Goal: Task Accomplishment & Management: Manage account settings

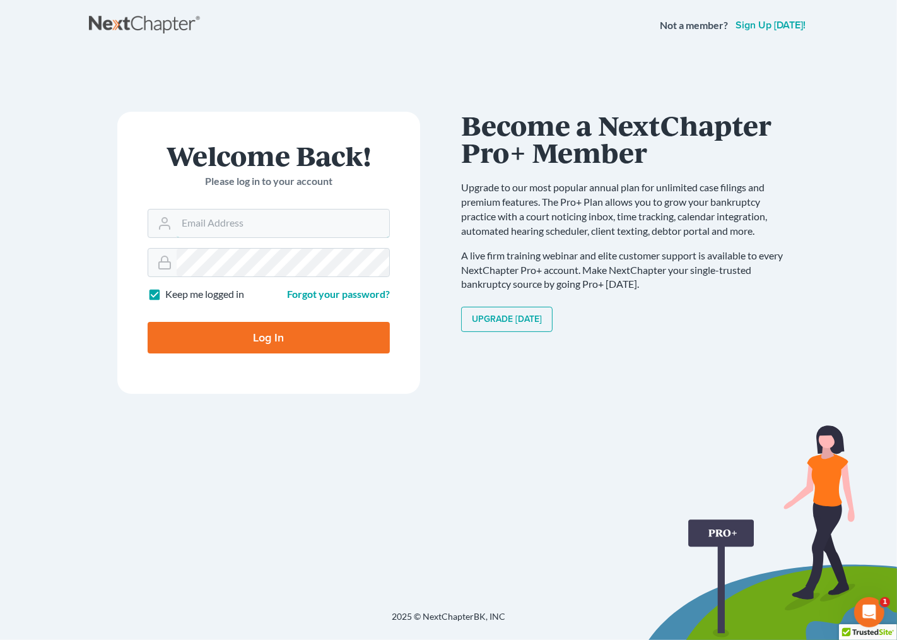
type input "[EMAIL_ADDRESS][DOMAIN_NAME]"
click at [262, 343] on input "Log In" at bounding box center [269, 338] width 242 height 32
type input "Thinking..."
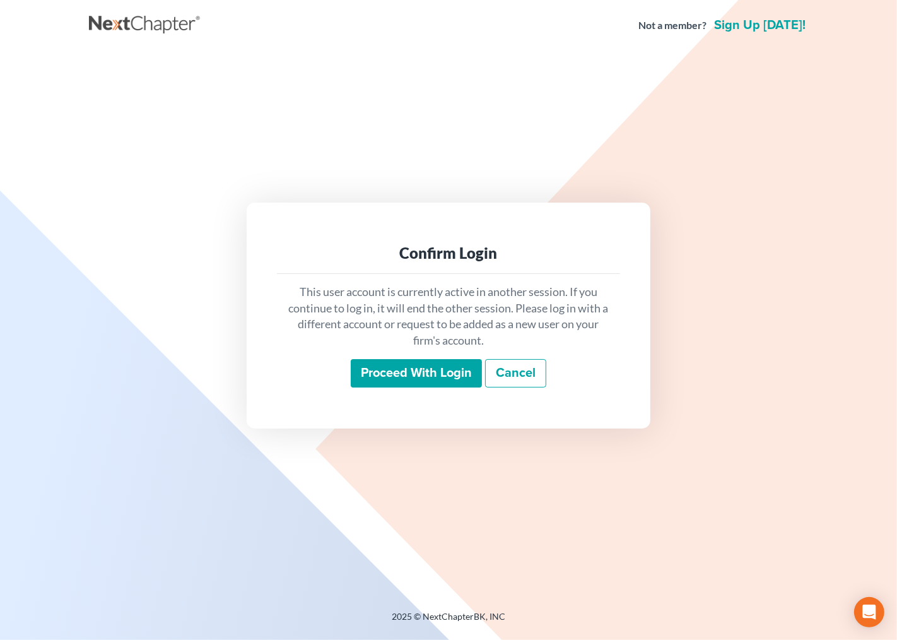
click at [381, 367] on input "Proceed with login" at bounding box center [416, 373] width 131 height 29
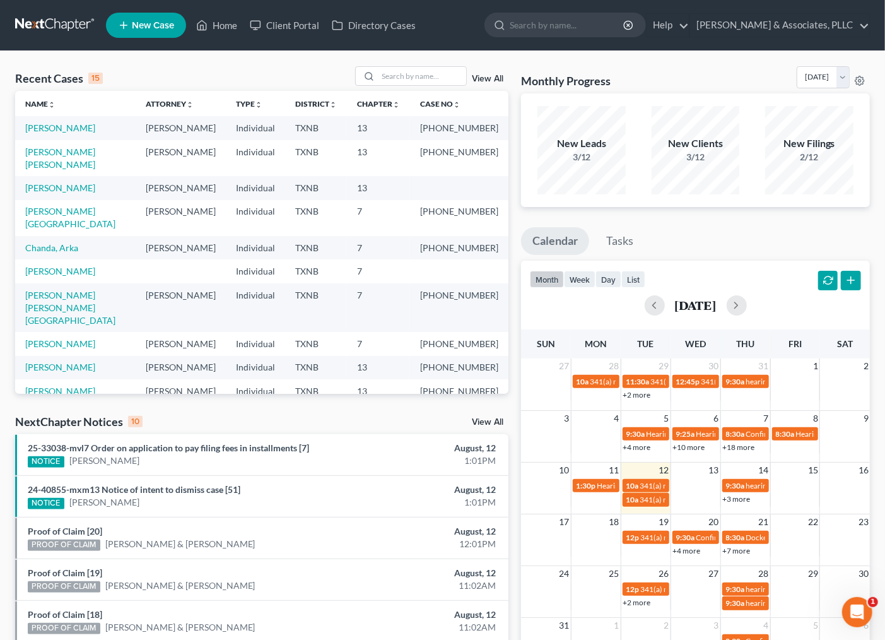
click at [305, 414] on div "NextChapter Notices 10 View All" at bounding box center [261, 424] width 493 height 20
click at [66, 182] on link "Rodriguez, Glenda" at bounding box center [60, 187] width 70 height 11
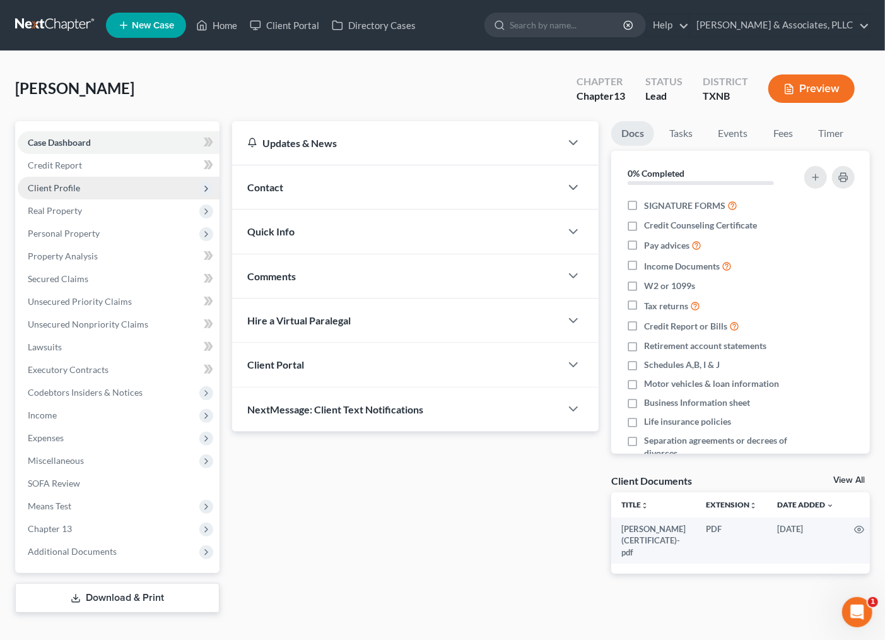
click at [83, 179] on span "Client Profile" at bounding box center [119, 188] width 202 height 23
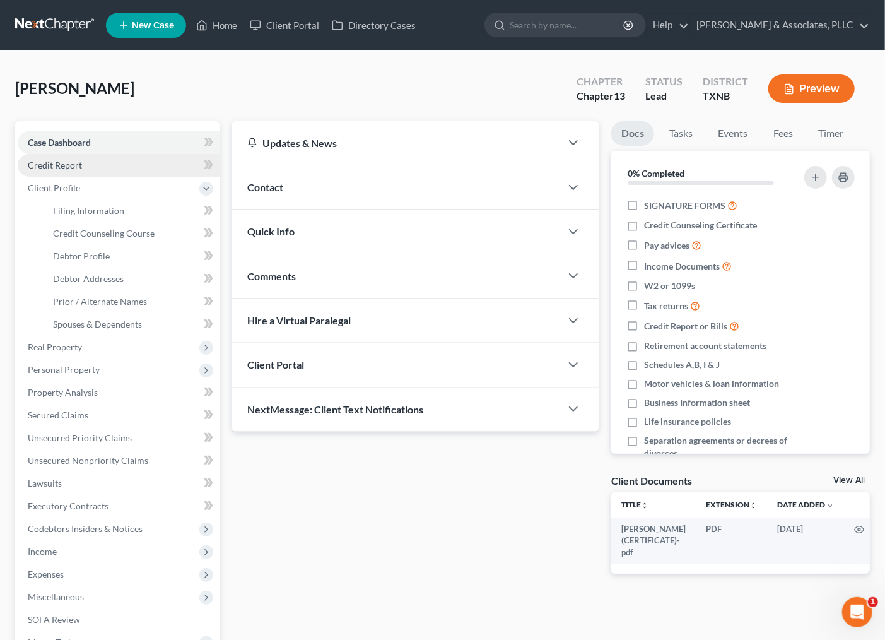
click at [68, 164] on span "Credit Report" at bounding box center [55, 165] width 54 height 11
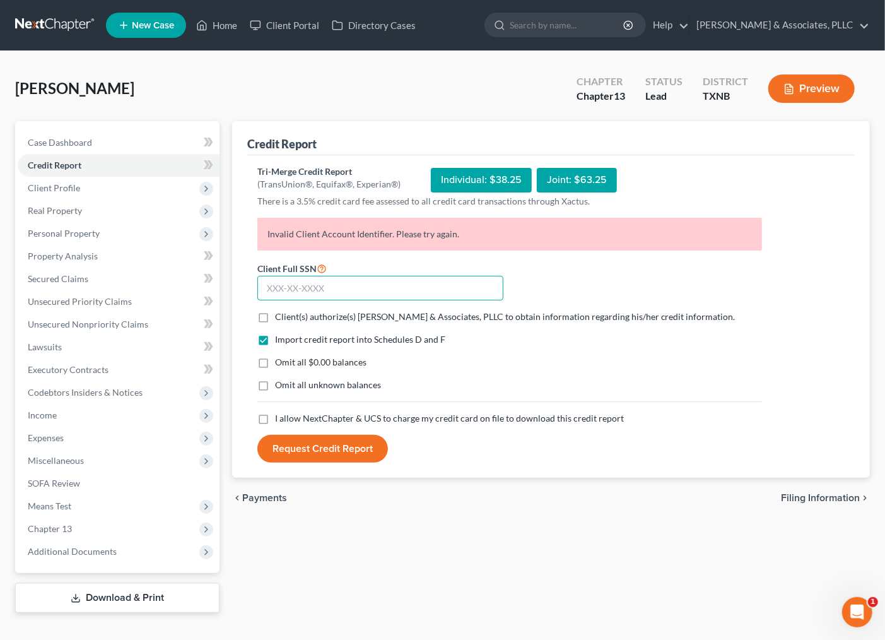
click at [358, 289] on input "text" at bounding box center [380, 288] width 246 height 25
type input "640-19-3159"
click at [257, 435] on button "Request Credit Report" at bounding box center [322, 449] width 131 height 28
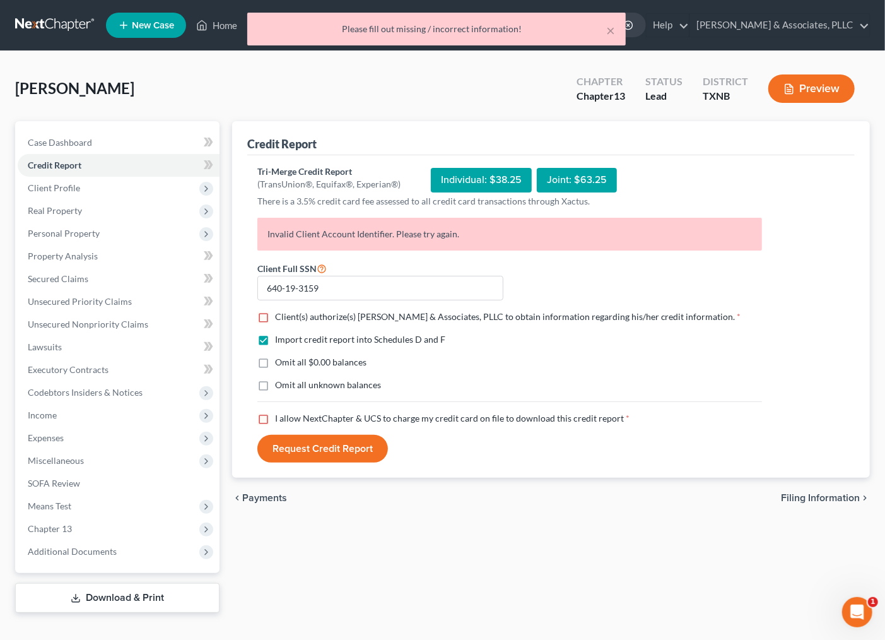
click at [343, 318] on span "Client(s) authorize(s) Andrew Nichols & Associates, PLLC to obtain information …" at bounding box center [505, 316] width 461 height 11
click at [288, 318] on input "Client(s) authorize(s) Andrew Nichols & Associates, PLLC to obtain information …" at bounding box center [284, 314] width 8 height 8
checkbox input "true"
click at [300, 362] on span "Omit all $0.00 balances" at bounding box center [320, 361] width 91 height 11
click at [288, 362] on input "Omit all $0.00 balances" at bounding box center [284, 360] width 8 height 8
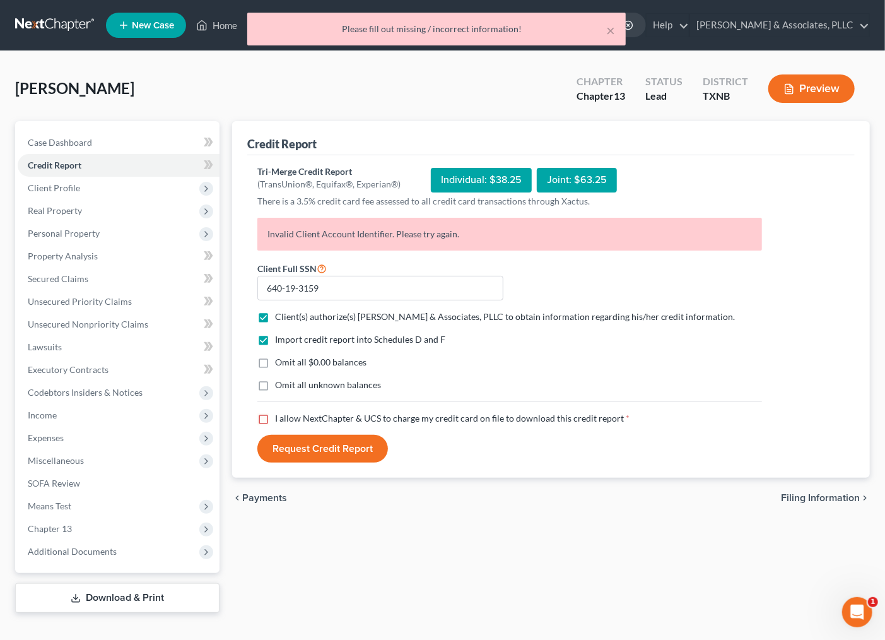
checkbox input "true"
click at [275, 418] on label "I allow NextChapter & UCS to charge my credit card on file to download this cre…" at bounding box center [452, 418] width 355 height 13
click at [280, 418] on input "I allow NextChapter & UCS to charge my credit card on file to download this cre…" at bounding box center [284, 416] width 8 height 8
checkbox input "true"
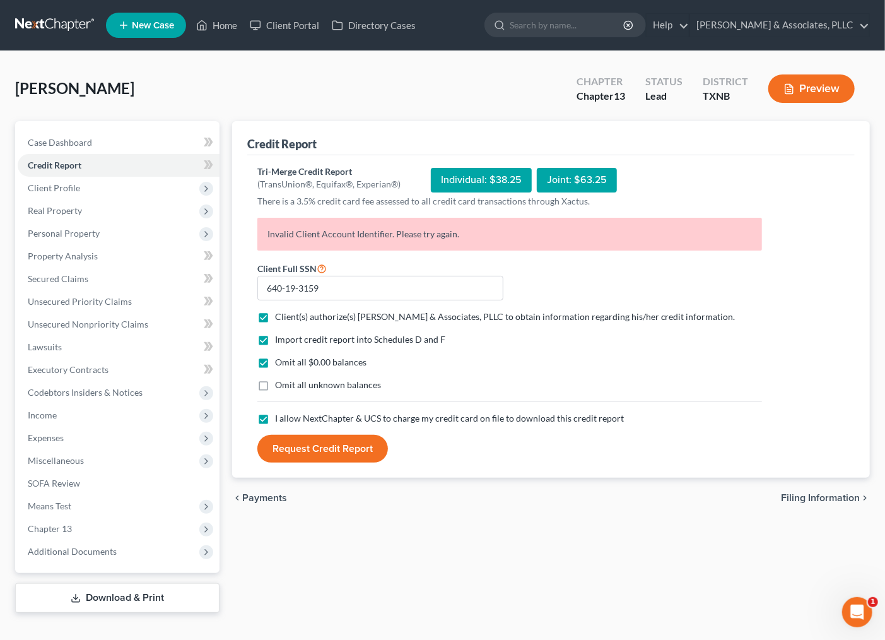
click at [284, 443] on button "Request Credit Report" at bounding box center [322, 449] width 131 height 28
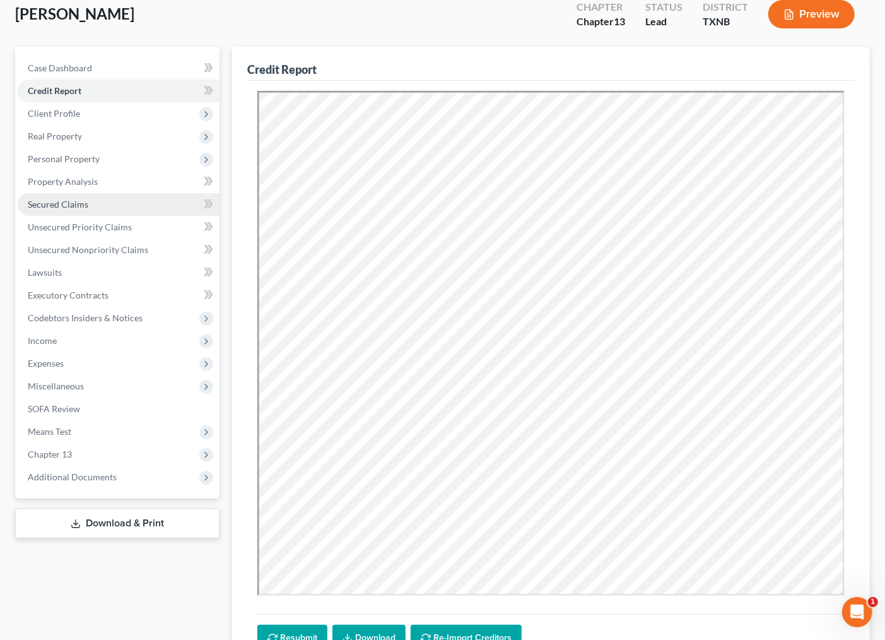
scroll to position [188, 0]
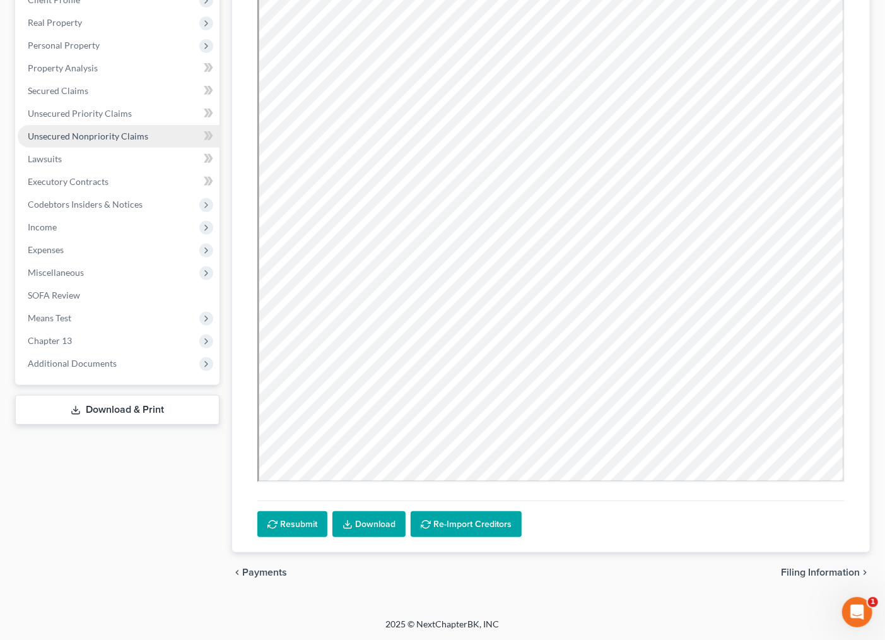
click at [64, 140] on link "Unsecured Nonpriority Claims" at bounding box center [119, 136] width 202 height 23
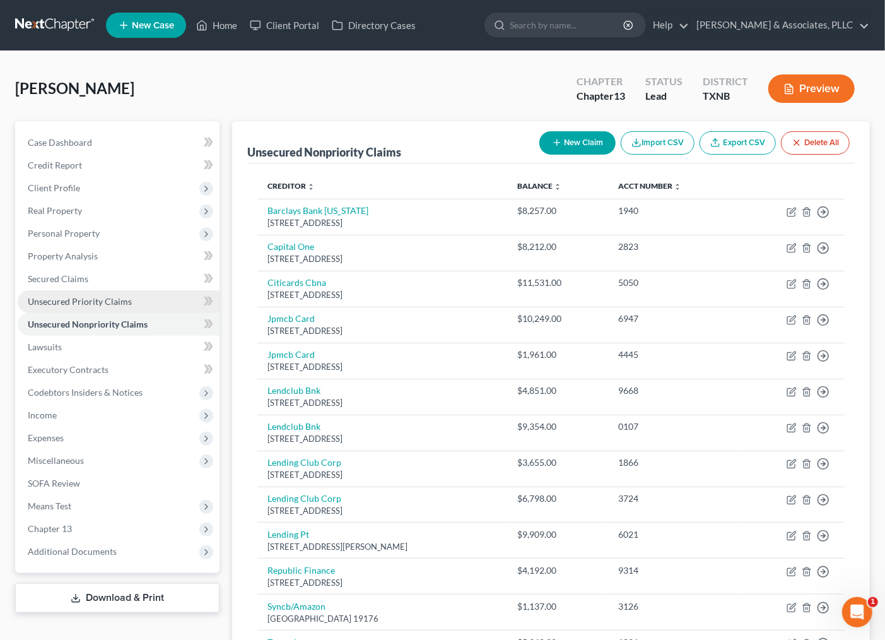
click at [57, 302] on span "Unsecured Priority Claims" at bounding box center [80, 301] width 104 height 11
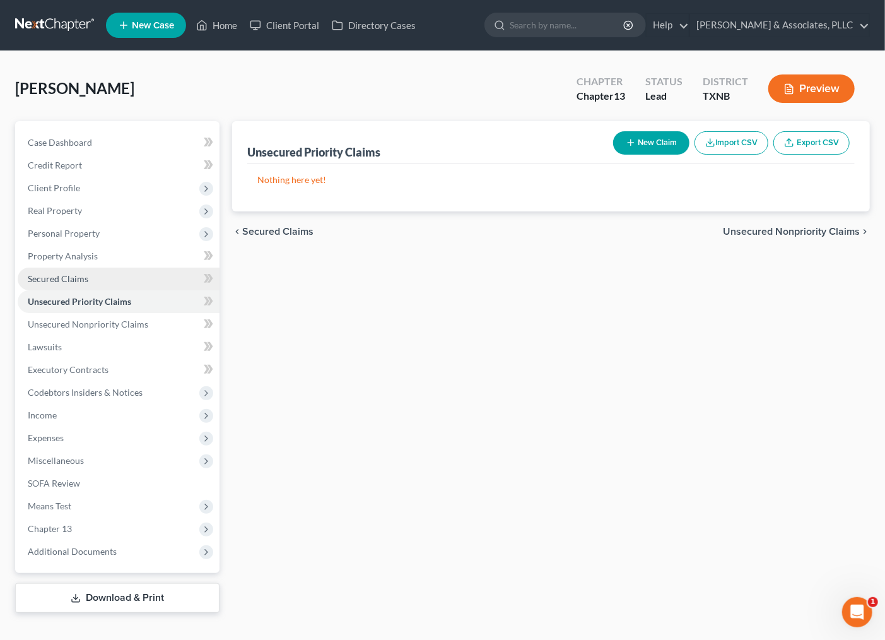
click at [48, 276] on span "Secured Claims" at bounding box center [58, 278] width 61 height 11
drag, startPoint x: 623, startPoint y: 461, endPoint x: 546, endPoint y: 360, distance: 126.6
click at [621, 458] on div "Secured Claims New Claim Import CSV Export CSV Nothing here yet! Previous 1 Nex…" at bounding box center [551, 366] width 650 height 491
click at [563, 319] on div "Secured Claims New Claim Import CSV Export CSV Nothing here yet! Previous 1 Nex…" at bounding box center [551, 366] width 650 height 491
click at [527, 408] on div "Secured Claims New Claim Import CSV Export CSV Nothing here yet! Previous 1 Nex…" at bounding box center [551, 366] width 650 height 491
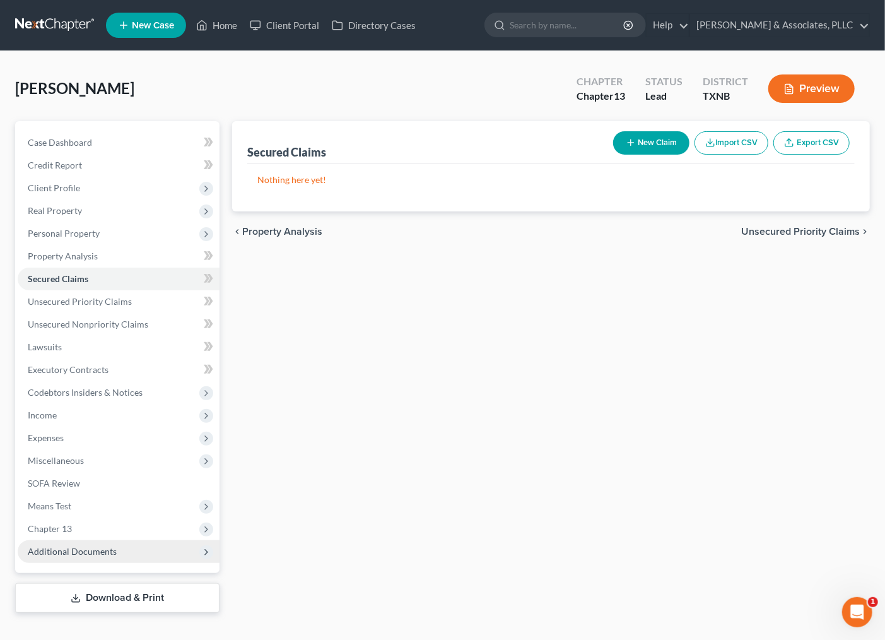
click at [105, 541] on span "Additional Documents" at bounding box center [119, 551] width 202 height 23
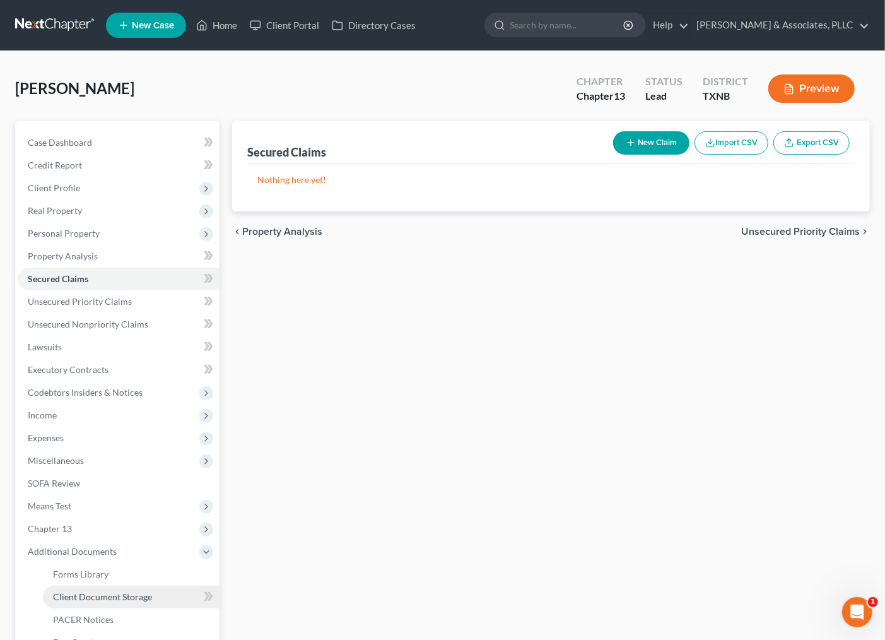
click at [84, 595] on span "Client Document Storage" at bounding box center [102, 596] width 99 height 11
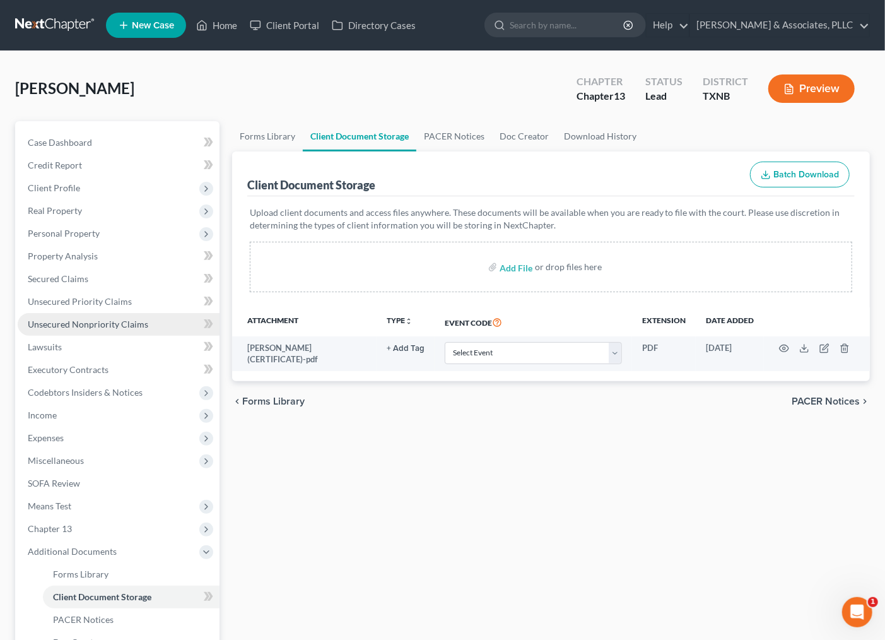
click at [69, 329] on link "Unsecured Nonpriority Claims" at bounding box center [119, 324] width 202 height 23
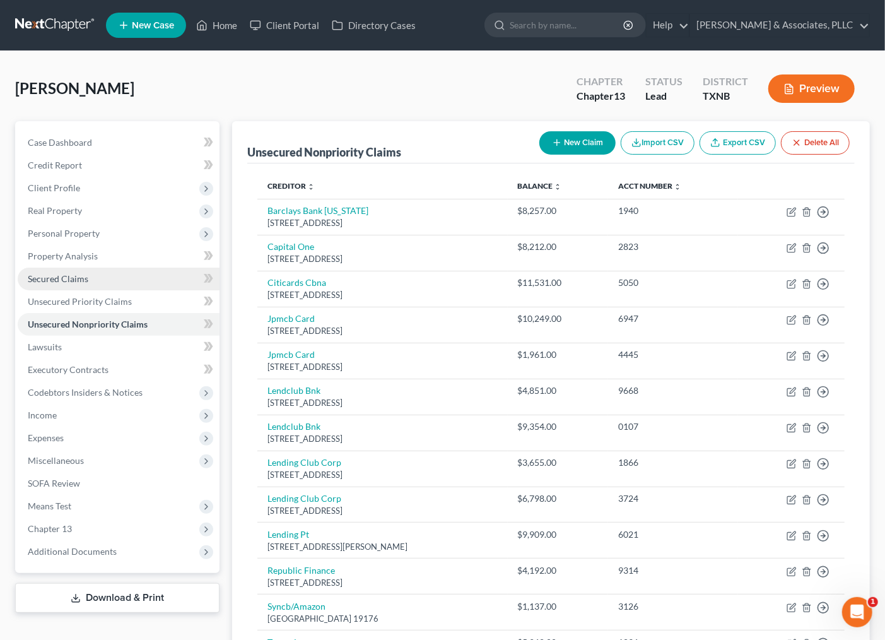
click at [61, 274] on span "Secured Claims" at bounding box center [58, 278] width 61 height 11
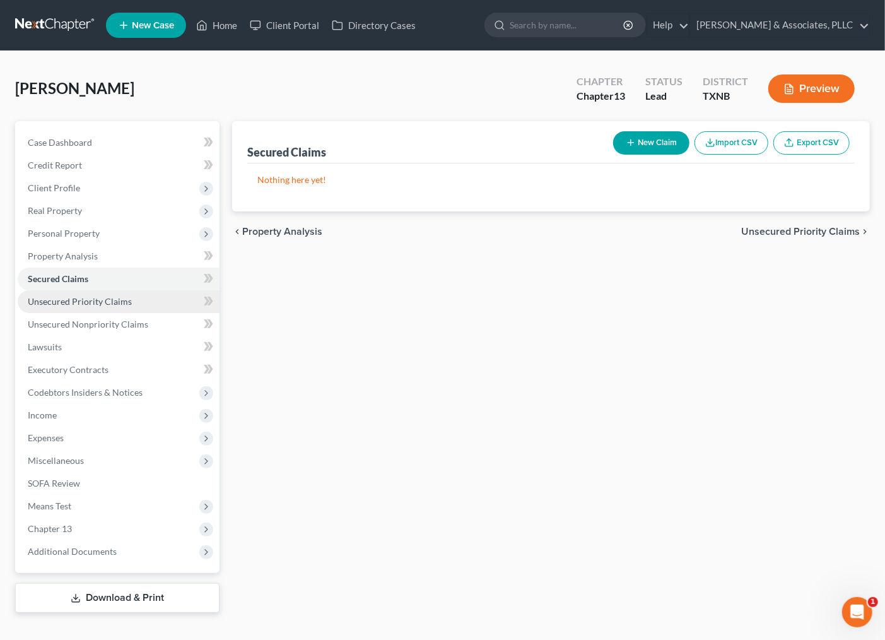
click at [45, 292] on link "Unsecured Priority Claims" at bounding box center [119, 301] width 202 height 23
click at [41, 301] on span "Unsecured Priority Claims" at bounding box center [79, 301] width 103 height 11
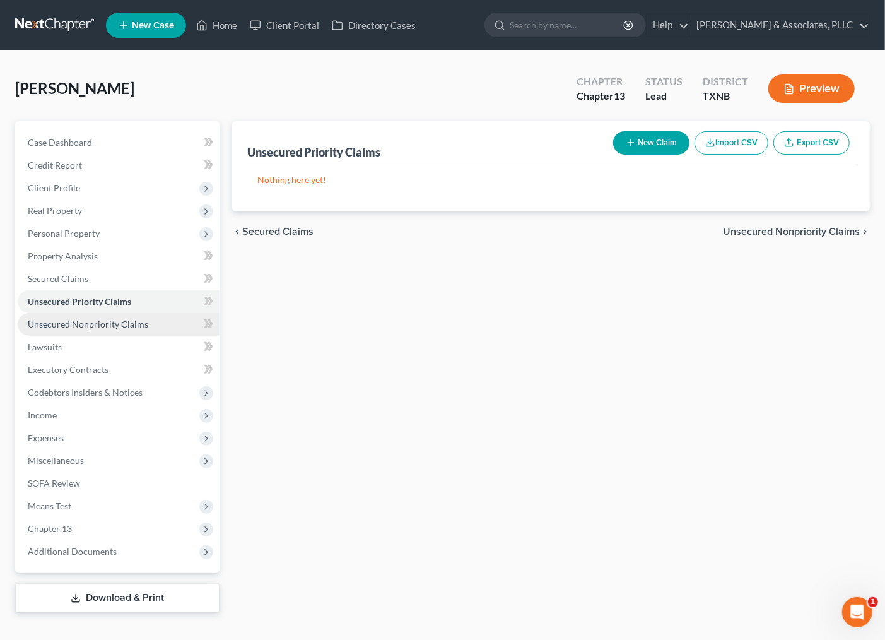
click at [49, 322] on span "Unsecured Nonpriority Claims" at bounding box center [88, 324] width 121 height 11
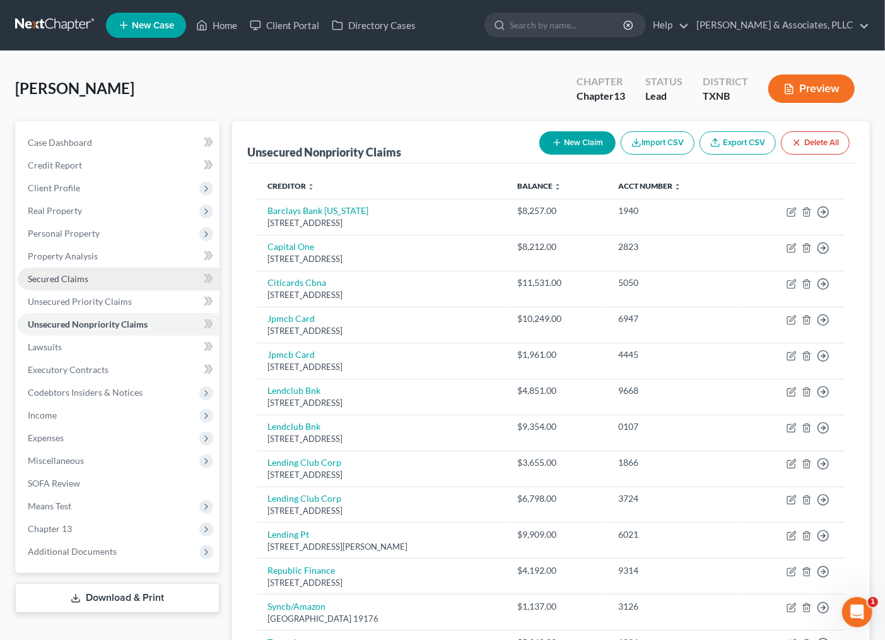
click at [66, 279] on span "Secured Claims" at bounding box center [58, 278] width 61 height 11
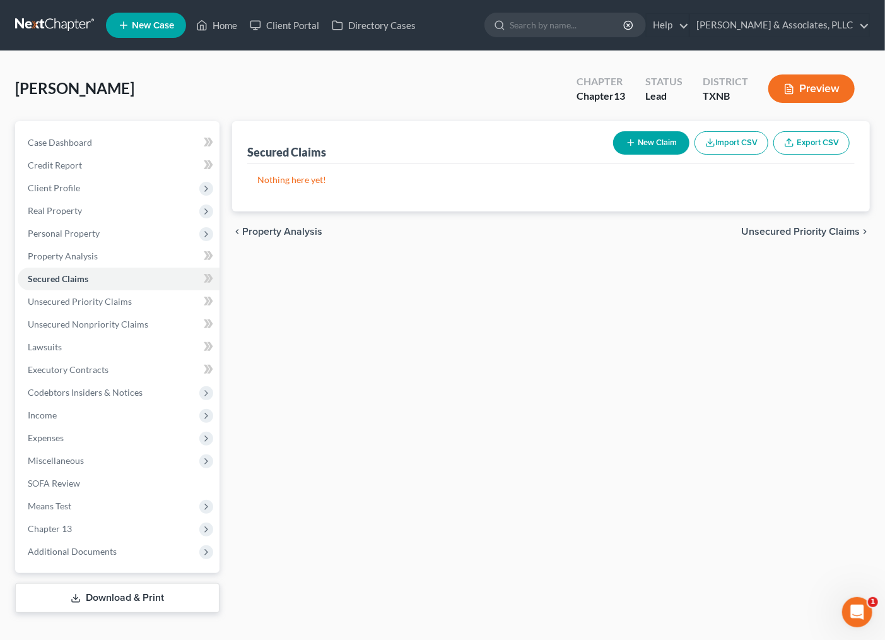
click at [645, 139] on button "New Claim" at bounding box center [651, 142] width 76 height 23
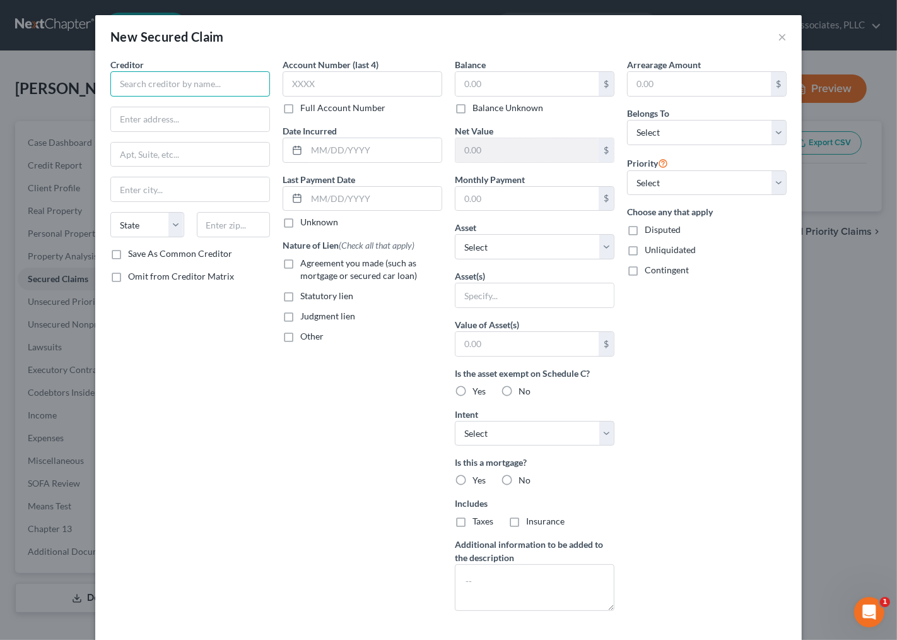
click at [182, 89] on input "text" at bounding box center [190, 83] width 160 height 25
click at [484, 84] on input "text" at bounding box center [527, 84] width 143 height 24
type input "5th Third Bank"
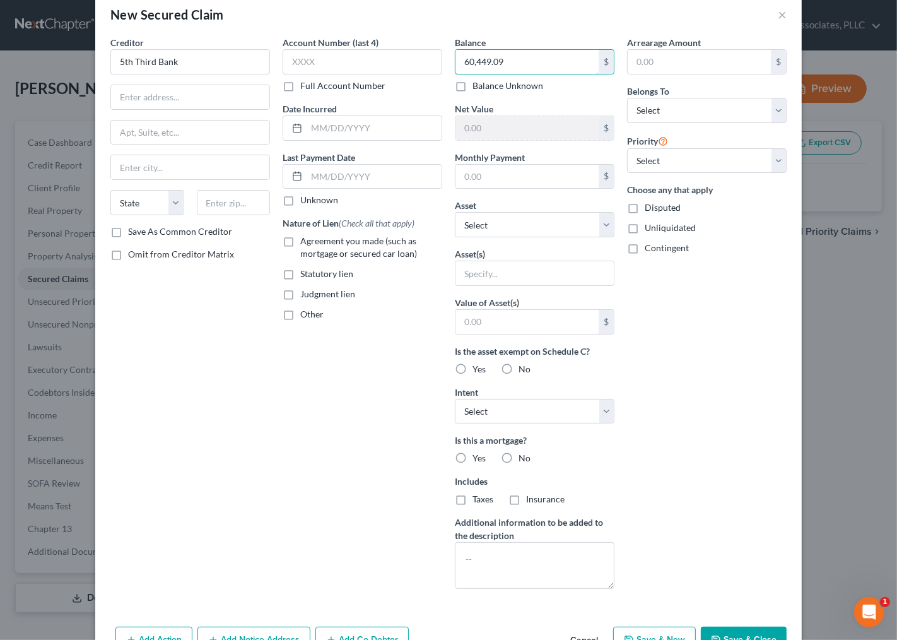
scroll to position [61, 0]
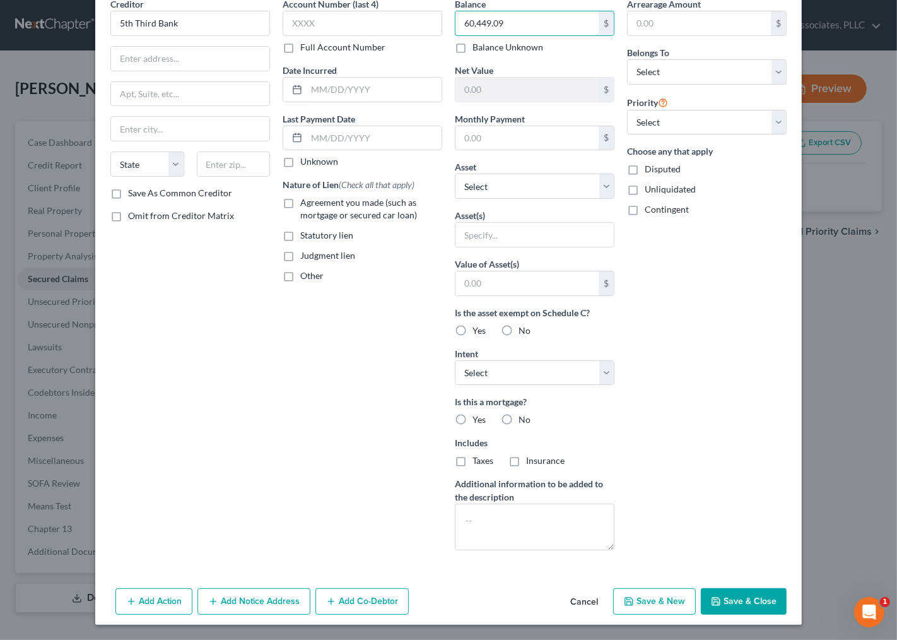
type input "60,449.09"
click at [519, 582] on div "Creditor * 5th Third Bank State AL AK AR AZ CA CO CT DE DC FL GA GU HI ID IL IN…" at bounding box center [448, 289] width 707 height 585
click at [512, 532] on textarea at bounding box center [535, 526] width 160 height 47
type textarea "Under Husbands name only"
click at [289, 478] on div "Account Number (last 4) Full Account Number Date Incurred Last Payment Date Unk…" at bounding box center [362, 278] width 172 height 563
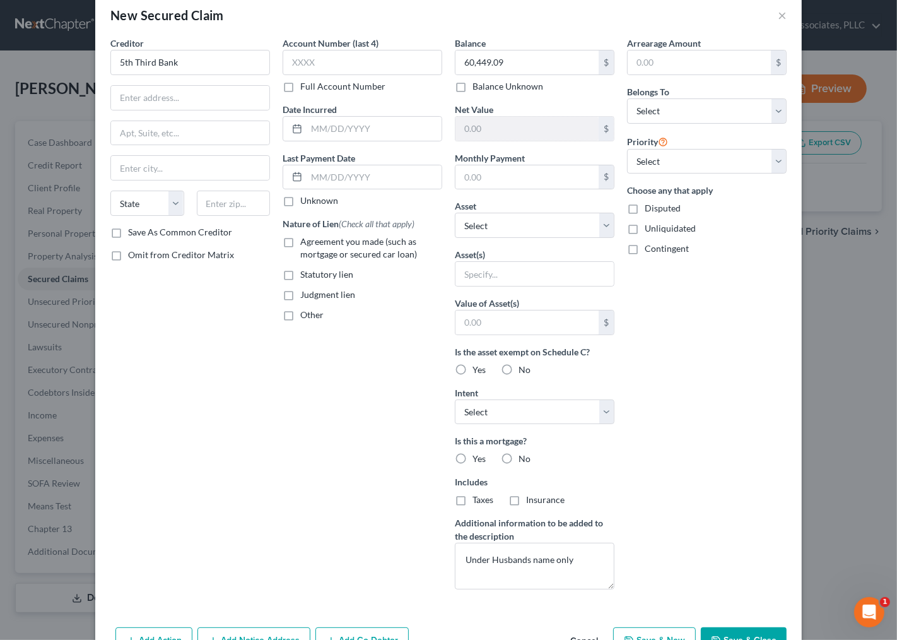
scroll to position [0, 0]
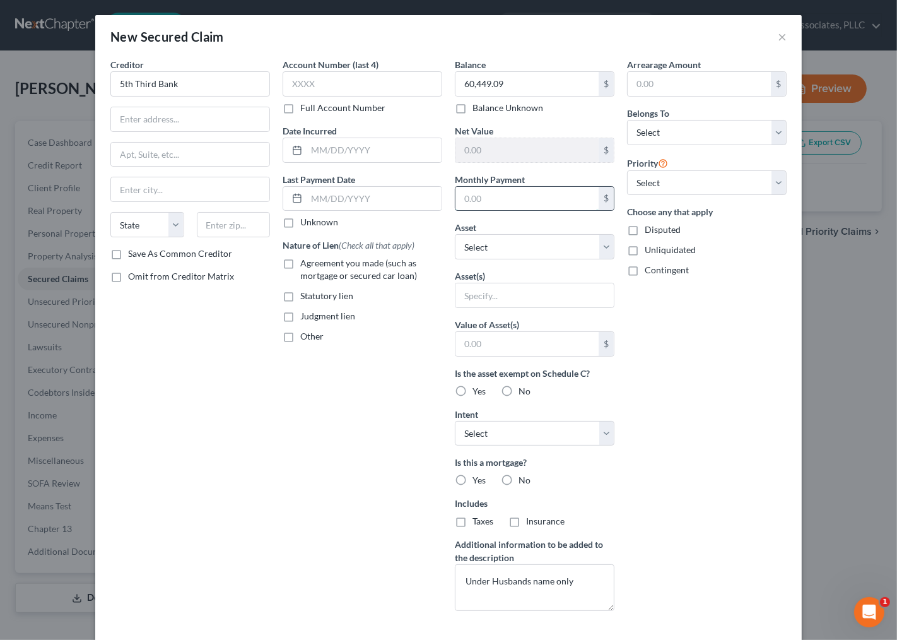
click at [490, 199] on input "text" at bounding box center [527, 199] width 143 height 24
click at [341, 477] on div "Account Number (last 4) Full Account Number Date Incurred Last Payment Date Unk…" at bounding box center [362, 339] width 172 height 563
click at [478, 199] on input "1,260.00" at bounding box center [527, 199] width 143 height 24
drag, startPoint x: 473, startPoint y: 196, endPoint x: 500, endPoint y: 197, distance: 26.5
click at [500, 197] on input "1,260.00" at bounding box center [527, 199] width 143 height 24
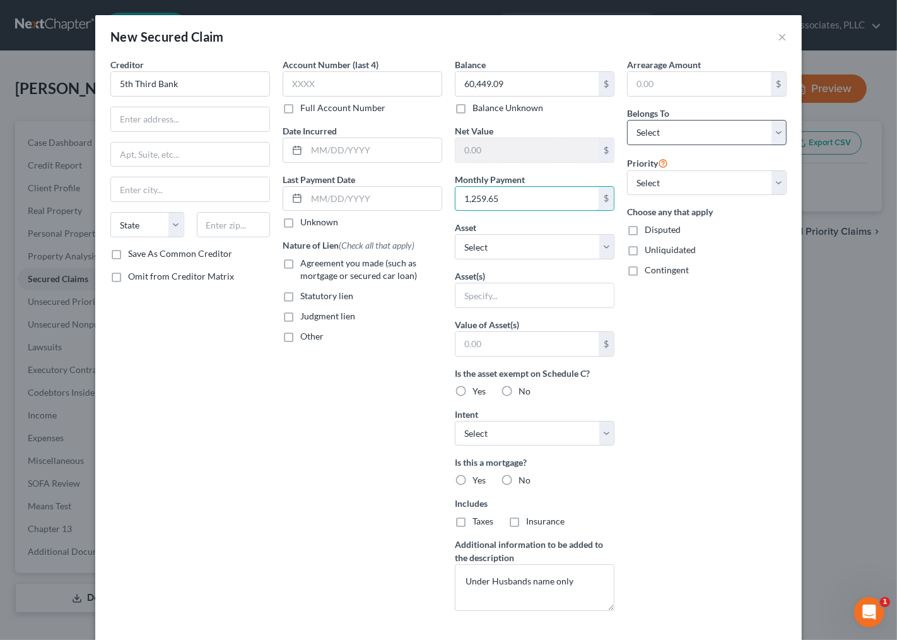
type input "1,259.65"
click at [686, 129] on select "Select Debtor 1 Only Debtor 2 Only Debtor 1 And Debtor 2 Only At Least One Of T…" at bounding box center [707, 132] width 160 height 25
select select "2"
click at [627, 120] on select "Select Debtor 1 Only Debtor 2 Only Debtor 1 And Debtor 2 Only At Least One Of T…" at bounding box center [707, 132] width 160 height 25
click at [711, 318] on div "Arrearage Amount $ Belongs To * Select Debtor 1 Only Debtor 2 Only Debtor 1 And…" at bounding box center [707, 339] width 172 height 563
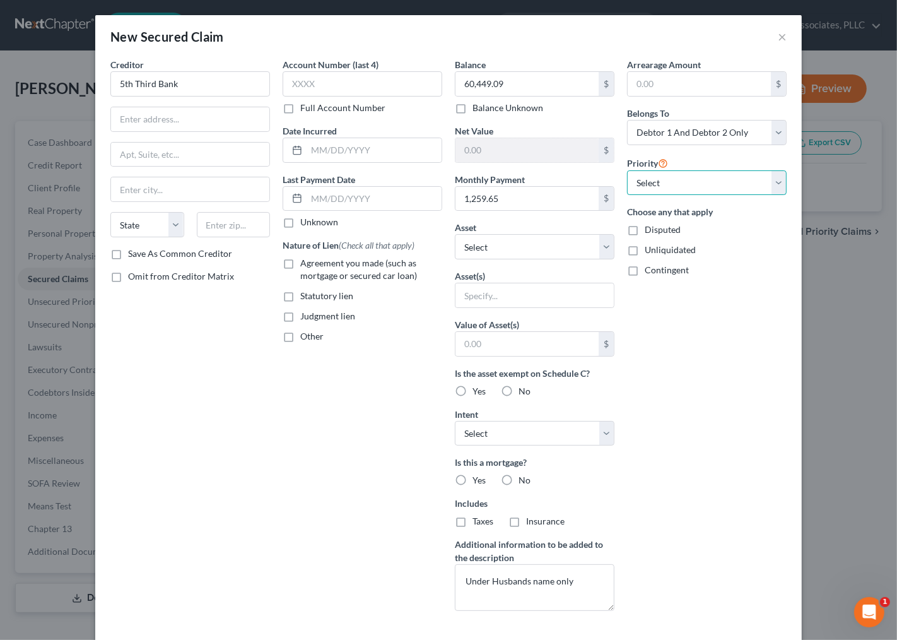
click at [691, 186] on select "Select 1st 2nd 3rd 4th 5th 6th 7th 8th 9th 10th 11th 12th 13th 14th 15th 16th 1…" at bounding box center [707, 182] width 160 height 25
select select "0"
click at [627, 170] on select "Select 1st 2nd 3rd 4th 5th 6th 7th 8th 9th 10th 11th 12th 13th 14th 15th 16th 1…" at bounding box center [707, 182] width 160 height 25
click at [181, 125] on input "text" at bounding box center [190, 119] width 158 height 24
click at [398, 298] on div "Statutory lien" at bounding box center [363, 296] width 160 height 13
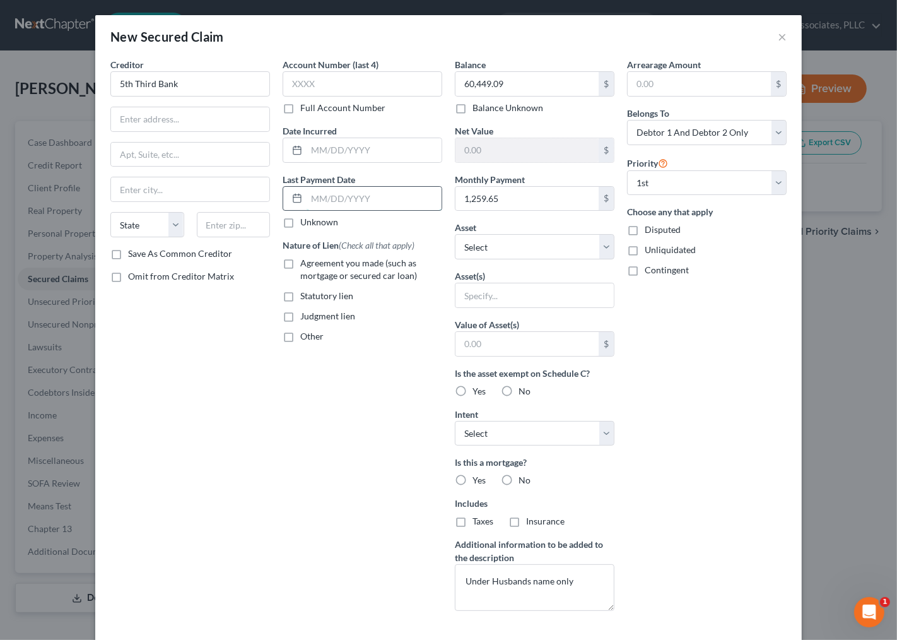
click at [338, 198] on input "text" at bounding box center [374, 199] width 135 height 24
click at [184, 276] on span "Omit from Creditor Matrix" at bounding box center [181, 276] width 106 height 11
click at [141, 276] on input "Omit from Creditor Matrix" at bounding box center [137, 274] width 8 height 8
checkbox input "true"
click at [332, 199] on input "text" at bounding box center [374, 199] width 135 height 24
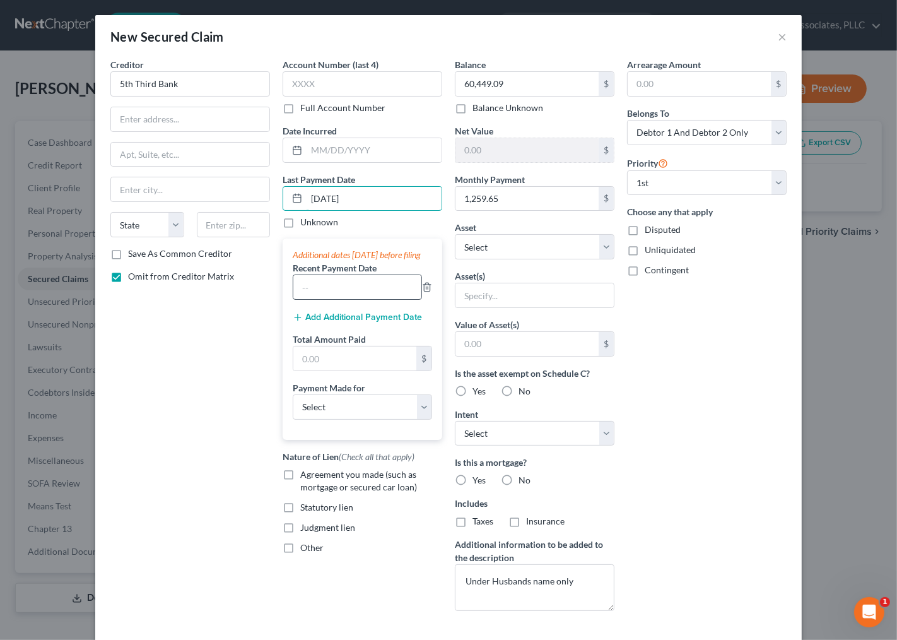
type input "08/05/25"
click at [343, 299] on input "text" at bounding box center [357, 287] width 128 height 24
type input "07/08/2025"
click at [332, 368] on input "text" at bounding box center [354, 358] width 123 height 24
click at [389, 322] on button "Add Additional Payment Date" at bounding box center [357, 317] width 129 height 10
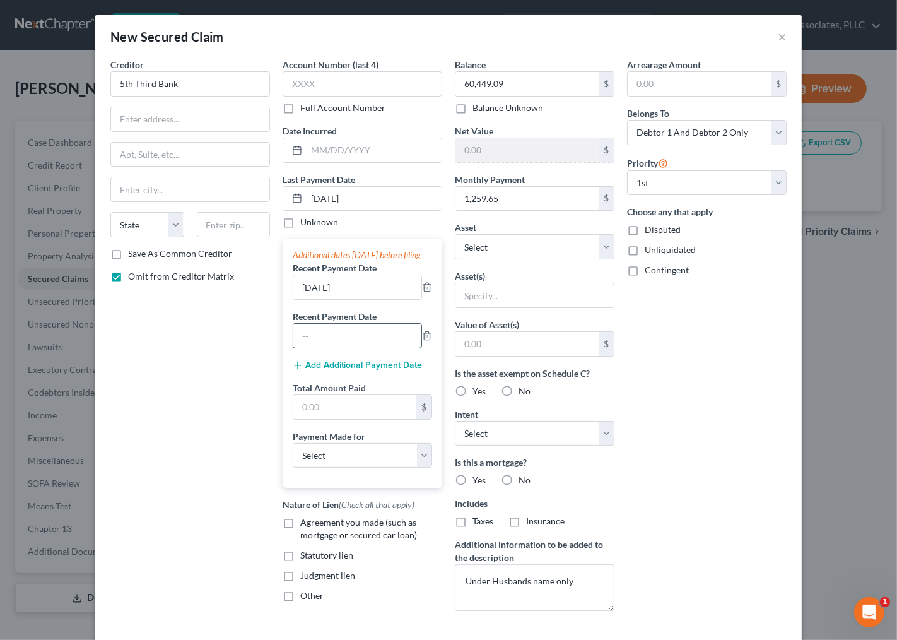
click at [326, 348] on input "text" at bounding box center [357, 336] width 128 height 24
type input "6/08/25"
click at [332, 415] on input "text" at bounding box center [354, 407] width 123 height 24
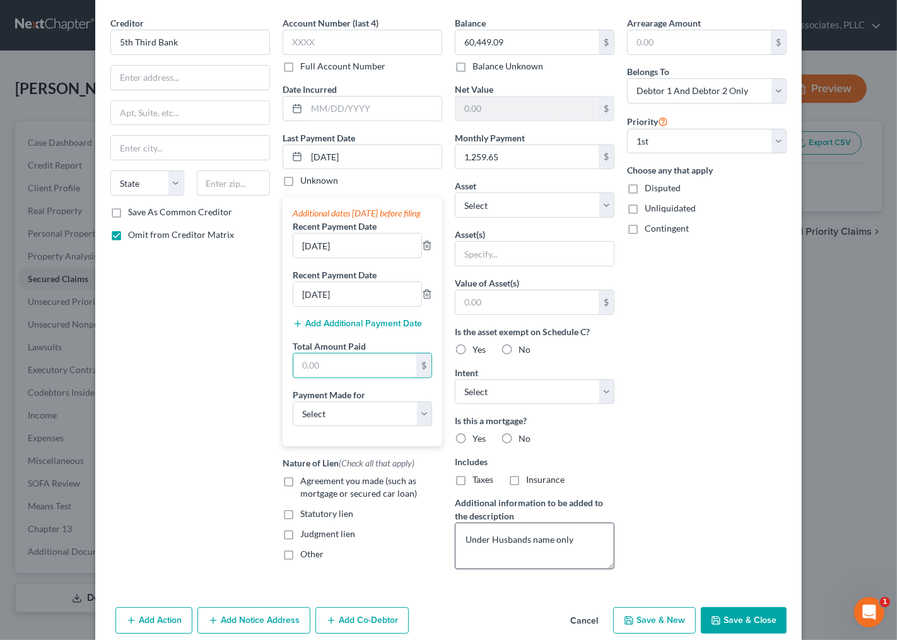
scroll to position [65, 0]
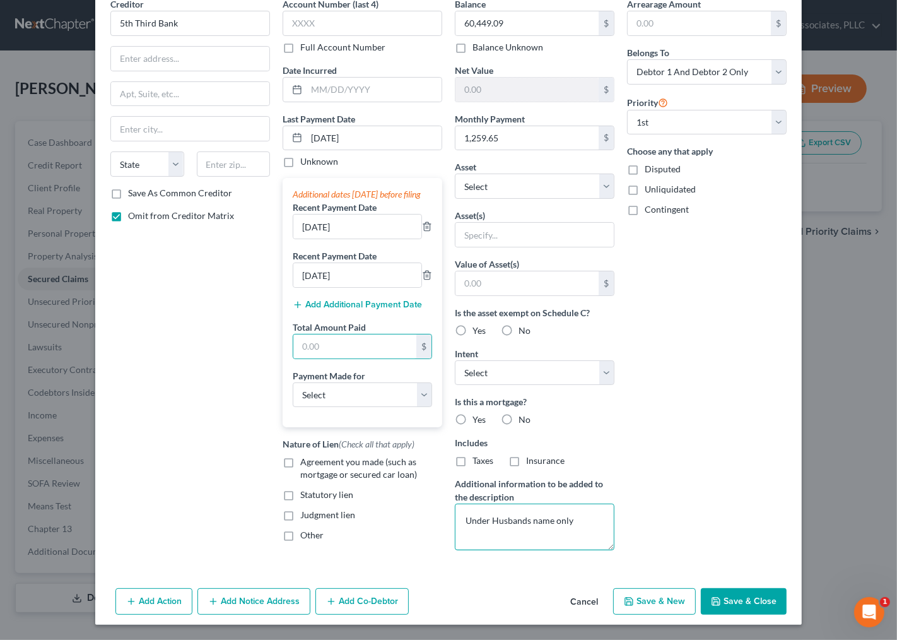
click at [587, 522] on textarea "Under Husbands name only" at bounding box center [535, 526] width 160 height 47
type textarea "Under Husbands name only GMC Sierra 2024"
click at [372, 354] on input "text" at bounding box center [354, 346] width 123 height 24
type input "3,778.95"
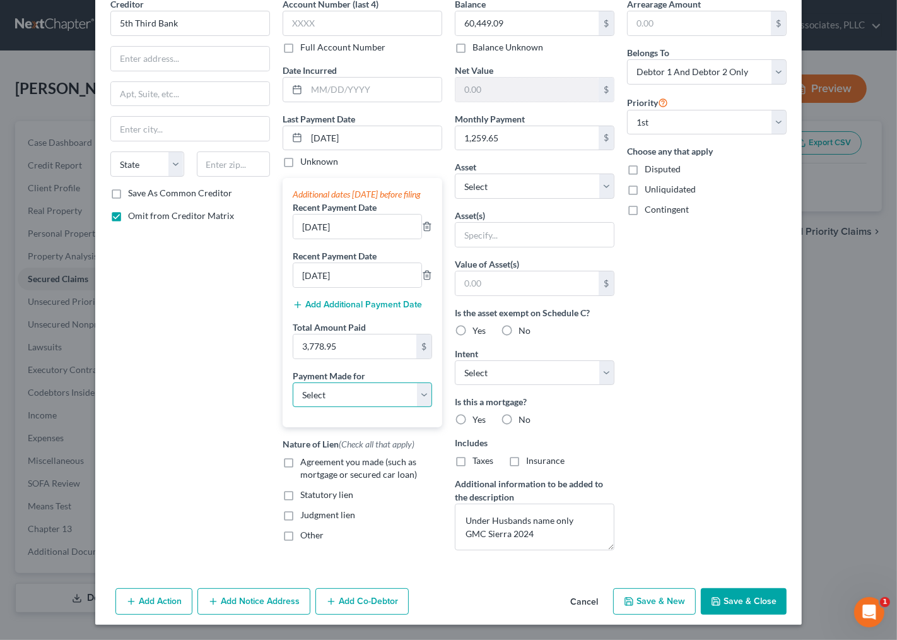
click at [374, 404] on select "Select Car Credit Card Loan Repayment Mortgage Other Suppliers Or Vendors" at bounding box center [362, 394] width 139 height 25
select select "0"
click at [293, 391] on select "Select Car Credit Card Loan Repayment Mortgage Other Suppliers Or Vendors" at bounding box center [362, 394] width 139 height 25
click at [326, 479] on span "Agreement you made (such as mortgage or secured car loan)" at bounding box center [358, 467] width 117 height 23
click at [314, 464] on input "Agreement you made (such as mortgage or secured car loan)" at bounding box center [309, 460] width 8 height 8
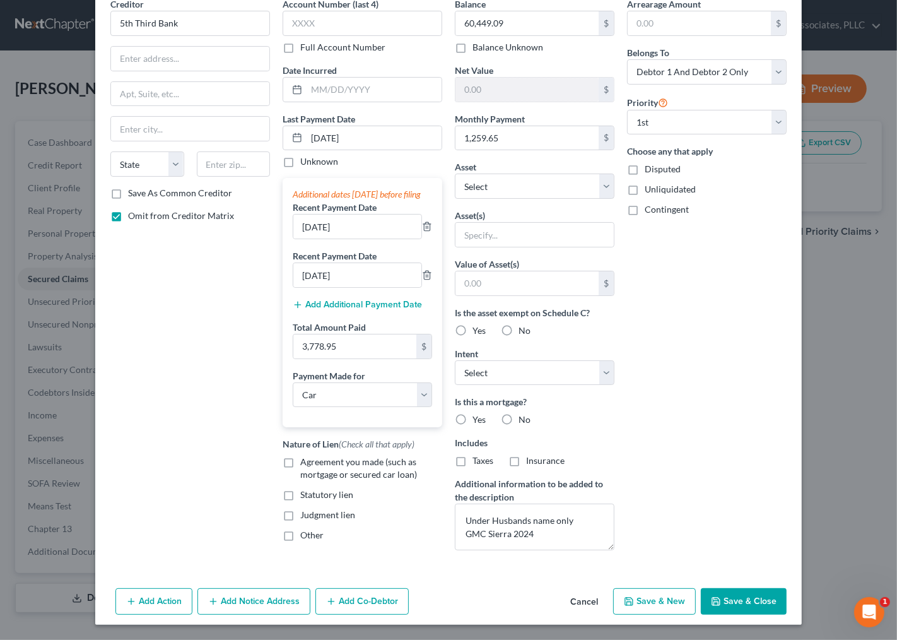
checkbox input "true"
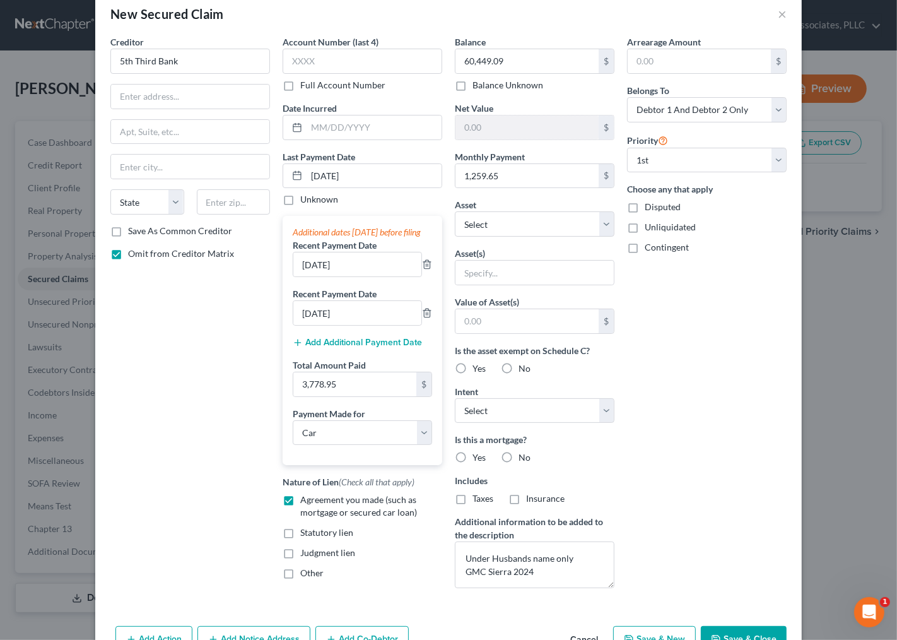
scroll to position [0, 0]
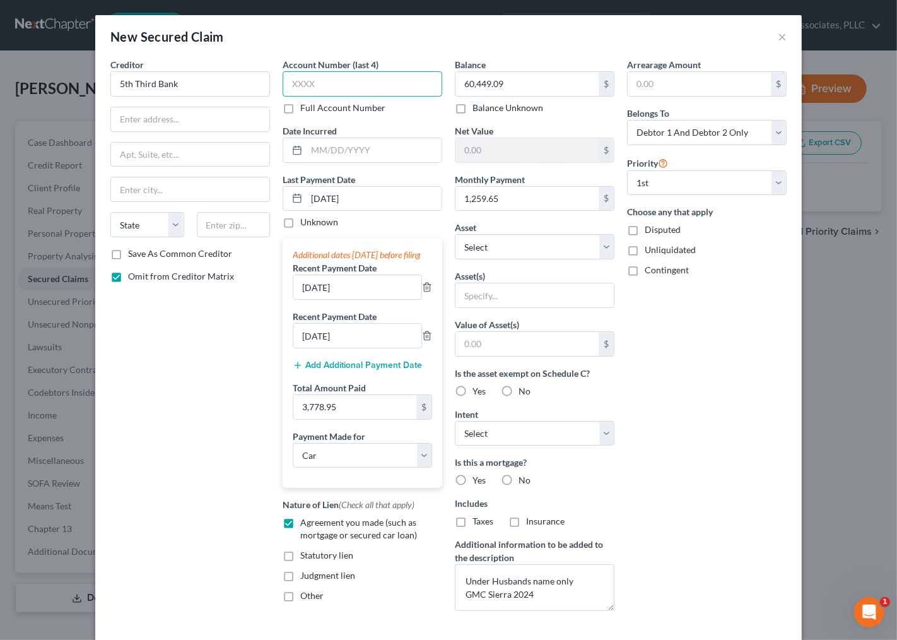
click at [390, 92] on input "text" at bounding box center [363, 83] width 160 height 25
type input "7438"
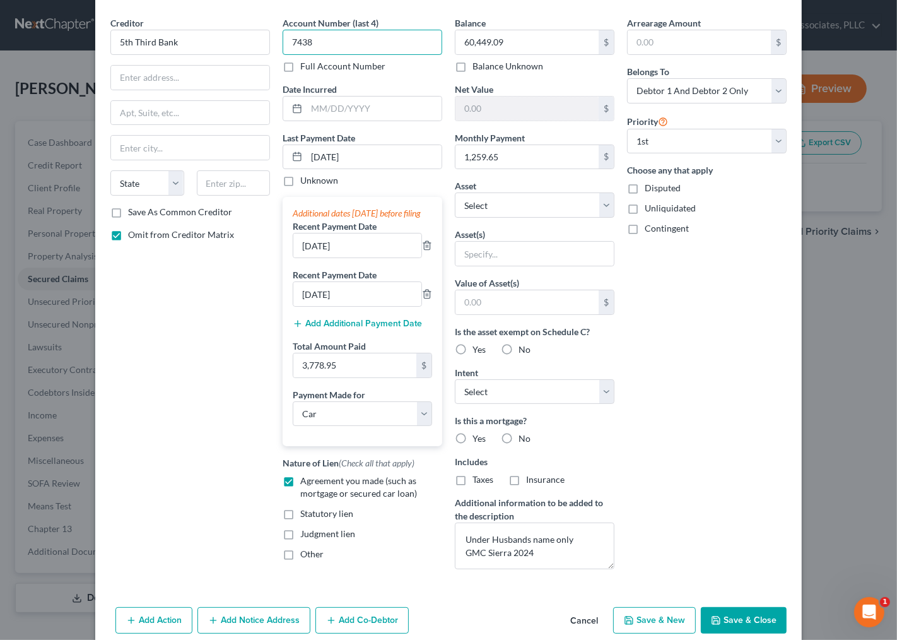
scroll to position [65, 0]
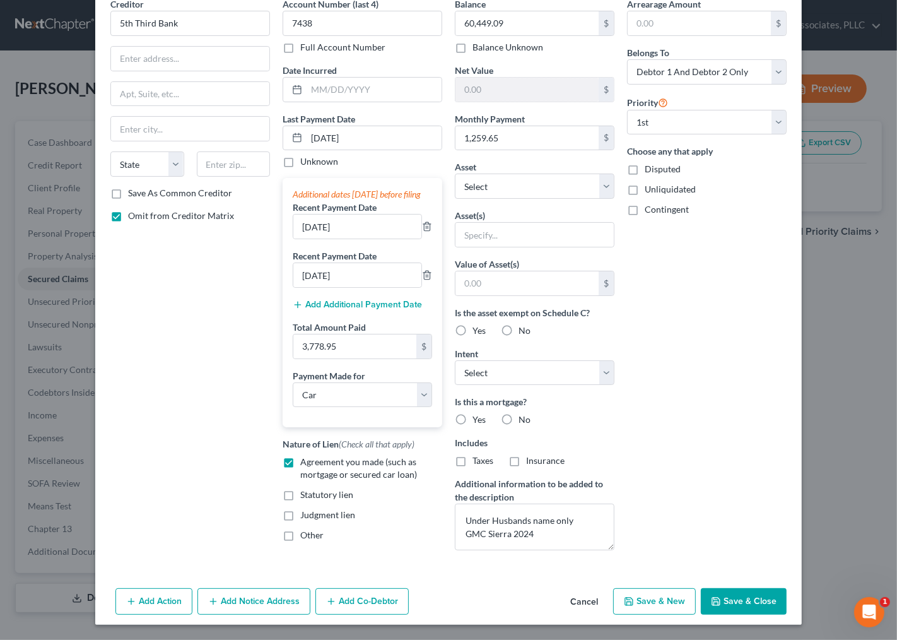
click at [723, 603] on button "Save & Close" at bounding box center [744, 601] width 86 height 26
select select
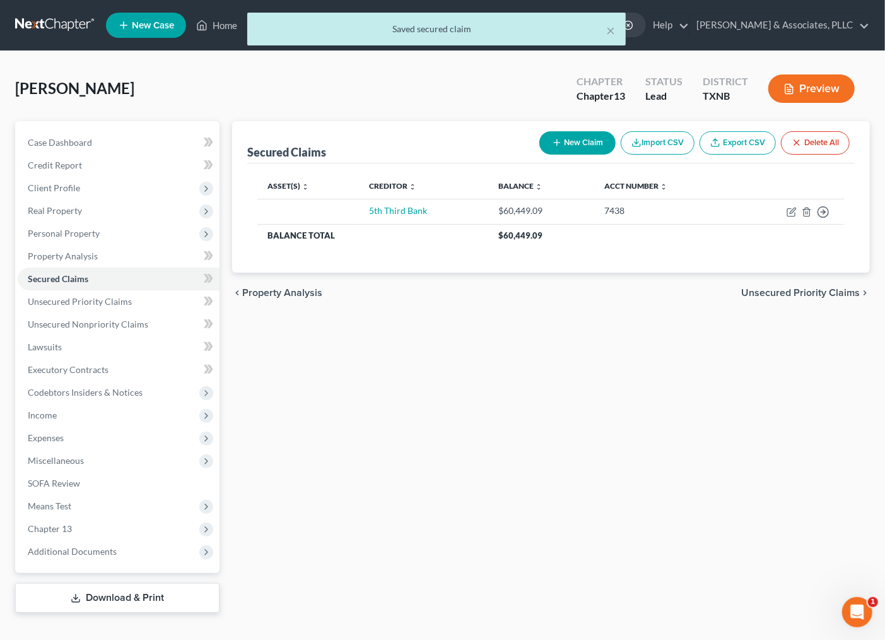
click at [570, 462] on div "Secured Claims New Claim Import CSV Export CSV Delete All Asset(s) expand_more …" at bounding box center [551, 366] width 650 height 491
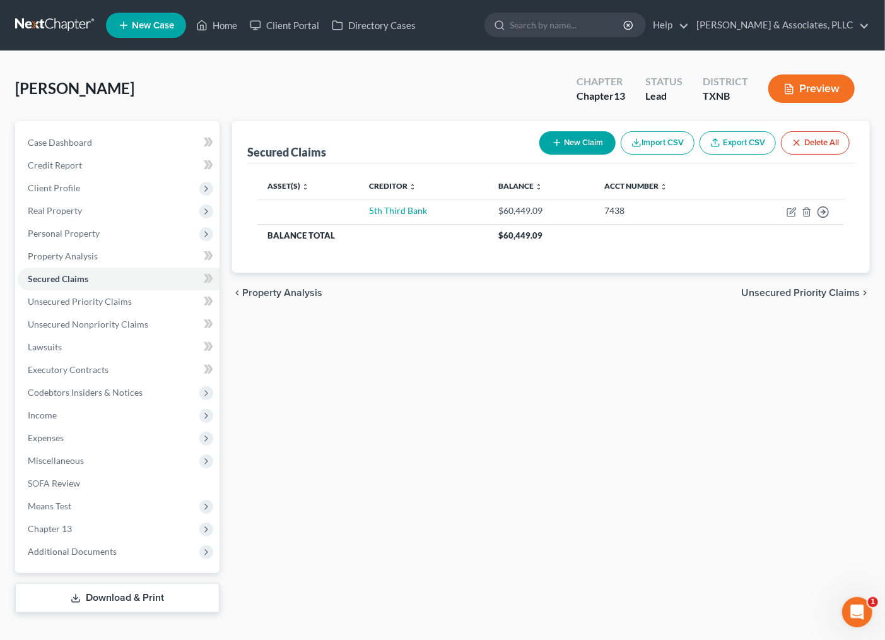
click at [823, 295] on span "Unsecured Priority Claims" at bounding box center [800, 293] width 119 height 10
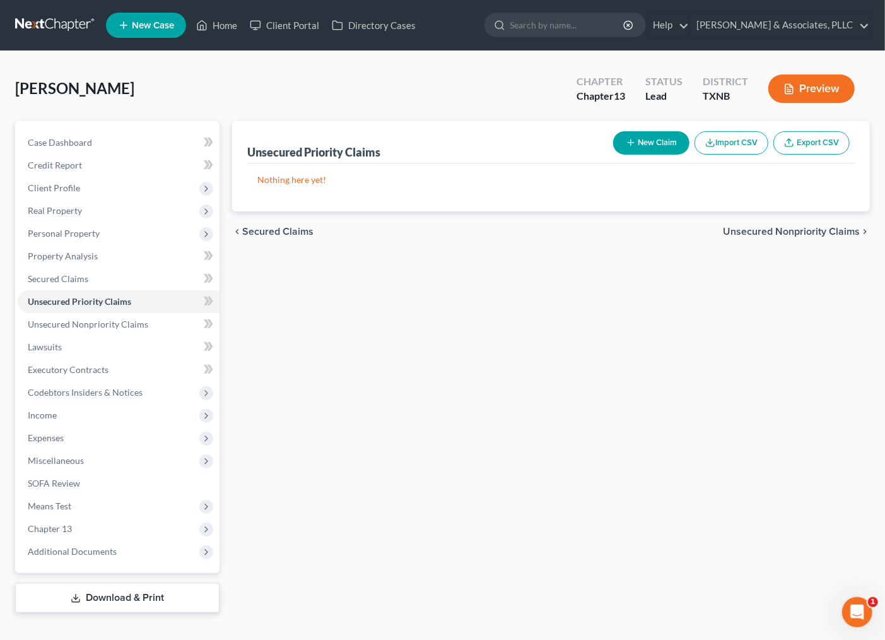
click at [640, 141] on button "New Claim" at bounding box center [651, 142] width 76 height 23
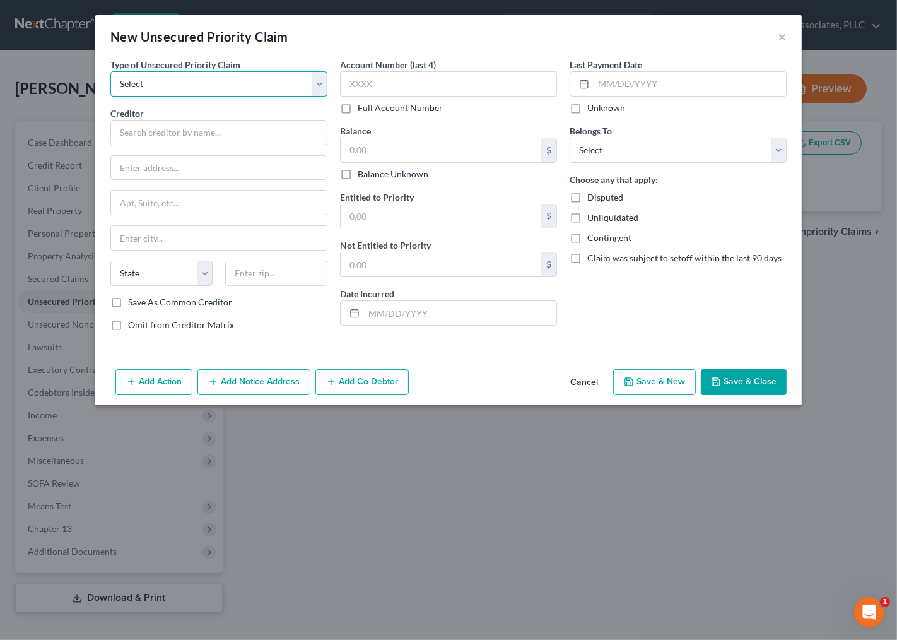
click at [219, 90] on select "Select Taxes & Other Government Units Domestic Support Obligations Extensions o…" at bounding box center [218, 83] width 217 height 25
select select "0"
click at [110, 71] on select "Select Taxes & Other Government Units Domestic Support Obligations Extensions o…" at bounding box center [218, 83] width 217 height 25
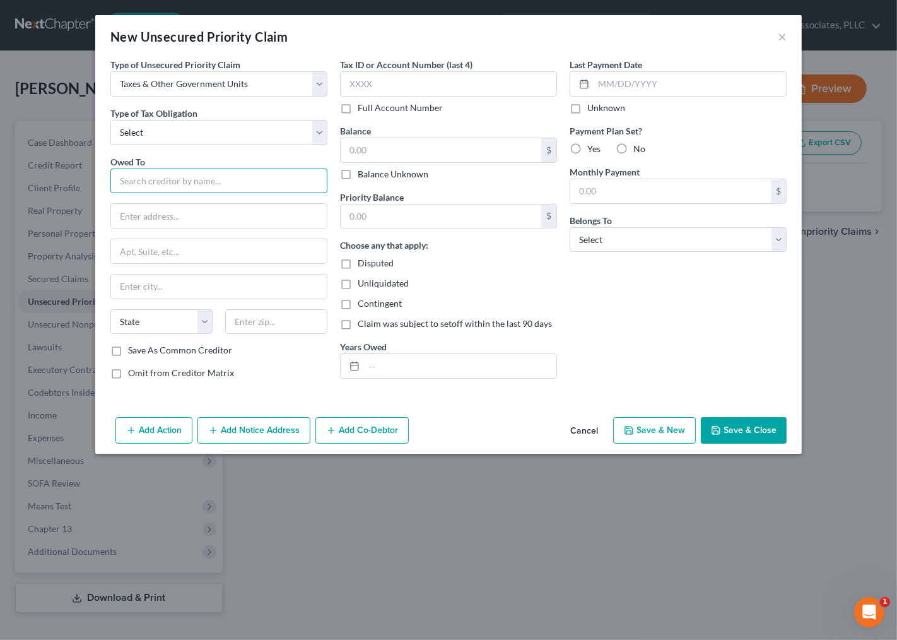
click at [181, 180] on input "text" at bounding box center [218, 180] width 217 height 25
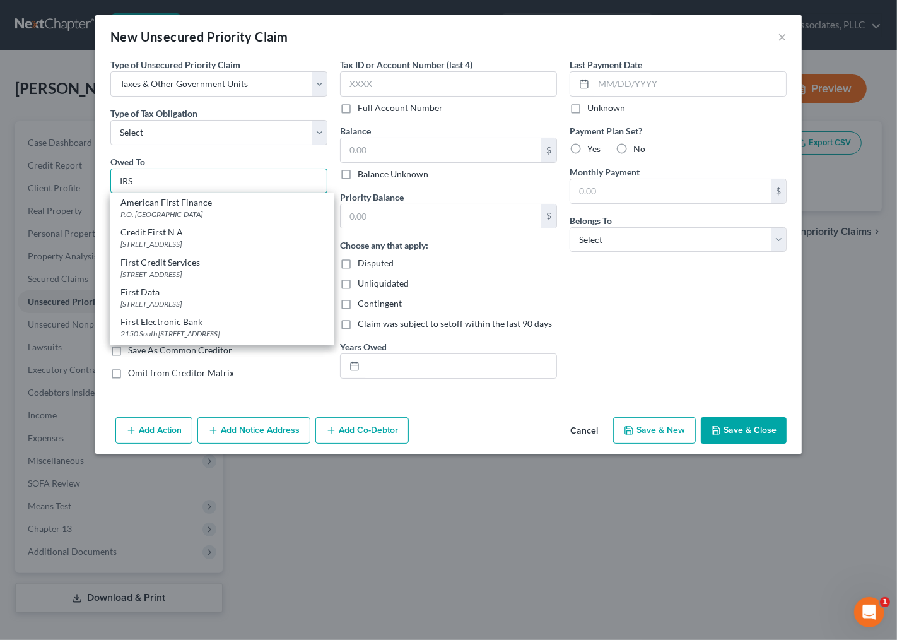
type input "IRS"
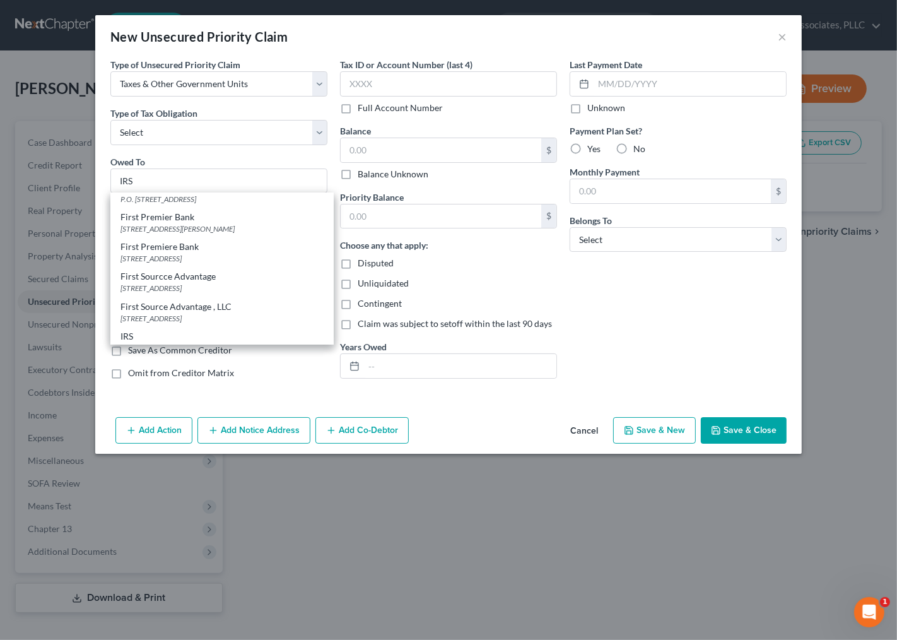
scroll to position [356, 0]
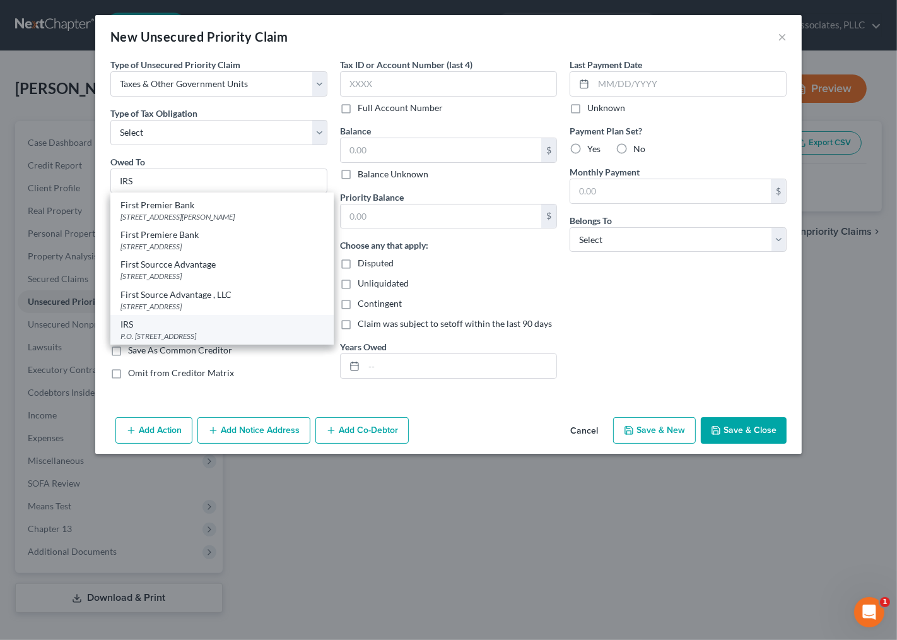
click at [201, 323] on div "IRS" at bounding box center [222, 324] width 203 height 13
type input "P.O. Box 7346"
type input "Philadelphia"
select select "39"
type input "19101"
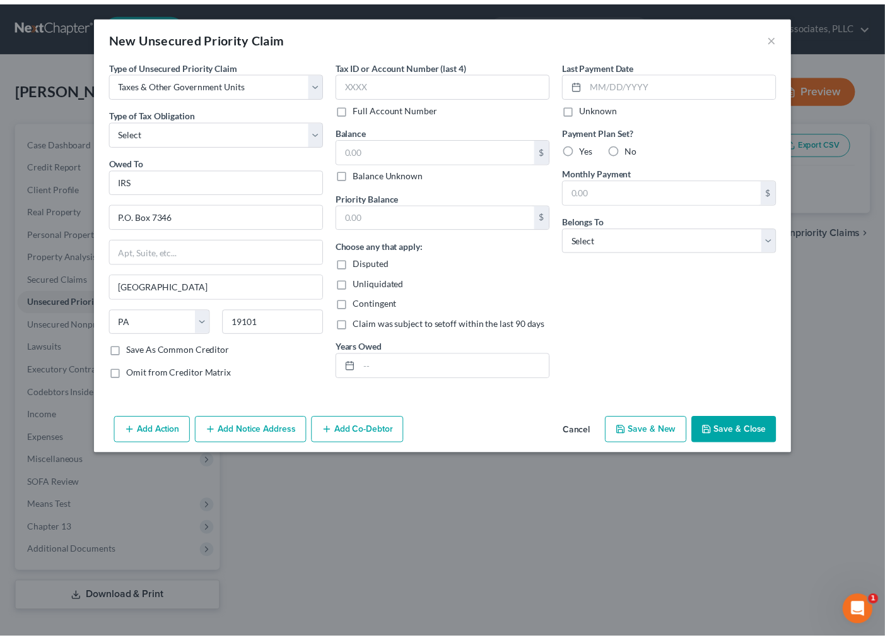
scroll to position [0, 0]
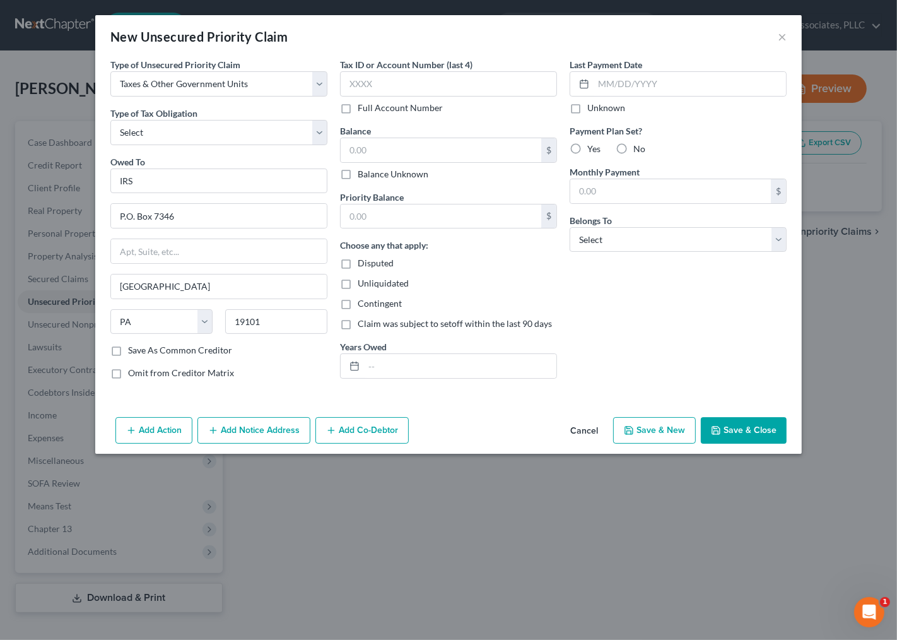
drag, startPoint x: 642, startPoint y: 309, endPoint x: 527, endPoint y: 275, distance: 119.8
click at [640, 309] on div "Last Payment Date Unknown Payment Plan Set? Yes No Monthly Payment $ Belongs To…" at bounding box center [678, 223] width 230 height 331
click at [407, 368] on input "text" at bounding box center [460, 366] width 192 height 24
type input "2024"
click at [635, 318] on div "Last Payment Date Unknown Payment Plan Set? Yes No Monthly Payment $ Belongs To…" at bounding box center [678, 223] width 230 height 331
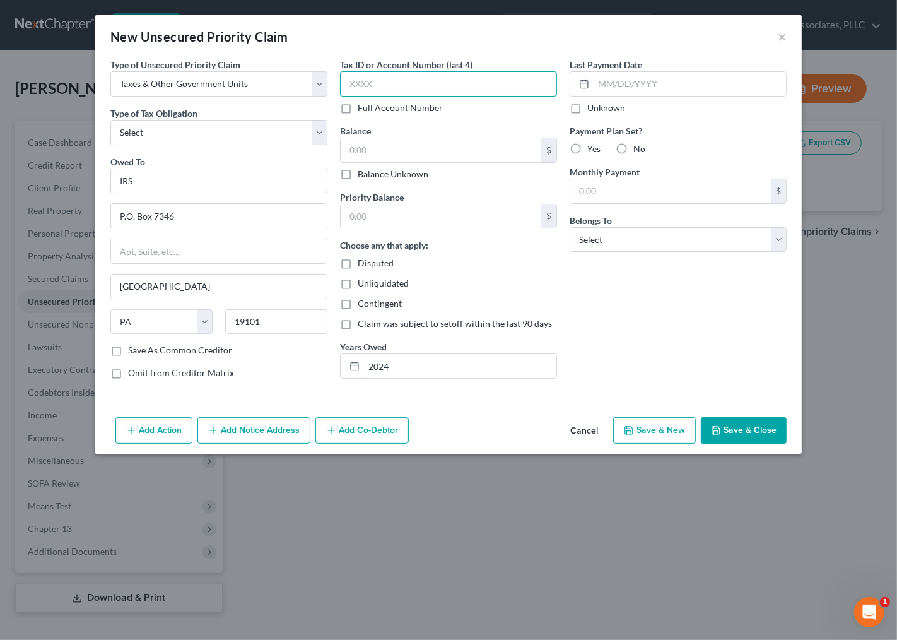
click at [368, 73] on input "text" at bounding box center [448, 83] width 217 height 25
type input "G"
type input "1673"
drag, startPoint x: 546, startPoint y: 291, endPoint x: 512, endPoint y: 263, distance: 43.9
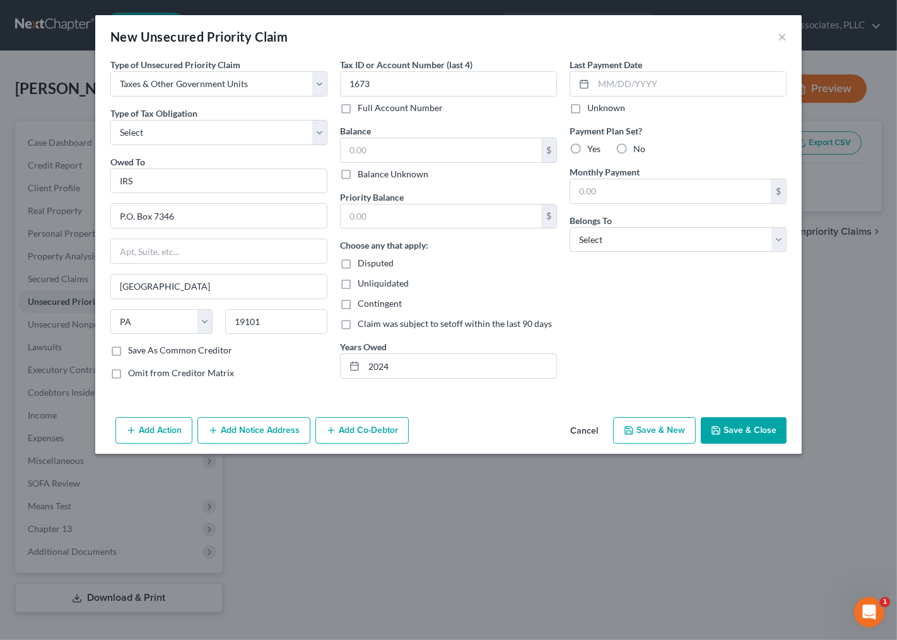
click at [546, 290] on div "Choose any that apply: Disputed Unliquidated Contingent Claim was subject to se…" at bounding box center [448, 283] width 217 height 91
click at [418, 156] on input "text" at bounding box center [441, 150] width 201 height 24
click at [630, 286] on div "Last Payment Date Unknown Payment Plan Set? Yes No Monthly Payment $ Belongs To…" at bounding box center [678, 223] width 230 height 331
drag, startPoint x: 746, startPoint y: 433, endPoint x: 641, endPoint y: 137, distance: 314.5
click at [633, 40] on div "New Unsecured Priority Claim × Type of Unsecured Priority Claim * Select Taxes …" at bounding box center [448, 234] width 707 height 438
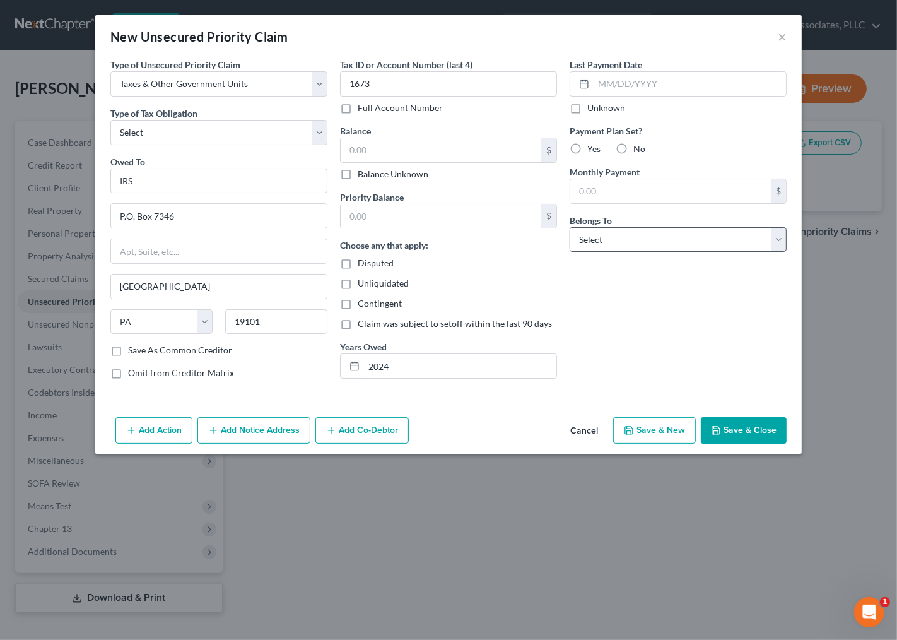
drag, startPoint x: 724, startPoint y: 438, endPoint x: 652, endPoint y: 246, distance: 204.8
click at [661, 257] on div "New Unsecured Priority Claim × Type of Unsecured Priority Claim * Select Taxes …" at bounding box center [448, 234] width 707 height 438
click at [647, 238] on select "Select Debtor 1 Only Debtor 2 Only Debtor 1 And Debtor 2 Only At Least One Of T…" at bounding box center [678, 239] width 217 height 25
select select "0"
click at [570, 227] on select "Select Debtor 1 Only Debtor 2 Only Debtor 1 And Debtor 2 Only At Least One Of T…" at bounding box center [678, 239] width 217 height 25
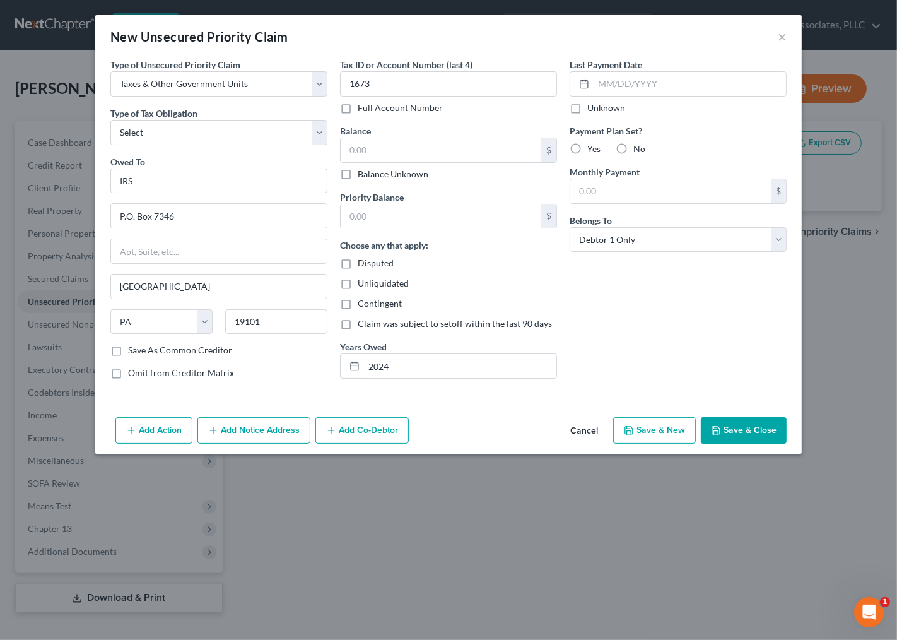
click at [715, 442] on button "Save & Close" at bounding box center [744, 430] width 86 height 26
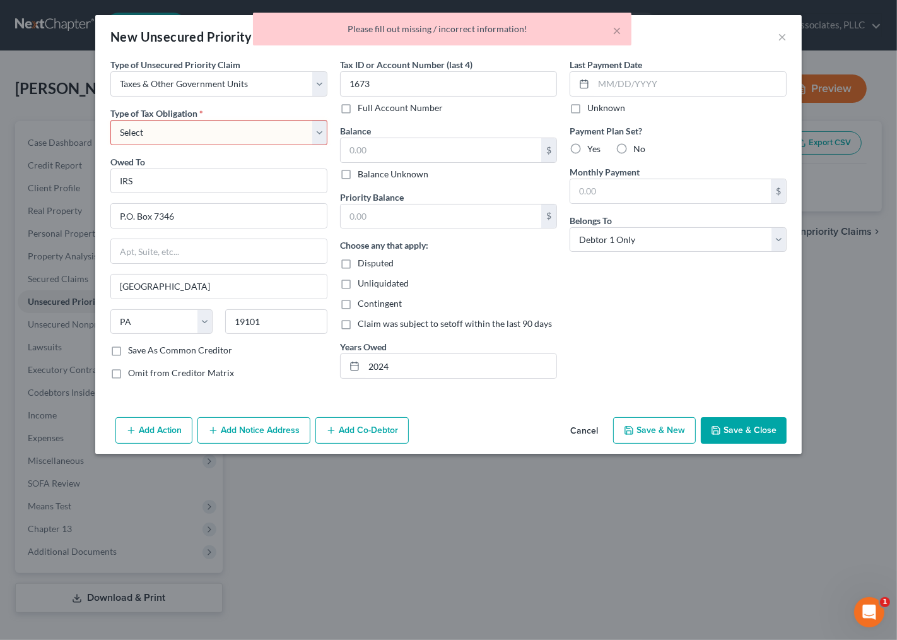
click at [256, 139] on select "Select Federal City State Franchise Tax Board Other" at bounding box center [218, 132] width 217 height 25
select select "0"
click at [110, 120] on select "Select Federal City State Franchise Tax Board Other" at bounding box center [218, 132] width 217 height 25
drag, startPoint x: 569, startPoint y: 343, endPoint x: 583, endPoint y: 341, distance: 13.9
click at [572, 342] on div "Last Payment Date Unknown Payment Plan Set? Yes No Monthly Payment $ Belongs To…" at bounding box center [678, 223] width 230 height 331
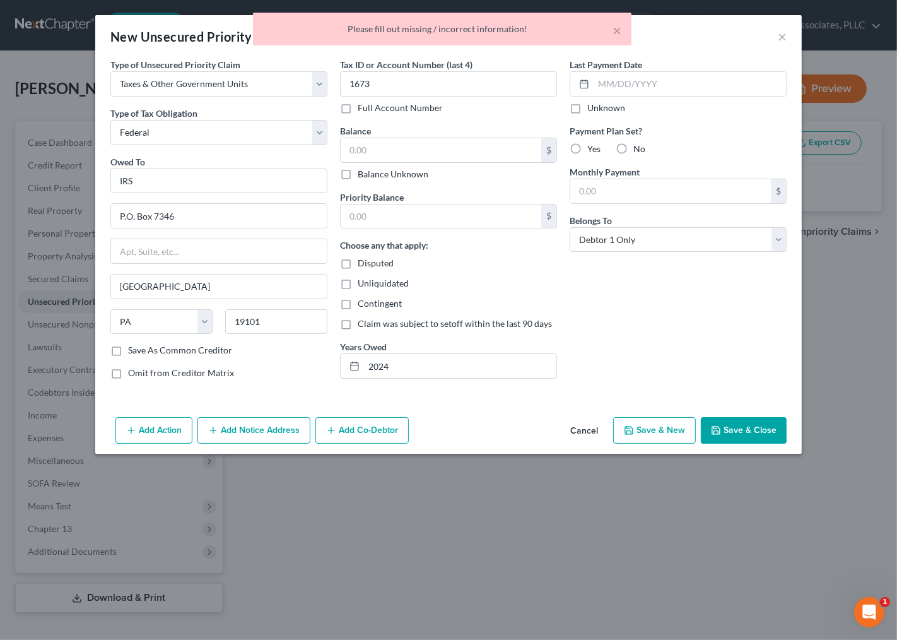
click at [741, 428] on button "Save & Close" at bounding box center [744, 430] width 86 height 26
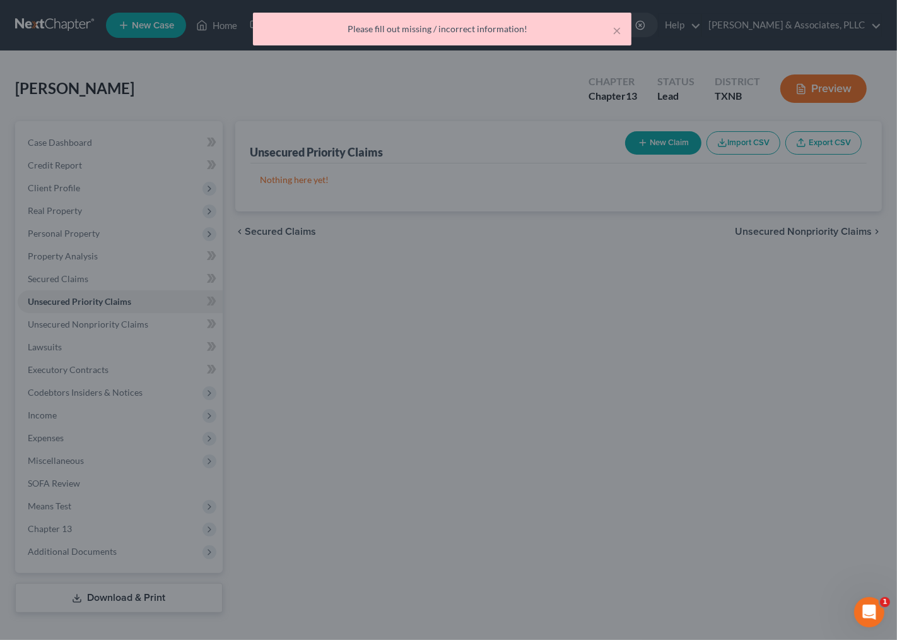
type input "0.00"
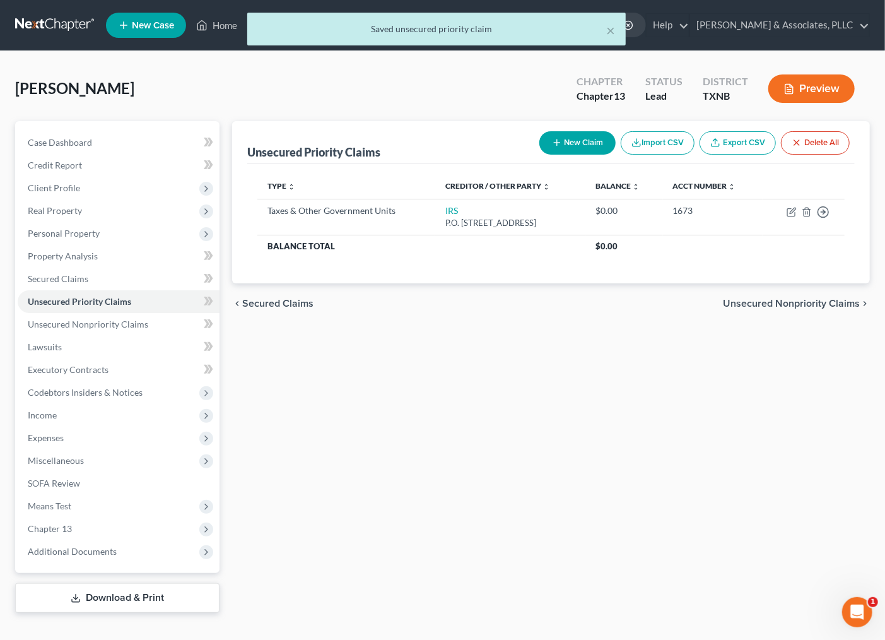
click at [619, 396] on div "Unsecured Priority Claims New Claim Import CSV Export CSV Delete All Type expan…" at bounding box center [551, 366] width 650 height 491
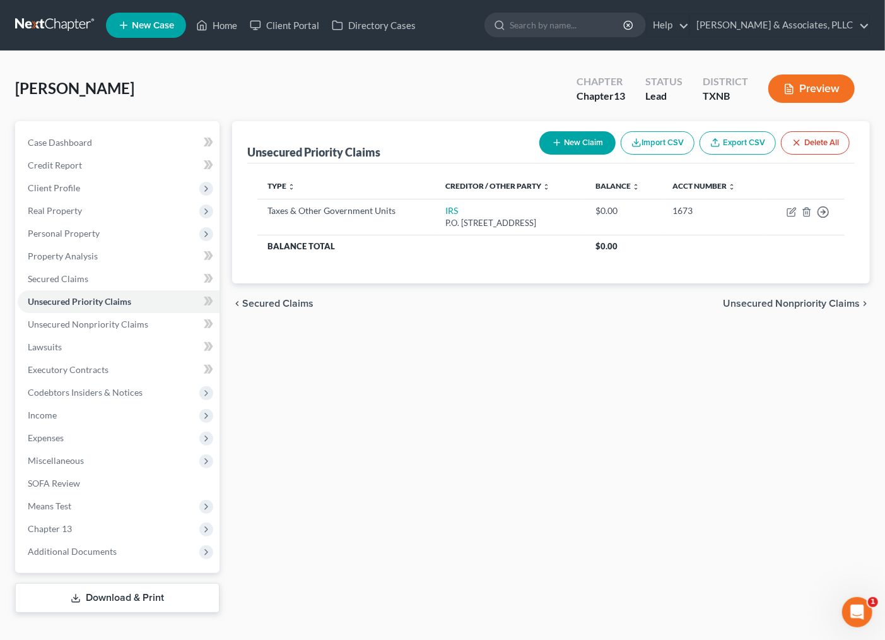
drag, startPoint x: 491, startPoint y: 362, endPoint x: 376, endPoint y: 377, distance: 115.7
click at [490, 362] on div "Unsecured Priority Claims New Claim Import CSV Export CSV Delete All Type expan…" at bounding box center [551, 366] width 650 height 491
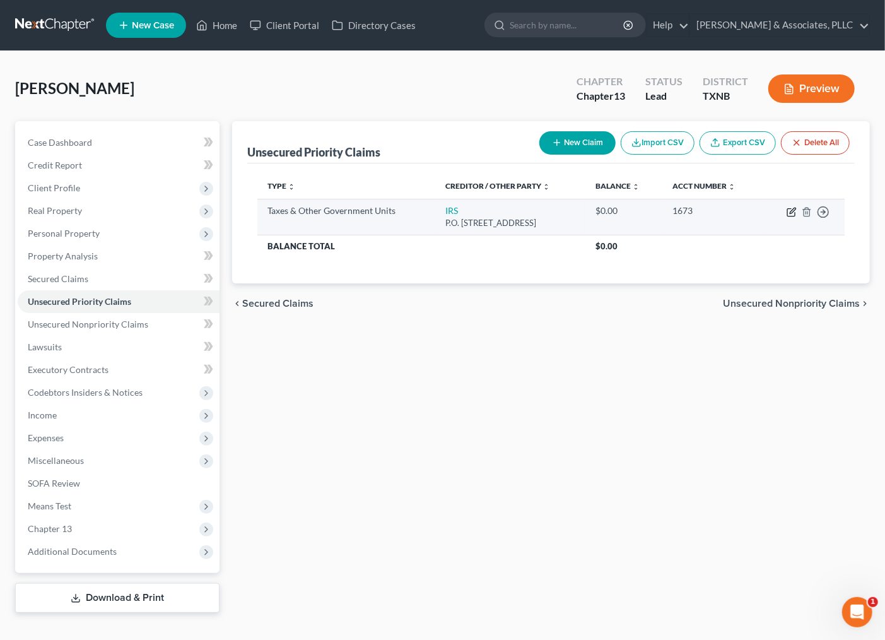
click at [790, 210] on icon "button" at bounding box center [792, 212] width 10 height 10
select select "0"
select select "39"
select select "0"
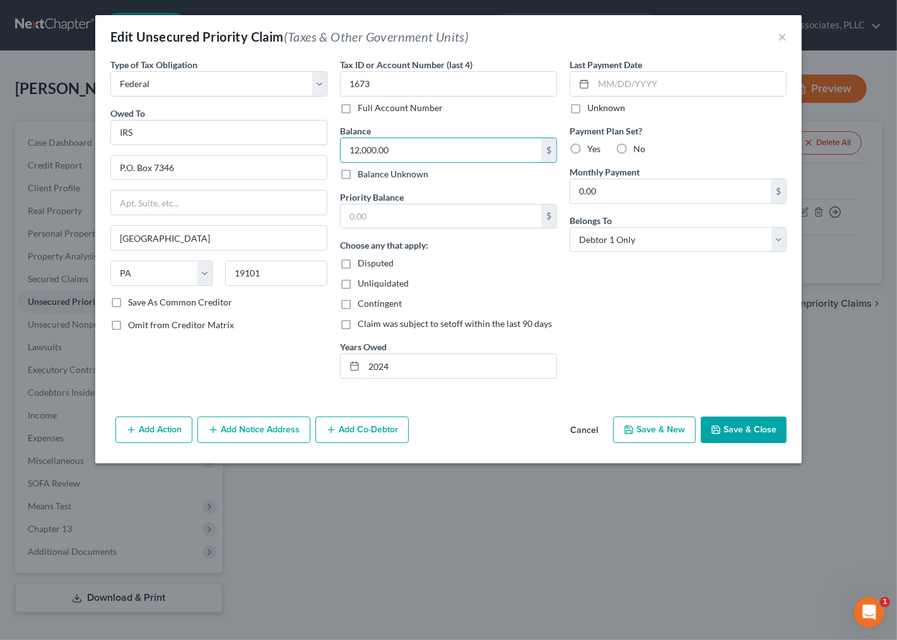
type input "12,000.00"
drag, startPoint x: 751, startPoint y: 413, endPoint x: 753, endPoint y: 419, distance: 6.4
click at [752, 417] on div "Add Action Add Notice Address Add Co-Debtor Cancel Save & New Save & Close" at bounding box center [448, 432] width 707 height 42
click at [753, 424] on button "Save & Close" at bounding box center [744, 429] width 86 height 26
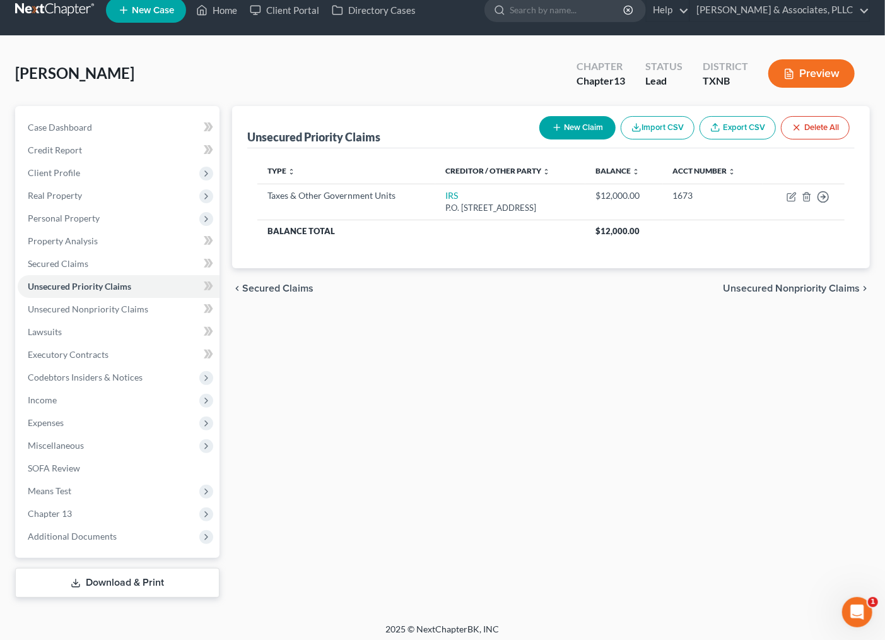
scroll to position [20, 0]
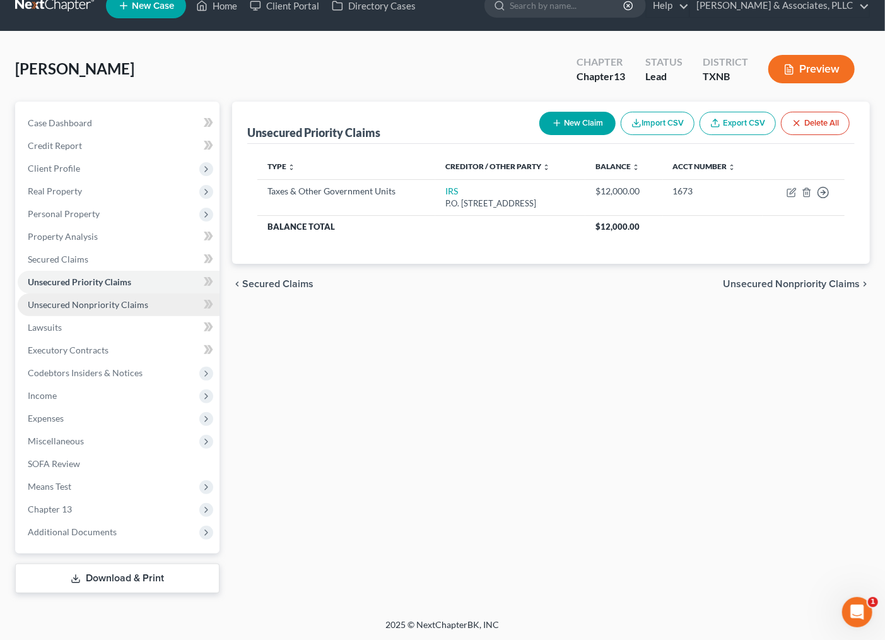
click at [61, 301] on span "Unsecured Nonpriority Claims" at bounding box center [88, 304] width 121 height 11
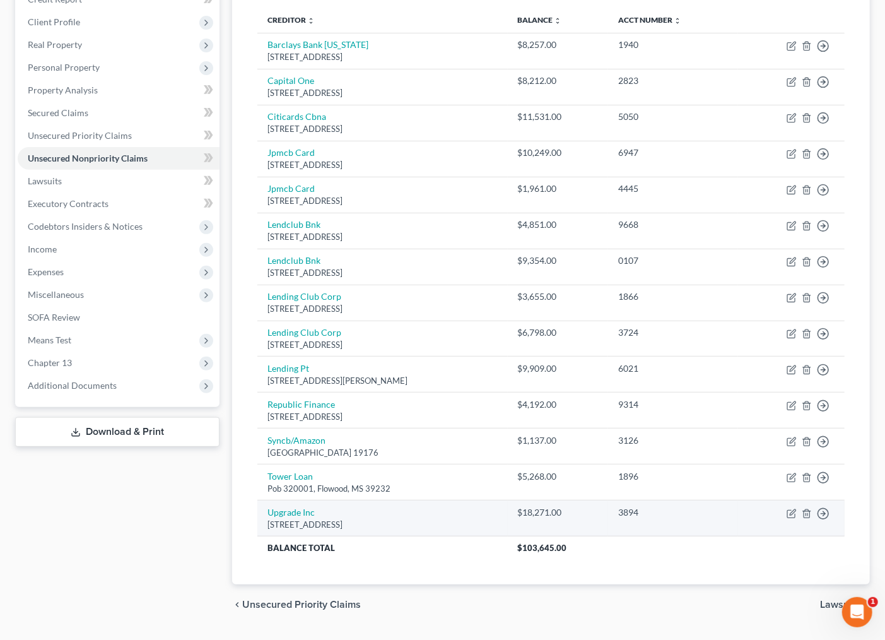
scroll to position [199, 0]
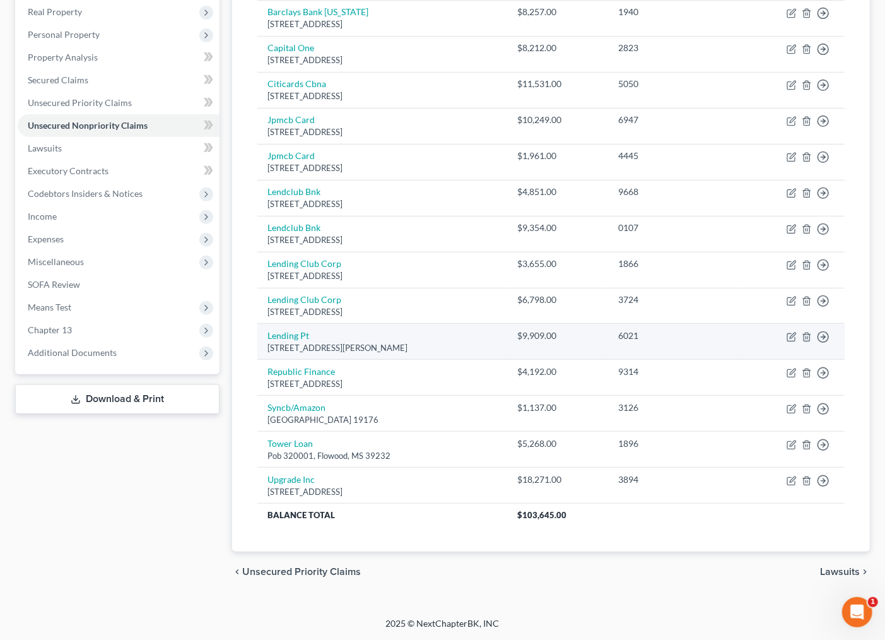
drag, startPoint x: 257, startPoint y: 335, endPoint x: 514, endPoint y: 345, distance: 256.4
click at [508, 345] on td "Lending Pt 1201 Roberts Boulevard, Kennesaw, GA 30144" at bounding box center [382, 342] width 250 height 36
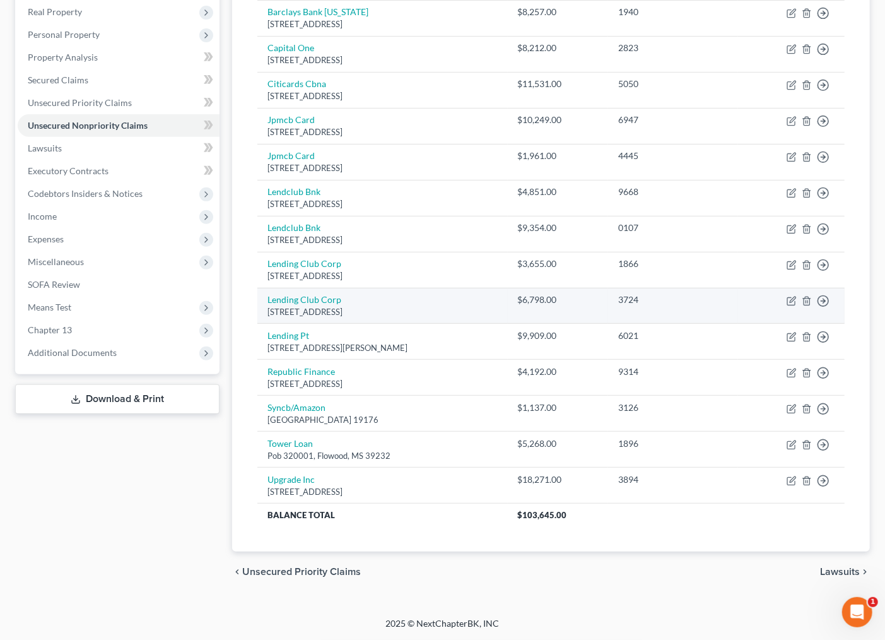
drag, startPoint x: 249, startPoint y: 293, endPoint x: 486, endPoint y: 298, distance: 237.9
click at [524, 314] on div "Creditor expand_more expand_less unfold_more Balance expand_more expand_less un…" at bounding box center [551, 258] width 608 height 587
click at [479, 295] on td "Lending Club Corp 595 Market St Ste 200, San Francisco, CA 94105" at bounding box center [382, 306] width 250 height 36
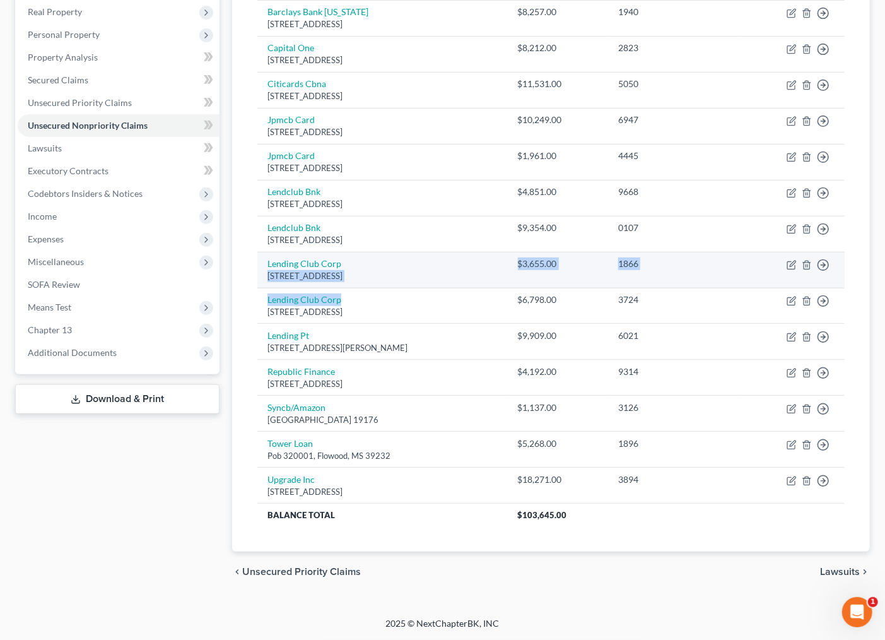
drag, startPoint x: 500, startPoint y: 303, endPoint x: 486, endPoint y: 264, distance: 42.1
click at [486, 264] on tbody "Barclays Bank Delaware Po Box 8803, Wilmington, DE 19899 $8,257.00 1940 Move to…" at bounding box center [550, 263] width 587 height 526
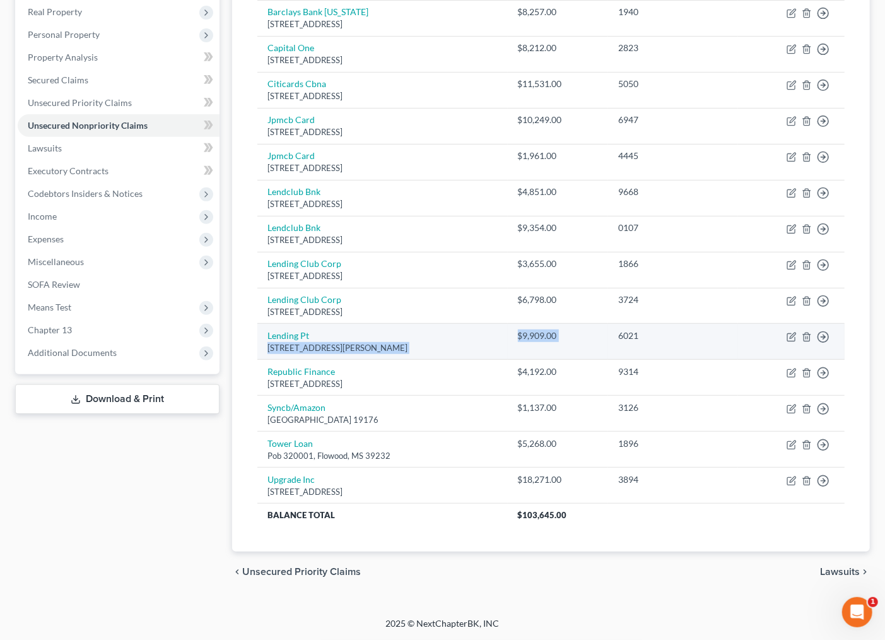
drag, startPoint x: 511, startPoint y: 331, endPoint x: 637, endPoint y: 342, distance: 126.7
click at [637, 342] on tr "Lending Pt 1201 Roberts Boulevard, Kennesaw, GA 30144 $9,909.00 6021 Move to D …" at bounding box center [550, 342] width 587 height 36
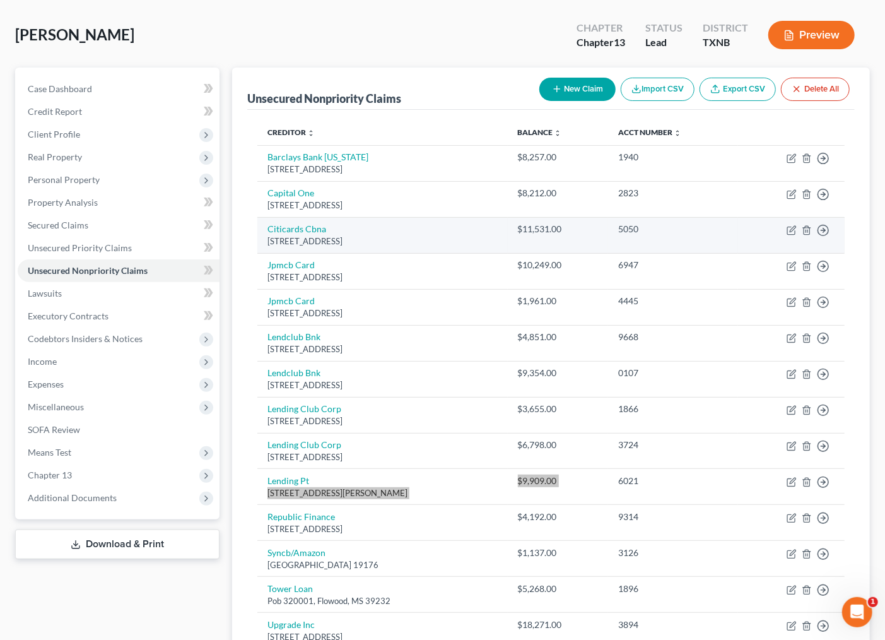
scroll to position [70, 0]
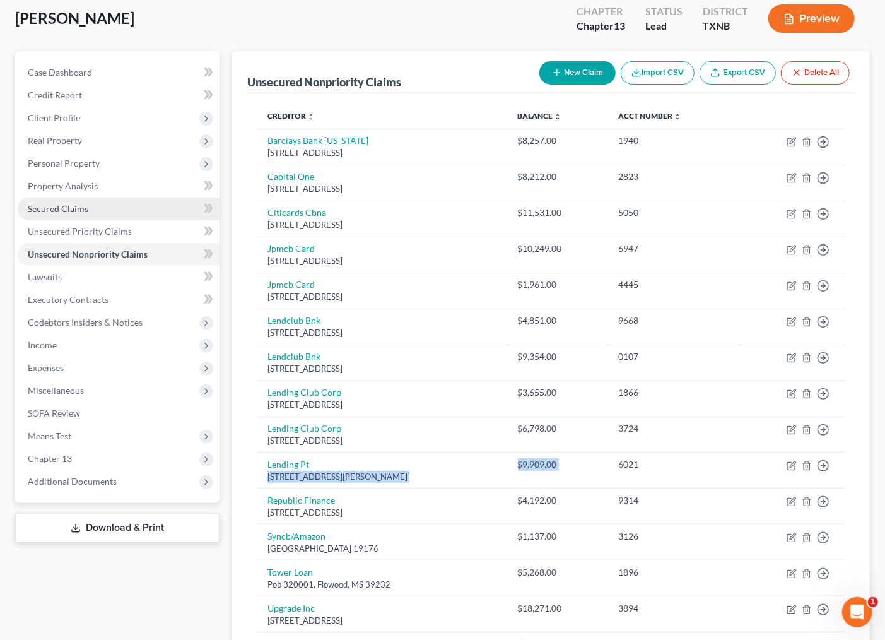
click at [71, 211] on span "Secured Claims" at bounding box center [58, 208] width 61 height 11
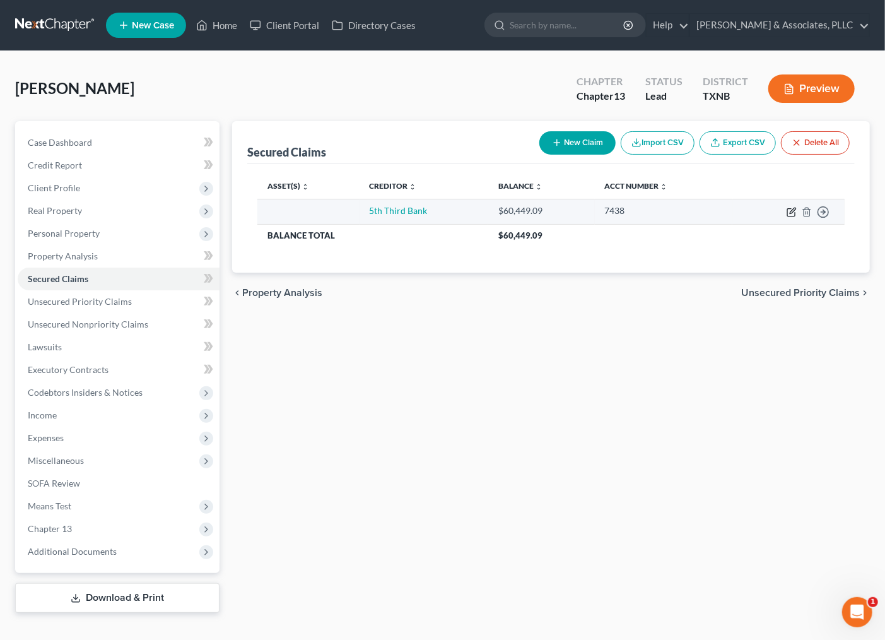
click at [797, 216] on icon "button" at bounding box center [792, 212] width 10 height 10
select select "2"
select select "0"
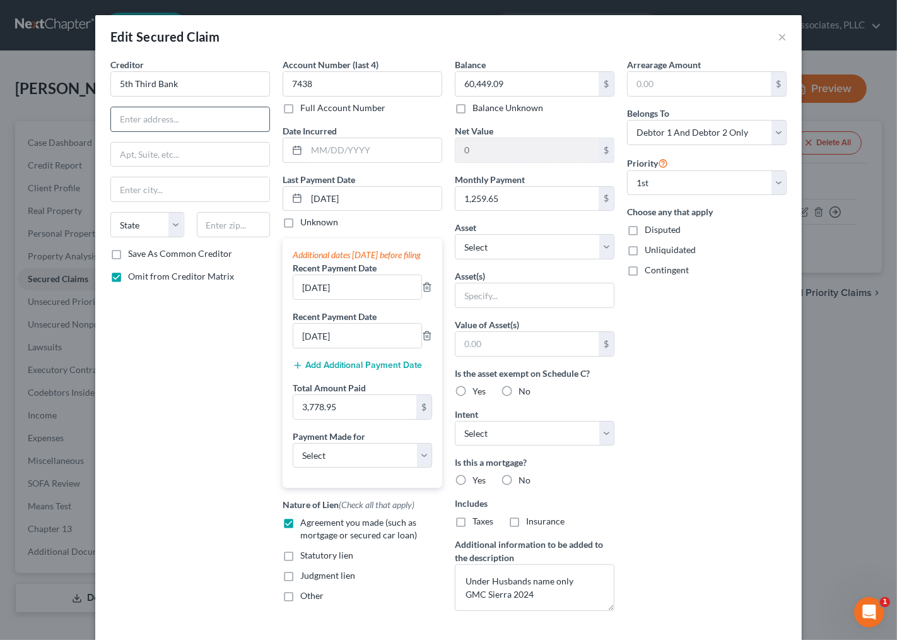
click at [216, 130] on input "text" at bounding box center [190, 119] width 158 height 24
paste input "P.O.BOX 630900"
type input "P.O.BOX 630900"
drag, startPoint x: 136, startPoint y: 330, endPoint x: 142, endPoint y: 306, distance: 24.8
click at [136, 327] on div "Creditor * 5th Third Bank P.O.BOX 630900 State AL AK AR AZ CA CO CT DE DC FL GA…" at bounding box center [190, 339] width 172 height 563
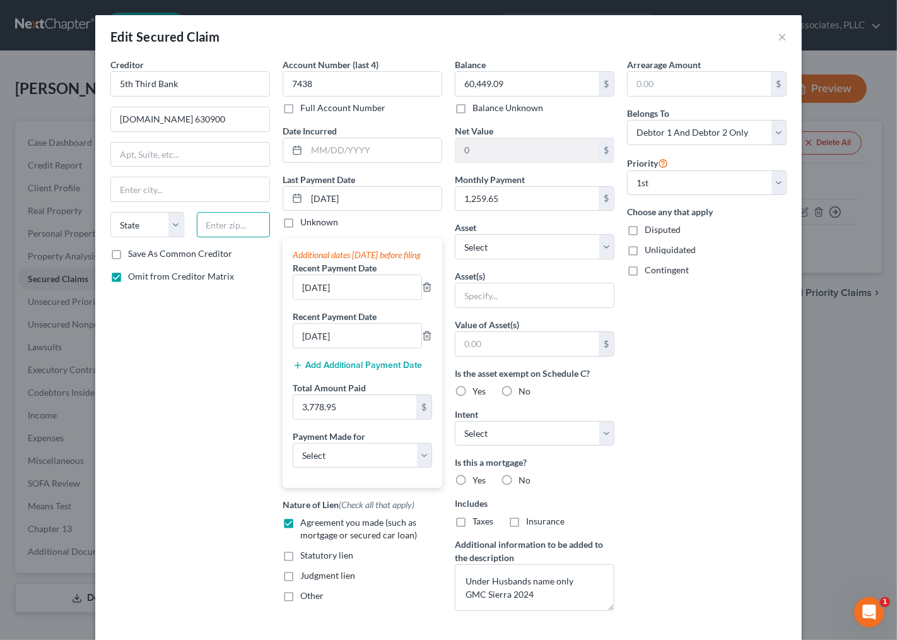
click at [203, 227] on input "text" at bounding box center [234, 224] width 74 height 25
type input "45263"
type input "Cincinnati"
select select "36"
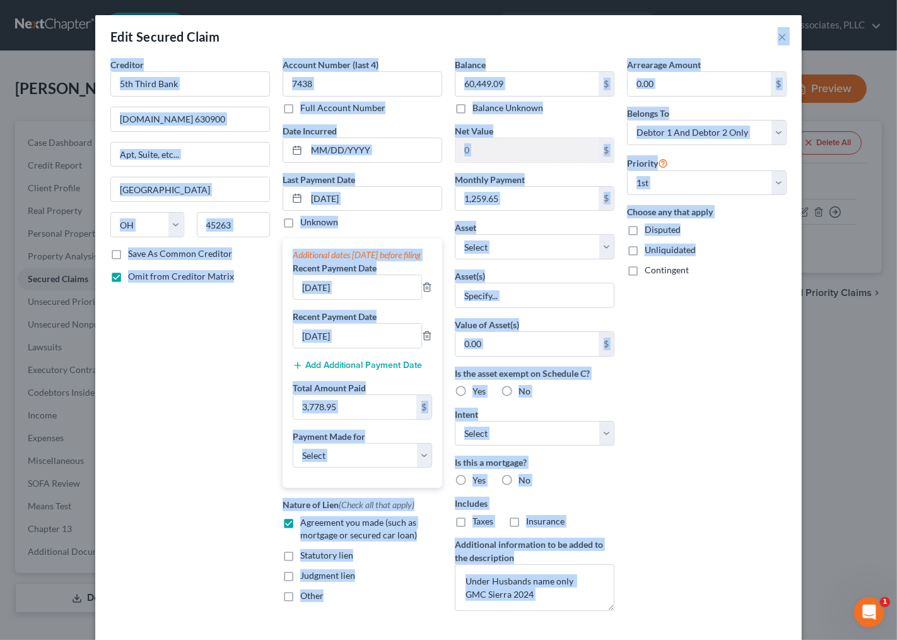
drag, startPoint x: 615, startPoint y: 47, endPoint x: 656, endPoint y: 263, distance: 220.4
click at [656, 263] on div "Edit Secured Claim × Creditor * 5th Third Bank P.O.BOX 630900 Cincinnati State …" at bounding box center [448, 355] width 707 height 680
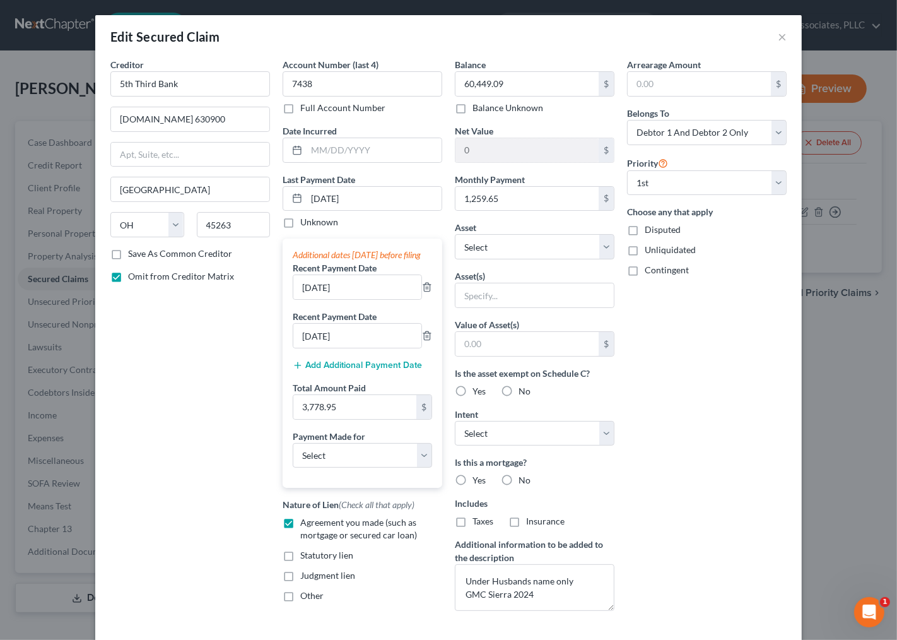
click at [772, 481] on div "Arrearage Amount $ Belongs To * Select Debtor 1 Only Debtor 2 Only Debtor 1 And…" at bounding box center [707, 339] width 172 height 563
click at [473, 396] on label "Yes" at bounding box center [479, 391] width 13 height 13
click at [478, 393] on input "Yes" at bounding box center [482, 389] width 8 height 8
radio input "true"
drag, startPoint x: 452, startPoint y: 373, endPoint x: 609, endPoint y: 375, distance: 157.8
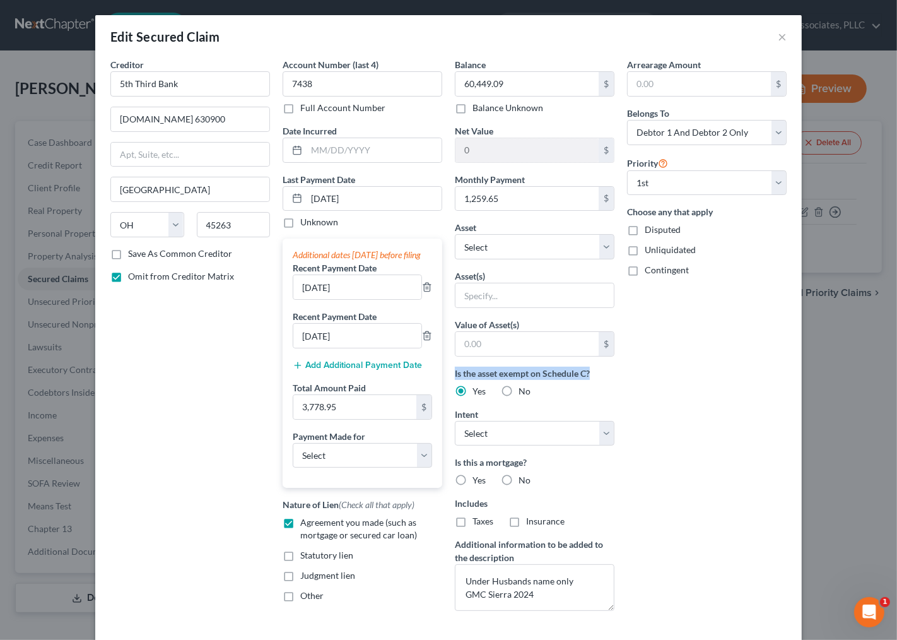
click at [609, 375] on div "Balance 60,449.09 $ Balance Unknown Balance Undetermined 60,449.09 $ Balance Un…" at bounding box center [535, 339] width 172 height 563
click at [621, 389] on div "Arrearage Amount $ Belongs To * Select Debtor 1 Only Debtor 2 Only Debtor 1 And…" at bounding box center [707, 339] width 172 height 563
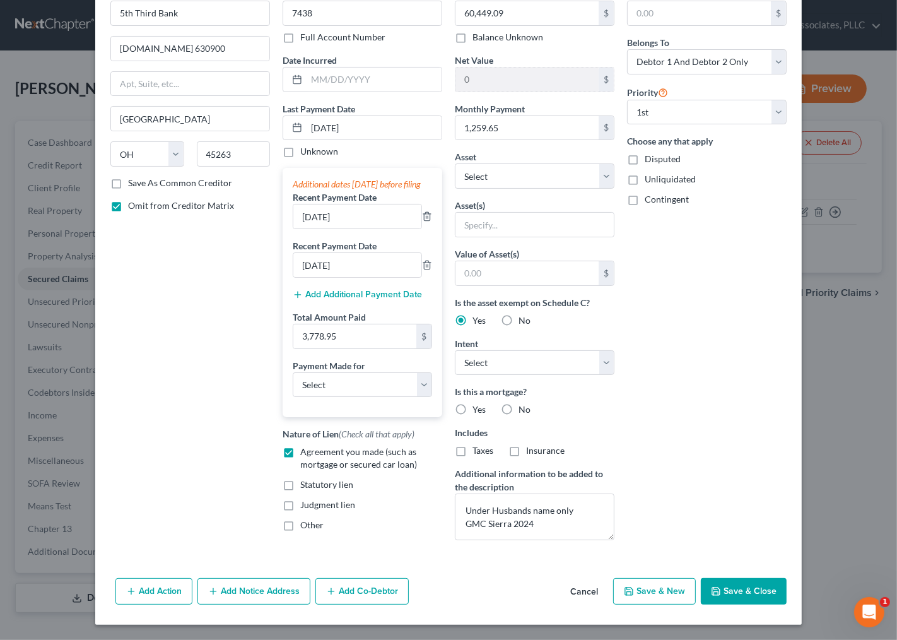
scroll to position [74, 0]
click at [569, 369] on select "Select Surrender Redeem Reaffirm Avoid Other" at bounding box center [535, 362] width 160 height 25
click at [455, 350] on select "Select Surrender Redeem Reaffirm Avoid Other" at bounding box center [535, 362] width 160 height 25
click at [509, 363] on select "Select Surrender Redeem Reaffirm Avoid Other" at bounding box center [535, 362] width 160 height 25
select select "0"
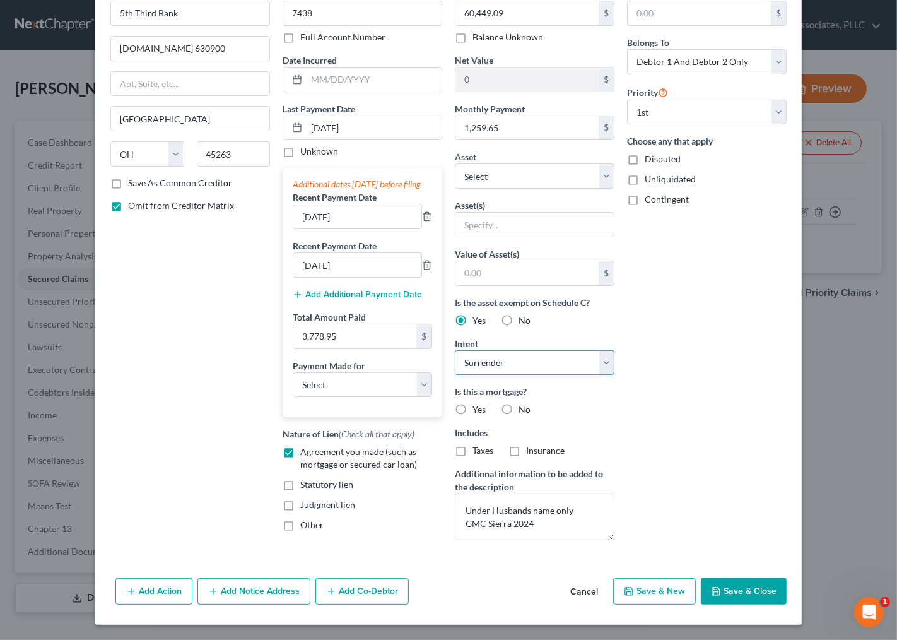
click at [455, 350] on select "Select Surrender Redeem Reaffirm Avoid Other" at bounding box center [535, 362] width 160 height 25
click at [500, 361] on select "Select Surrender Redeem Reaffirm Avoid Other" at bounding box center [535, 362] width 160 height 25
click at [455, 350] on select "Select Surrender Redeem Reaffirm Avoid Other" at bounding box center [535, 362] width 160 height 25
click at [496, 360] on select "Select Surrender Redeem Reaffirm Avoid Other" at bounding box center [535, 362] width 160 height 25
select select
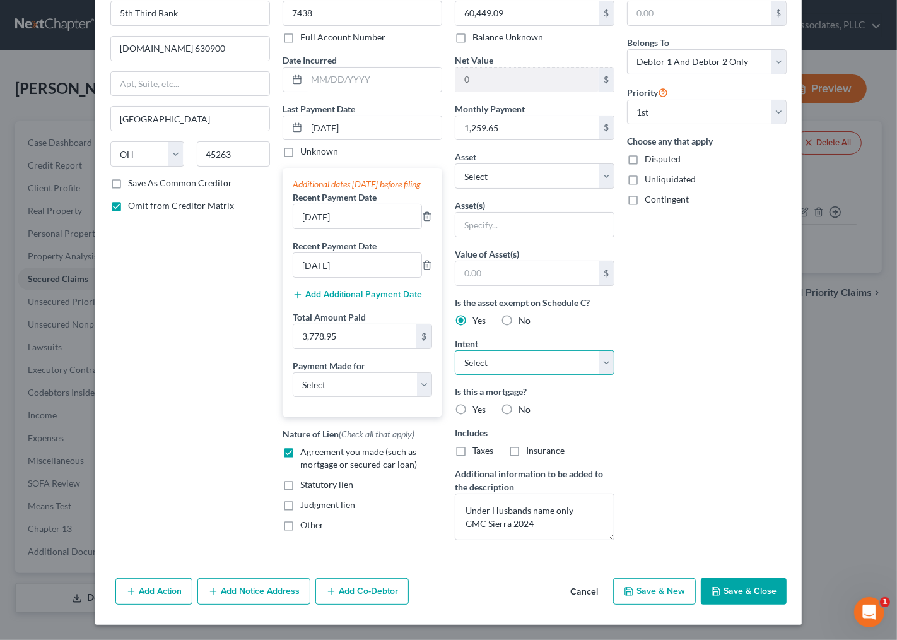
click at [455, 350] on select "Select Surrender Redeem Reaffirm Avoid Other" at bounding box center [535, 362] width 160 height 25
click at [676, 406] on div "Arrearage Amount $ Belongs To * Select Debtor 1 Only Debtor 2 Only Debtor 1 And…" at bounding box center [707, 268] width 172 height 563
click at [519, 405] on label "No" at bounding box center [525, 409] width 12 height 13
click at [524, 405] on input "No" at bounding box center [528, 407] width 8 height 8
radio input "true"
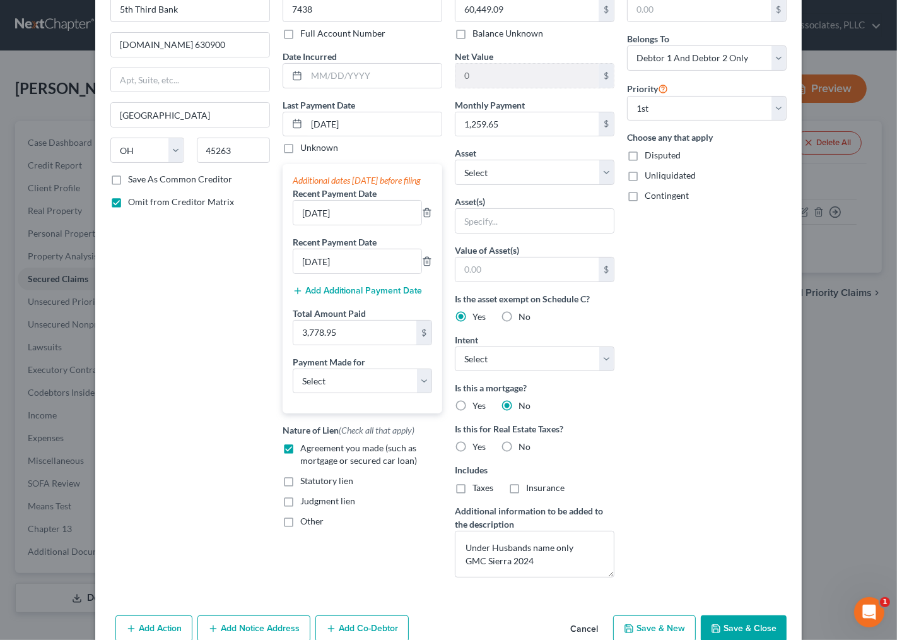
click at [519, 405] on label "No" at bounding box center [525, 405] width 12 height 13
click at [524, 405] on input "No" at bounding box center [528, 403] width 8 height 8
click at [473, 445] on label "Yes" at bounding box center [479, 446] width 13 height 13
click at [478, 445] on input "Yes" at bounding box center [482, 444] width 8 height 8
radio input "true"
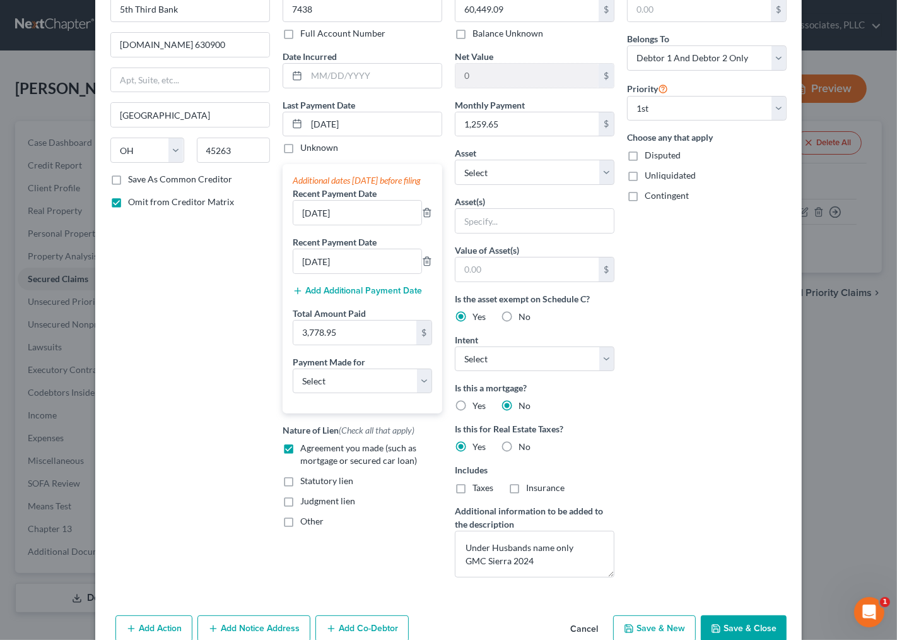
click at [519, 448] on label "No" at bounding box center [525, 446] width 12 height 13
click at [524, 448] on input "No" at bounding box center [528, 444] width 8 height 8
radio input "true"
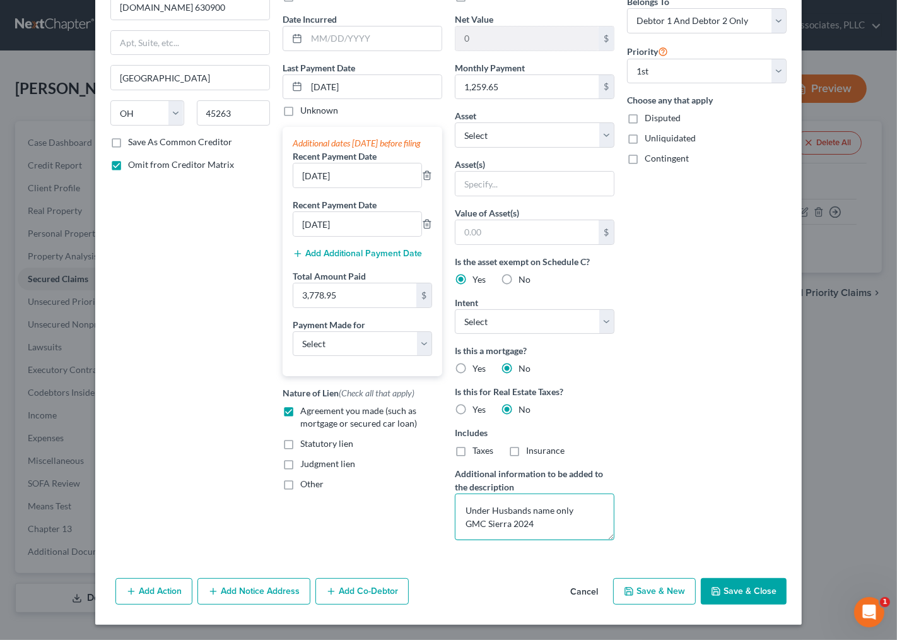
click at [570, 510] on textarea "Under Husbands name only GMC Sierra 2024" at bounding box center [535, 516] width 160 height 47
click at [461, 511] on textarea "Under Husbands name only GMC Sierra 2024" at bounding box center [535, 516] width 160 height 47
click at [562, 518] on textarea "Under Husbands name only GMC Sierra 2024" at bounding box center [535, 516] width 160 height 47
click at [553, 522] on textarea "Under Husbands name only GMC Sierra 2024" at bounding box center [535, 516] width 160 height 47
drag, startPoint x: 538, startPoint y: 524, endPoint x: 429, endPoint y: 527, distance: 108.6
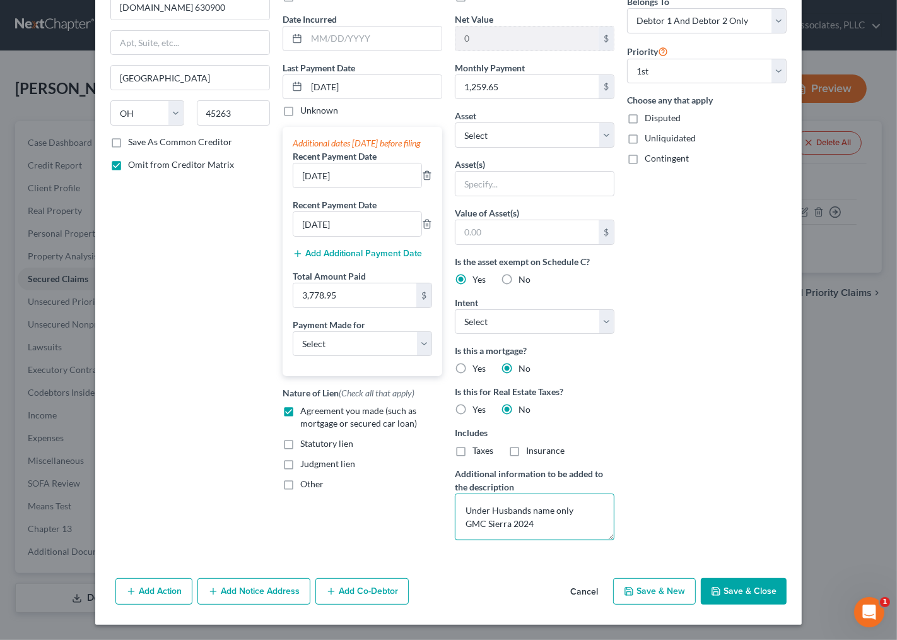
click at [421, 527] on div "Creditor * 5th Third Bank P.O.BOX 630900 Cincinnati State AL AK AR AZ CA CO CT …" at bounding box center [448, 248] width 689 height 604
click at [735, 595] on button "Save & Close" at bounding box center [744, 591] width 86 height 26
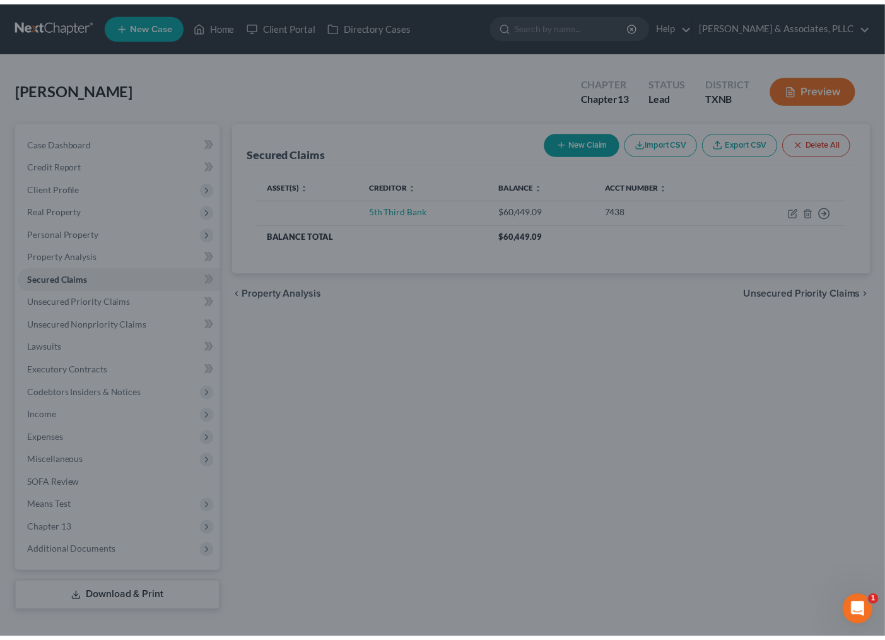
scroll to position [74, 0]
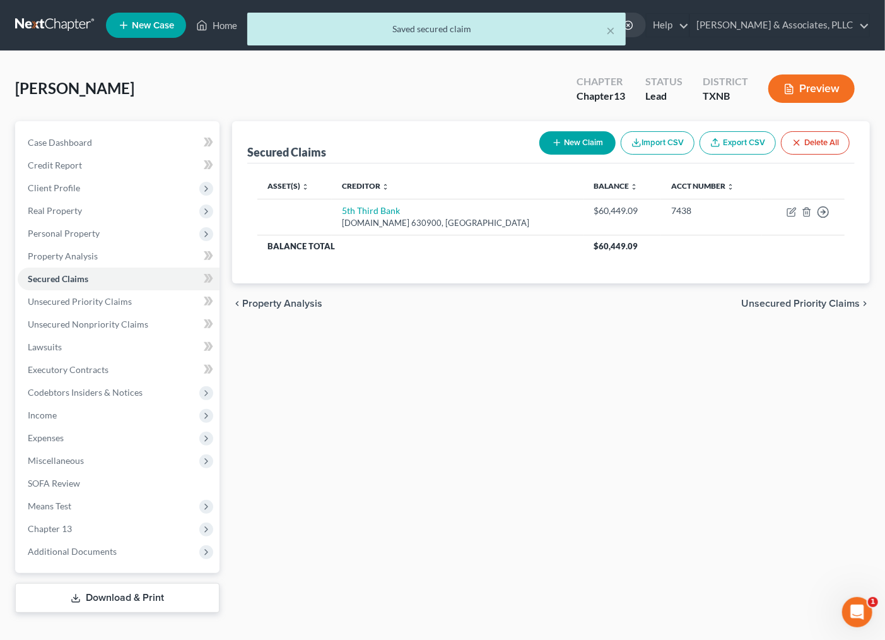
click at [558, 452] on div "Secured Claims New Claim Import CSV Export CSV Delete All Asset(s) expand_more …" at bounding box center [551, 366] width 650 height 491
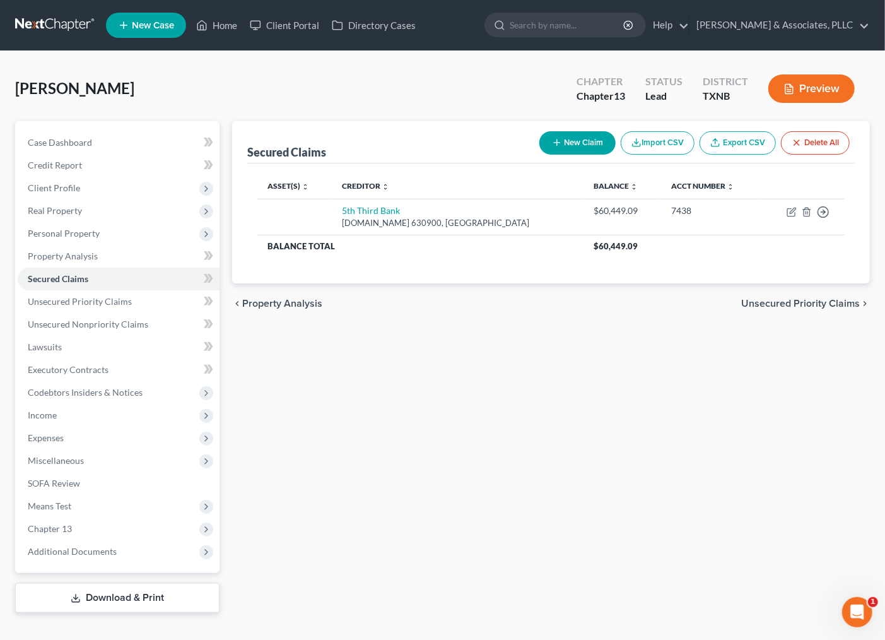
scroll to position [20, 0]
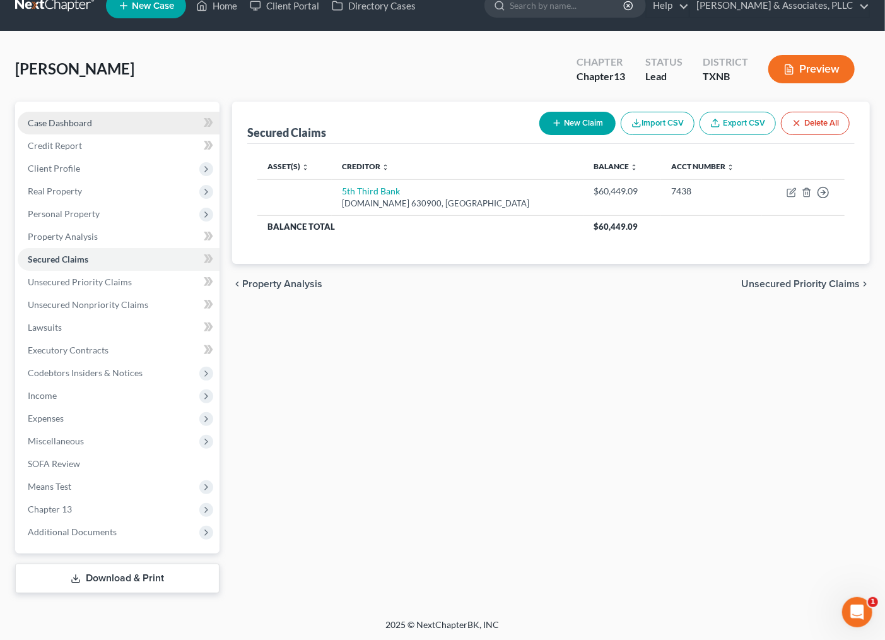
click at [83, 119] on span "Case Dashboard" at bounding box center [60, 122] width 64 height 11
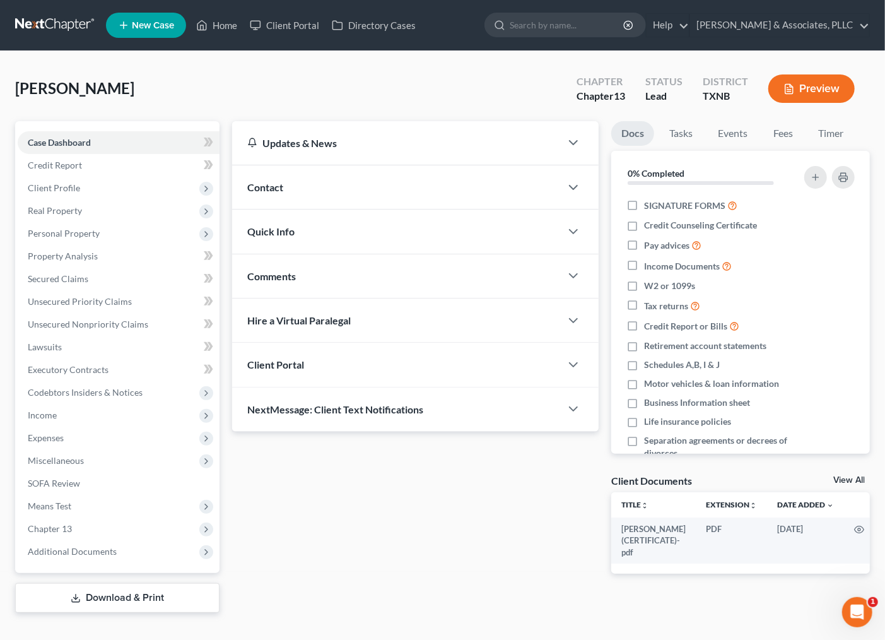
click at [351, 248] on div "Quick Info" at bounding box center [396, 231] width 329 height 44
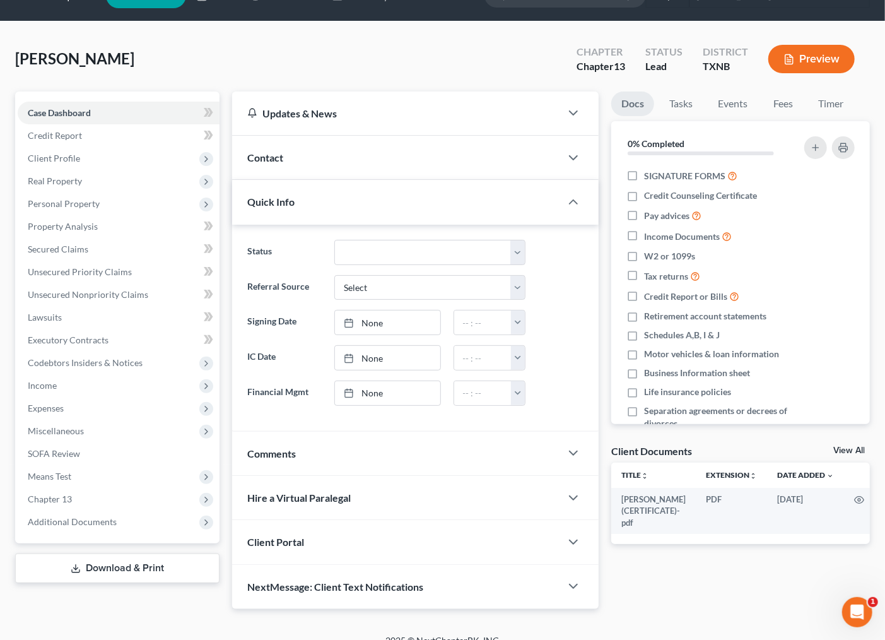
scroll to position [47, 0]
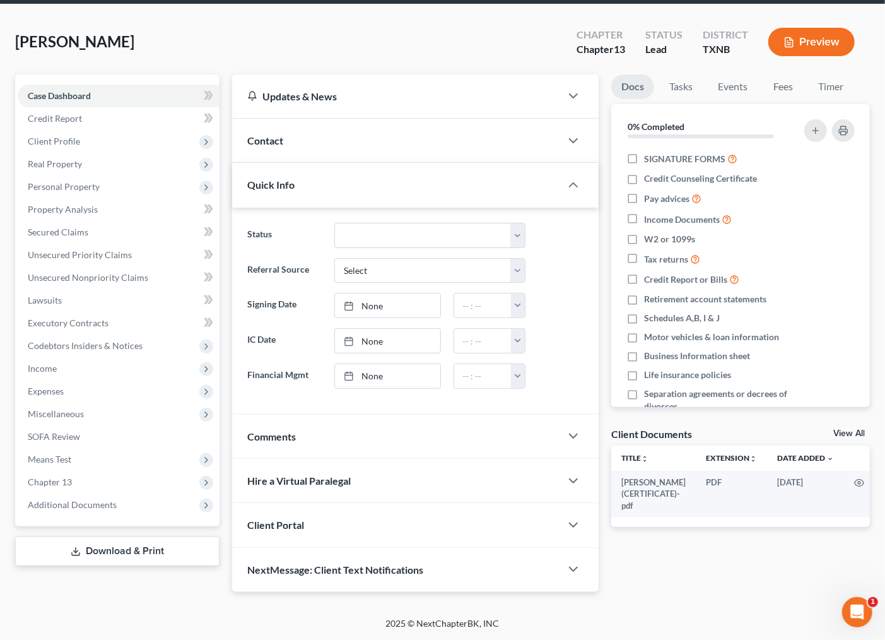
click at [325, 438] on div "Comments" at bounding box center [396, 437] width 329 height 44
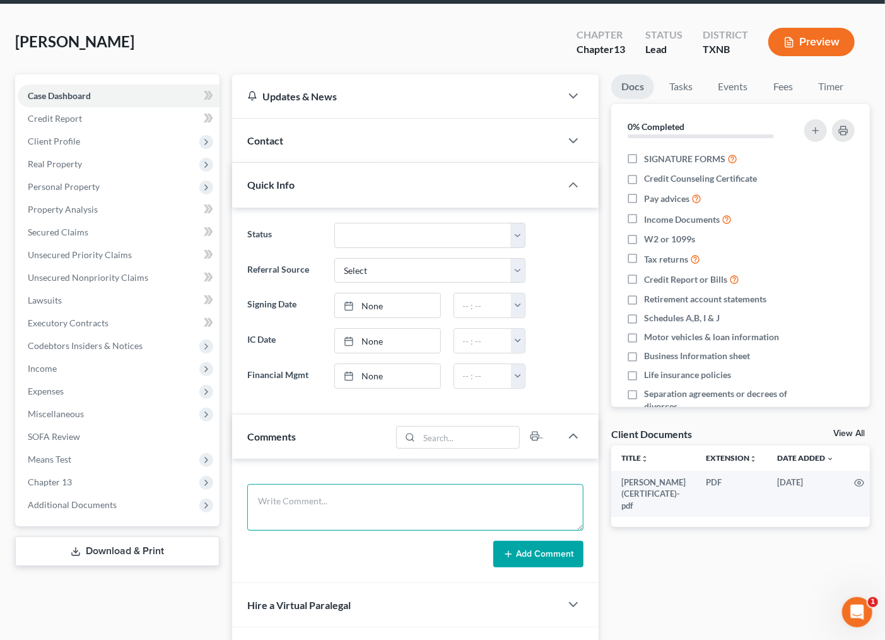
click at [331, 521] on textarea at bounding box center [415, 507] width 337 height 47
type textarea "640-19"
click at [522, 556] on button "Add Comment" at bounding box center [538, 554] width 90 height 26
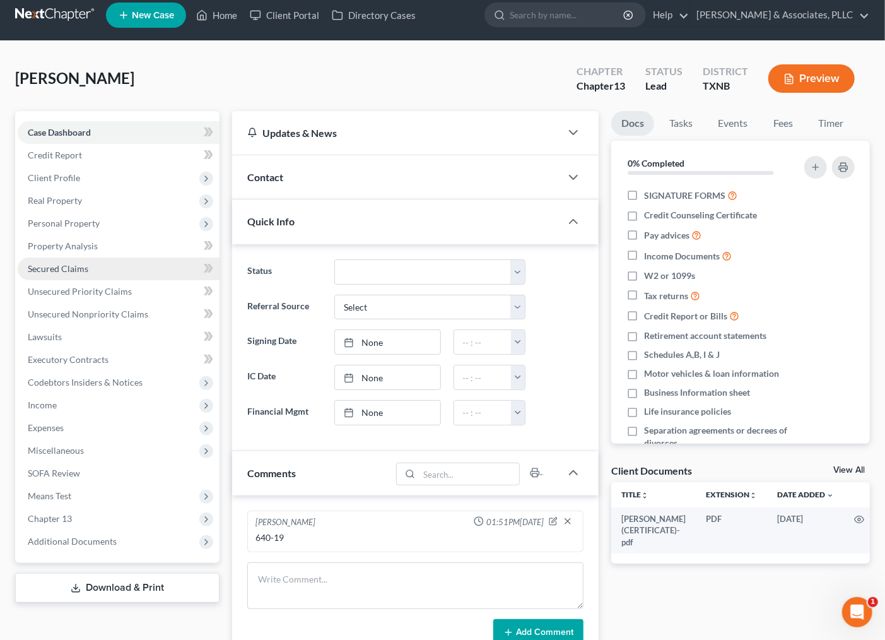
scroll to position [0, 0]
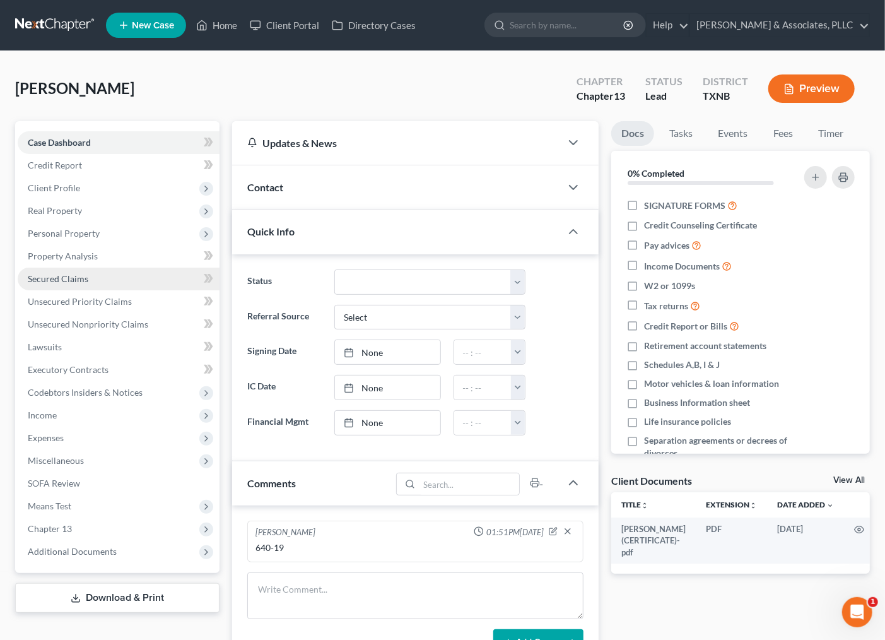
click at [59, 282] on span "Secured Claims" at bounding box center [58, 278] width 61 height 11
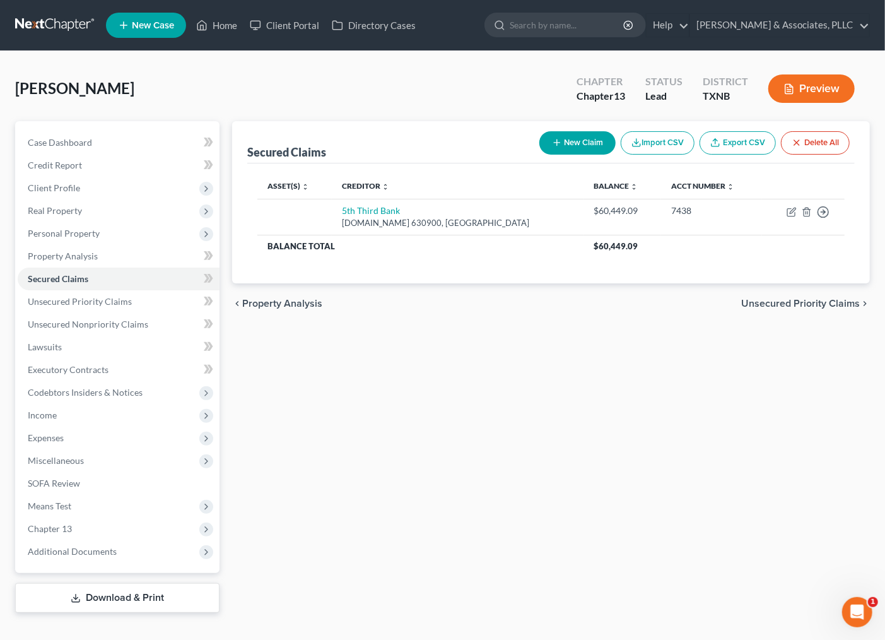
click at [568, 138] on button "New Claim" at bounding box center [577, 142] width 76 height 23
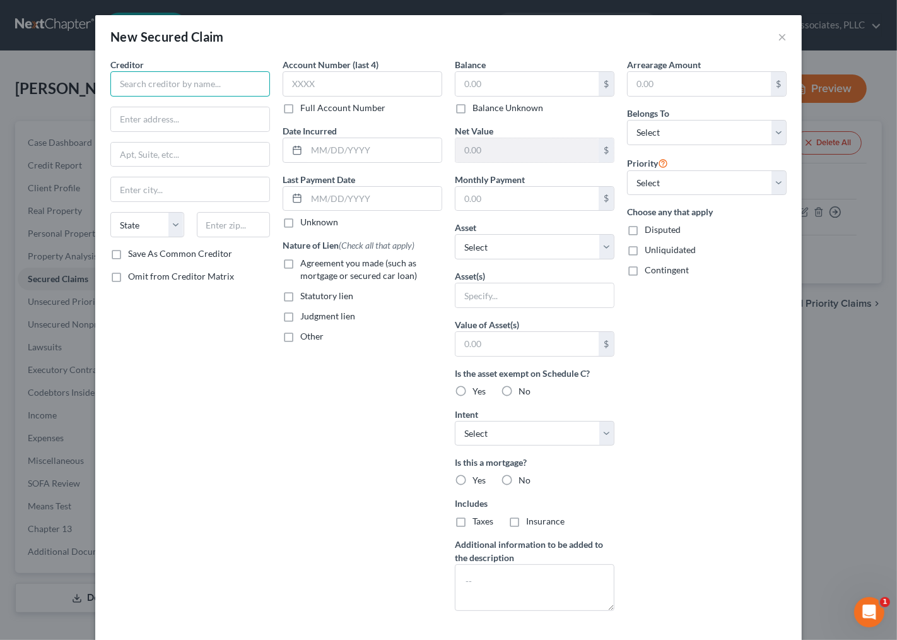
click at [175, 80] on input "text" at bounding box center [190, 83] width 160 height 25
type input "S"
click at [778, 43] on button "×" at bounding box center [782, 36] width 9 height 15
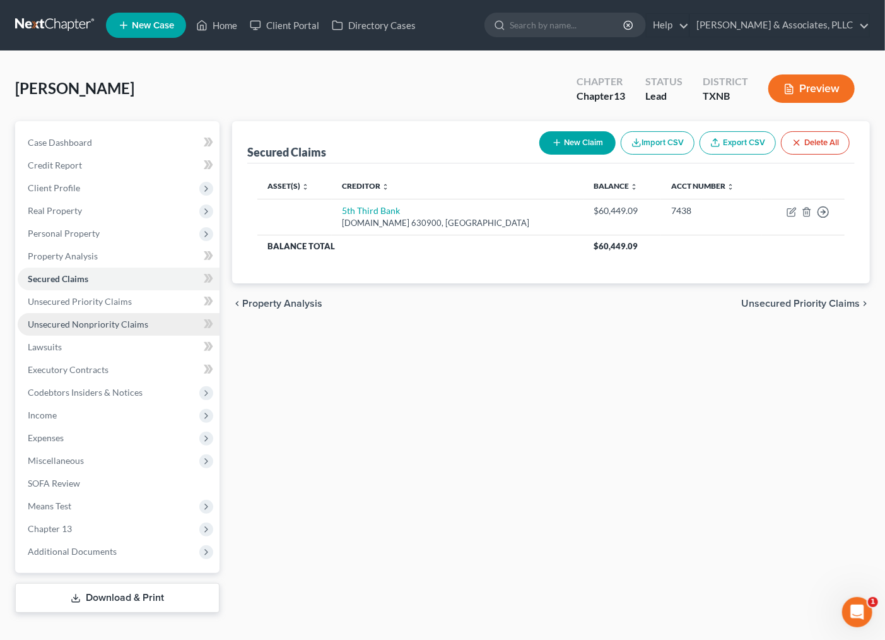
click at [115, 319] on span "Unsecured Nonpriority Claims" at bounding box center [88, 324] width 121 height 11
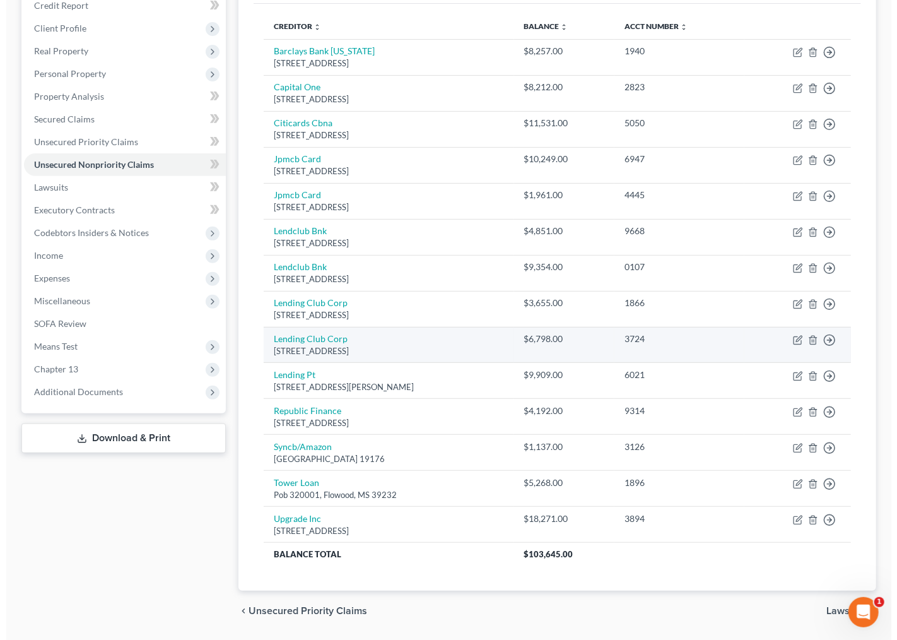
scroll to position [199, 0]
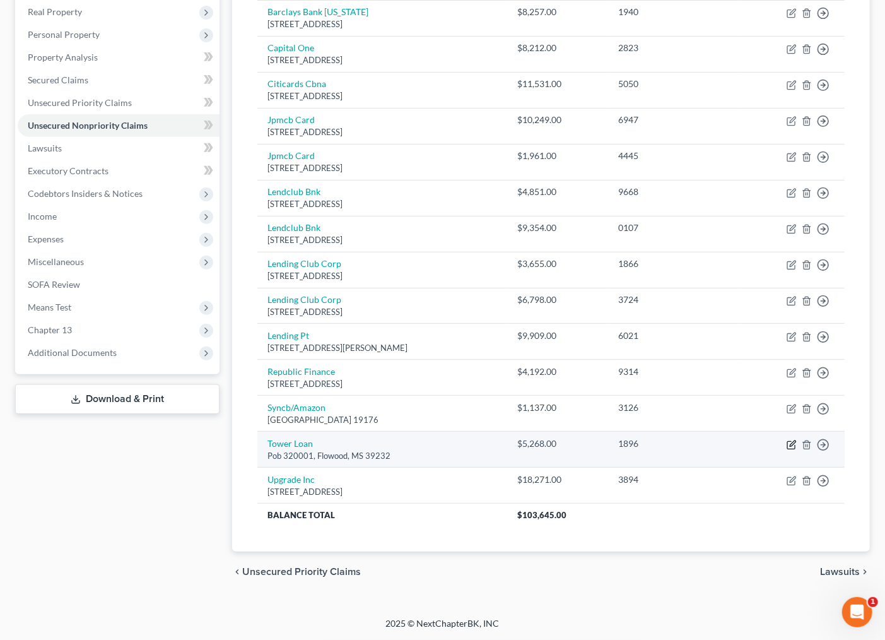
click at [789, 442] on icon "button" at bounding box center [792, 445] width 10 height 10
select select "25"
select select "0"
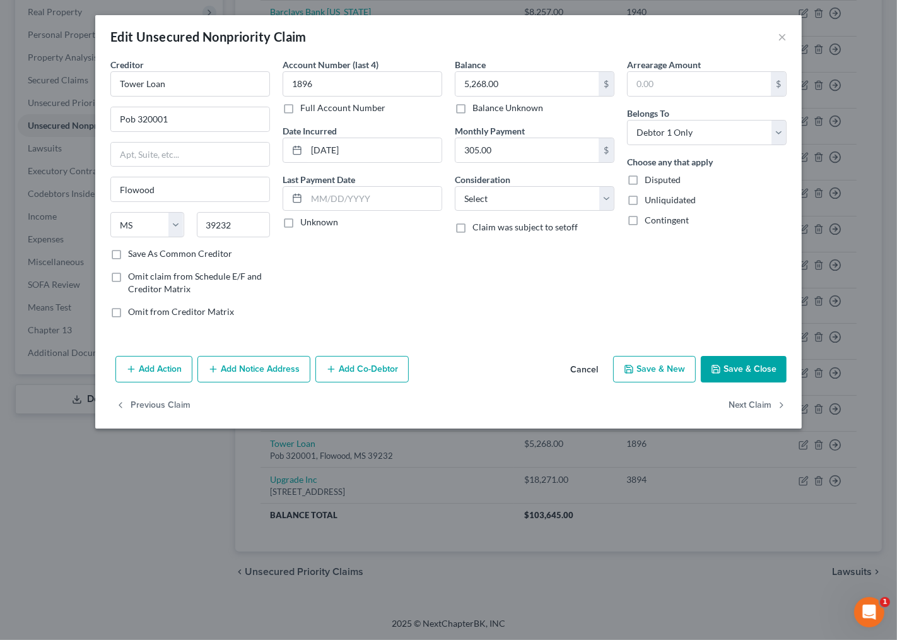
click at [276, 367] on button "Add Notice Address" at bounding box center [253, 369] width 113 height 26
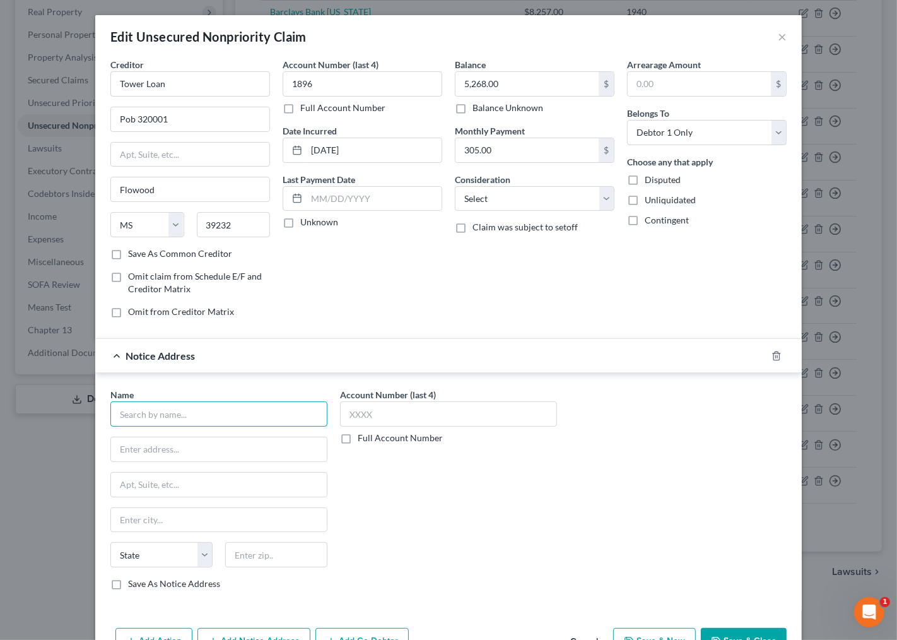
click at [131, 420] on input "text" at bounding box center [218, 413] width 217 height 25
type input "Tower Loan of Bedford"
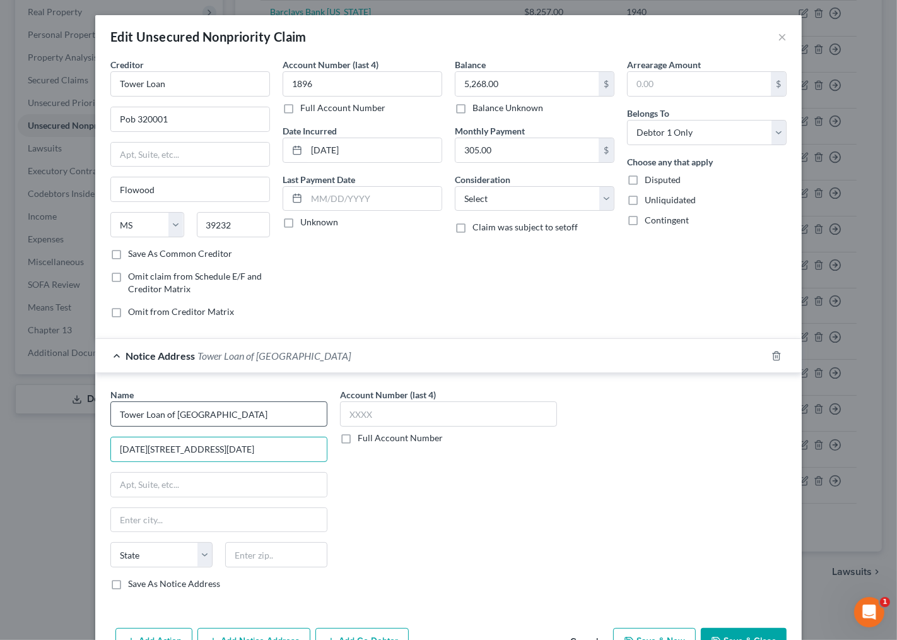
type input "1701-1833 Airport Freeway, Suite 1707"
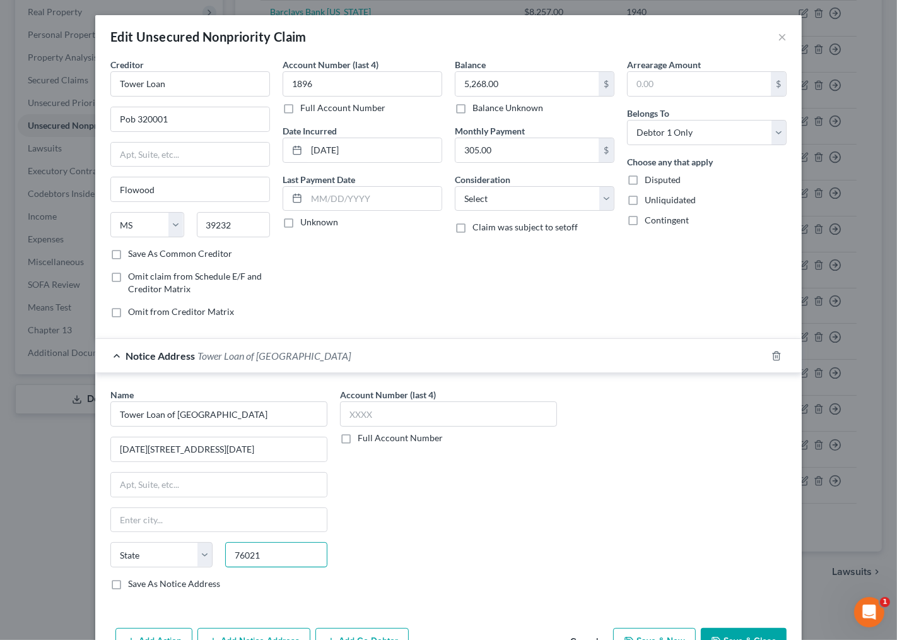
type input "76021"
type input "Bedford"
select select "45"
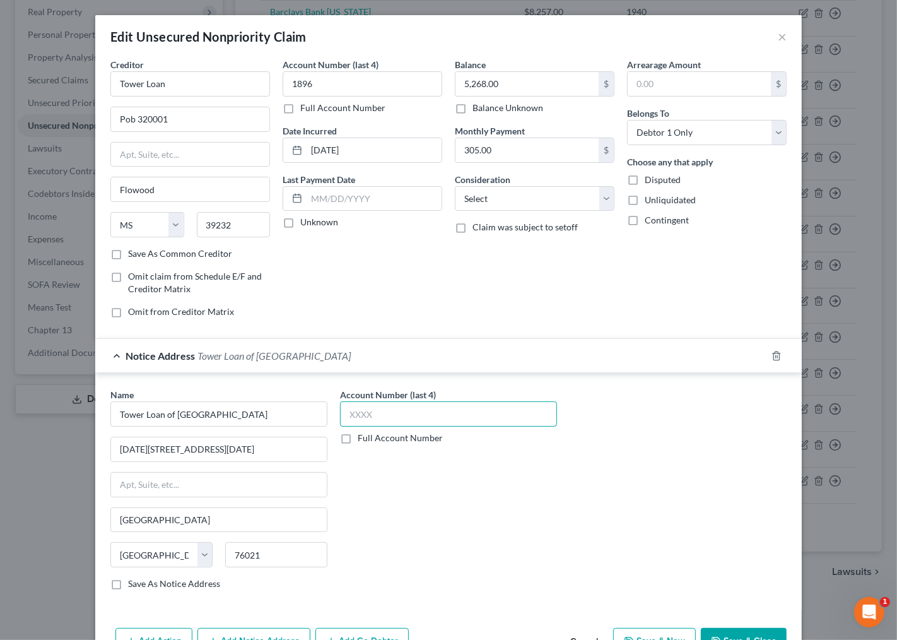
click at [363, 413] on input "text" at bounding box center [448, 413] width 217 height 25
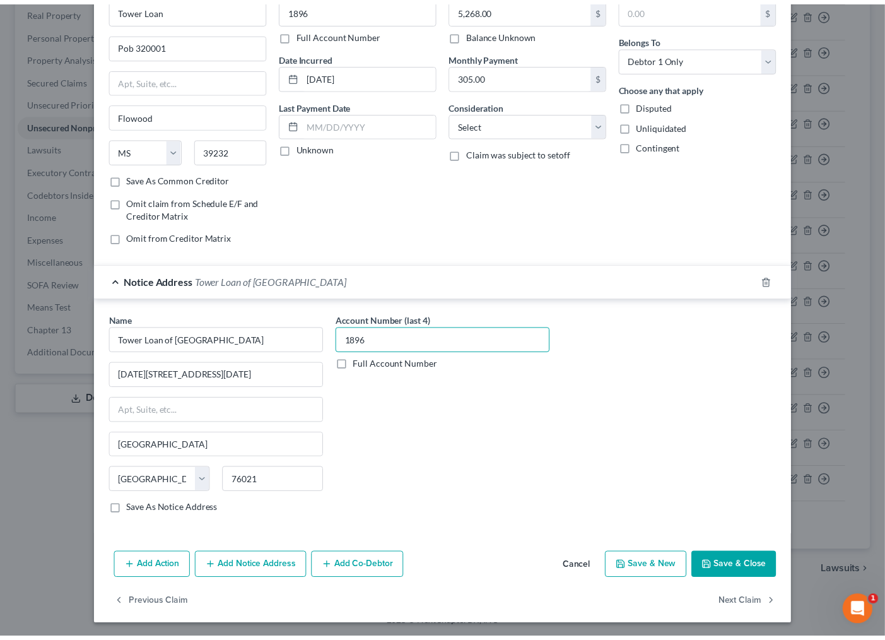
scroll to position [77, 0]
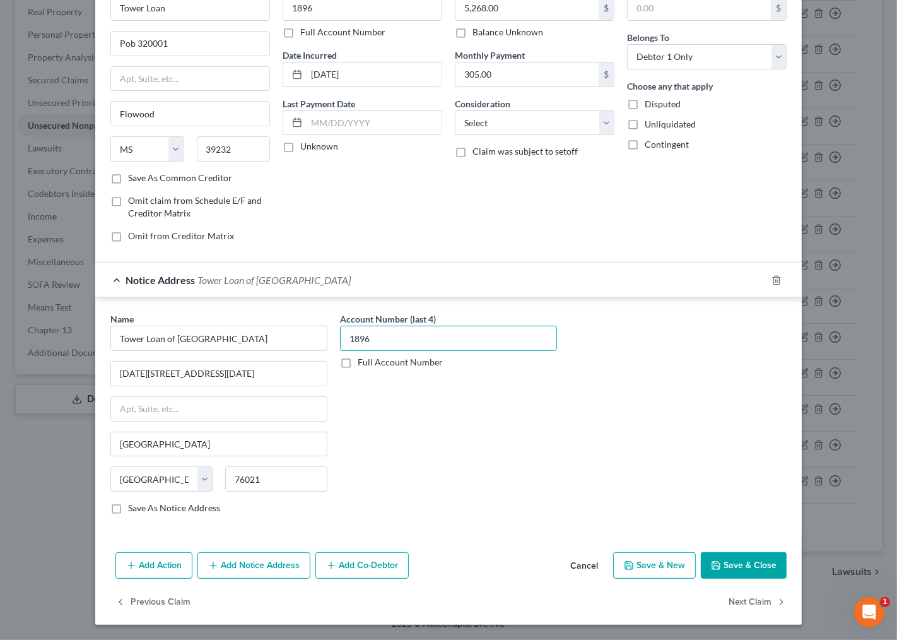
type input "1896"
click at [746, 563] on button "Save & Close" at bounding box center [744, 565] width 86 height 26
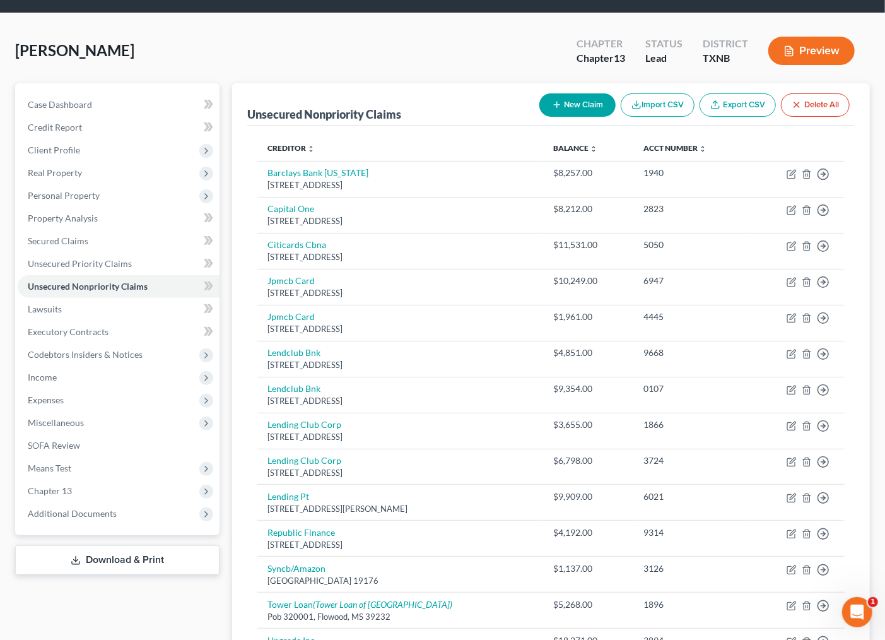
scroll to position [32, 0]
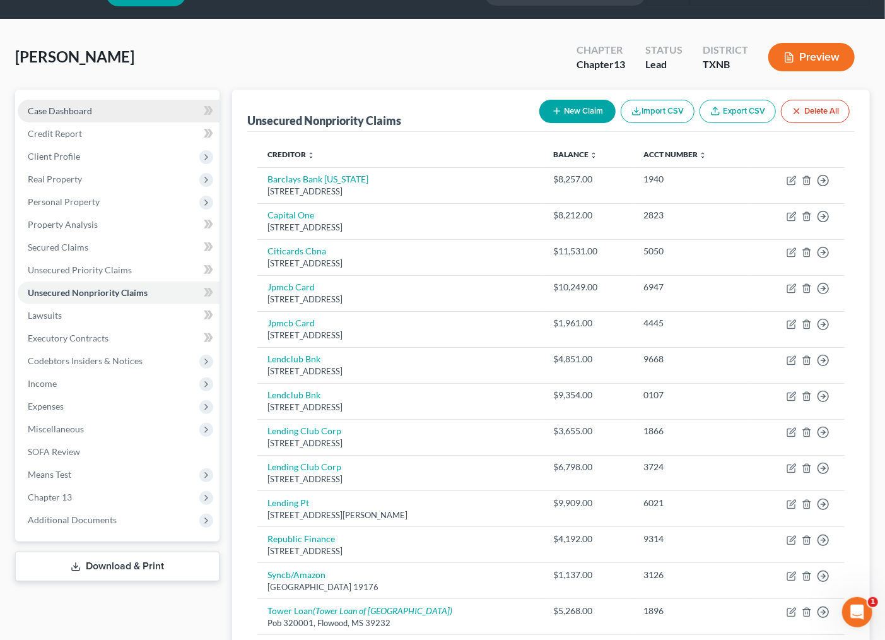
click at [38, 105] on span "Case Dashboard" at bounding box center [60, 110] width 64 height 11
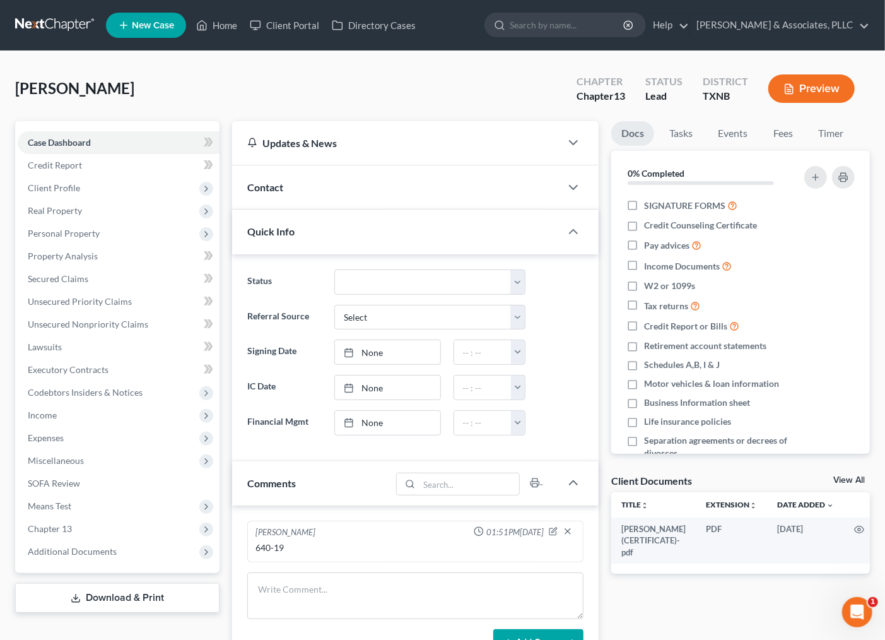
click at [396, 184] on div "Contact" at bounding box center [396, 187] width 329 height 44
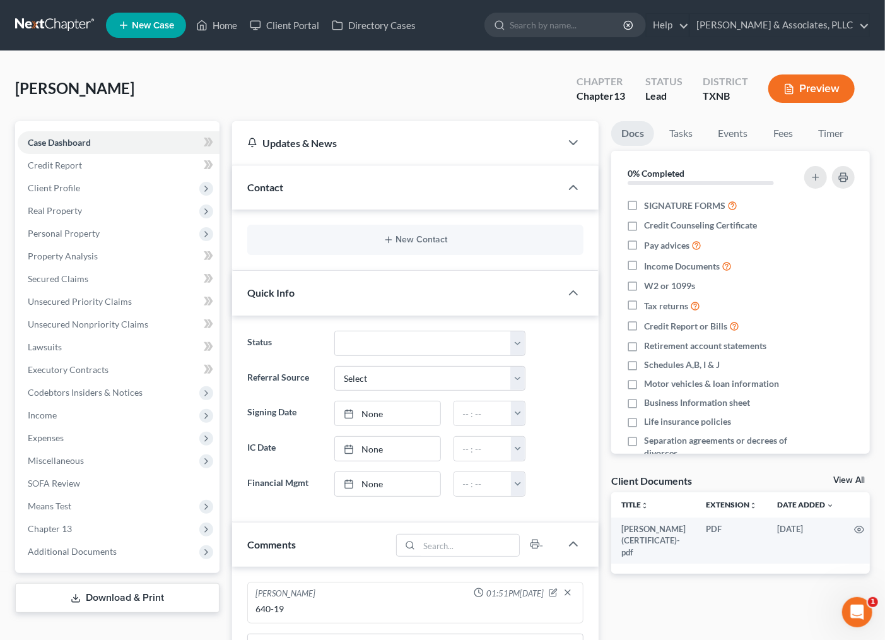
click at [394, 232] on div "New Contact" at bounding box center [415, 240] width 337 height 30
click at [389, 242] on line "button" at bounding box center [389, 240] width 0 height 6
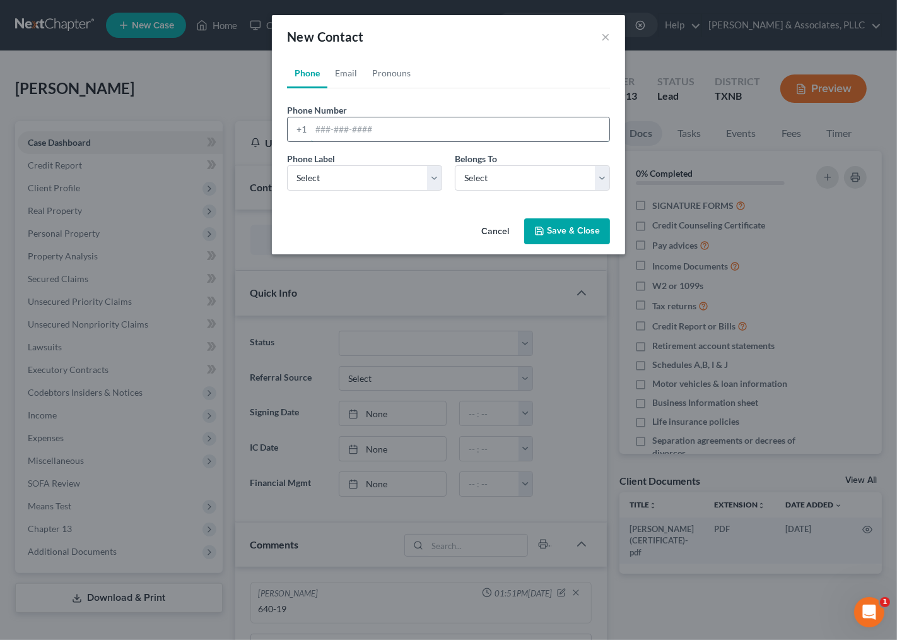
click at [377, 127] on input "tel" at bounding box center [460, 129] width 298 height 24
type input "214-529-1673"
click at [398, 174] on select "Select Mobile Home Work Other" at bounding box center [364, 177] width 155 height 25
select select "0"
click at [287, 165] on select "Select Mobile Home Work Other" at bounding box center [364, 177] width 155 height 25
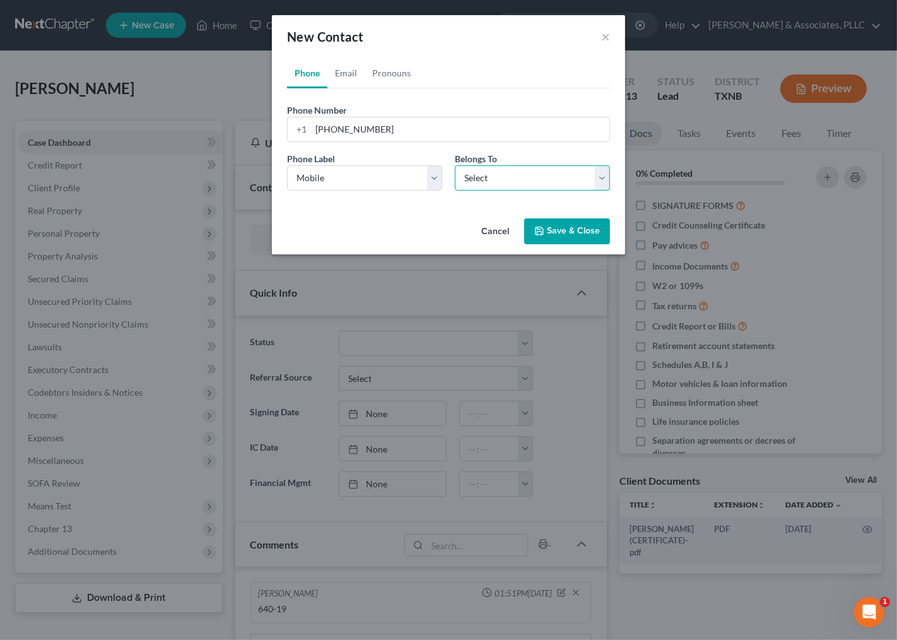
drag, startPoint x: 476, startPoint y: 182, endPoint x: 475, endPoint y: 190, distance: 8.2
click at [476, 182] on select "Select Client Other" at bounding box center [532, 177] width 155 height 25
select select "0"
click at [455, 165] on select "Select Client Other" at bounding box center [532, 177] width 155 height 25
click at [563, 232] on button "Save & Close" at bounding box center [567, 231] width 86 height 26
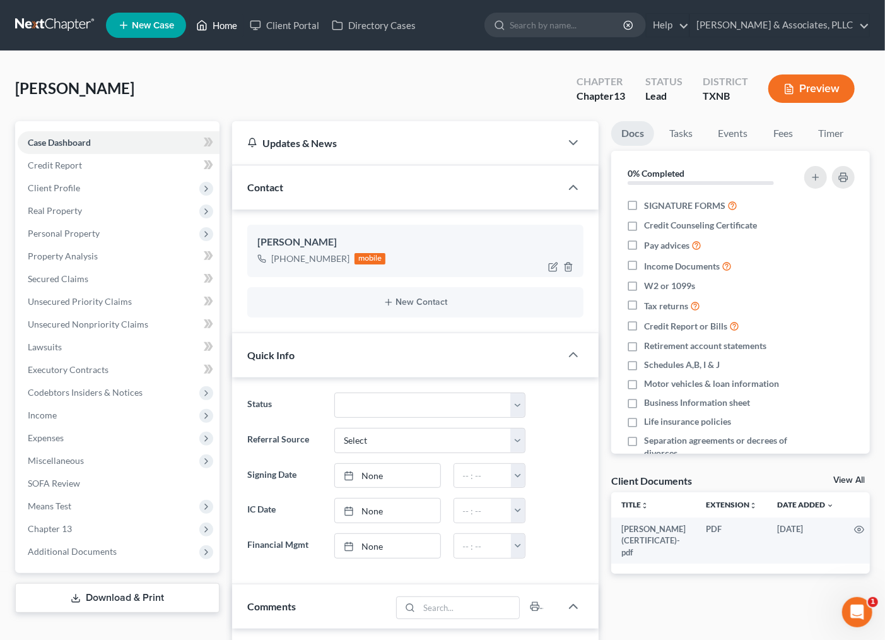
drag, startPoint x: 232, startPoint y: 24, endPoint x: 286, endPoint y: 229, distance: 212.1
click at [232, 24] on link "Home" at bounding box center [217, 25] width 54 height 23
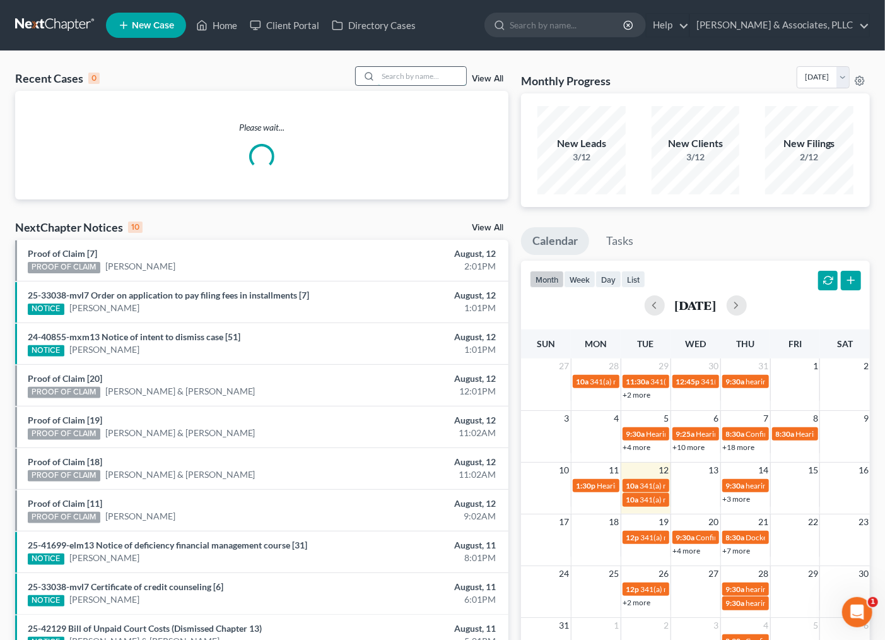
click at [423, 76] on input "search" at bounding box center [422, 76] width 88 height 18
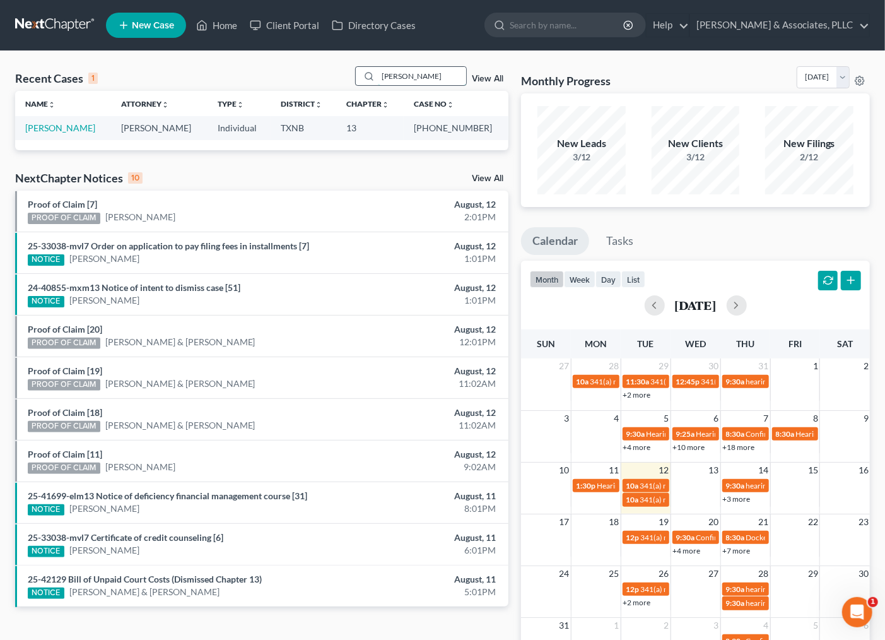
type input "douglas"
click at [73, 127] on link "[PERSON_NAME]" at bounding box center [60, 127] width 70 height 11
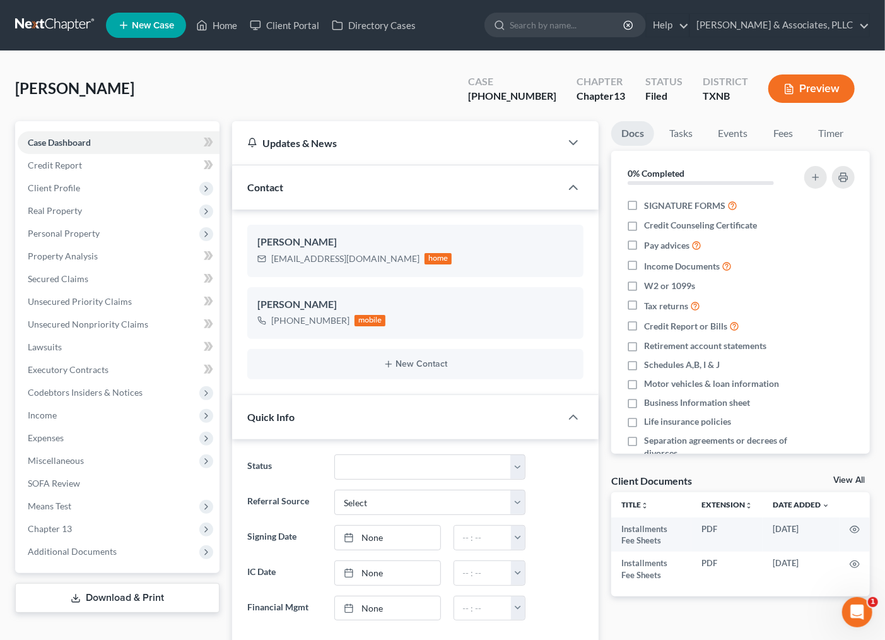
scroll to position [173, 0]
click at [57, 415] on span "Income" at bounding box center [119, 415] width 202 height 23
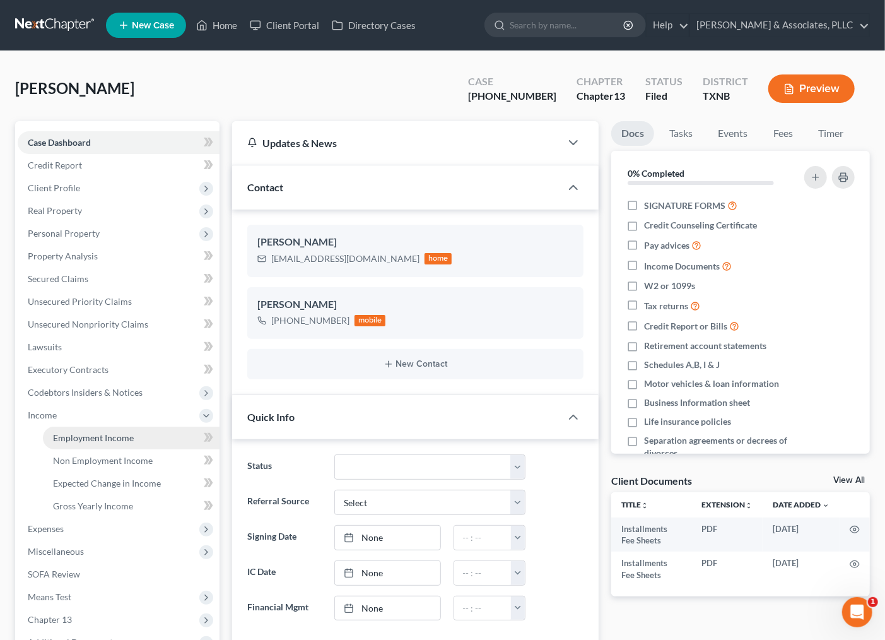
click at [69, 442] on link "Employment Income" at bounding box center [131, 438] width 177 height 23
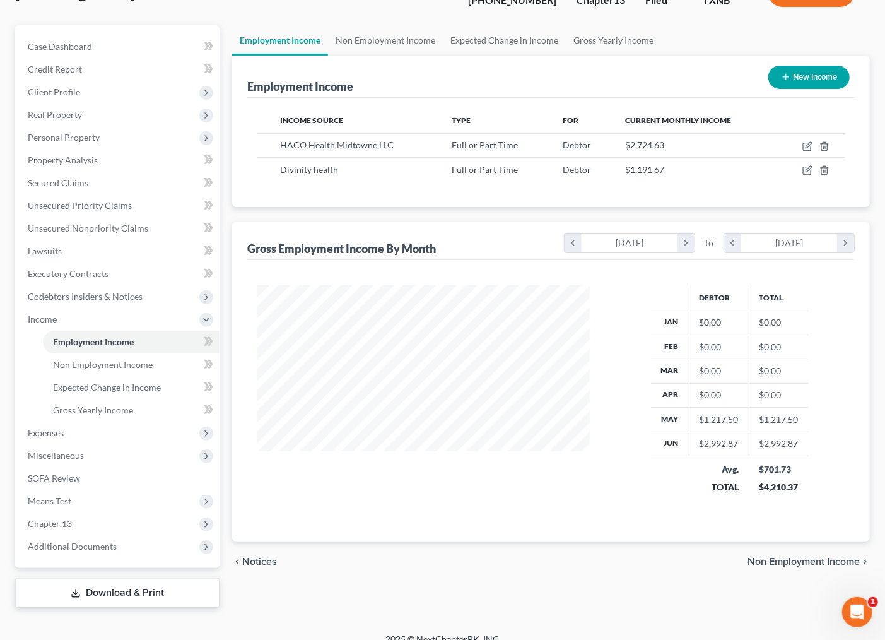
scroll to position [110, 0]
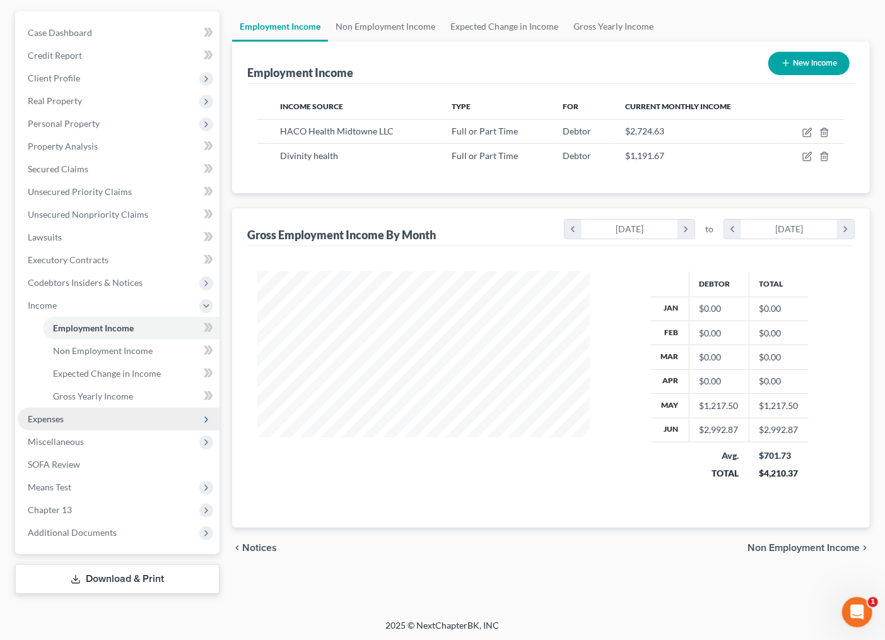
click at [61, 424] on span "Expenses" at bounding box center [119, 419] width 202 height 23
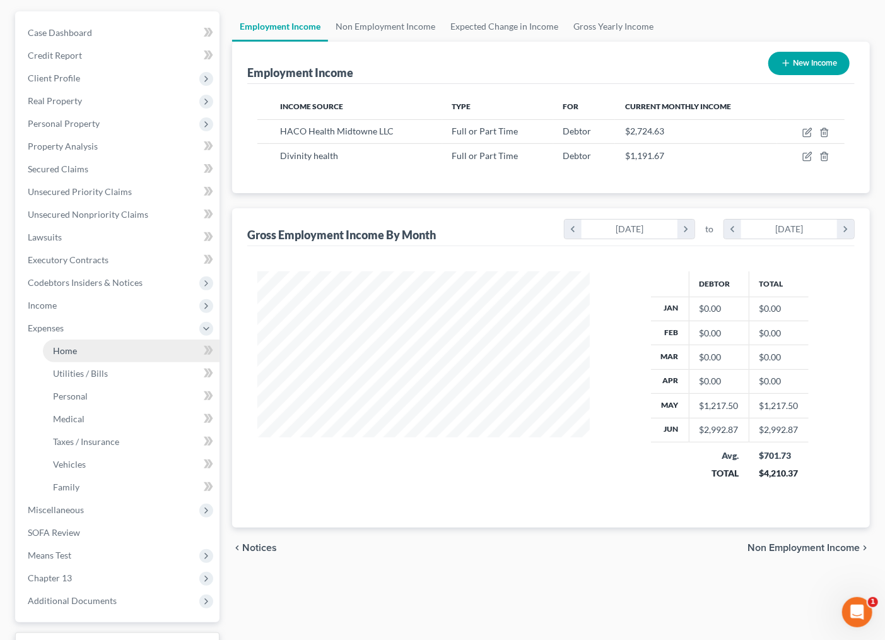
click at [66, 351] on span "Home" at bounding box center [65, 350] width 24 height 11
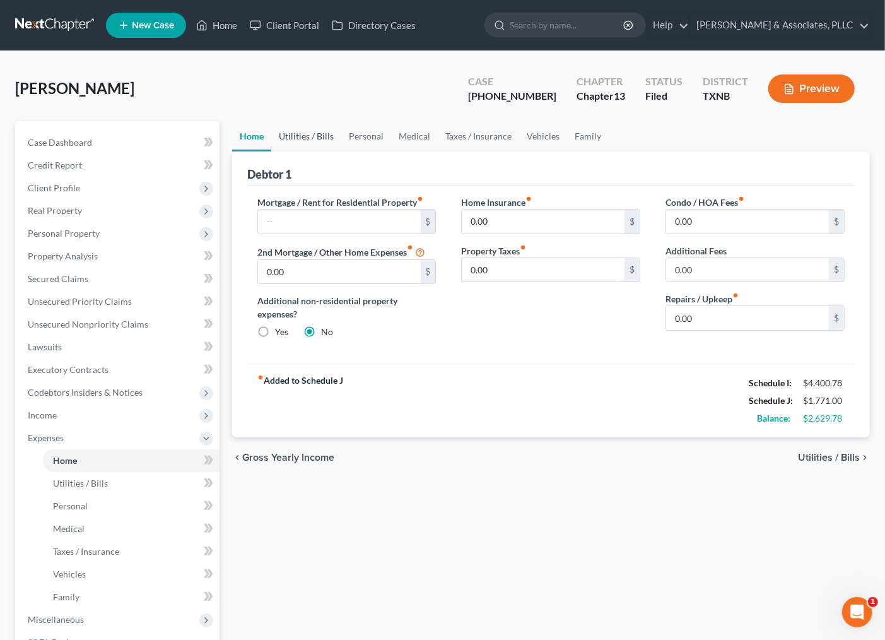
click at [297, 137] on link "Utilities / Bills" at bounding box center [306, 136] width 70 height 30
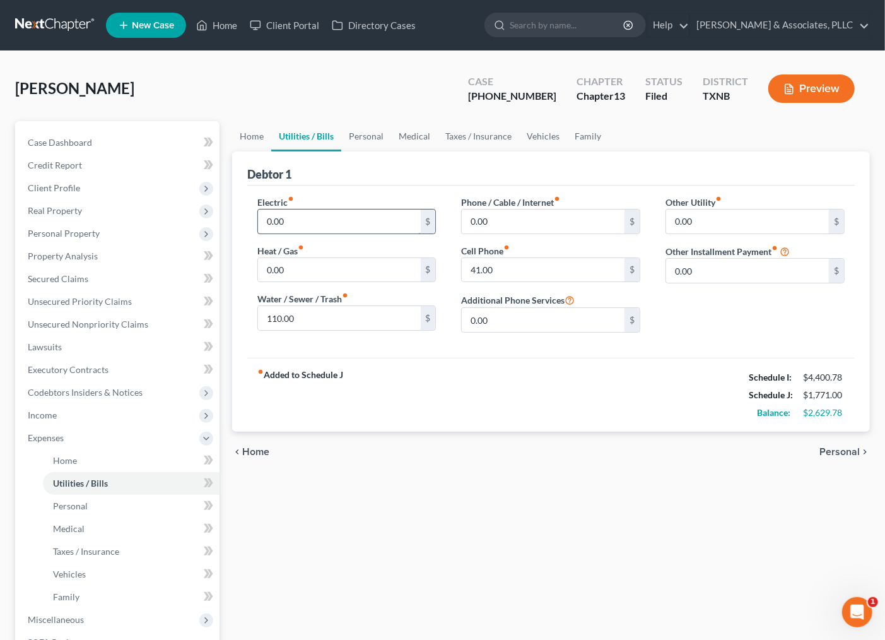
click at [324, 223] on input "0.00" at bounding box center [339, 221] width 163 height 24
type input "320.00"
type input "2"
type input "110.00"
type input "3"
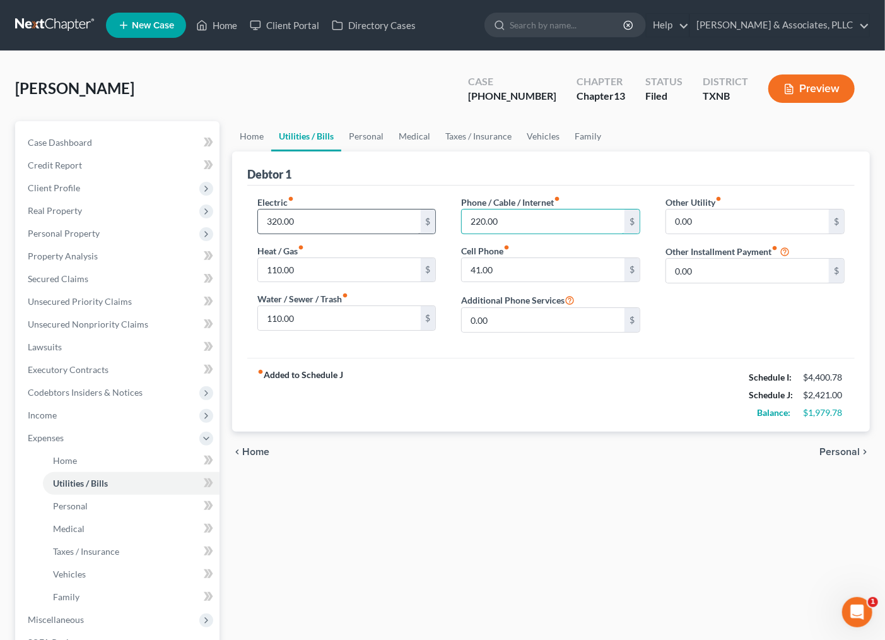
type input "220.00"
click at [343, 129] on link "Personal" at bounding box center [366, 136] width 50 height 30
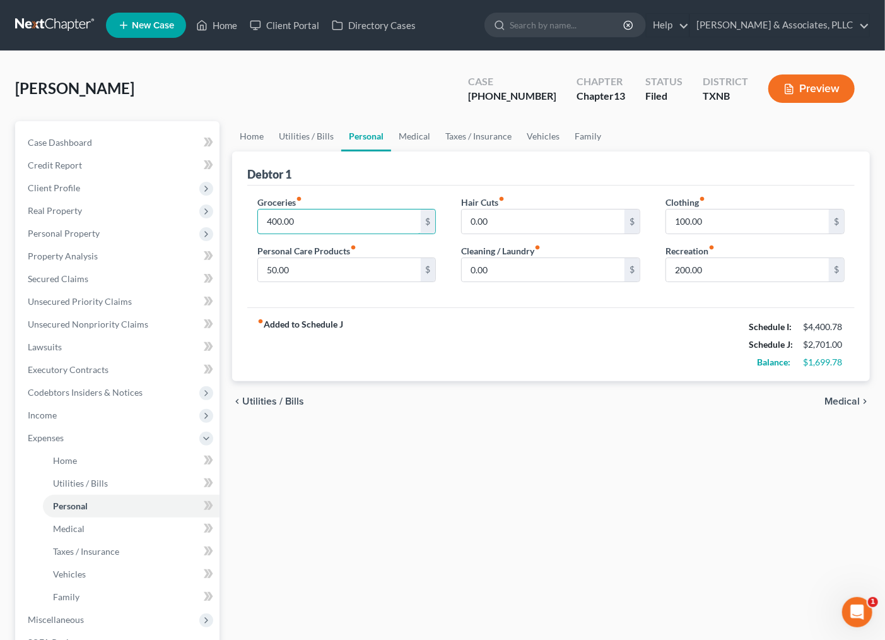
type input "400.00"
type input "6"
type input "110.00"
type input "200.00"
click at [519, 225] on input "0.00" at bounding box center [543, 221] width 163 height 24
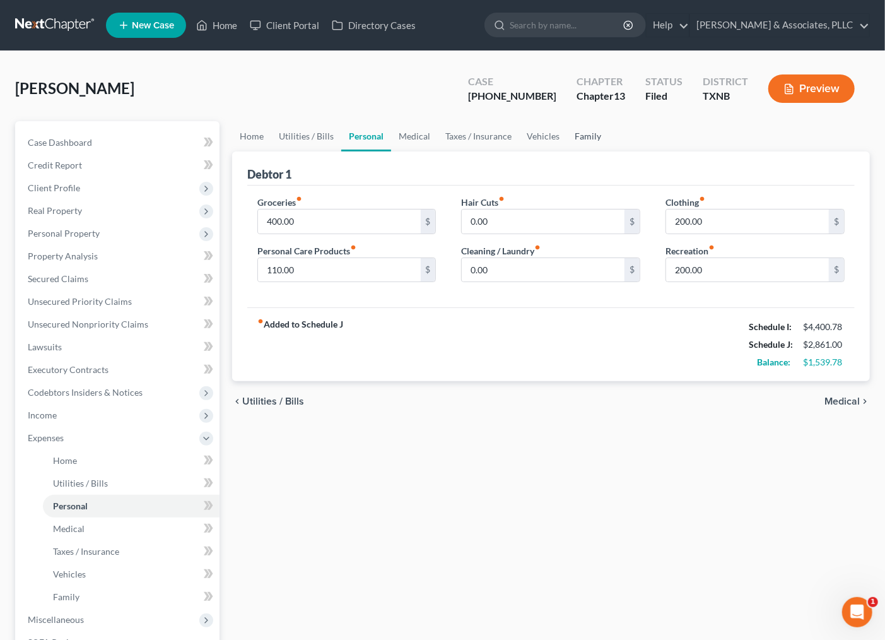
click at [574, 130] on link "Family" at bounding box center [588, 136] width 42 height 30
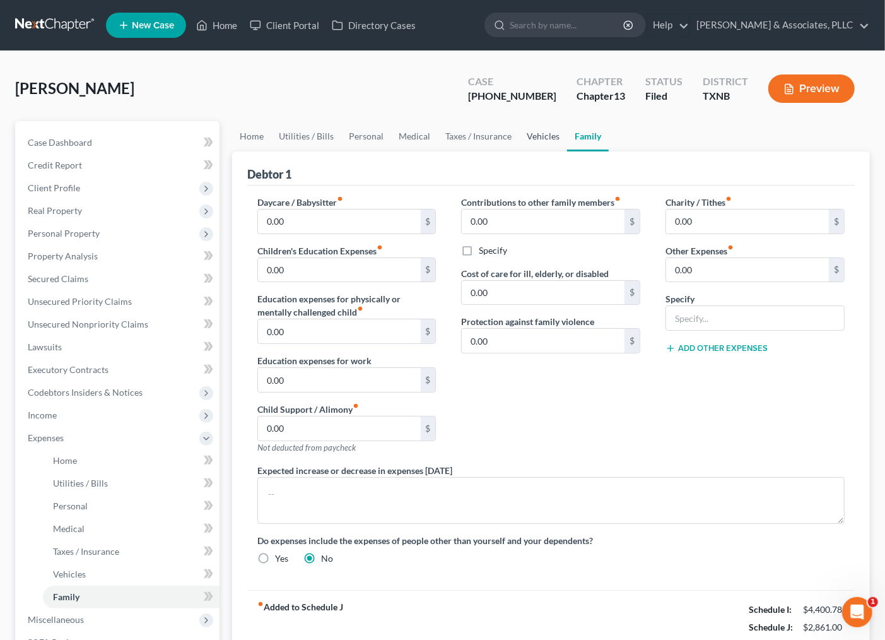
click at [556, 139] on link "Vehicles" at bounding box center [543, 136] width 48 height 30
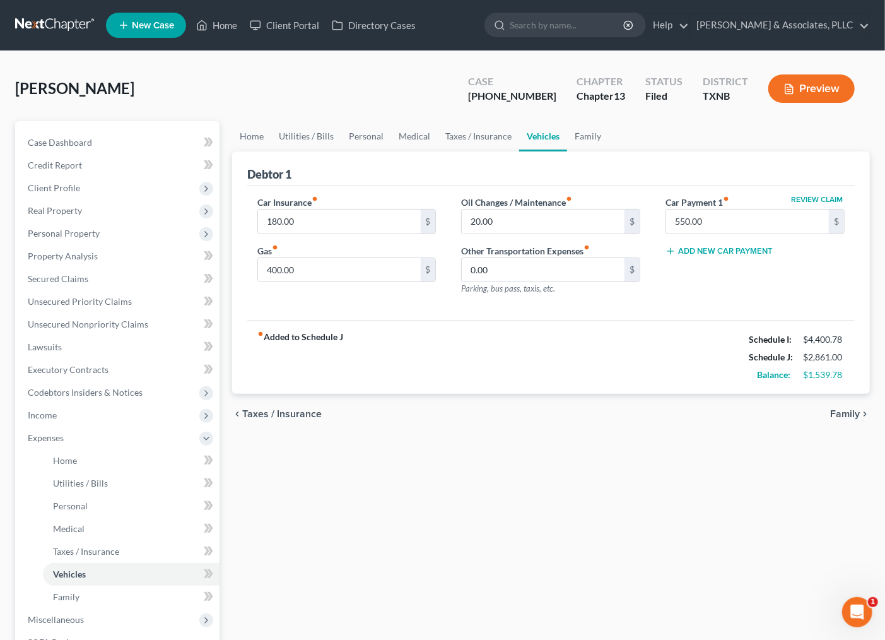
click at [437, 341] on div "fiber_manual_record Added to Schedule J Schedule I: $4,400.78 Schedule J: $2,86…" at bounding box center [551, 357] width 608 height 74
click at [577, 139] on link "Family" at bounding box center [588, 136] width 42 height 30
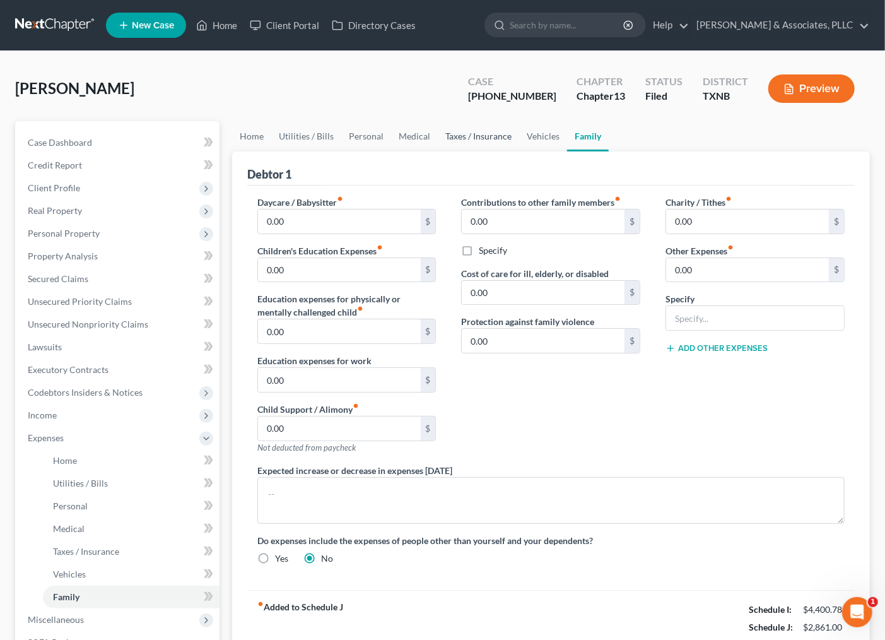
click at [496, 134] on link "Taxes / Insurance" at bounding box center [478, 136] width 81 height 30
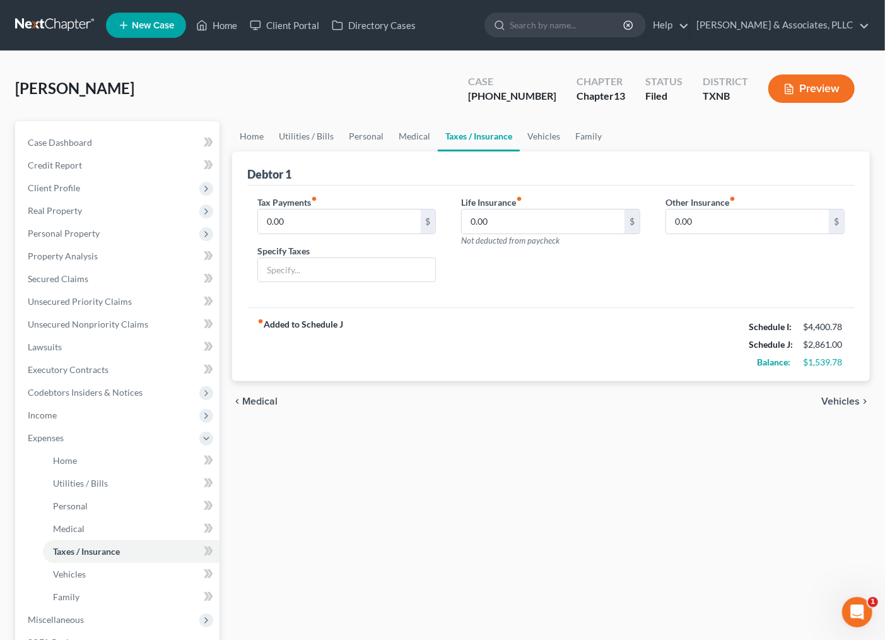
click at [591, 431] on div "Home Utilities / Bills Personal Medical Taxes / Insurance Vehicles Family Debto…" at bounding box center [551, 446] width 650 height 650
click at [553, 136] on link "Vehicles" at bounding box center [544, 136] width 48 height 30
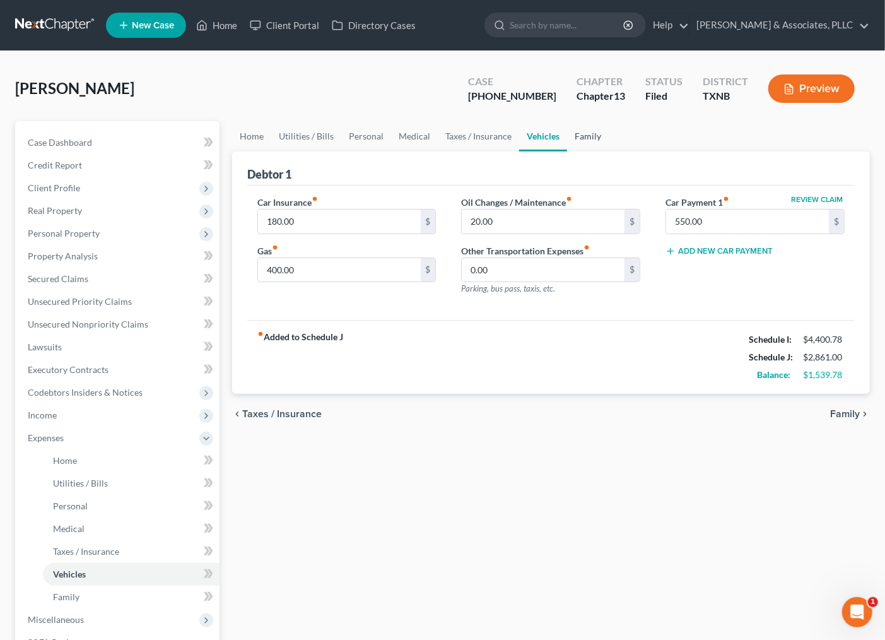
click at [575, 134] on link "Family" at bounding box center [588, 136] width 42 height 30
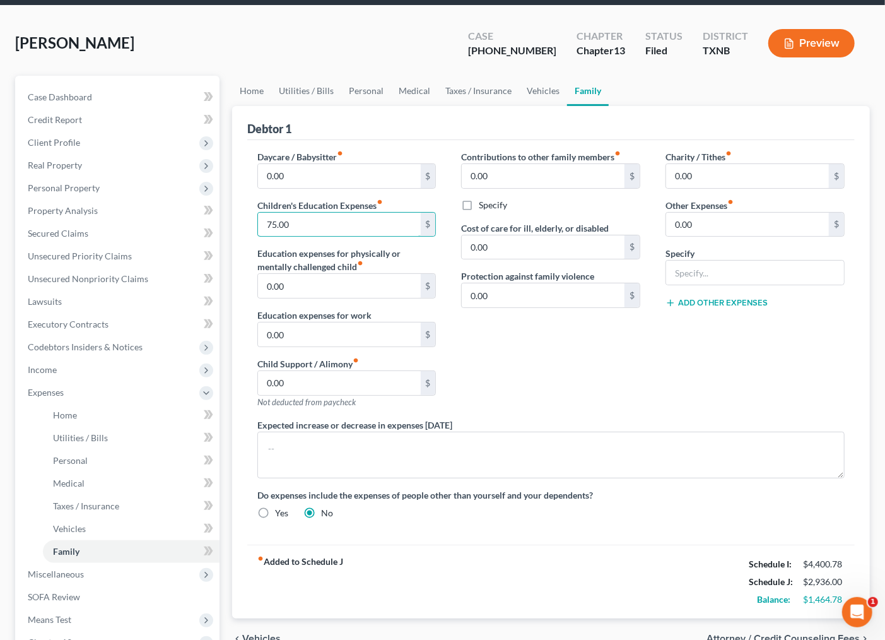
scroll to position [70, 0]
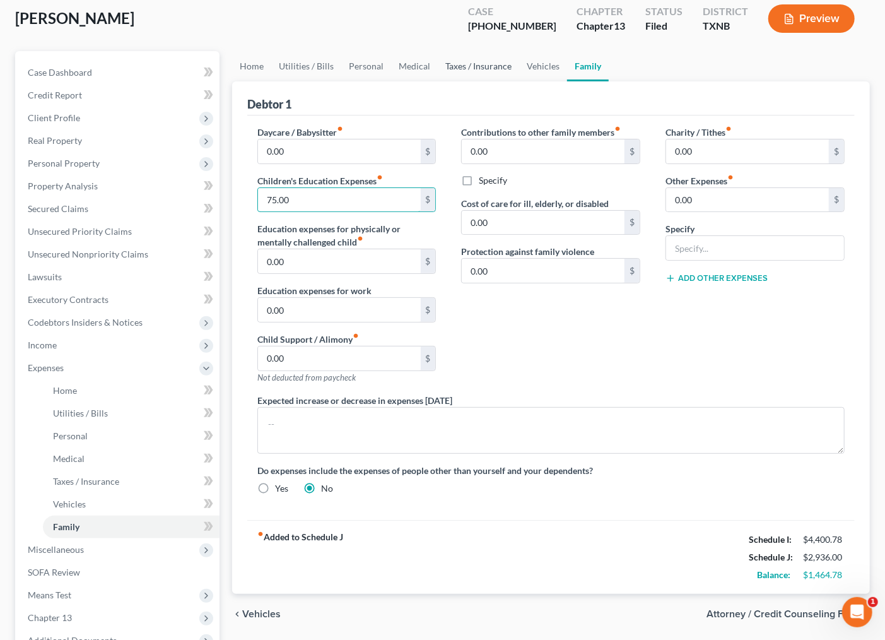
type input "75.00"
click at [475, 70] on link "Taxes / Insurance" at bounding box center [478, 66] width 81 height 30
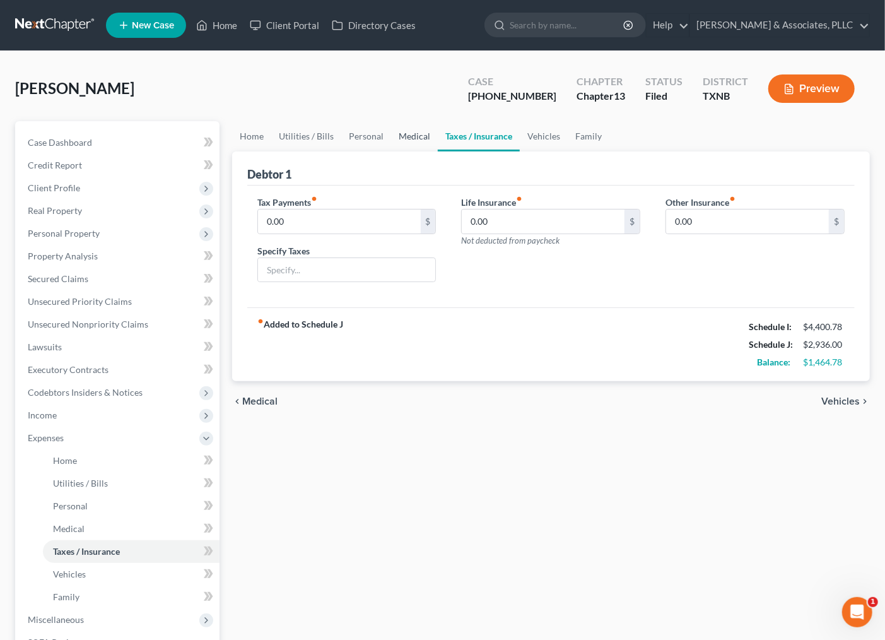
click at [417, 133] on link "Medical" at bounding box center [414, 136] width 47 height 30
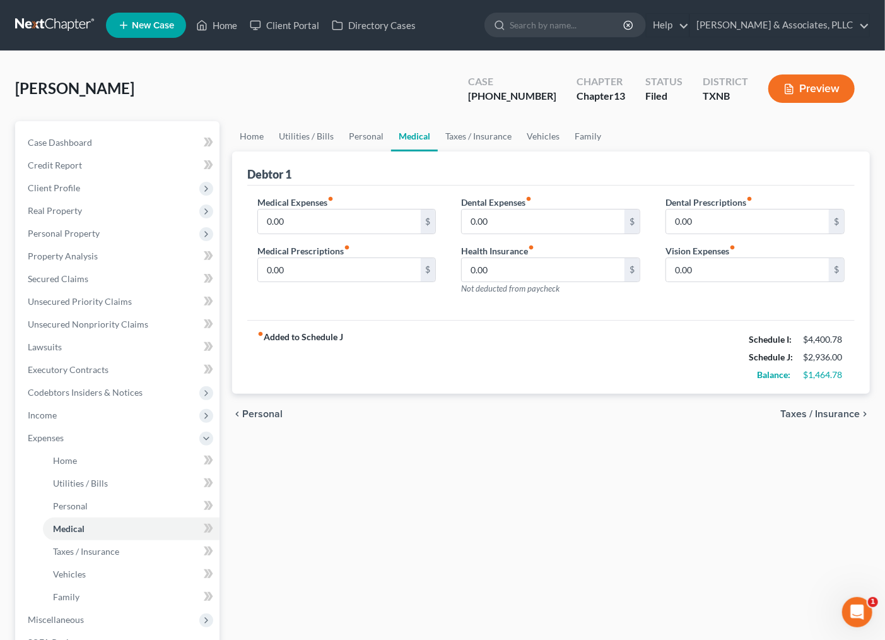
click at [539, 346] on div "fiber_manual_record Added to Schedule J Schedule I: $4,400.78 Schedule J: $2,93…" at bounding box center [551, 357] width 608 height 74
click at [52, 132] on link "Case Dashboard" at bounding box center [119, 142] width 202 height 23
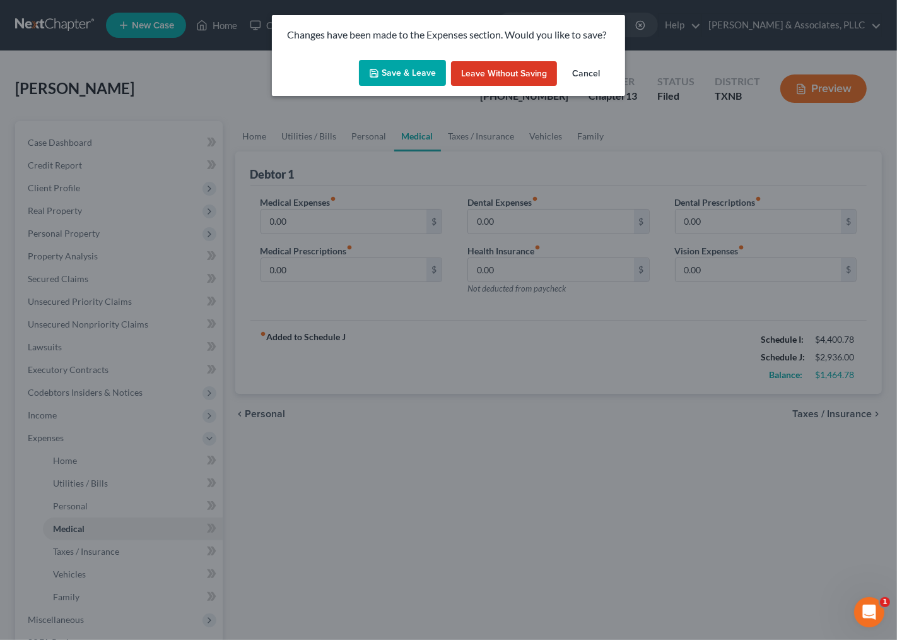
click at [392, 77] on button "Save & Leave" at bounding box center [402, 73] width 87 height 26
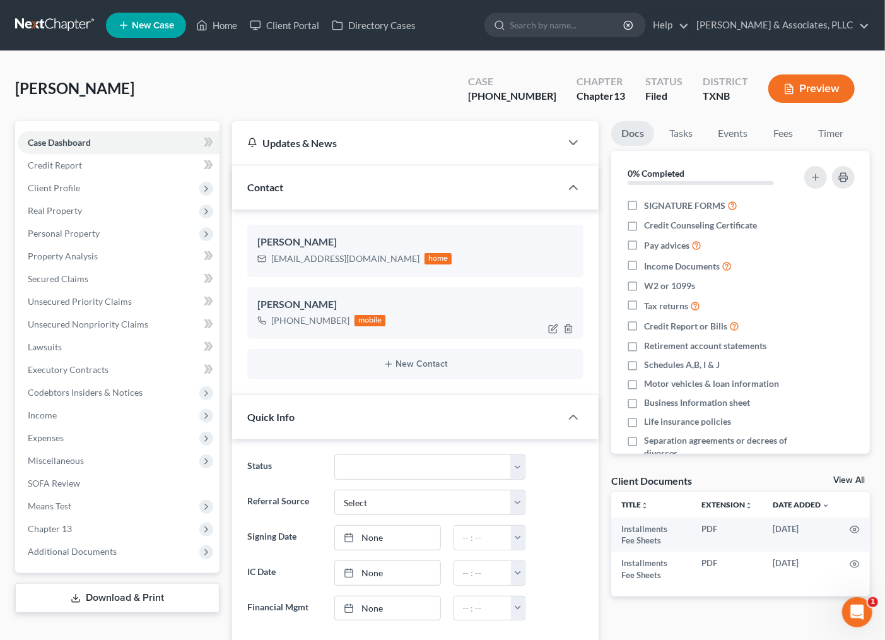
scroll to position [173, 0]
click at [375, 91] on div "[PERSON_NAME] Upgraded Case [PHONE_NUMBER] Chapter Chapter 13 Status [GEOGRAPHI…" at bounding box center [442, 93] width 855 height 55
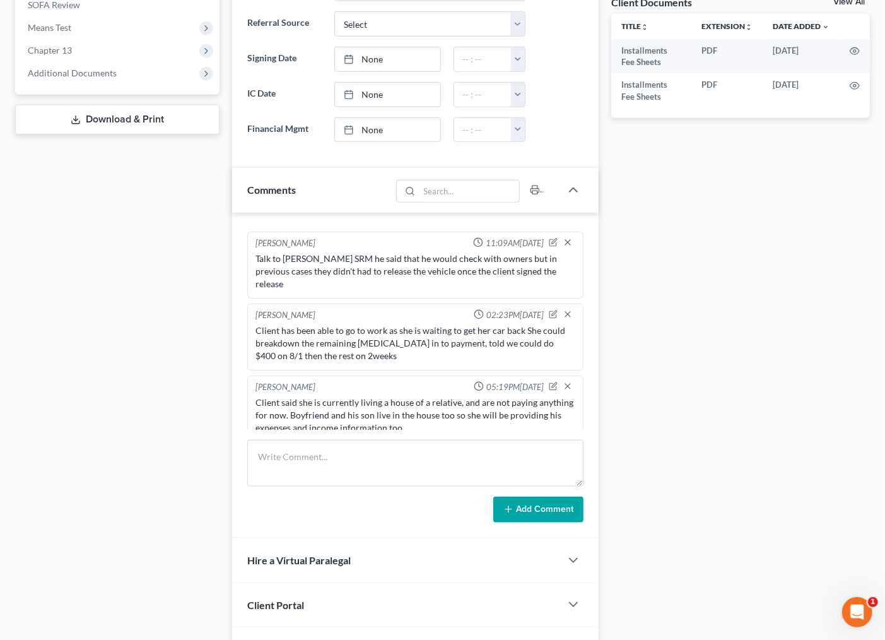
scroll to position [558, 0]
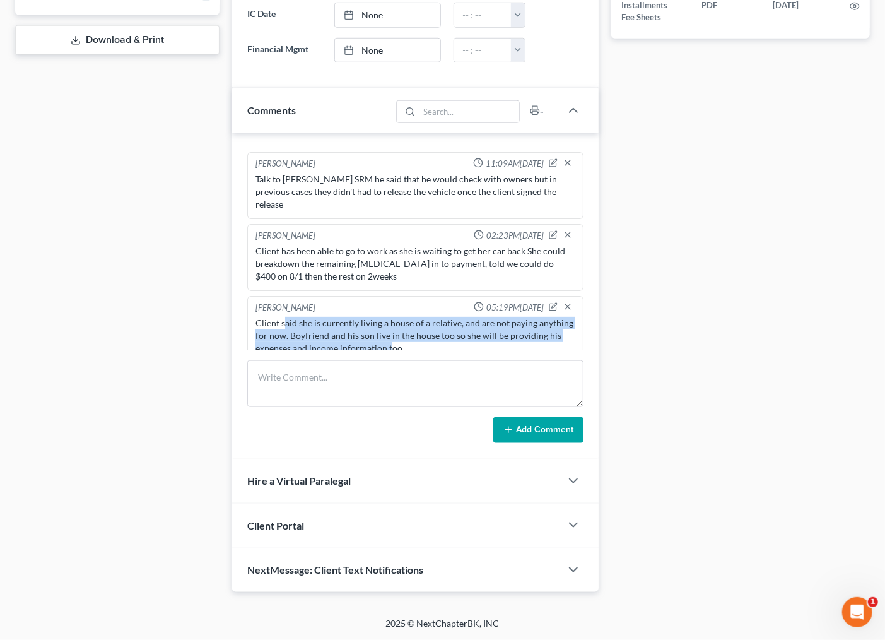
drag, startPoint x: 285, startPoint y: 311, endPoint x: 439, endPoint y: 334, distance: 156.3
click at [439, 334] on div "Client said she is currently living a house of a relative, and are not paying a…" at bounding box center [416, 336] width 321 height 38
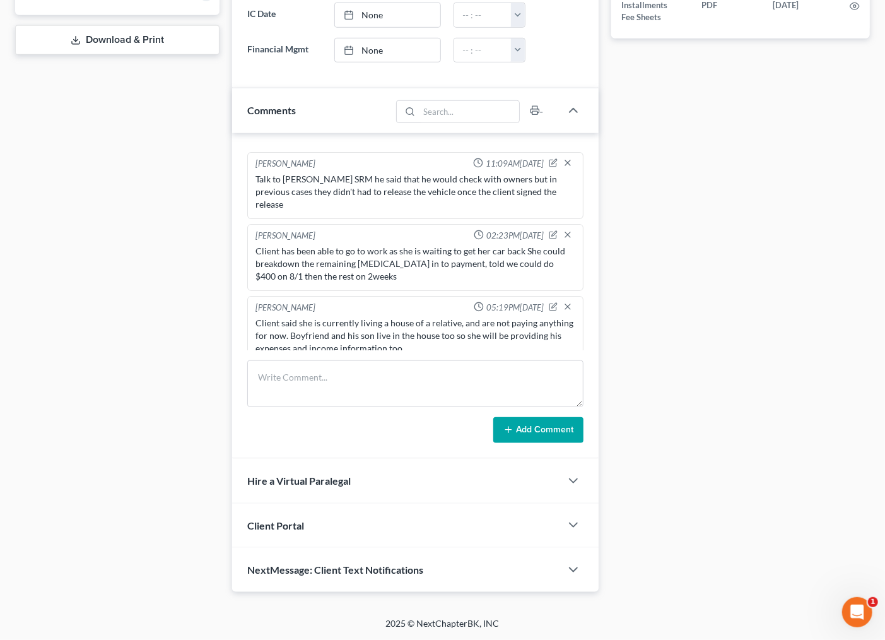
click at [466, 343] on div "Client said she is currently living a house of a relative, and are not paying a…" at bounding box center [416, 335] width 326 height 43
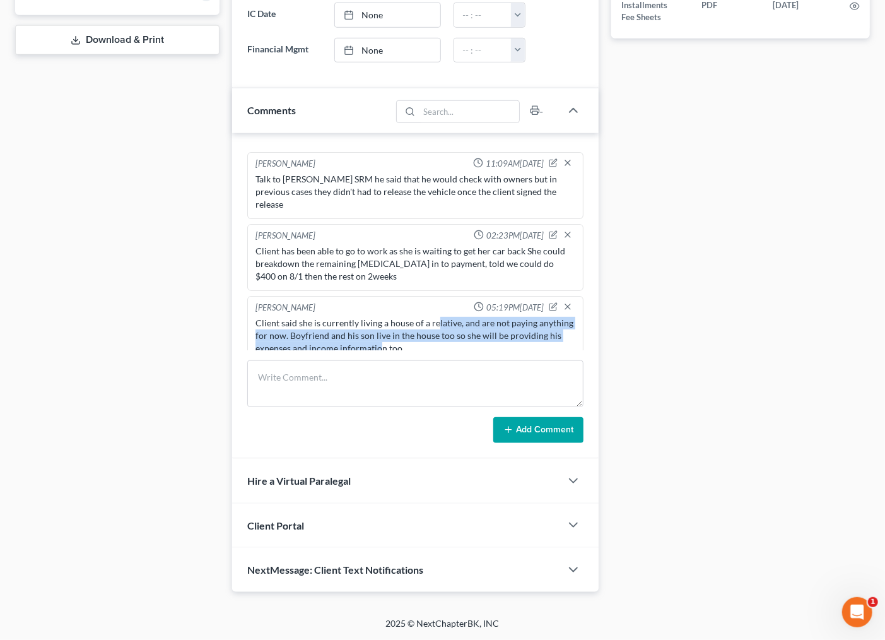
drag, startPoint x: 436, startPoint y: 303, endPoint x: 430, endPoint y: 343, distance: 39.5
click at [430, 343] on div "Client said she is currently living a house of a relative, and are not paying a…" at bounding box center [416, 335] width 326 height 43
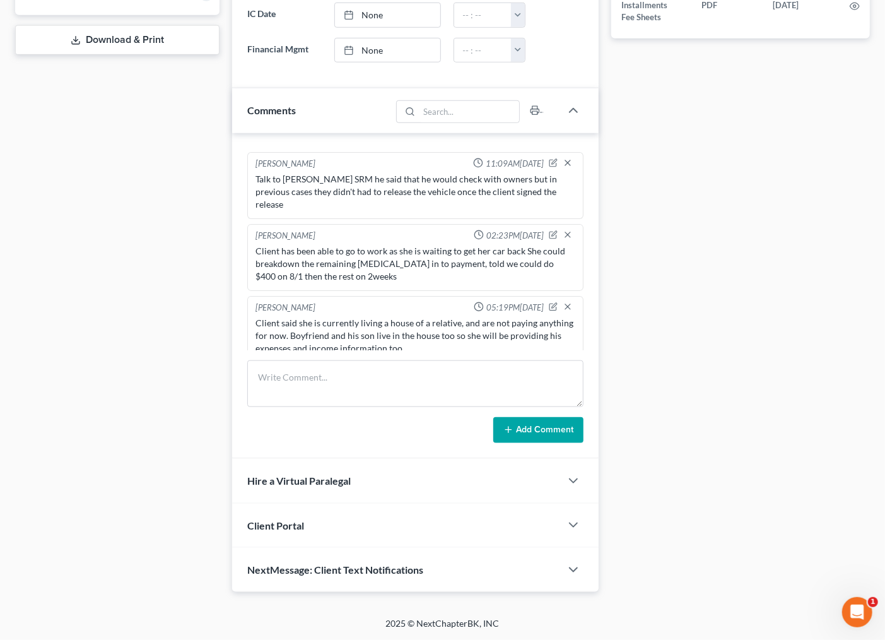
click at [84, 330] on div "Case Dashboard Payments Invoices Payments Payments Credit Report Client Profile" at bounding box center [117, 77] width 217 height 1028
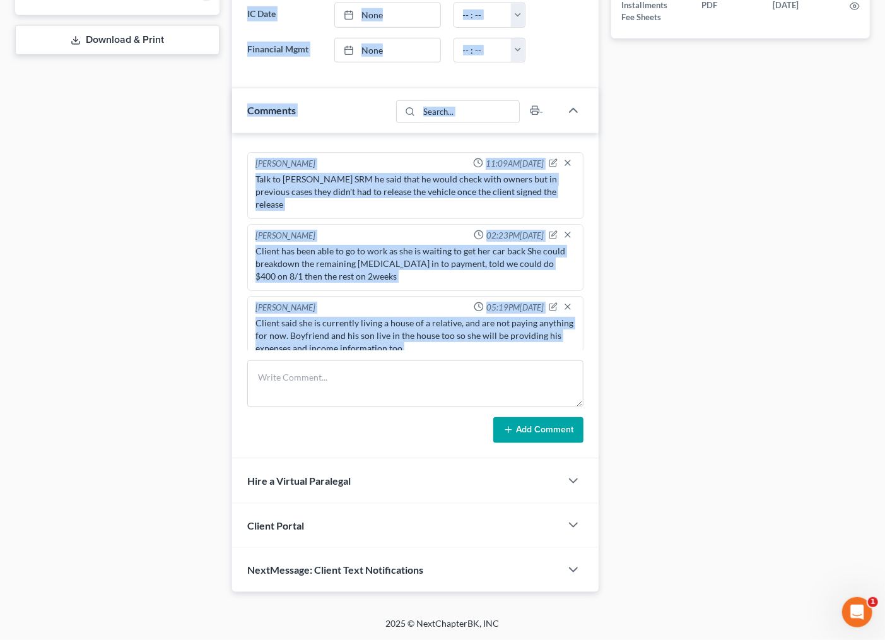
drag, startPoint x: 457, startPoint y: 338, endPoint x: 146, endPoint y: 330, distance: 310.5
click at [181, 323] on div "Petition Navigation Case Dashboard Payments Invoices Payments Payments Credit R…" at bounding box center [443, 77] width 868 height 1028
click at [146, 330] on div "Case Dashboard Payments Invoices Payments Payments Credit Report Client Profile" at bounding box center [117, 77] width 217 height 1028
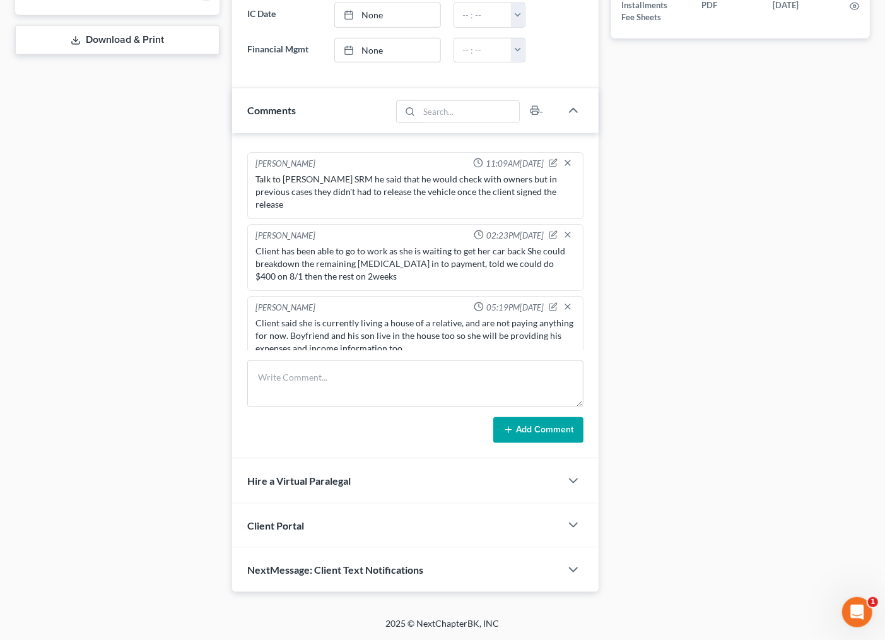
click at [505, 327] on div "Client said she is currently living a house of a relative, and are not paying a…" at bounding box center [416, 336] width 321 height 38
drag, startPoint x: 478, startPoint y: 324, endPoint x: 478, endPoint y: 345, distance: 20.8
click at [478, 345] on div "Iris Martinez 05:19PM, 08/08/2025 Client said she is currently living a house o…" at bounding box center [415, 329] width 337 height 67
click at [475, 345] on div "Iris Martinez 05:19PM, 08/08/2025 Client said she is currently living a house o…" at bounding box center [415, 329] width 337 height 67
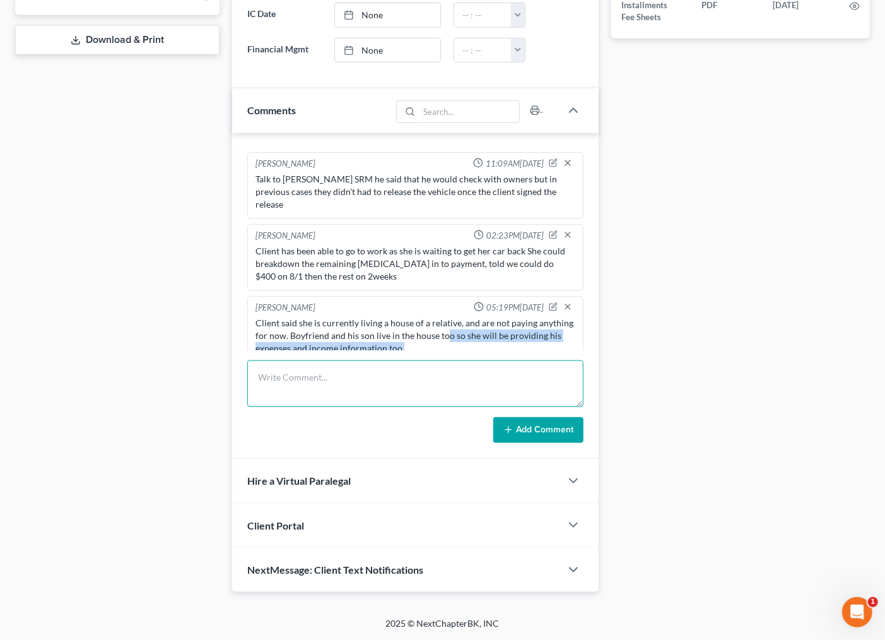
click at [404, 370] on textarea at bounding box center [415, 383] width 337 height 47
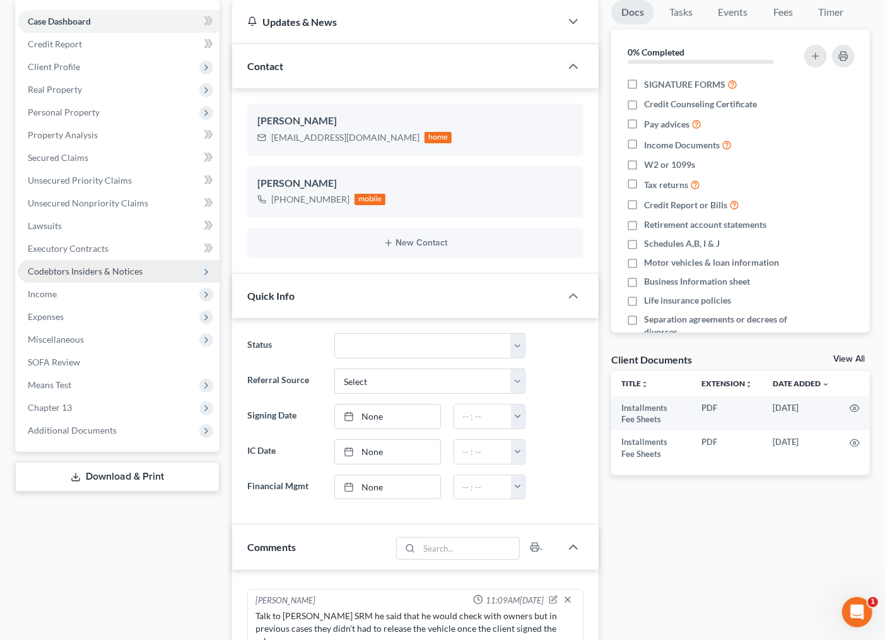
scroll to position [140, 0]
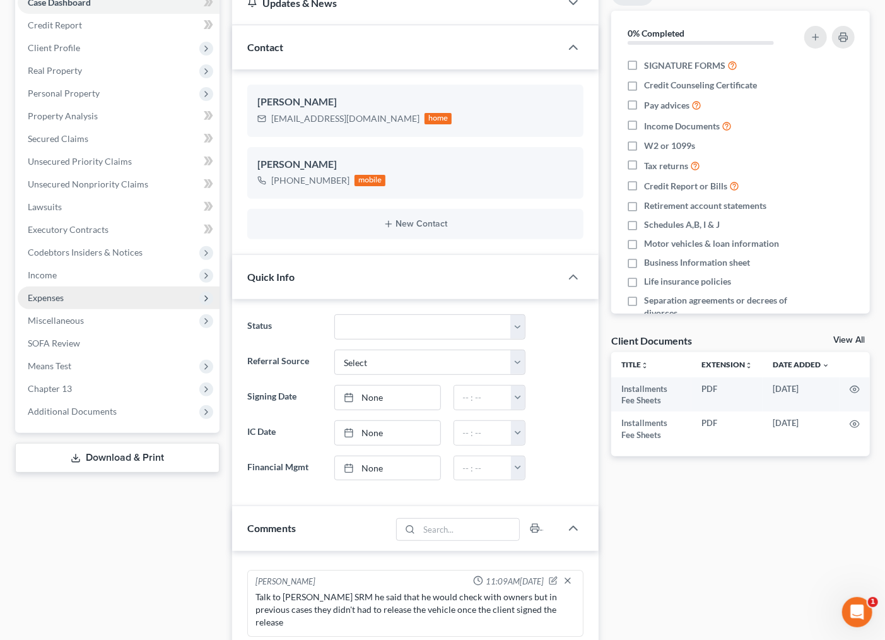
click at [43, 297] on span "Expenses" at bounding box center [46, 297] width 36 height 11
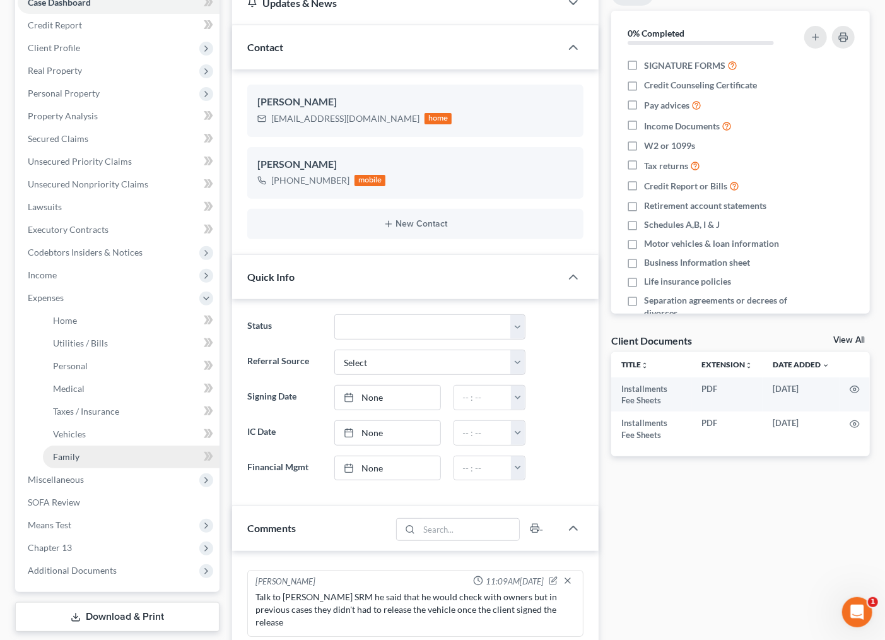
click at [73, 459] on span "Family" at bounding box center [66, 456] width 26 height 11
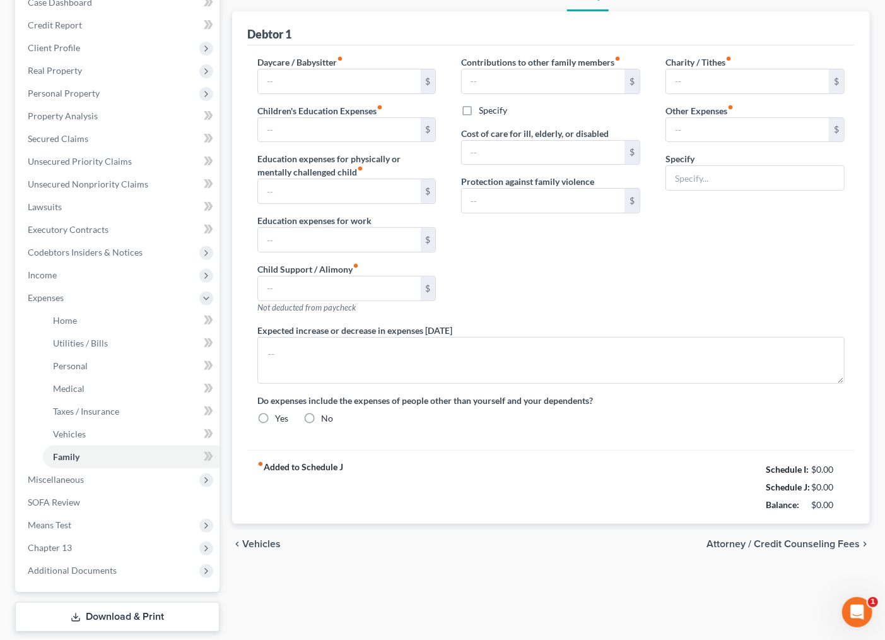
type input "0.00"
type input "75.00"
type input "0.00"
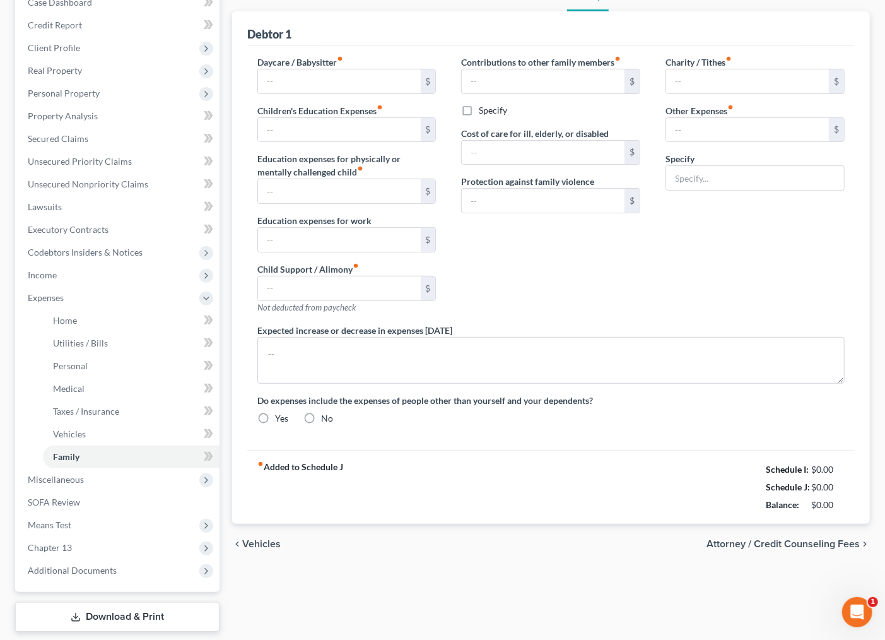
type input "0.00"
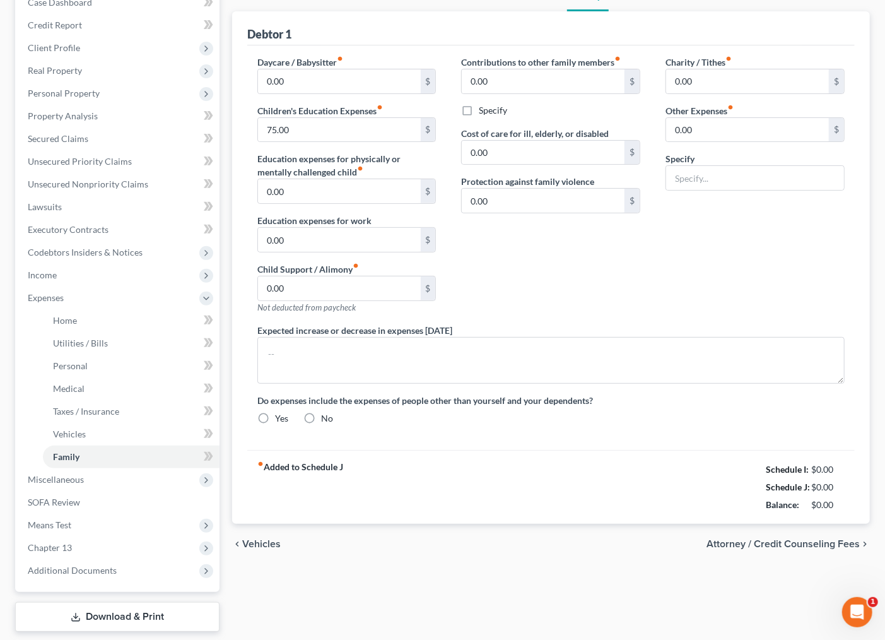
radio input "true"
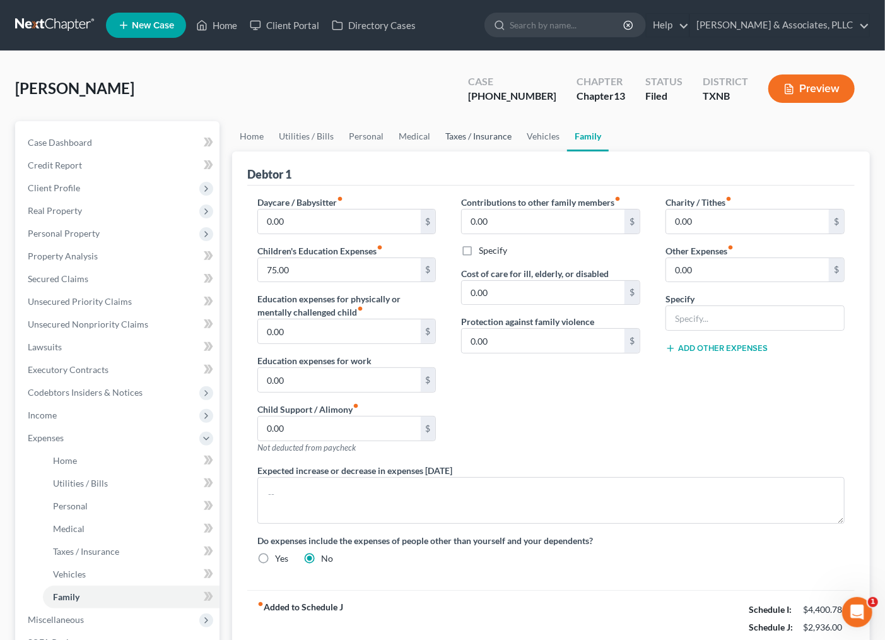
click at [498, 141] on link "Taxes / Insurance" at bounding box center [478, 136] width 81 height 30
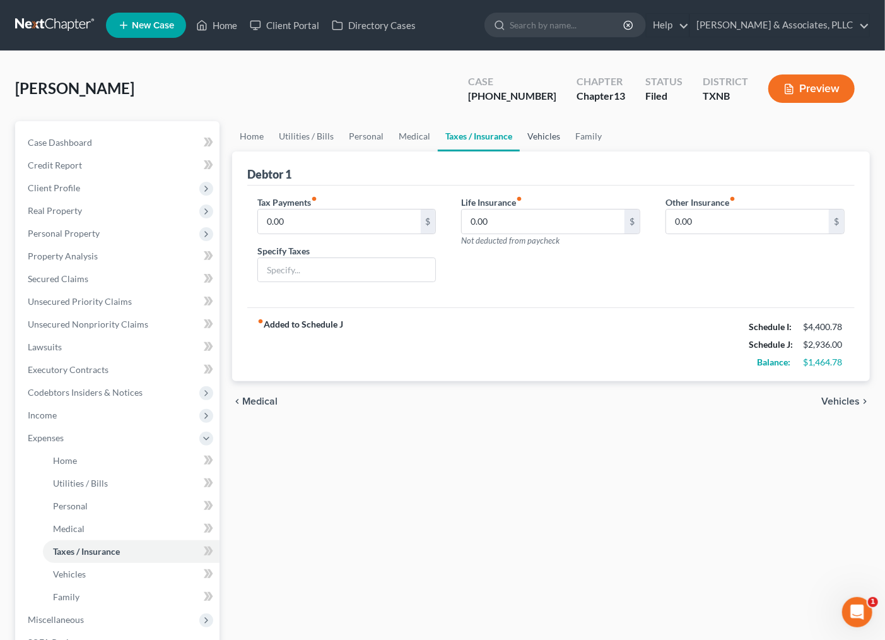
drag, startPoint x: 539, startPoint y: 138, endPoint x: 519, endPoint y: 167, distance: 35.5
click at [537, 138] on link "Vehicles" at bounding box center [544, 136] width 48 height 30
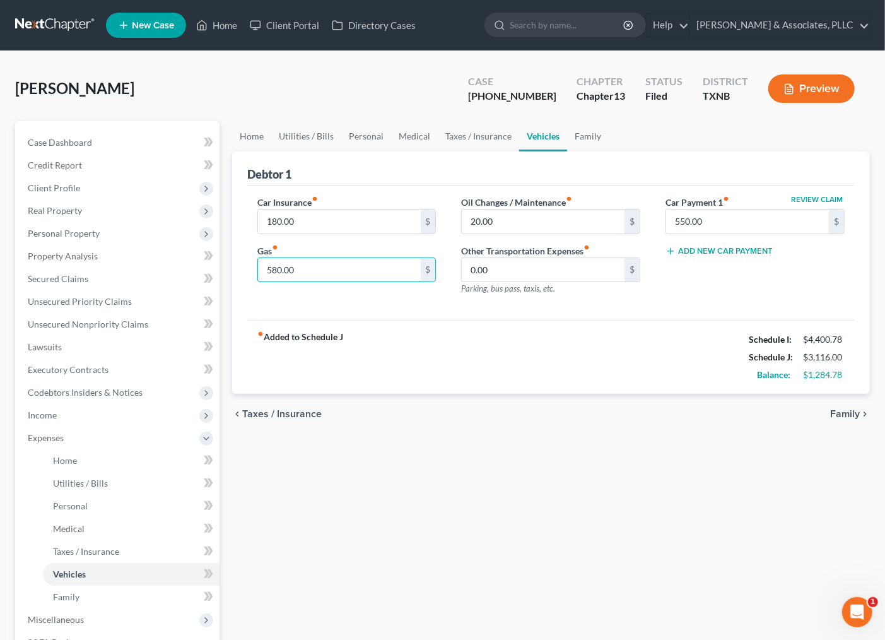
type input "580.00"
click at [515, 433] on div "chevron_left Taxes / Insurance Family chevron_right" at bounding box center [551, 414] width 638 height 40
click at [470, 135] on link "Taxes / Insurance" at bounding box center [478, 136] width 81 height 30
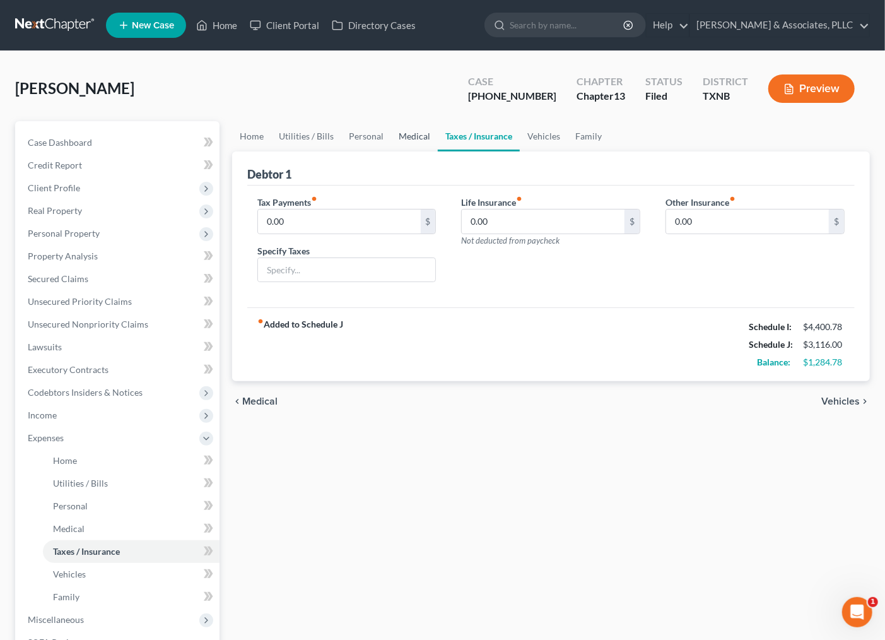
click at [415, 135] on link "Medical" at bounding box center [414, 136] width 47 height 30
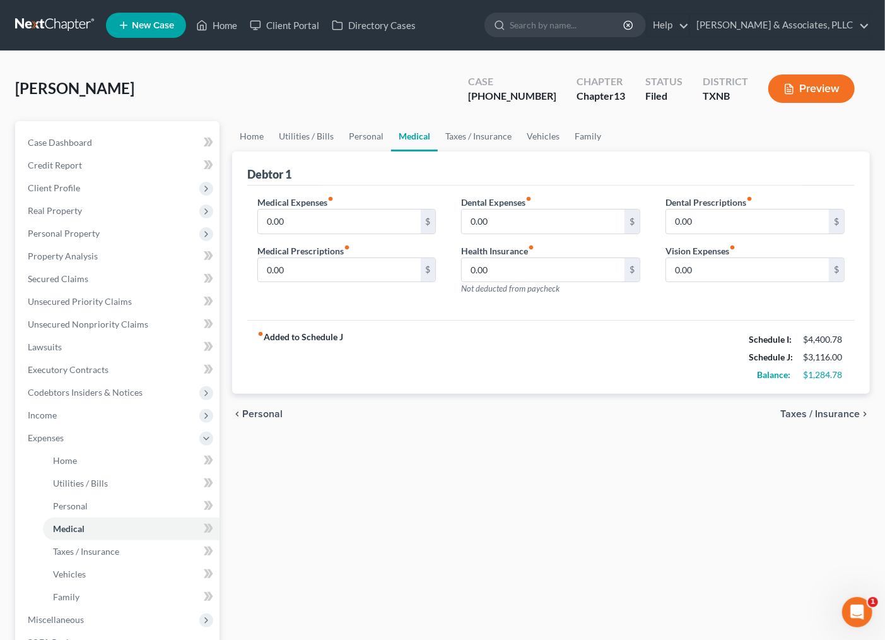
click at [437, 349] on div "fiber_manual_record Added to Schedule J Schedule I: $4,400.78 Schedule J: $3,11…" at bounding box center [551, 357] width 608 height 74
click at [348, 129] on link "Personal" at bounding box center [366, 136] width 50 height 30
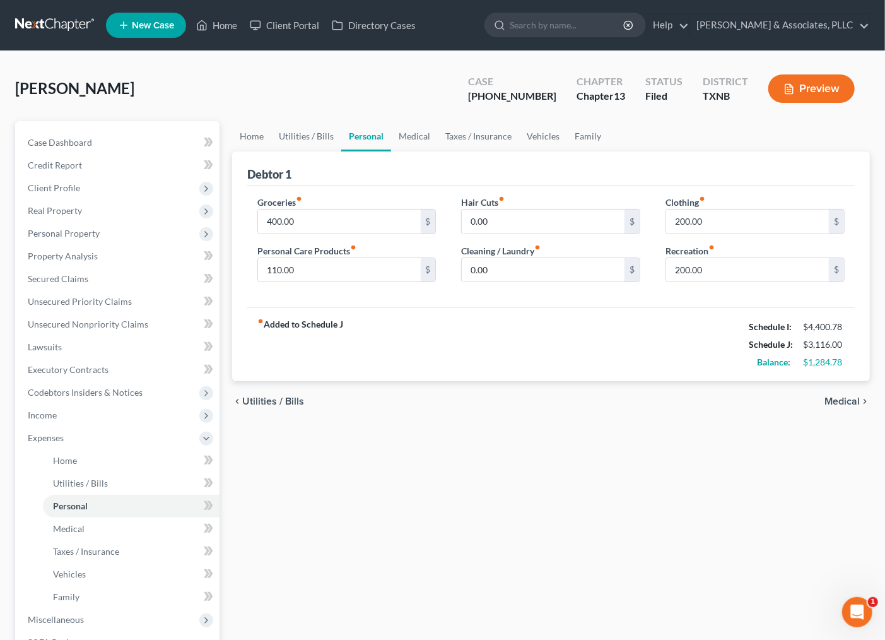
click at [411, 353] on div "fiber_manual_record Added to Schedule J Schedule I: $4,400.78 Schedule J: $3,11…" at bounding box center [551, 344] width 608 height 74
click at [307, 130] on link "Utilities / Bills" at bounding box center [306, 136] width 70 height 30
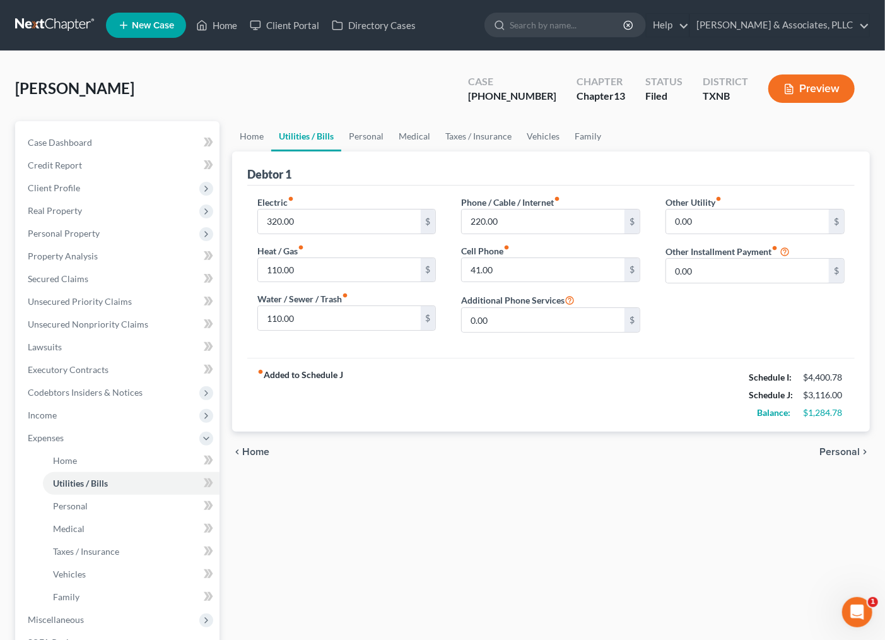
click at [423, 375] on div "fiber_manual_record Added to Schedule J Schedule I: $4,400.78 Schedule J: $3,11…" at bounding box center [551, 395] width 608 height 74
click at [254, 139] on link "Home" at bounding box center [251, 136] width 39 height 30
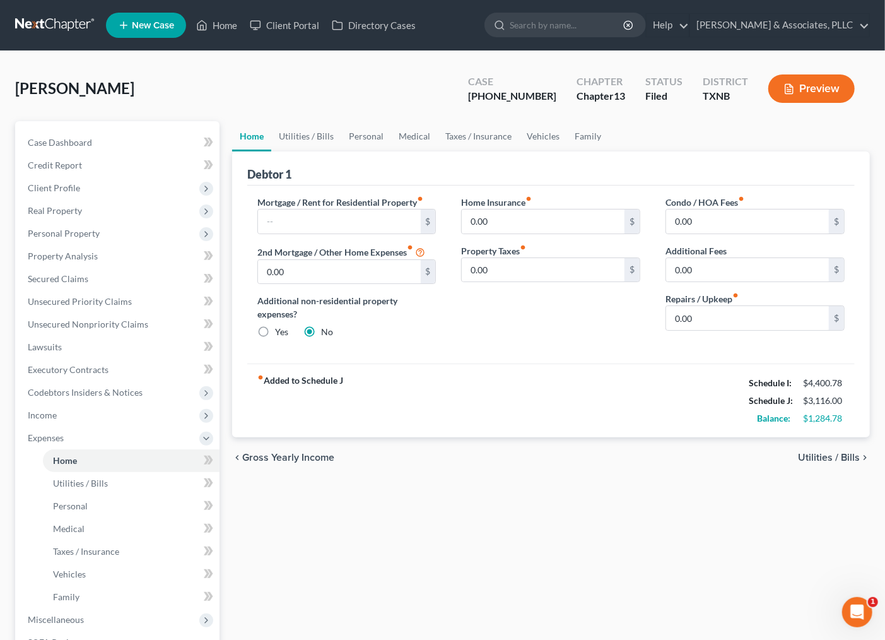
click at [834, 455] on span "Utilities / Bills" at bounding box center [829, 457] width 62 height 10
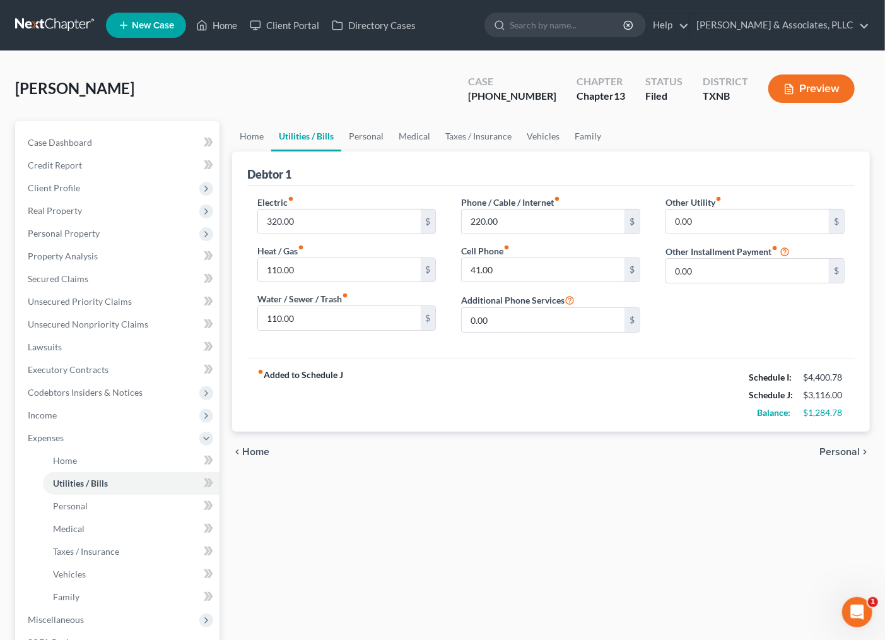
click at [491, 405] on div "fiber_manual_record Added to Schedule J Schedule I: $4,400.78 Schedule J: $3,11…" at bounding box center [551, 395] width 608 height 74
click at [844, 450] on span "Personal" at bounding box center [840, 452] width 40 height 10
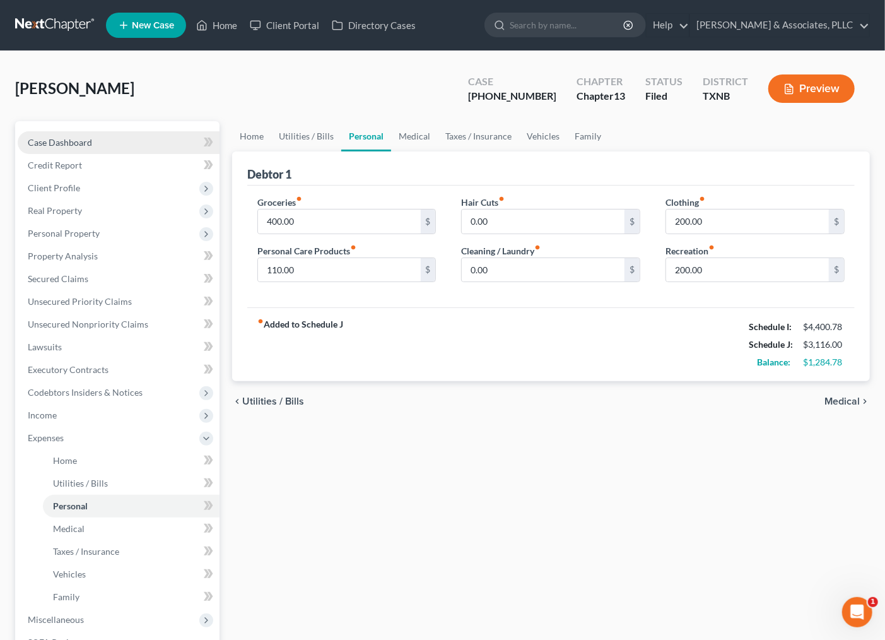
click at [100, 143] on link "Case Dashboard" at bounding box center [119, 142] width 202 height 23
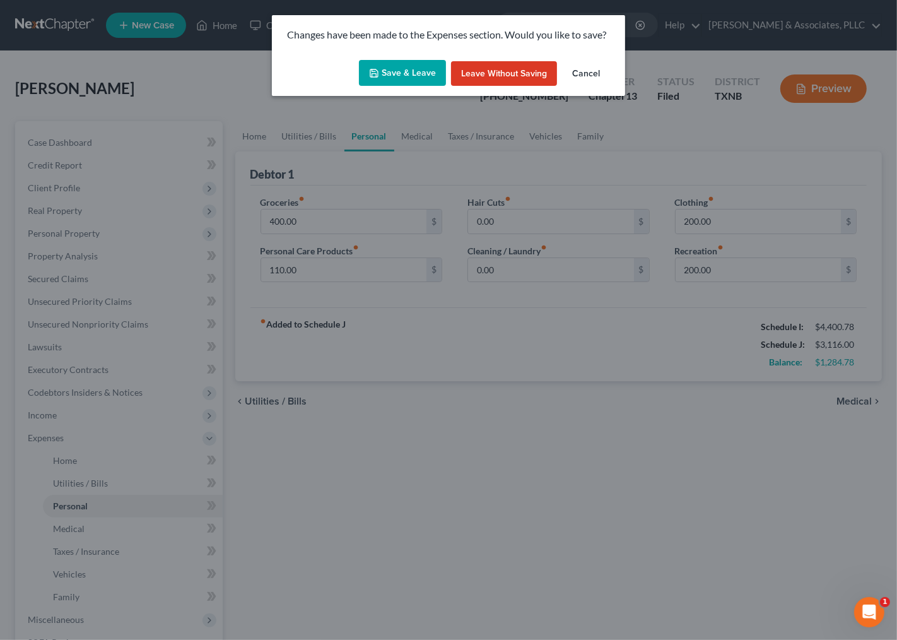
click at [416, 73] on button "Save & Leave" at bounding box center [402, 73] width 87 height 26
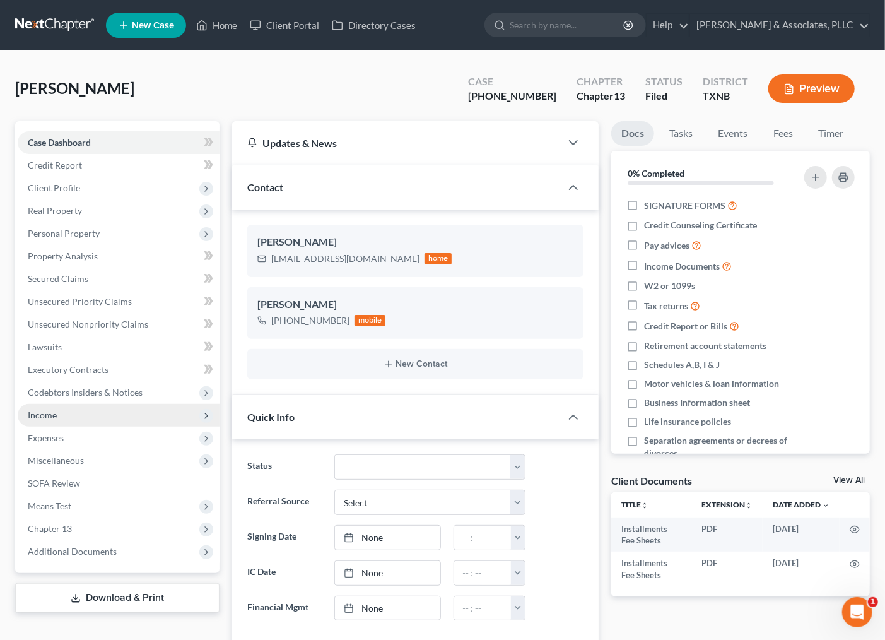
click at [52, 411] on span "Income" at bounding box center [42, 414] width 29 height 11
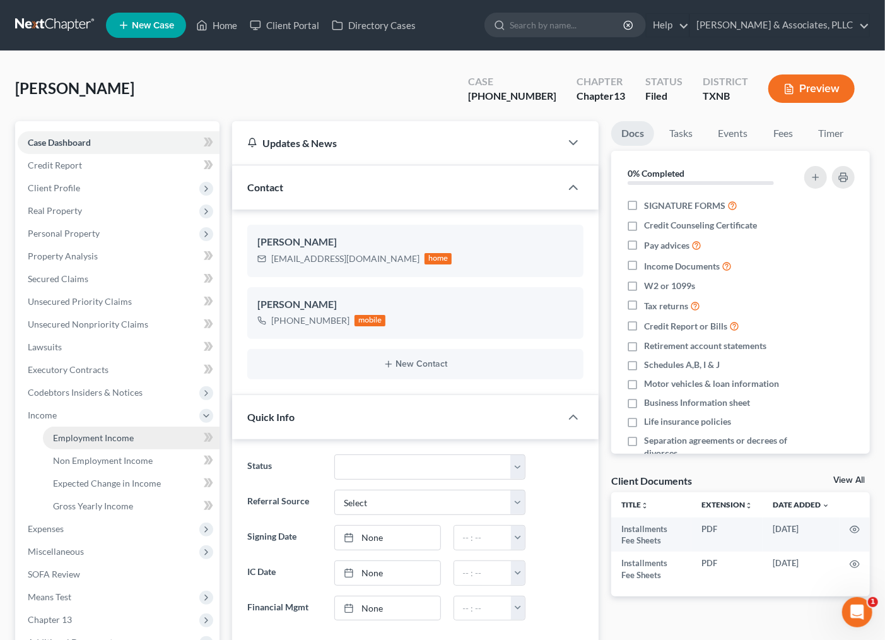
click at [66, 432] on span "Employment Income" at bounding box center [93, 437] width 81 height 11
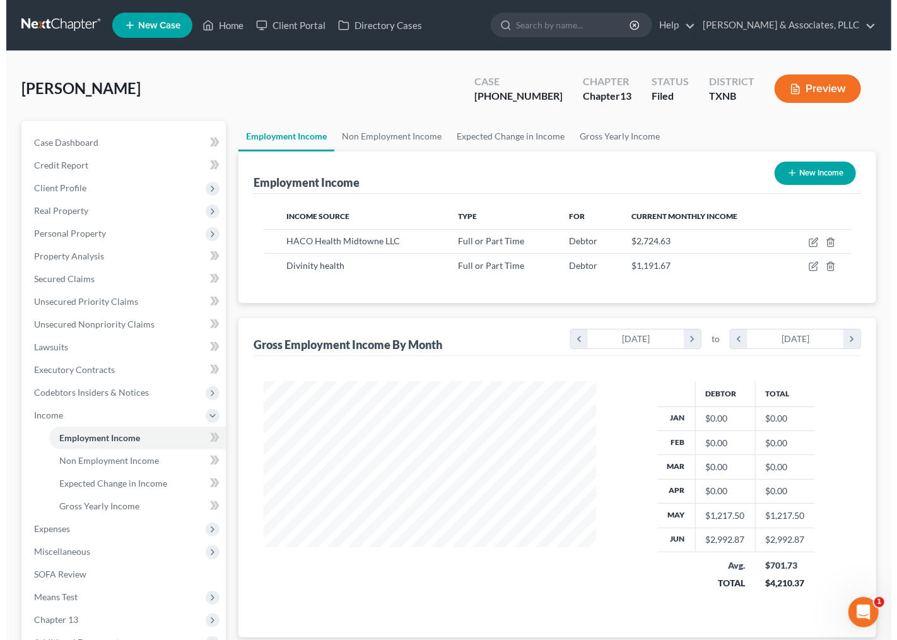
scroll to position [226, 357]
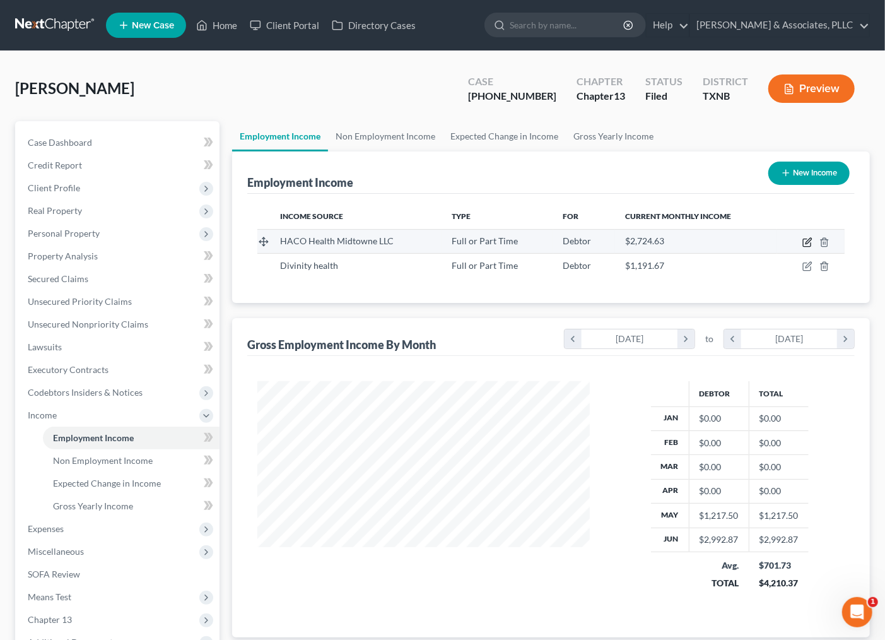
click at [806, 241] on icon "button" at bounding box center [808, 242] width 10 height 10
select select "0"
select select "45"
select select "2"
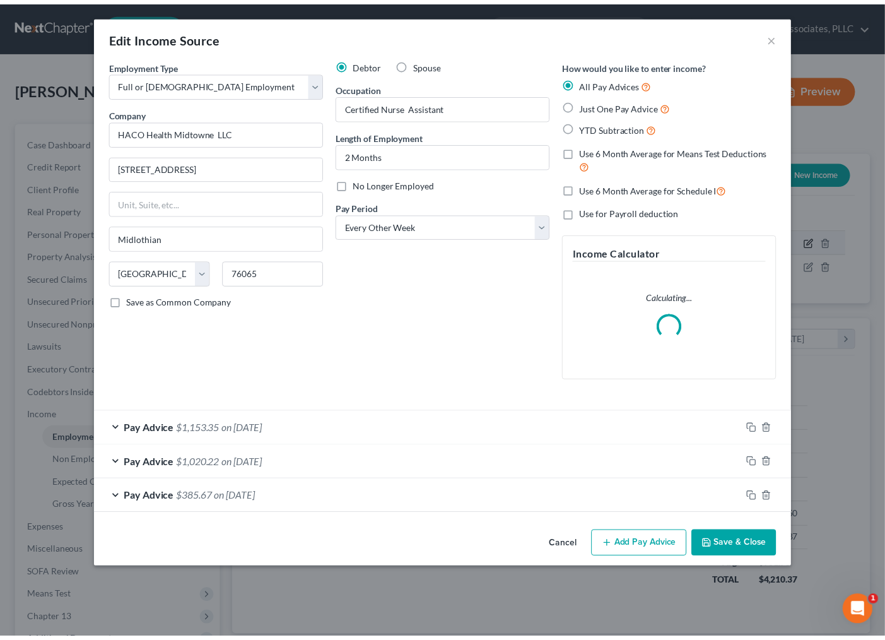
scroll to position [226, 363]
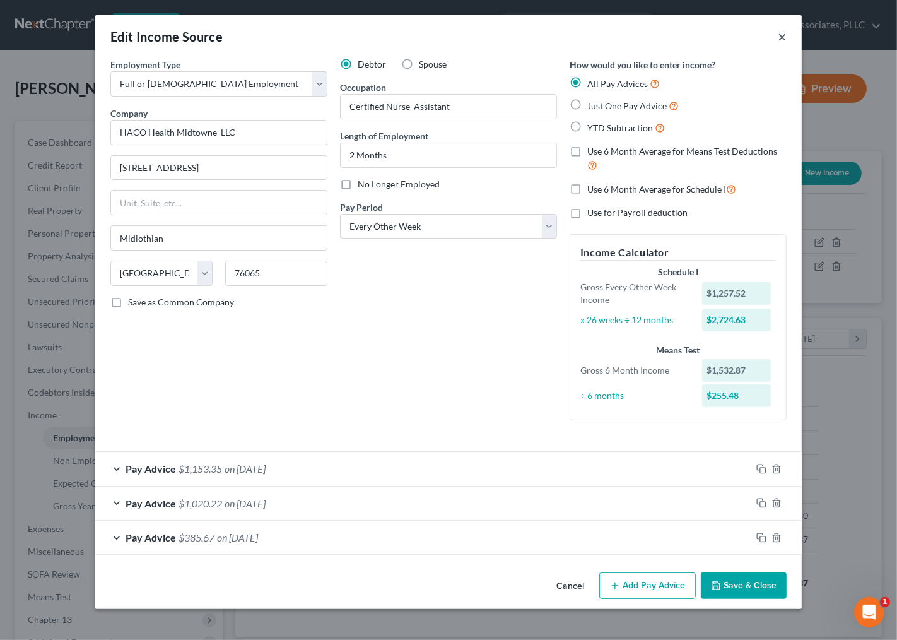
click at [783, 40] on button "×" at bounding box center [782, 36] width 9 height 15
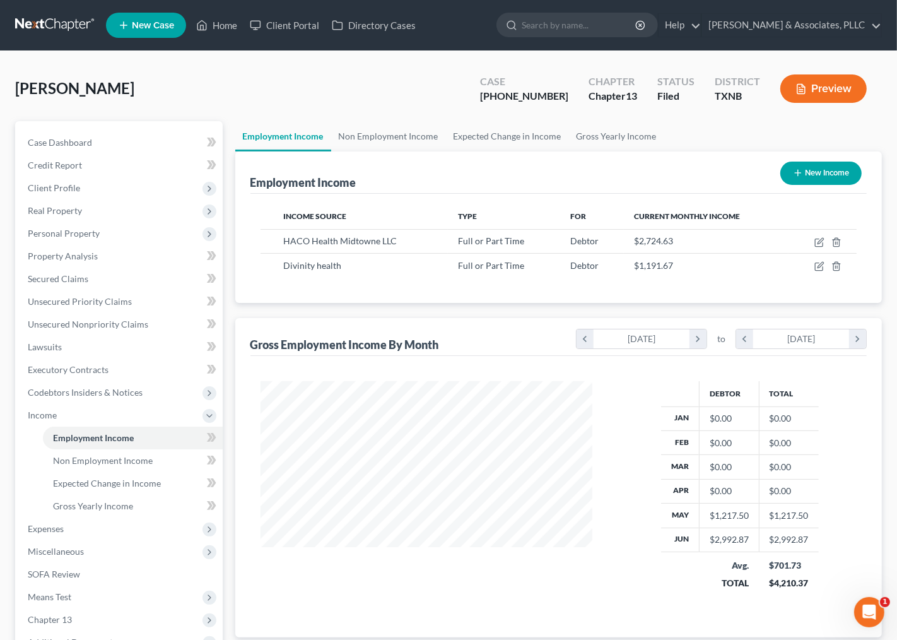
scroll to position [630694, 630563]
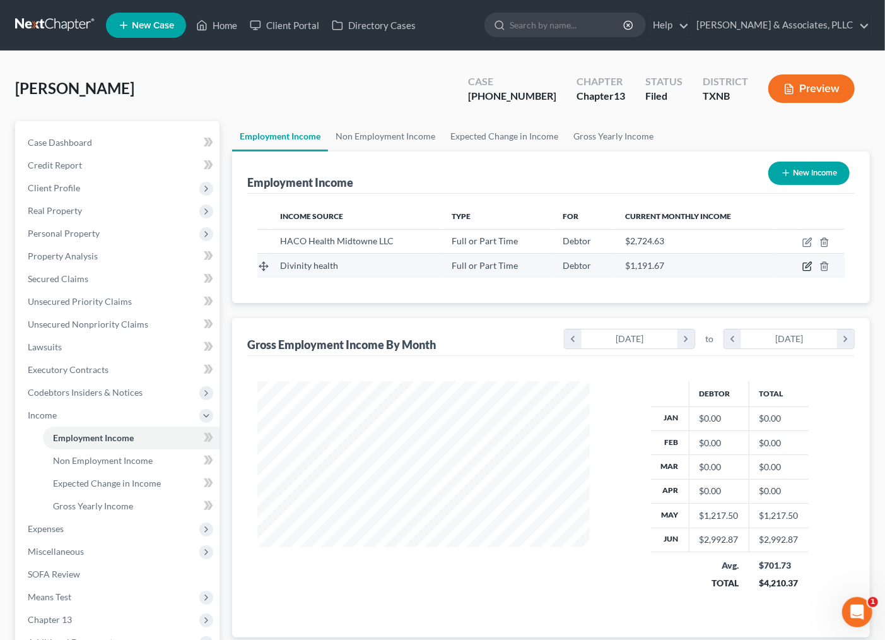
click at [804, 267] on icon "button" at bounding box center [807, 267] width 8 height 8
select select "0"
select select "45"
select select "2"
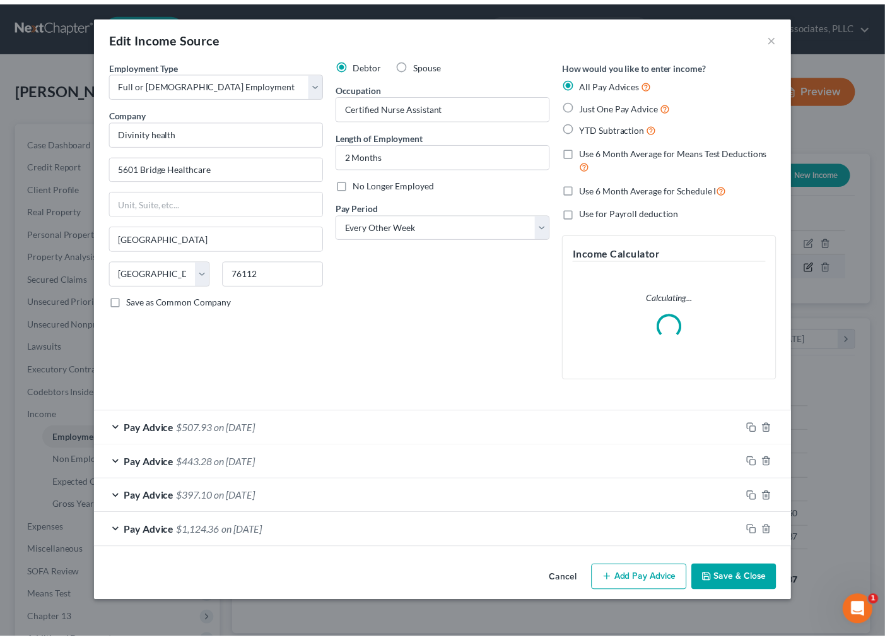
scroll to position [226, 363]
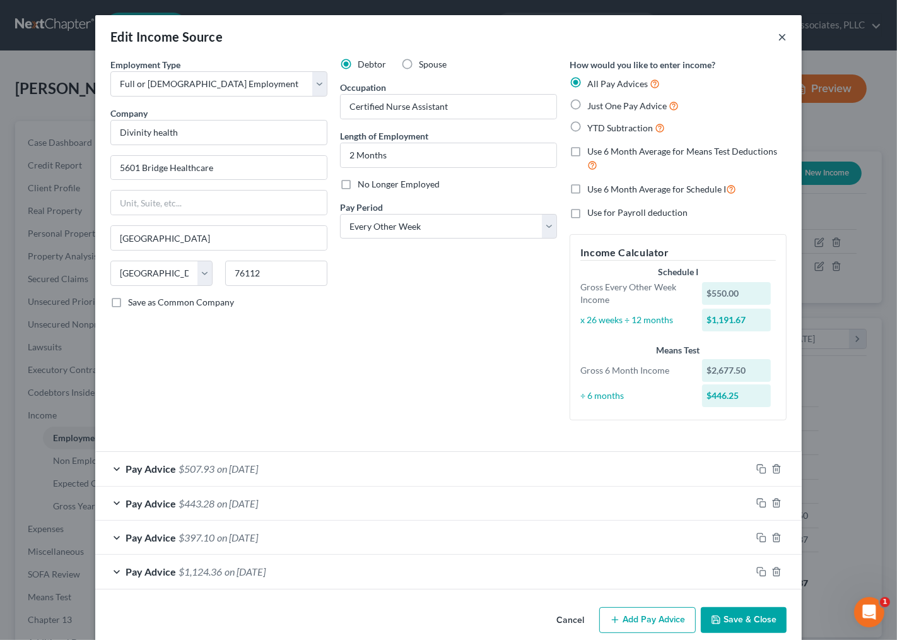
click at [779, 32] on button "×" at bounding box center [782, 36] width 9 height 15
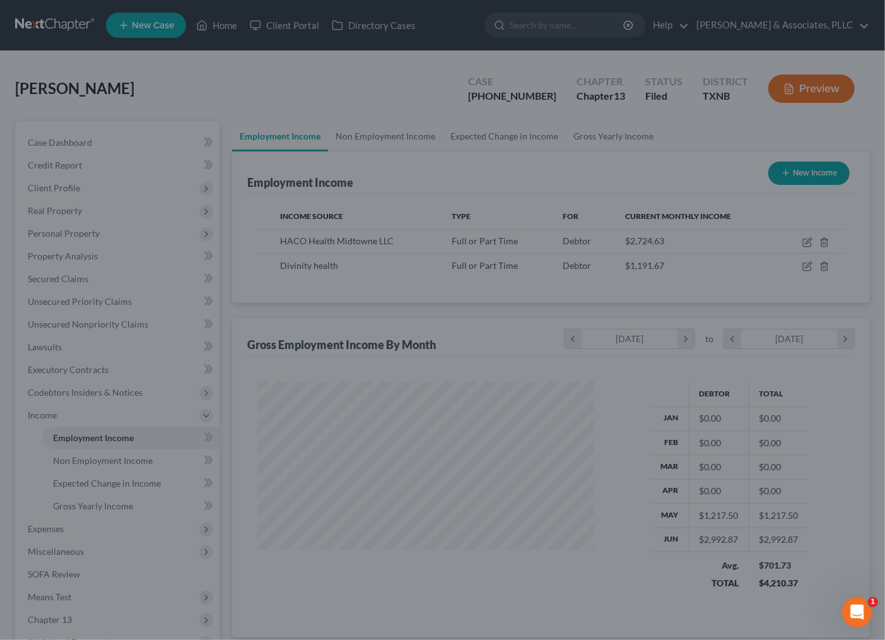
scroll to position [630694, 630563]
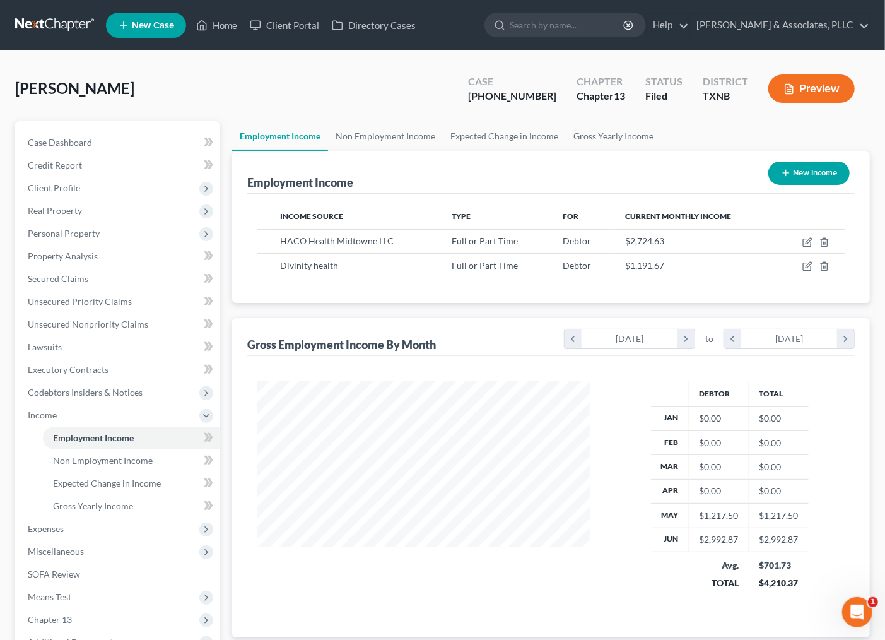
click at [519, 597] on div at bounding box center [424, 494] width 358 height 226
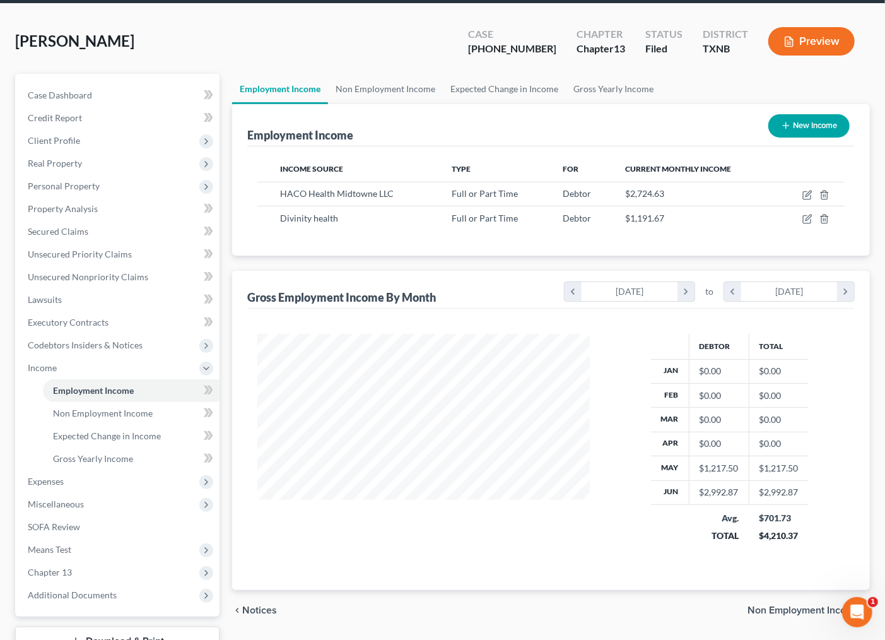
scroll to position [110, 0]
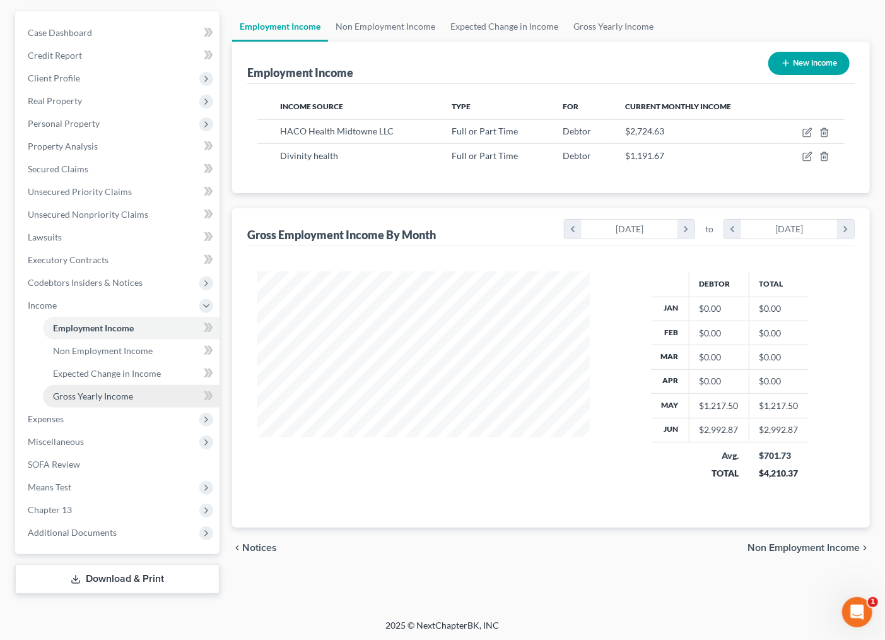
click at [82, 391] on span "Gross Yearly Income" at bounding box center [93, 396] width 80 height 11
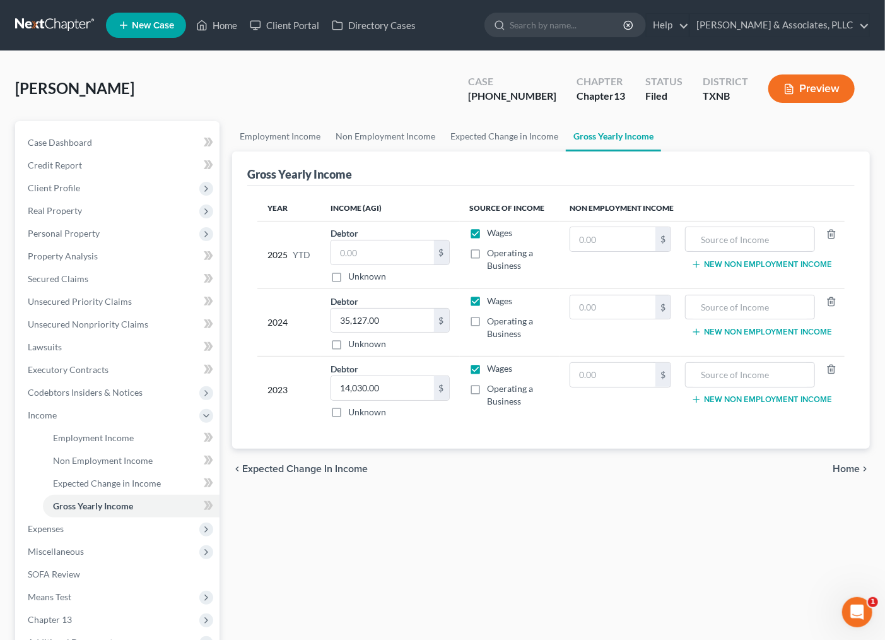
click at [608, 503] on div "Employment Income Non Employment Income Expected Change in Income Gross Yearly …" at bounding box center [551, 412] width 650 height 582
click at [380, 247] on input "text" at bounding box center [382, 252] width 103 height 24
click at [614, 535] on div "Employment Income Non Employment Income Expected Change in Income Gross Yearly …" at bounding box center [551, 412] width 650 height 582
drag, startPoint x: 566, startPoint y: 508, endPoint x: 169, endPoint y: 432, distance: 404.1
click at [560, 505] on div "Employment Income Non Employment Income Expected Change in Income Gross Yearly …" at bounding box center [551, 412] width 650 height 582
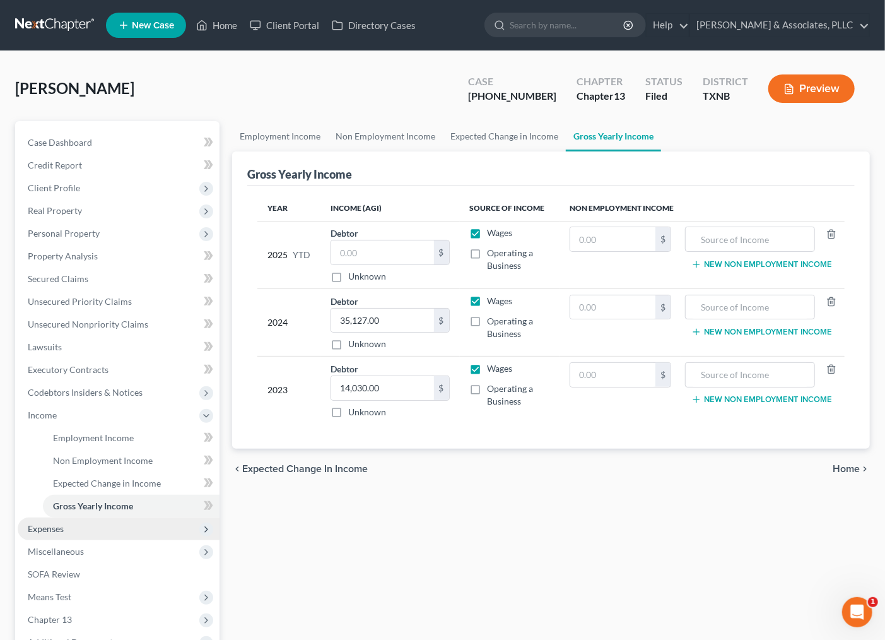
click at [42, 526] on span "Expenses" at bounding box center [46, 528] width 36 height 11
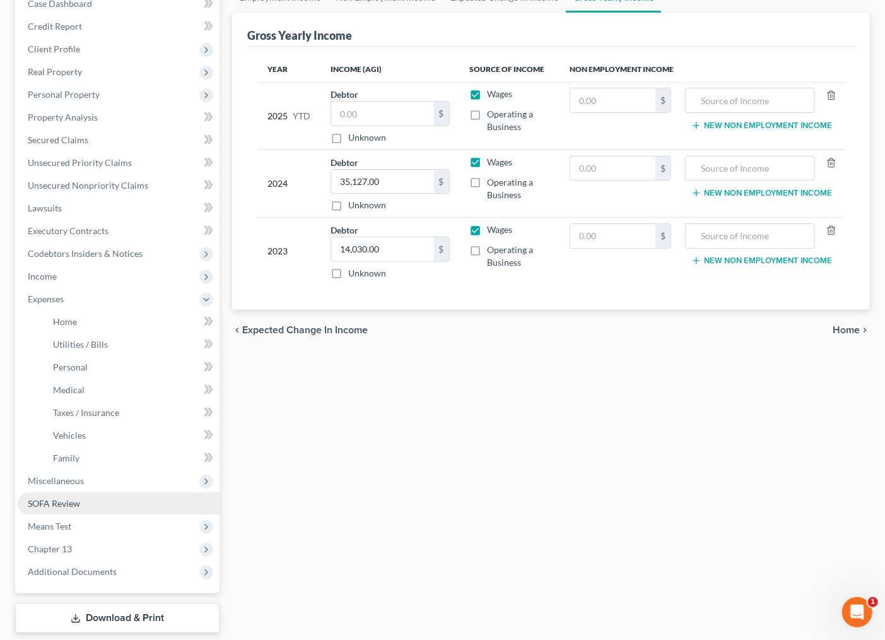
scroll to position [140, 0]
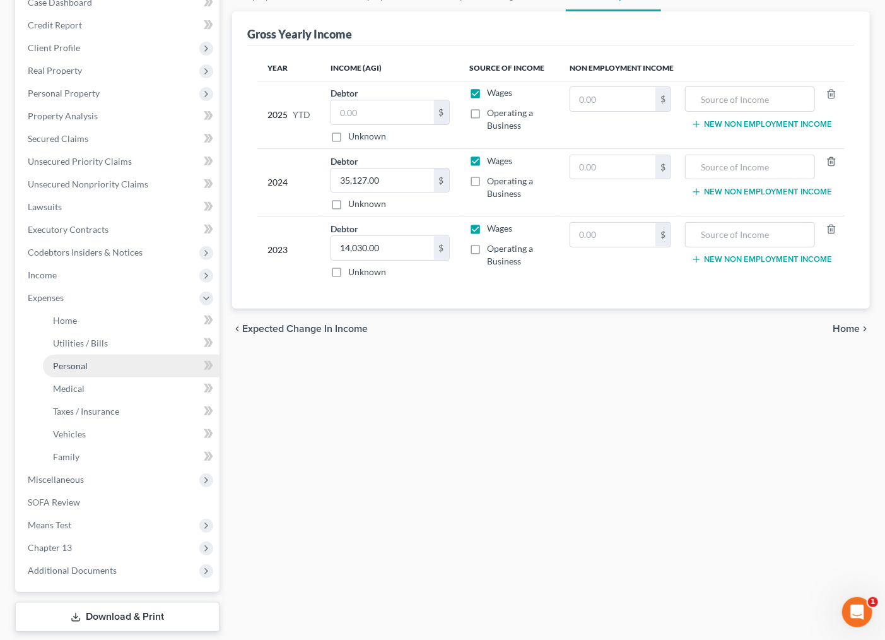
click at [64, 362] on span "Personal" at bounding box center [70, 365] width 35 height 11
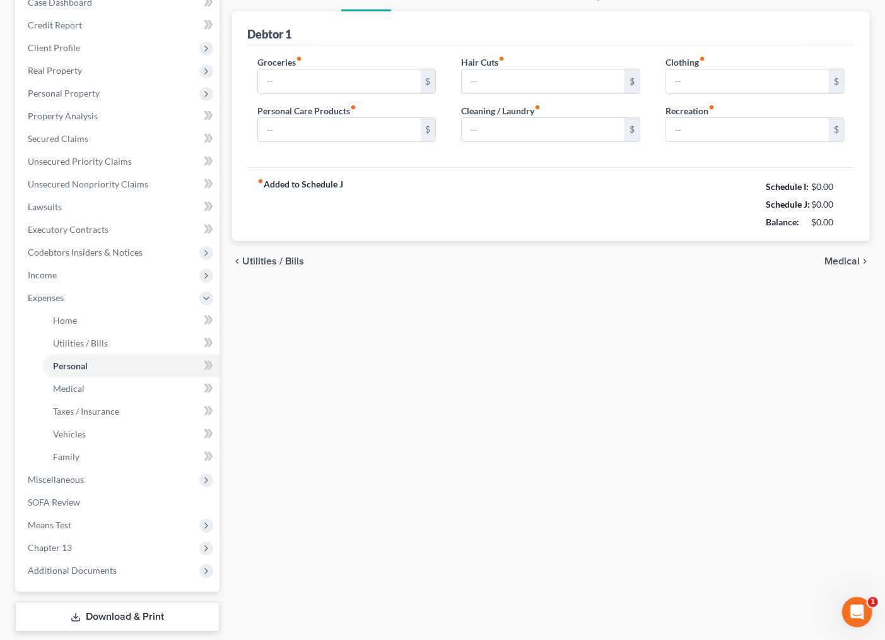
type input "400.00"
type input "110.00"
type input "0.00"
type input "200.00"
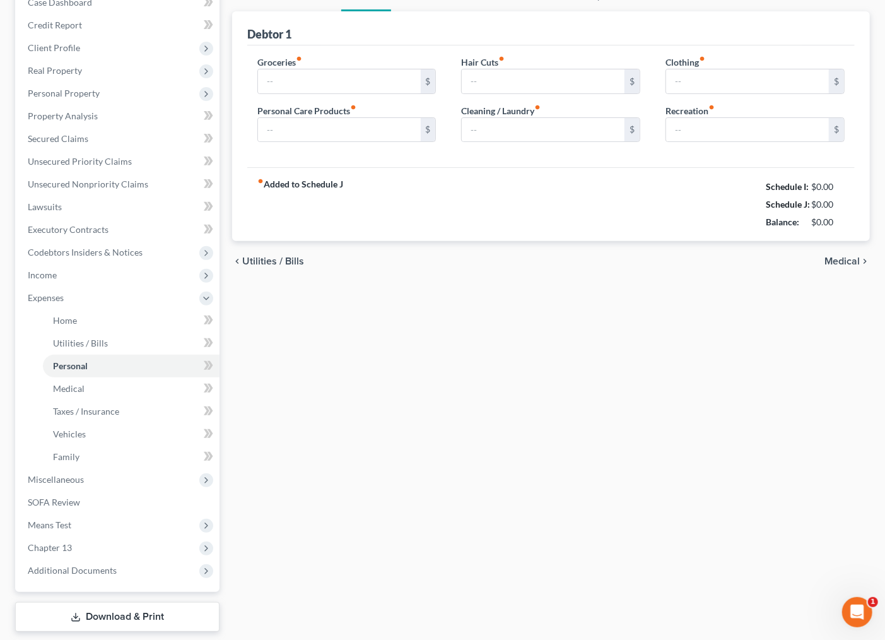
type input "200.00"
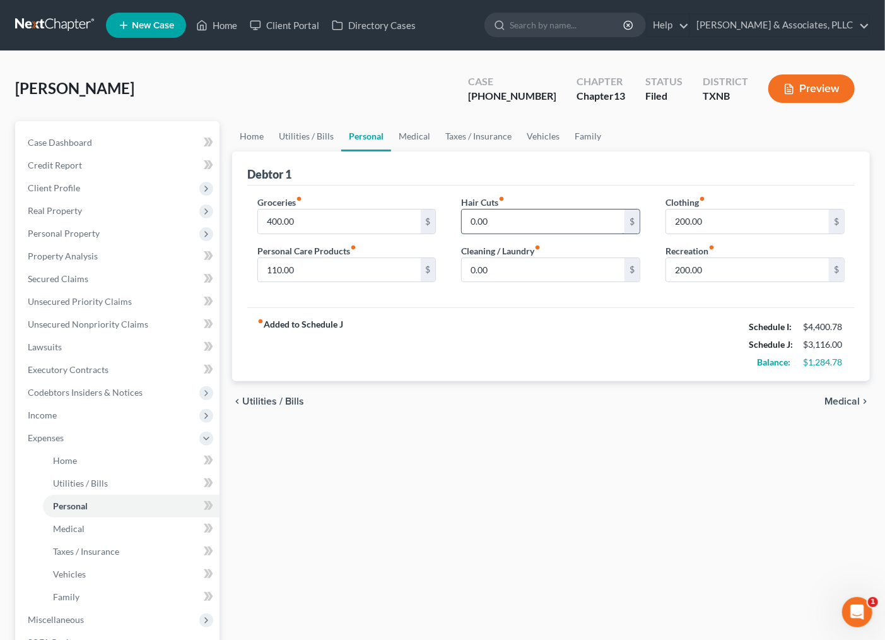
click at [496, 218] on input "0.00" at bounding box center [543, 221] width 163 height 24
click at [499, 221] on input "0.00" at bounding box center [543, 221] width 163 height 24
drag, startPoint x: 499, startPoint y: 221, endPoint x: 454, endPoint y: 222, distance: 44.8
click at [454, 222] on div "Hair Cuts fiber_manual_record 0.00 $ Cleaning / Laundry fiber_manual_record 0.0…" at bounding box center [551, 244] width 204 height 97
type input "4"
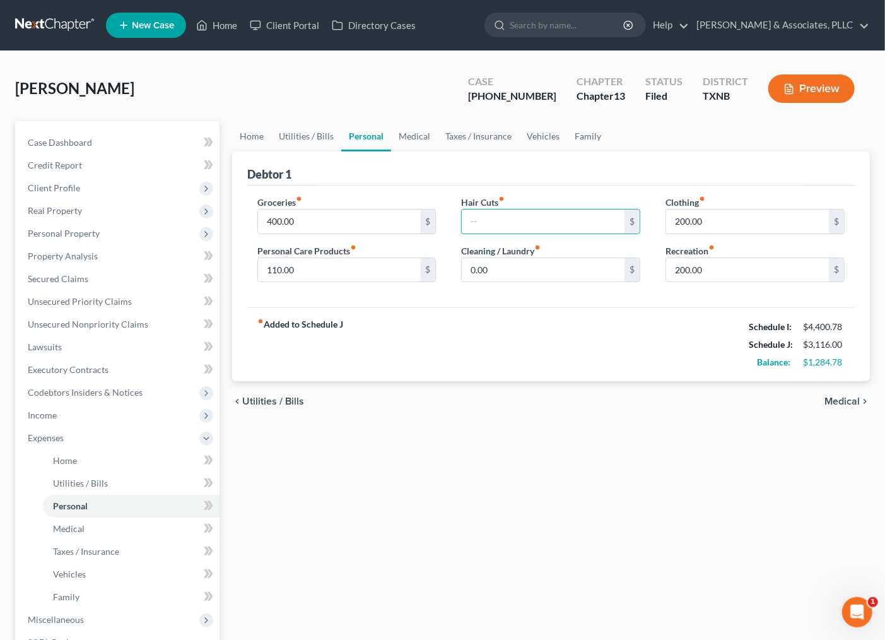
click at [627, 318] on div "fiber_manual_record Added to Schedule J Schedule I: $4,400.78 Schedule J: $3,11…" at bounding box center [551, 344] width 608 height 74
click at [551, 273] on input "0.00" at bounding box center [543, 270] width 163 height 24
type input "15.00"
click at [404, 138] on link "Medical" at bounding box center [414, 136] width 47 height 30
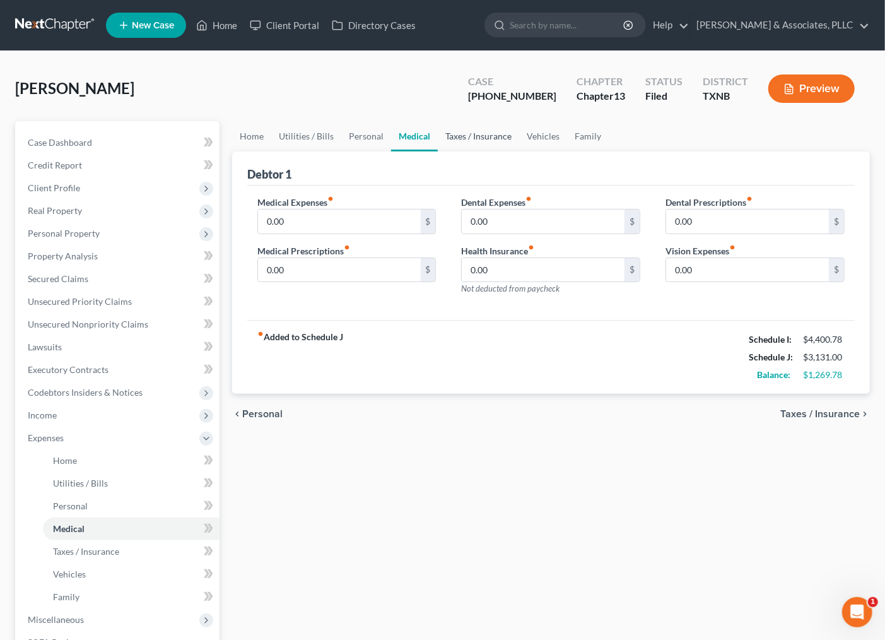
click at [478, 134] on link "Taxes / Insurance" at bounding box center [478, 136] width 81 height 30
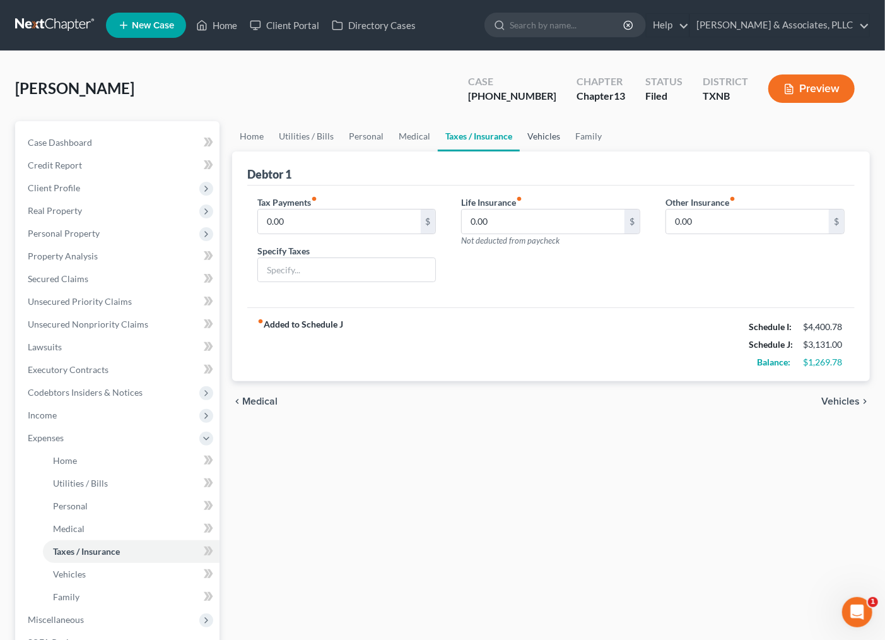
click at [539, 140] on link "Vehicles" at bounding box center [544, 136] width 48 height 30
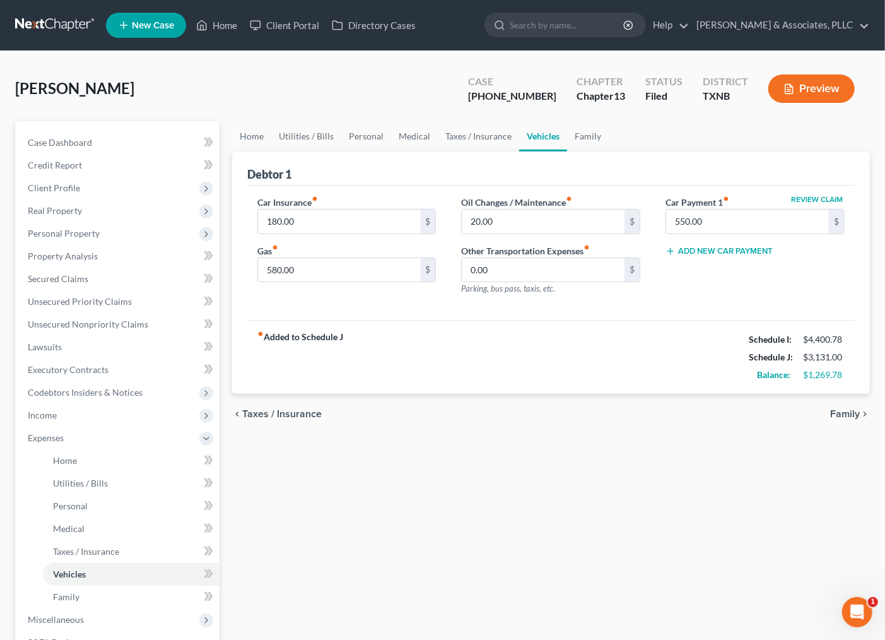
click at [550, 338] on div "fiber_manual_record Added to Schedule J Schedule I: $4,400.78 Schedule J: $3,13…" at bounding box center [551, 357] width 608 height 74
click at [598, 336] on div "fiber_manual_record Added to Schedule J Schedule I: $4,400.78 Schedule J: $3,13…" at bounding box center [551, 357] width 608 height 74
click at [632, 345] on div "fiber_manual_record Added to Schedule J Schedule I: $4,400.78 Schedule J: $3,13…" at bounding box center [551, 357] width 608 height 74
click at [580, 136] on link "Family" at bounding box center [588, 136] width 42 height 30
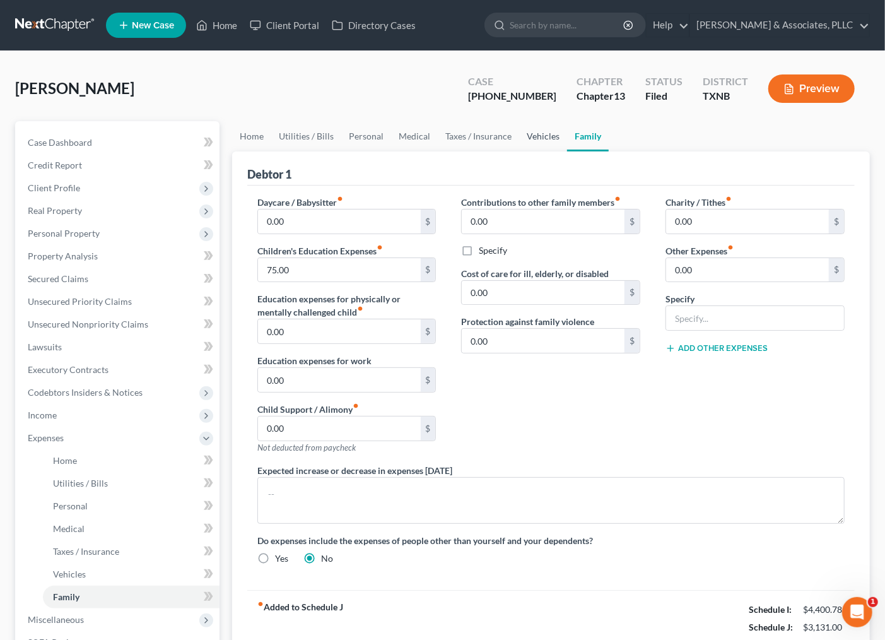
click at [538, 127] on link "Vehicles" at bounding box center [543, 136] width 48 height 30
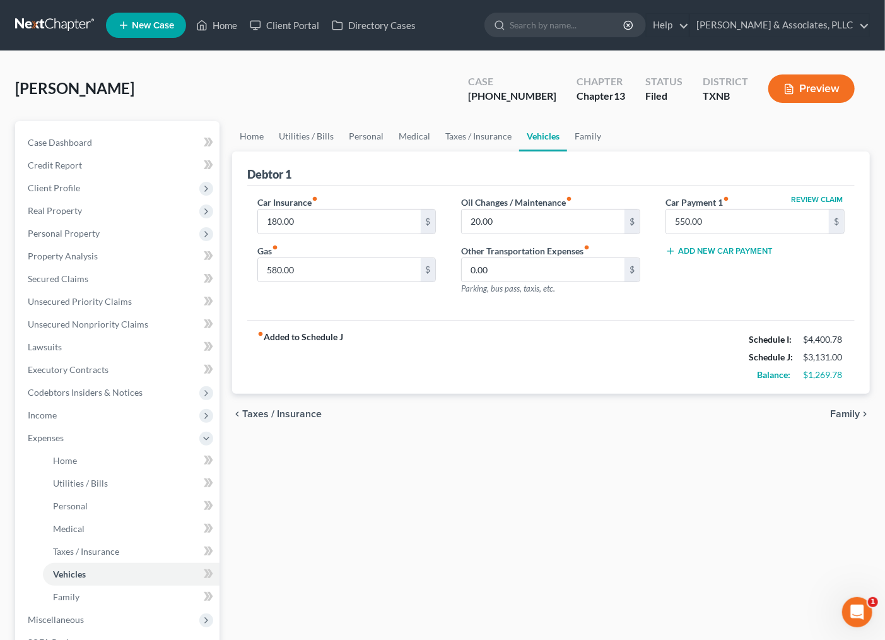
click at [491, 433] on div "chevron_left Taxes / Insurance Family chevron_right" at bounding box center [551, 414] width 638 height 40
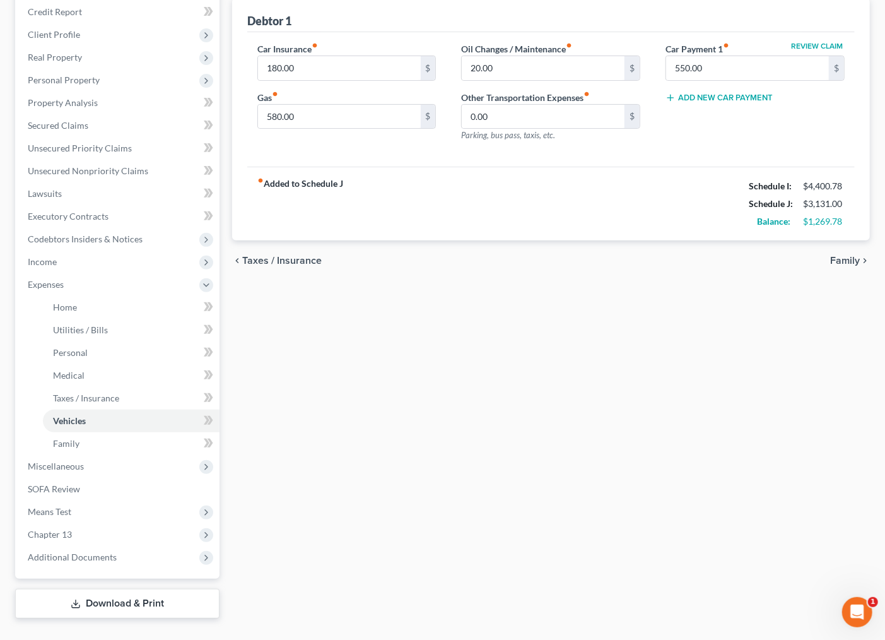
scroll to position [178, 0]
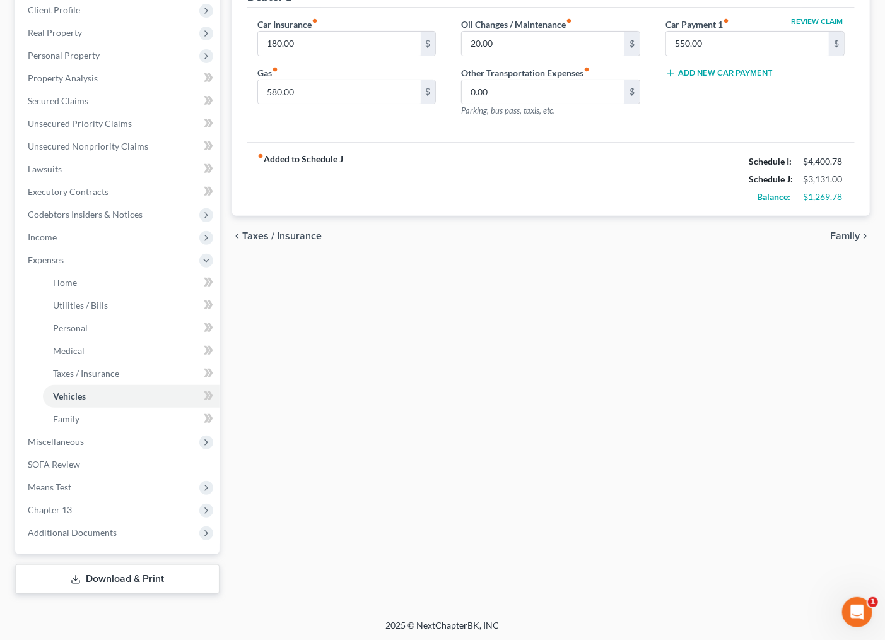
click at [626, 471] on div "Home Utilities / Bills Personal Medical Taxes / Insurance Vehicles Family Debto…" at bounding box center [551, 268] width 650 height 650
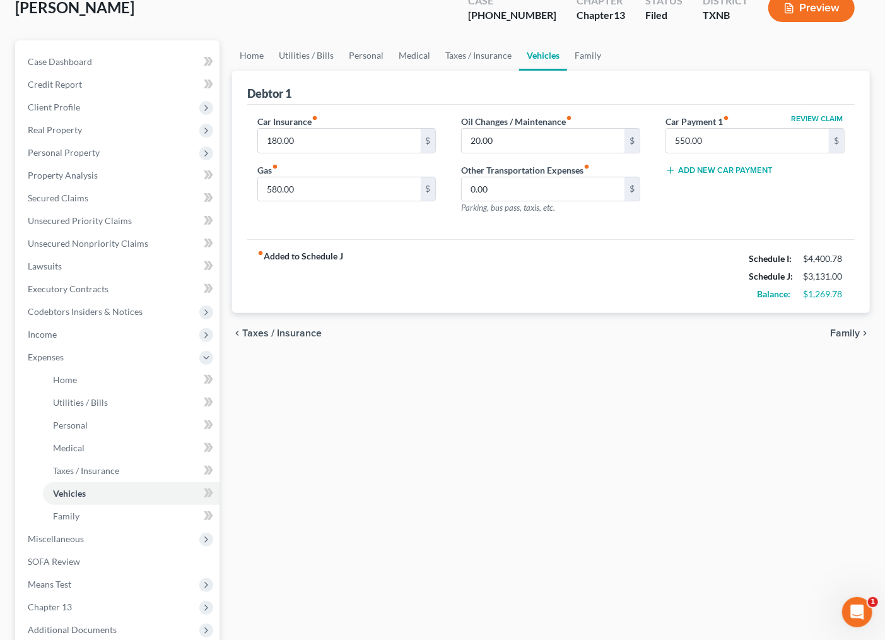
scroll to position [0, 0]
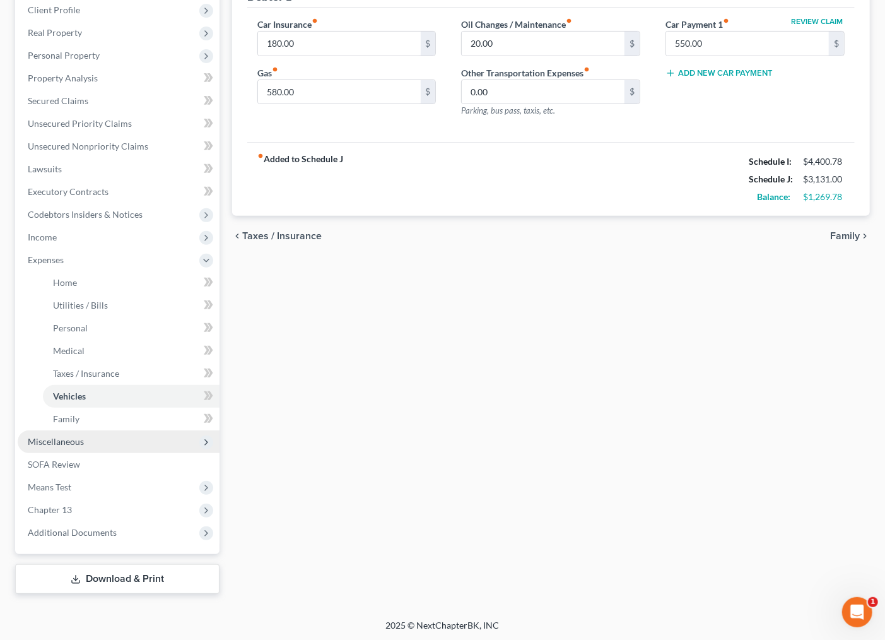
click at [59, 439] on span "Miscellaneous" at bounding box center [56, 441] width 56 height 11
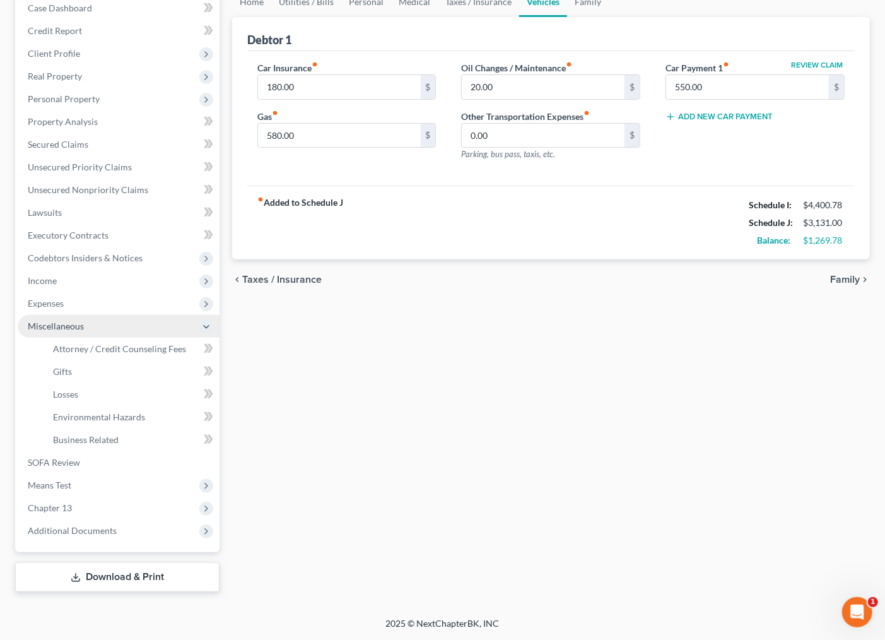
scroll to position [132, 0]
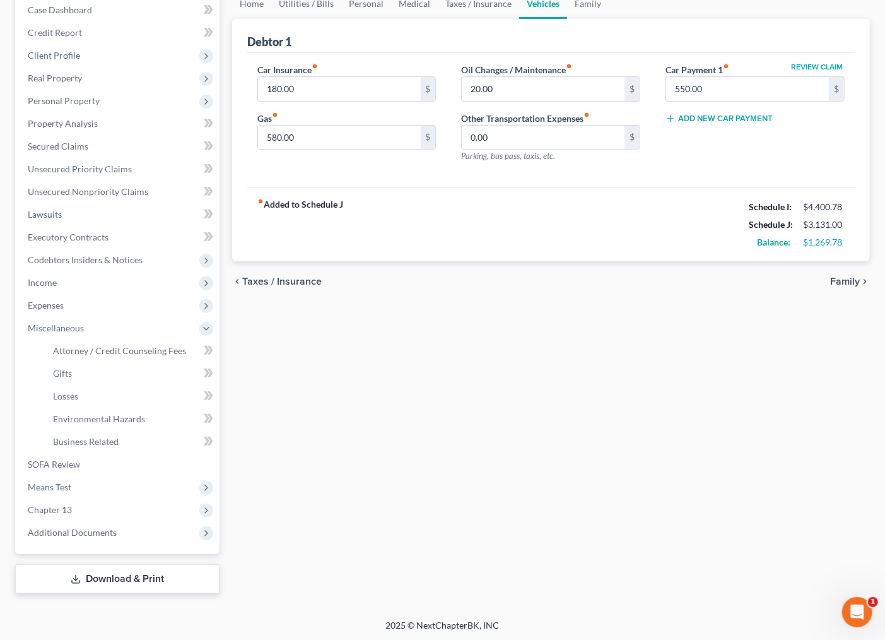
click at [423, 379] on div "Home Utilities / Bills Personal Medical Taxes / Insurance Vehicles Family Debto…" at bounding box center [551, 291] width 650 height 605
click at [97, 353] on span "Attorney / Credit Counseling Fees" at bounding box center [119, 350] width 133 height 11
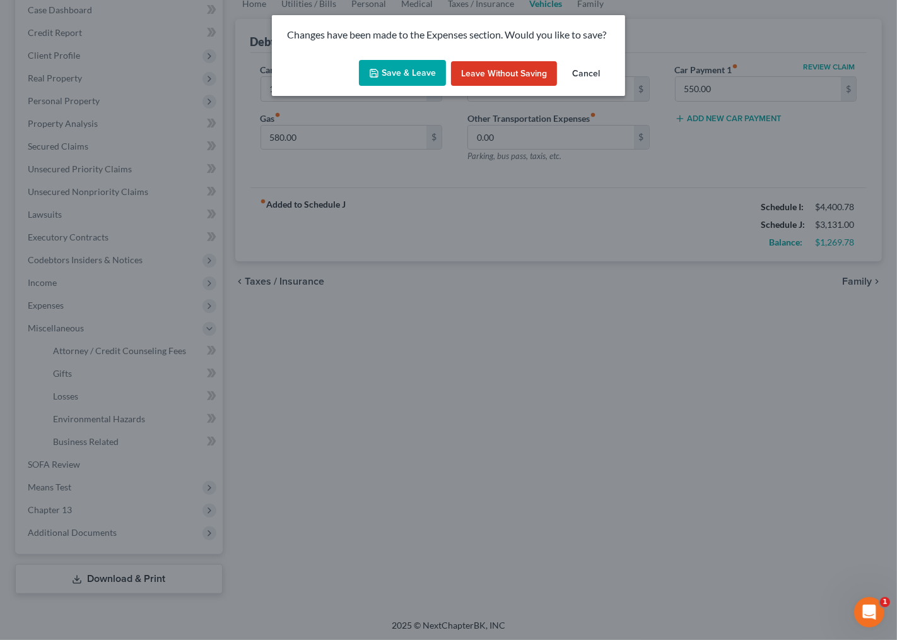
click at [391, 68] on button "Save & Leave" at bounding box center [402, 73] width 87 height 26
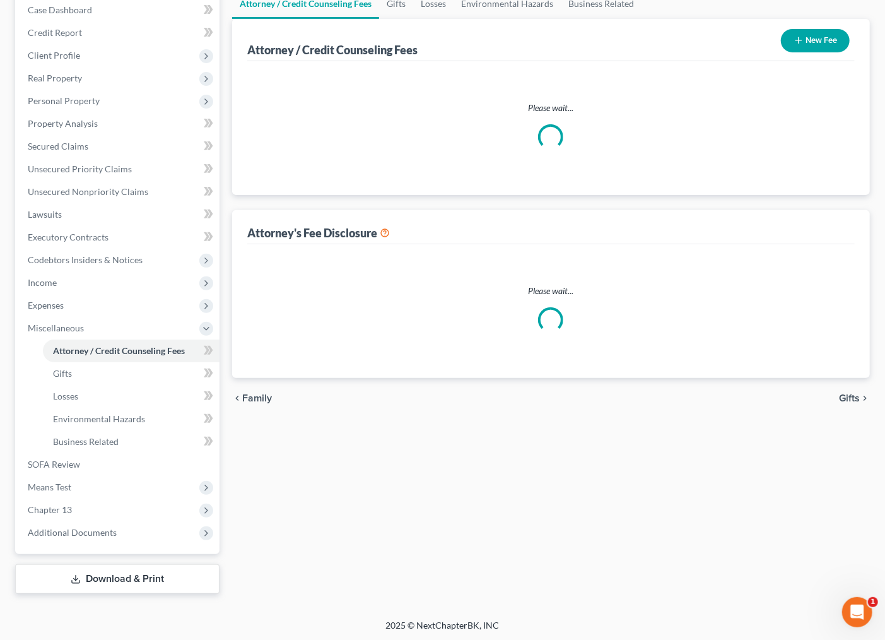
select select "0"
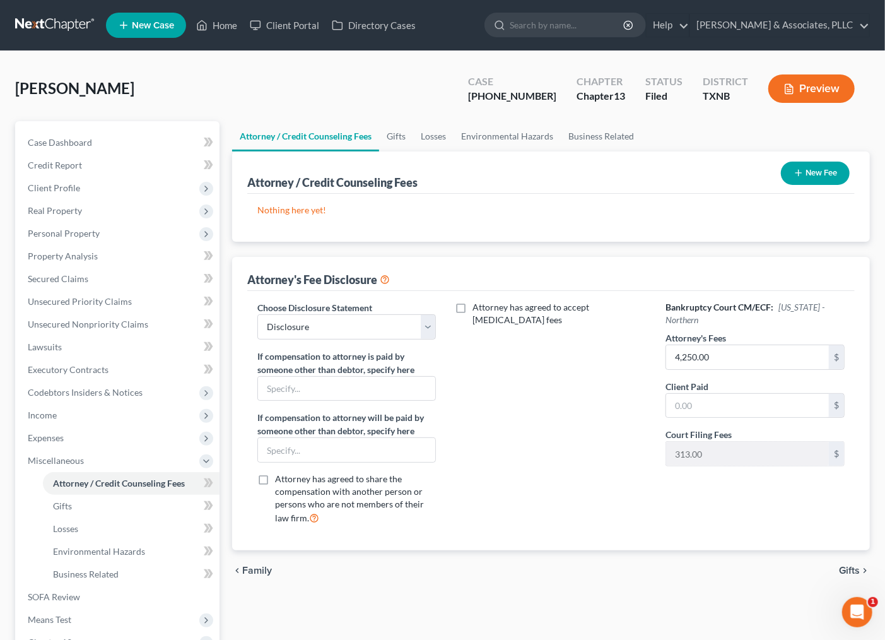
click at [568, 487] on div "Attorney has agreed to accept retainer fees" at bounding box center [551, 418] width 204 height 234
click at [203, 95] on div "[PERSON_NAME] Upgraded Case [PHONE_NUMBER] Chapter Chapter 13 Status [GEOGRAPHI…" at bounding box center [442, 93] width 855 height 55
drag, startPoint x: 219, startPoint y: 38, endPoint x: 219, endPoint y: 28, distance: 10.1
click at [219, 38] on ul "New Case Home Client Portal Directory Cases - No Result - See all results Or Pr…" at bounding box center [488, 25] width 764 height 33
click at [219, 28] on link "Home" at bounding box center [217, 25] width 54 height 23
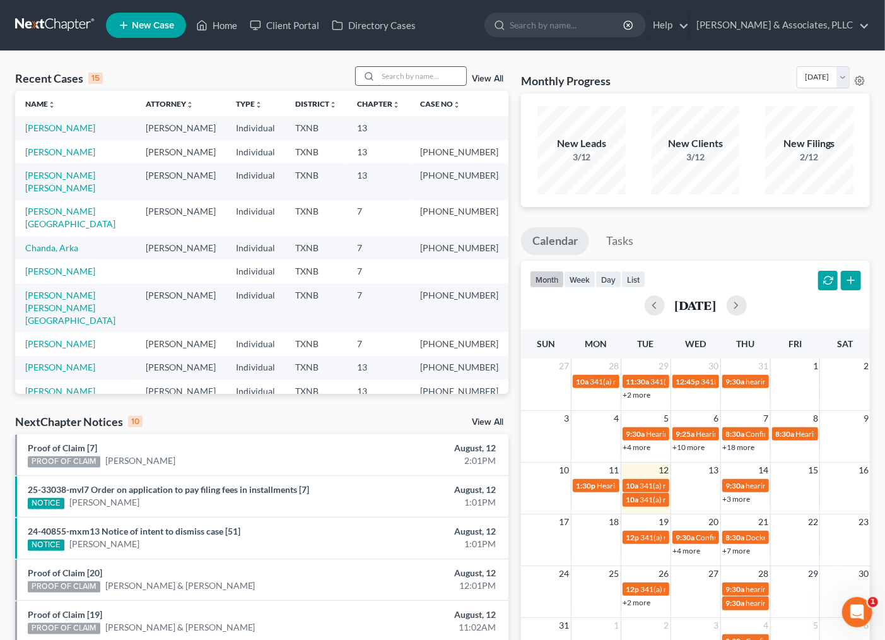
click at [427, 74] on input "search" at bounding box center [422, 76] width 88 height 18
type input "castillo"
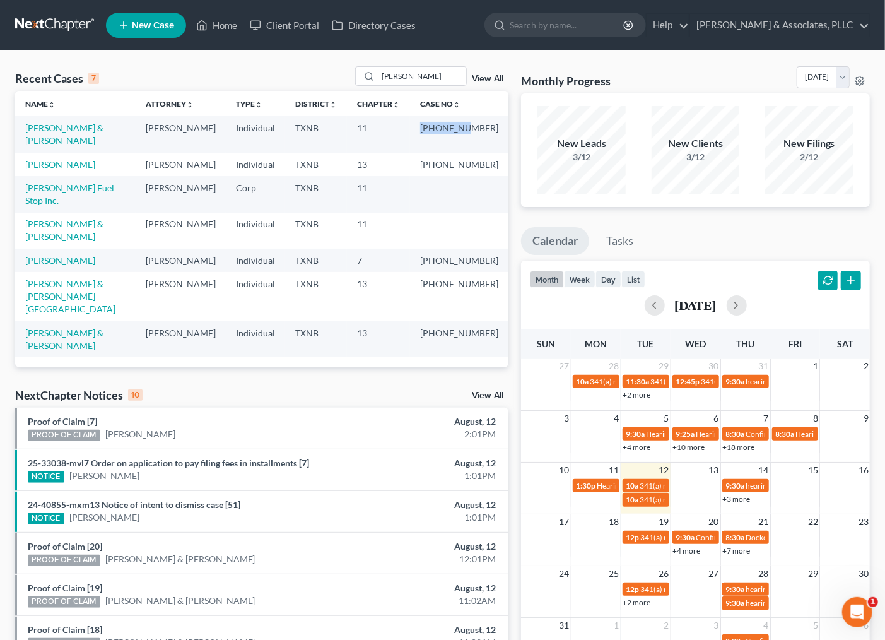
drag, startPoint x: 448, startPoint y: 124, endPoint x: 491, endPoint y: 126, distance: 42.9
click at [491, 126] on td "[PHONE_NUMBER]" at bounding box center [459, 134] width 98 height 36
copy td "25-42207-"
click at [57, 125] on link "[PERSON_NAME] & [PERSON_NAME]" at bounding box center [64, 133] width 78 height 23
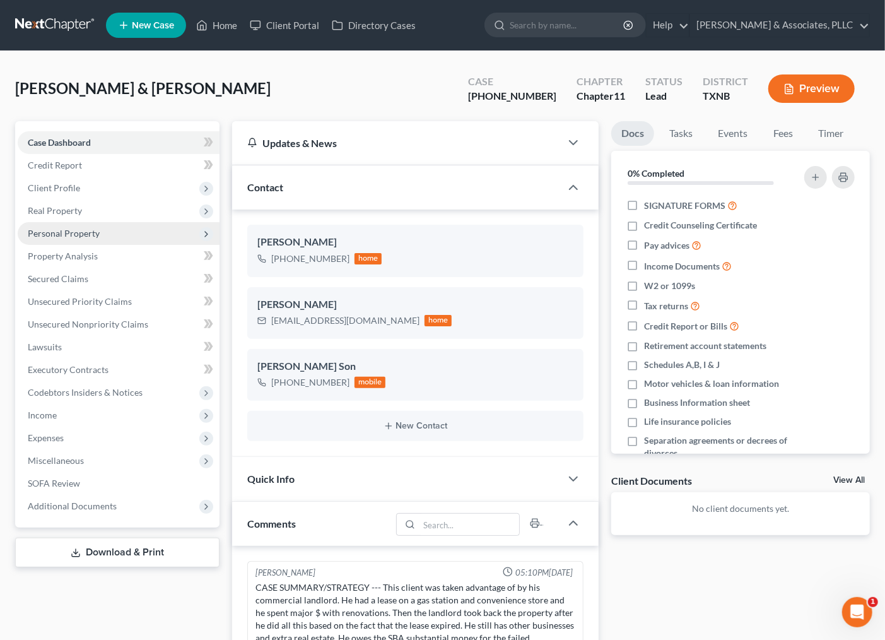
click at [63, 237] on span "Personal Property" at bounding box center [64, 233] width 72 height 11
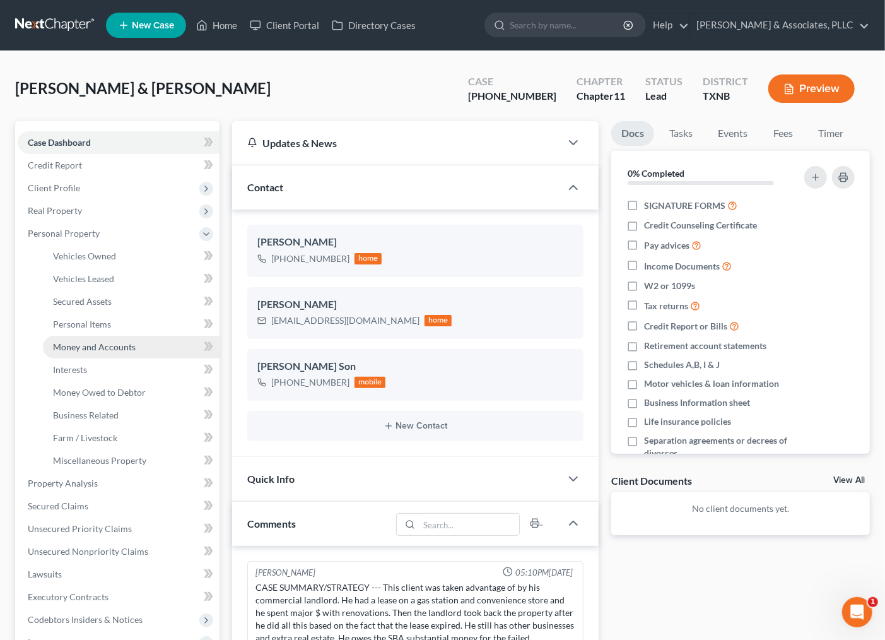
click at [65, 348] on span "Money and Accounts" at bounding box center [94, 346] width 83 height 11
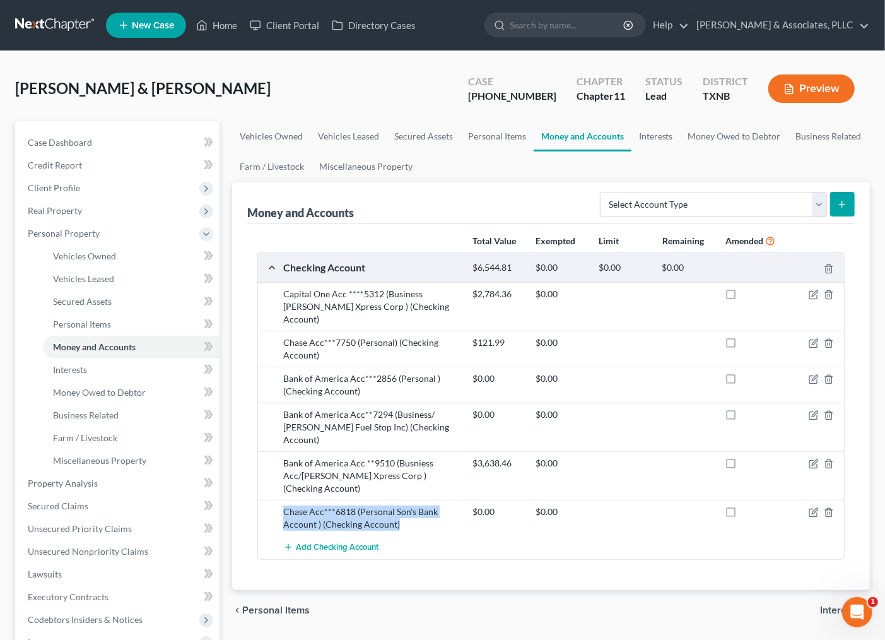
drag, startPoint x: 281, startPoint y: 487, endPoint x: 416, endPoint y: 503, distance: 136.0
click at [416, 505] on div "Chase Acc***6818 (Personal Son's Bank Account ) (Checking Account)" at bounding box center [371, 517] width 189 height 25
click at [416, 536] on div "Add Checking Account" at bounding box center [561, 547] width 568 height 23
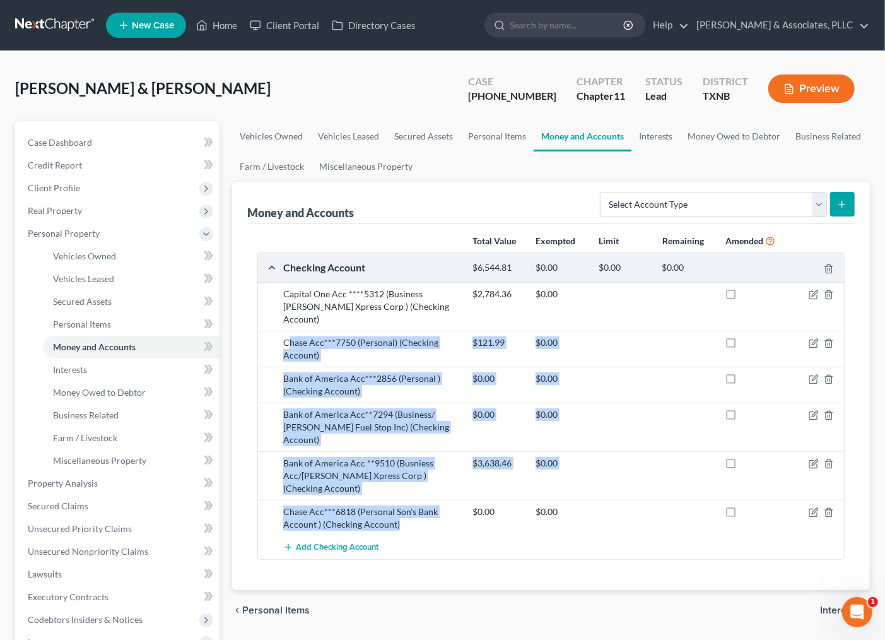
drag, startPoint x: 314, startPoint y: 331, endPoint x: 425, endPoint y: 503, distance: 204.4
click at [425, 503] on div "Capital One Acc ****5312 (Business Castillo Xpress Corp ) (Checking Account) $2…" at bounding box center [551, 420] width 586 height 277
click at [233, 28] on link "Home" at bounding box center [217, 25] width 54 height 23
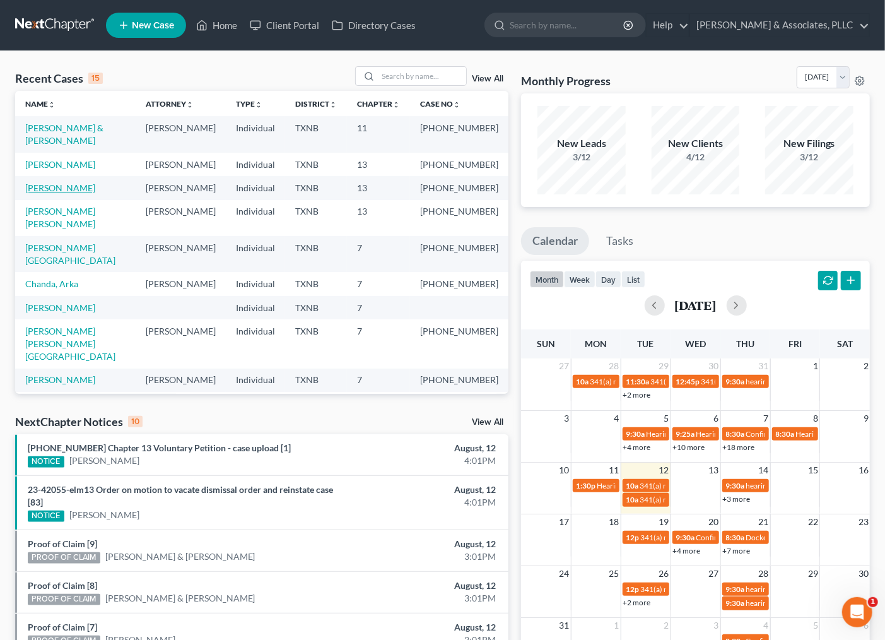
click at [67, 182] on link "[PERSON_NAME]" at bounding box center [60, 187] width 70 height 11
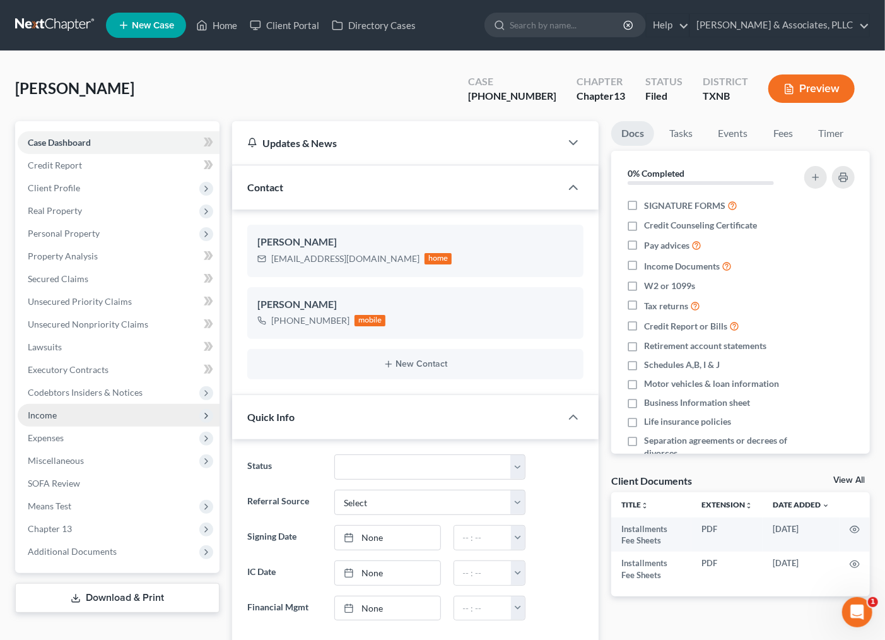
scroll to position [173, 0]
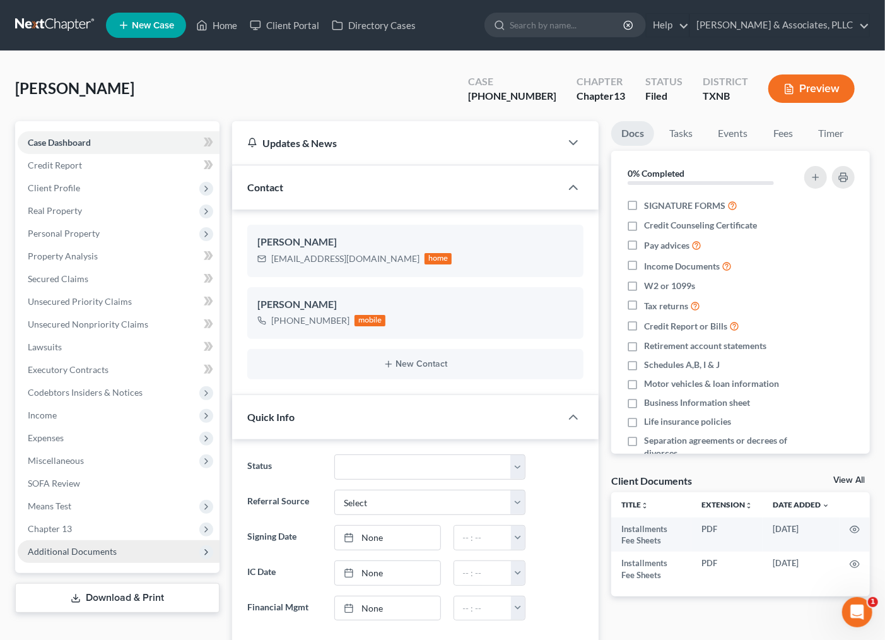
click at [86, 548] on span "Additional Documents" at bounding box center [72, 551] width 89 height 11
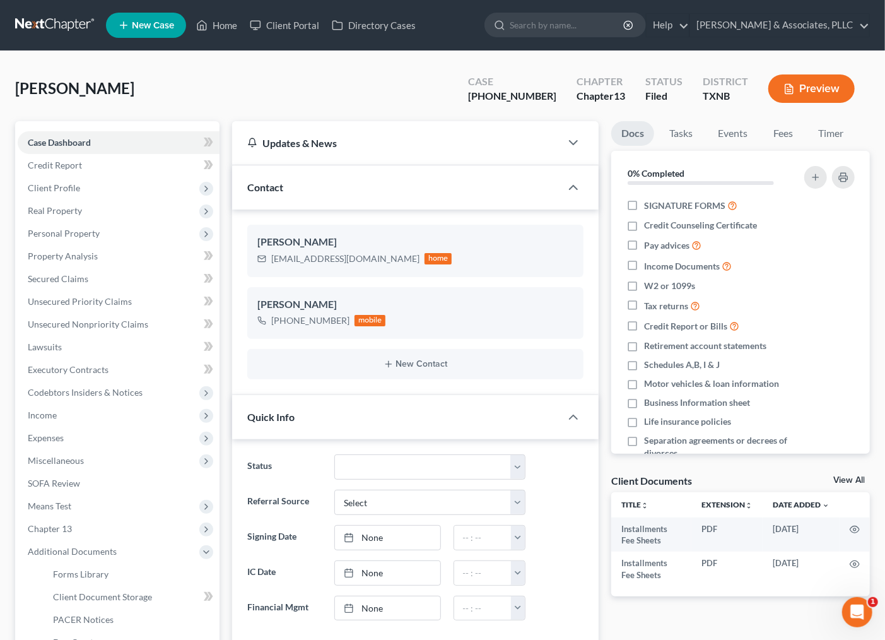
scroll to position [210, 0]
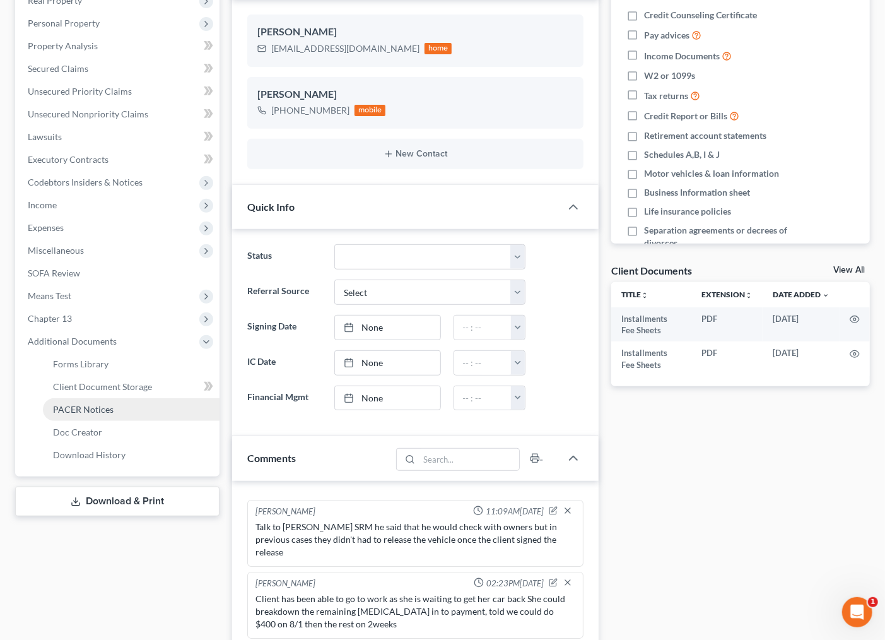
click at [91, 405] on span "PACER Notices" at bounding box center [83, 409] width 61 height 11
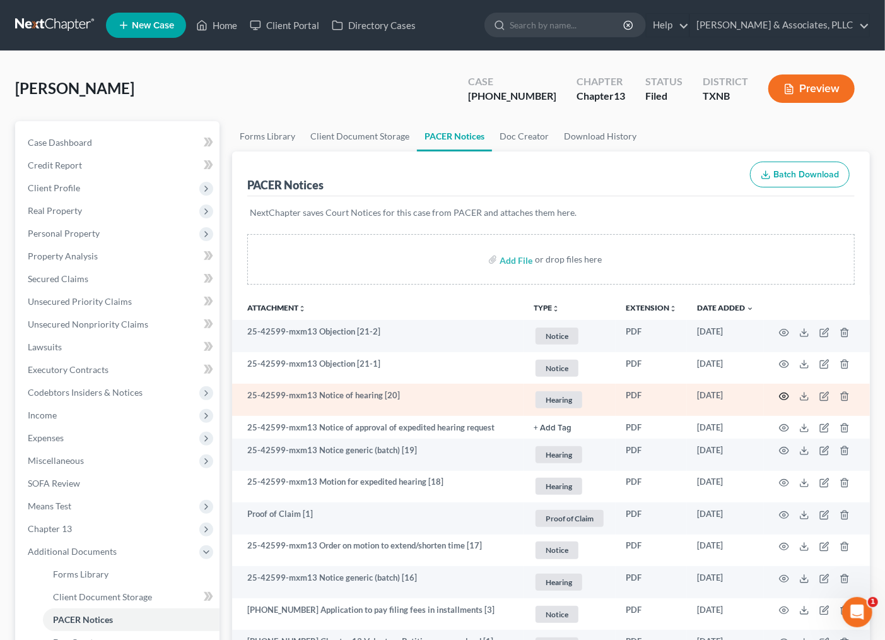
click at [782, 399] on icon "button" at bounding box center [784, 396] width 10 height 10
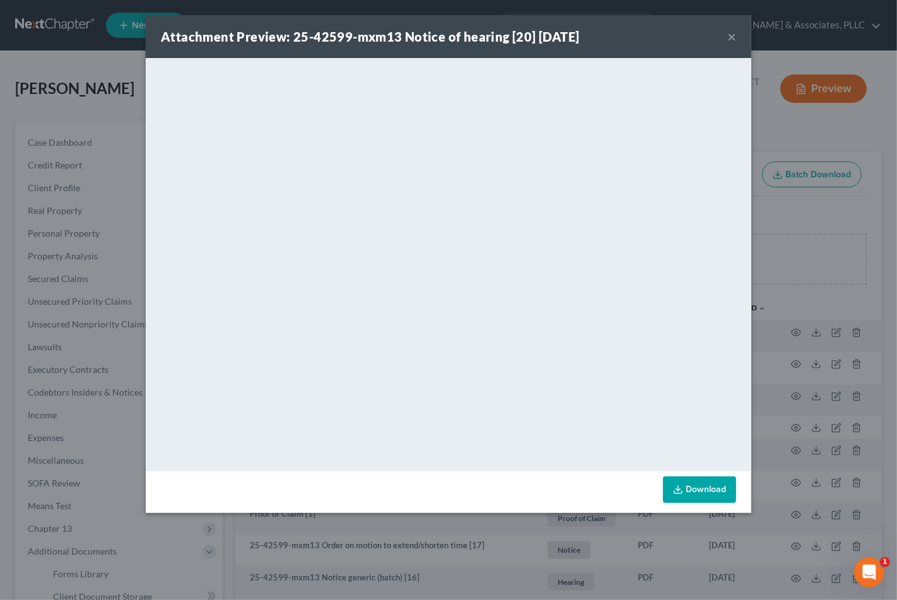
click at [734, 34] on button "×" at bounding box center [731, 36] width 9 height 15
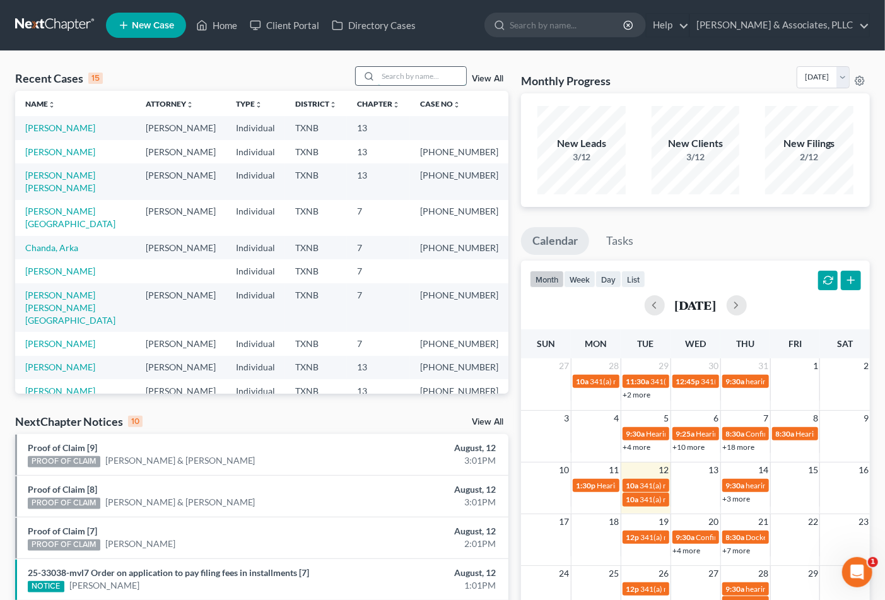
click at [403, 76] on input "search" at bounding box center [422, 76] width 88 height 18
type input "DOUGLAS"
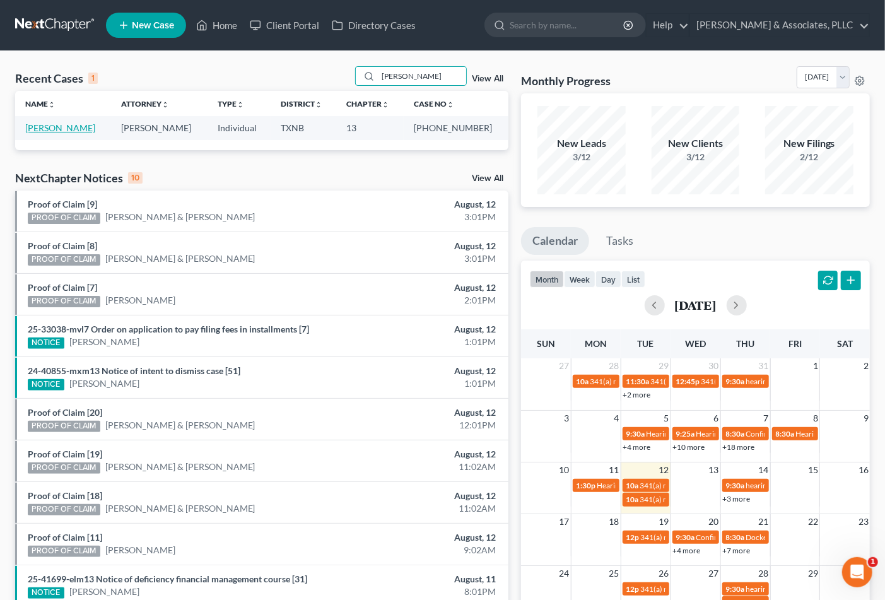
click at [71, 129] on link "[PERSON_NAME]" at bounding box center [60, 127] width 70 height 11
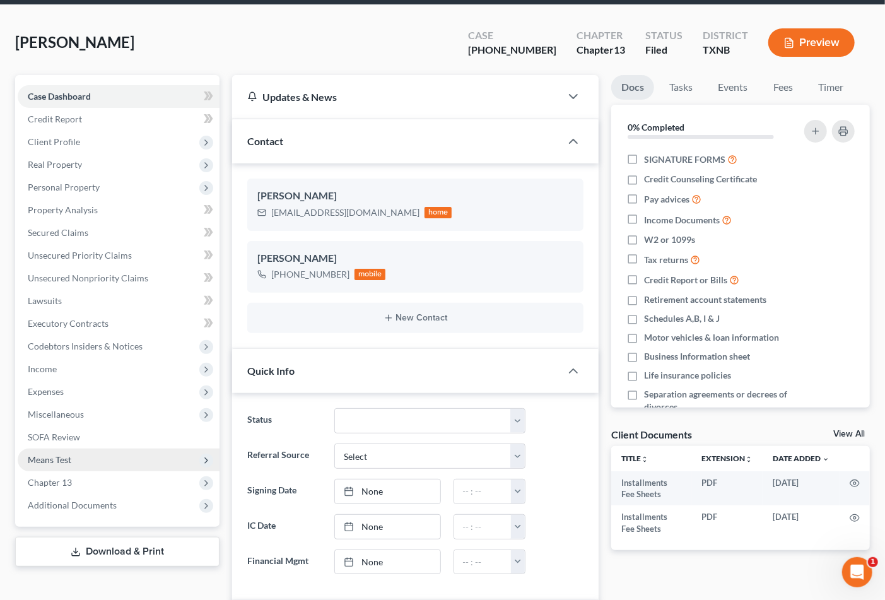
scroll to position [140, 0]
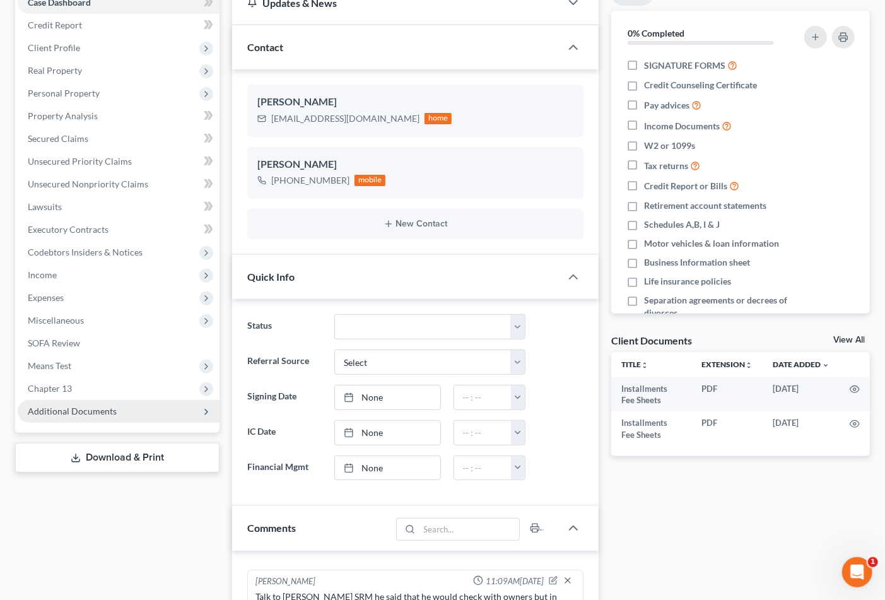
click at [95, 409] on span "Additional Documents" at bounding box center [72, 411] width 89 height 11
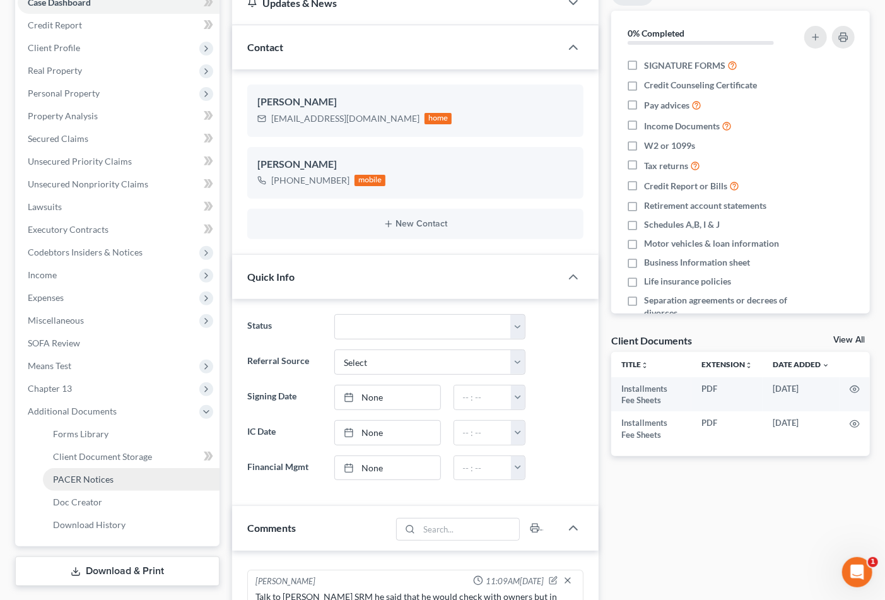
click at [86, 474] on span "PACER Notices" at bounding box center [83, 479] width 61 height 11
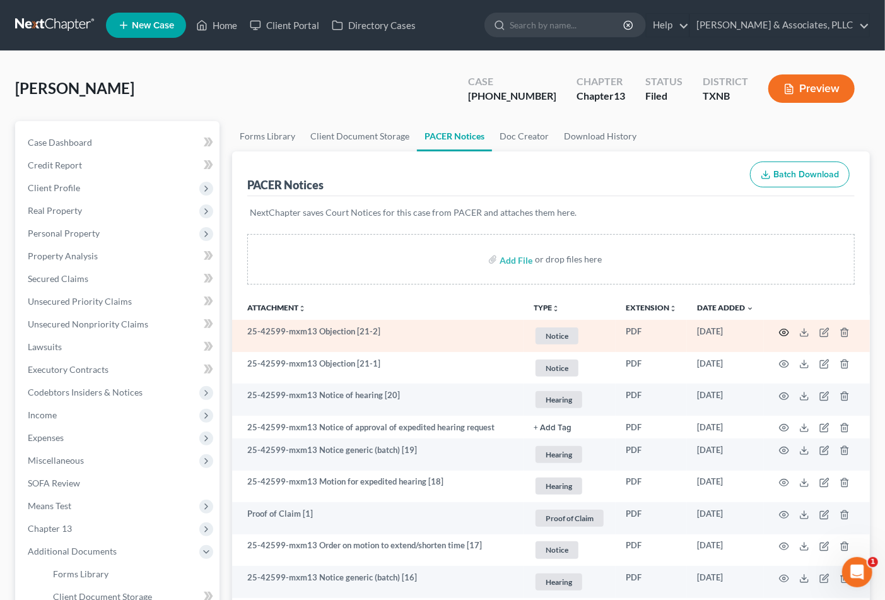
click at [779, 336] on icon "button" at bounding box center [784, 332] width 10 height 10
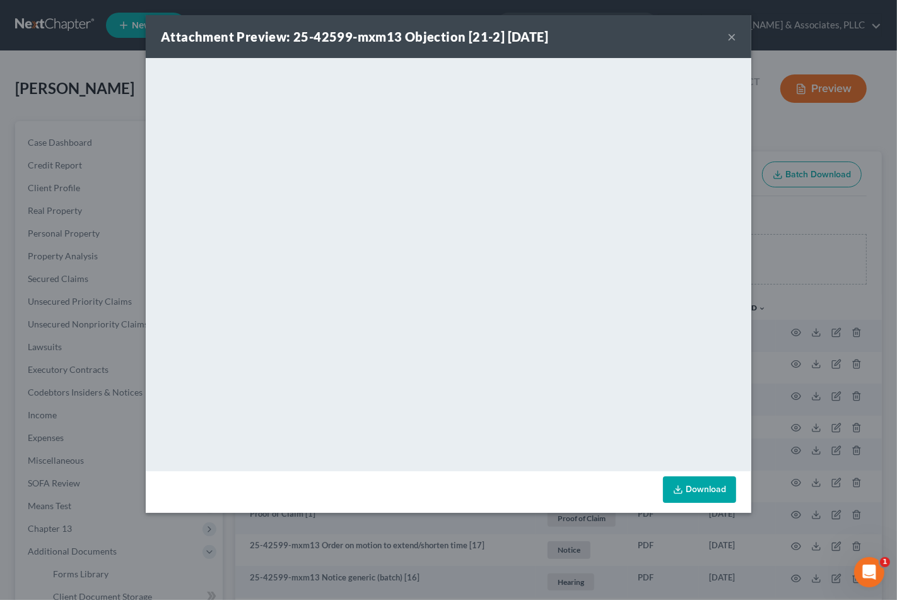
click at [726, 40] on div "Attachment Preview: 25-42599-mxm13 Objection [21-2] 08/07/2025 ×" at bounding box center [449, 36] width 606 height 43
click at [726, 34] on div "Attachment Preview: 25-42599-mxm13 Objection [21-2] 08/07/2025 ×" at bounding box center [449, 36] width 606 height 43
click at [736, 33] on button "×" at bounding box center [731, 36] width 9 height 15
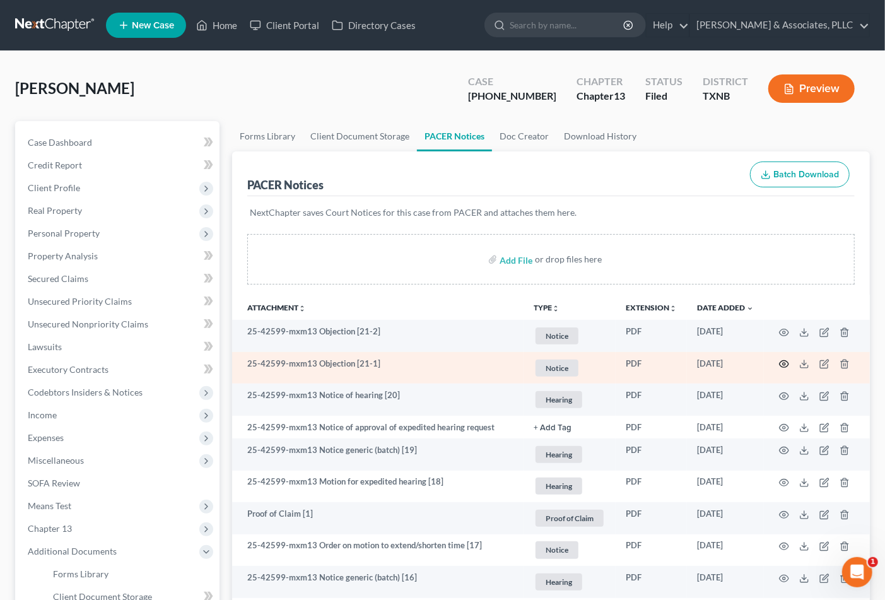
click at [786, 362] on icon "button" at bounding box center [784, 364] width 10 height 10
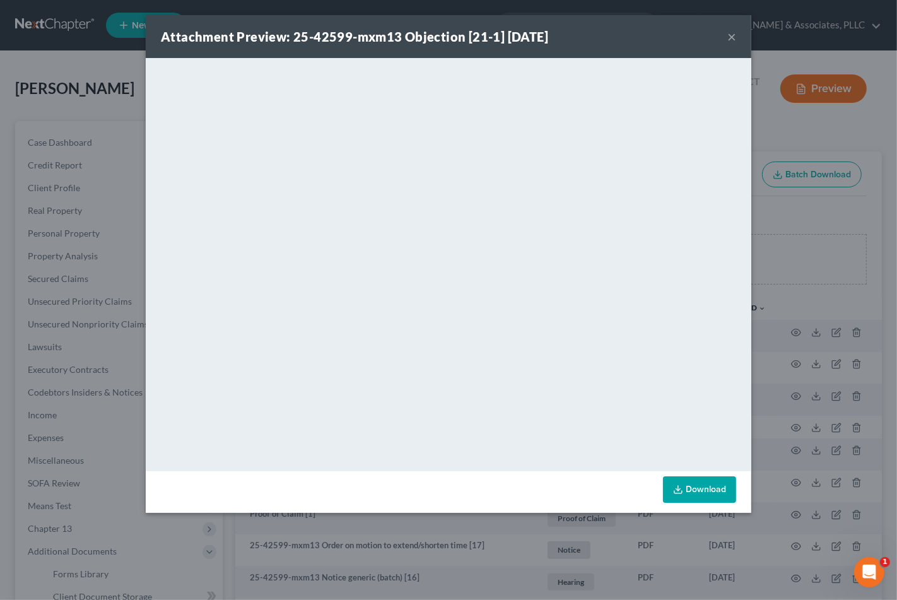
click at [729, 38] on button "×" at bounding box center [731, 36] width 9 height 15
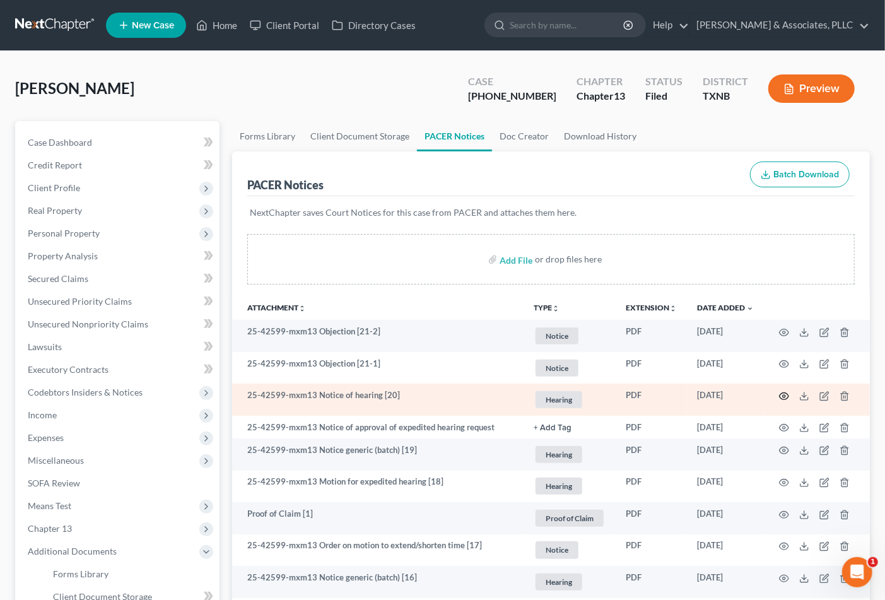
click at [785, 396] on circle "button" at bounding box center [784, 396] width 3 height 3
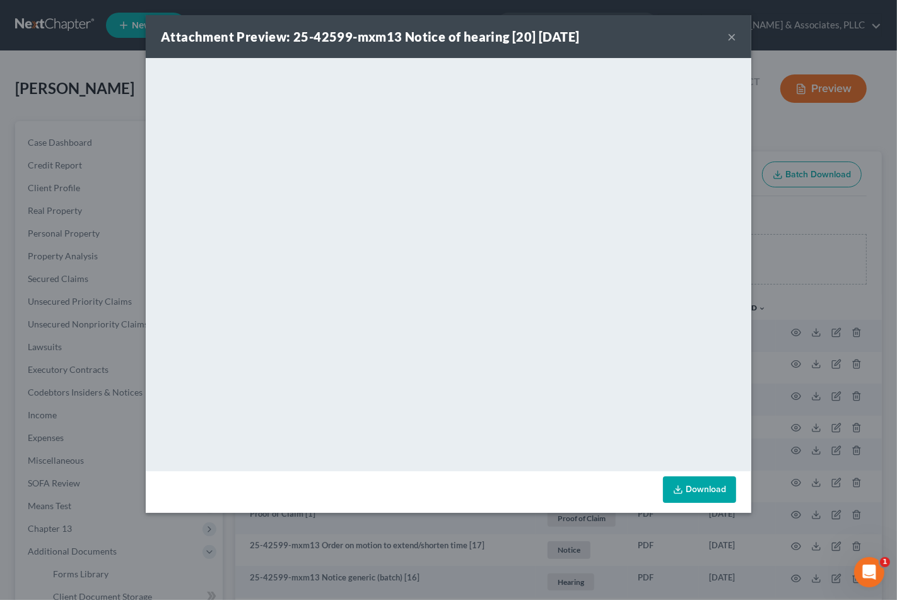
click at [732, 35] on button "×" at bounding box center [731, 36] width 9 height 15
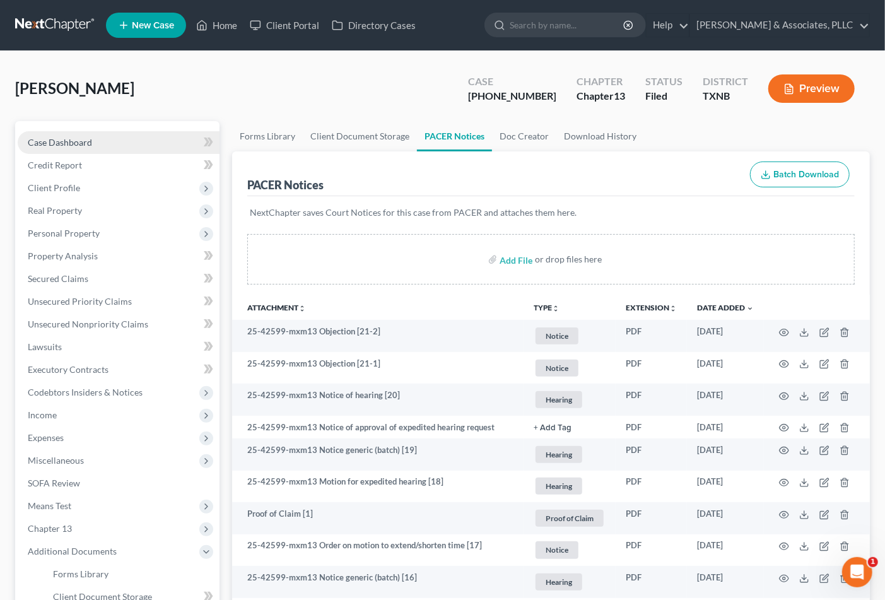
click at [105, 141] on link "Case Dashboard" at bounding box center [119, 142] width 202 height 23
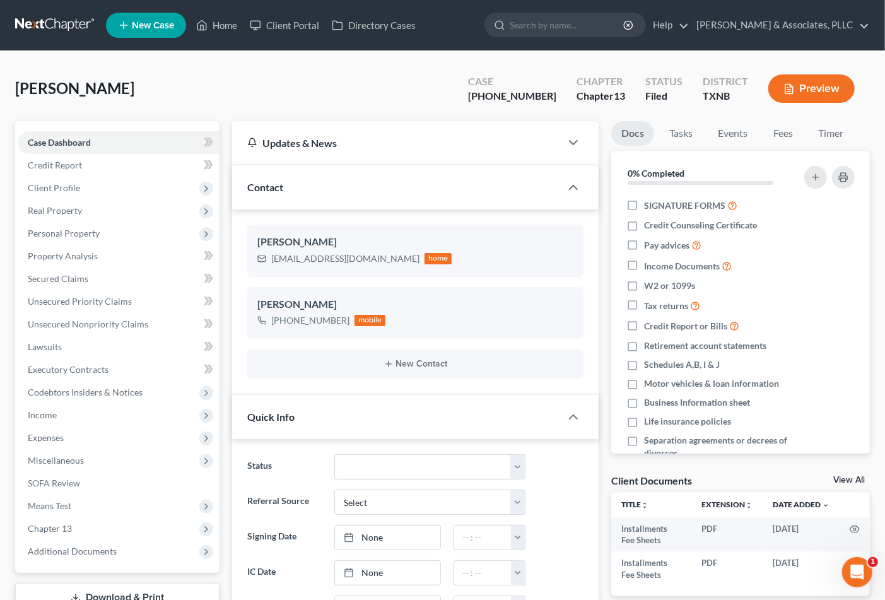
scroll to position [173, 0]
click at [334, 74] on div "[PERSON_NAME] Upgraded Case [PHONE_NUMBER] Chapter Chapter 13 Status [GEOGRAPHI…" at bounding box center [442, 93] width 855 height 55
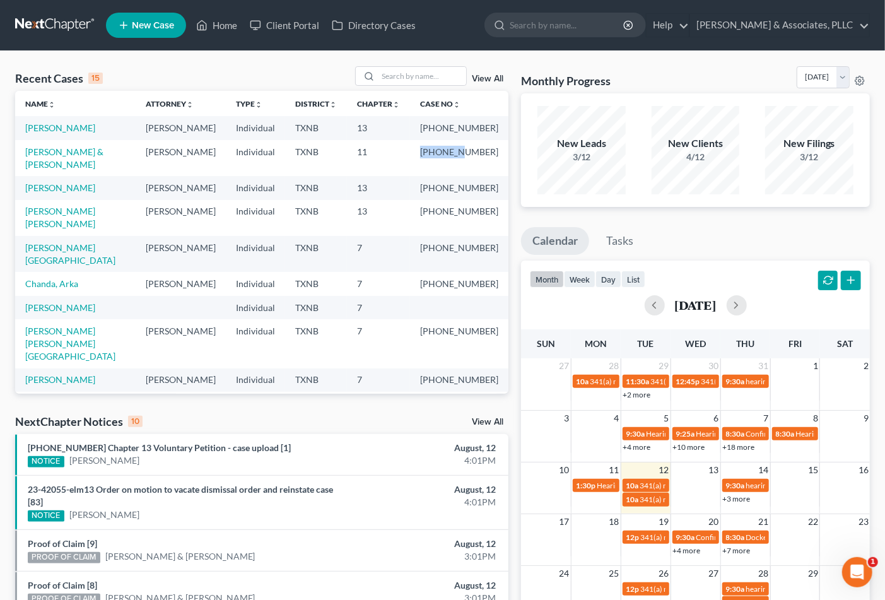
drag, startPoint x: 430, startPoint y: 151, endPoint x: 469, endPoint y: 146, distance: 40.1
click at [469, 146] on td "25-42207-11" at bounding box center [459, 158] width 98 height 36
copy td "25-42207"
click at [76, 152] on link "Castillo, Juan & Blanca" at bounding box center [64, 157] width 78 height 23
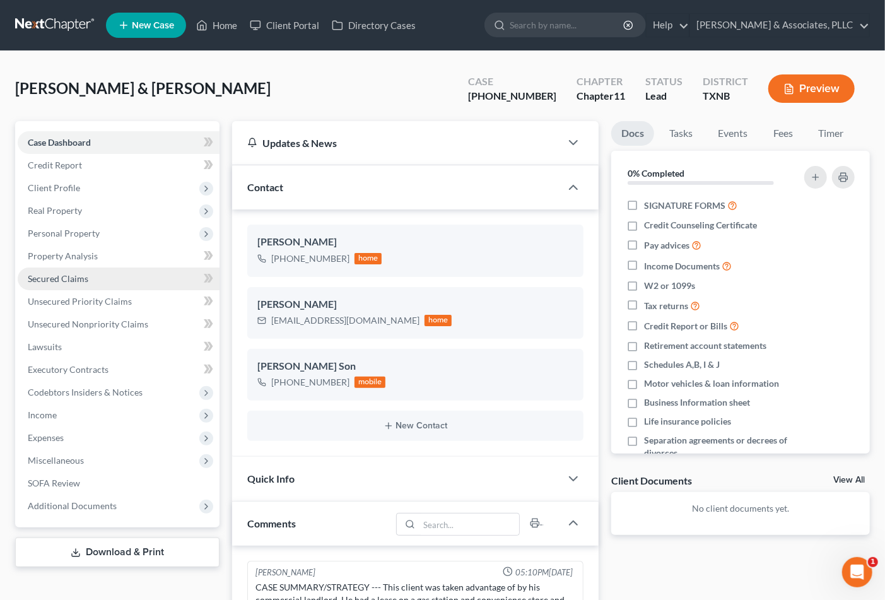
click at [57, 280] on span "Secured Claims" at bounding box center [58, 278] width 61 height 11
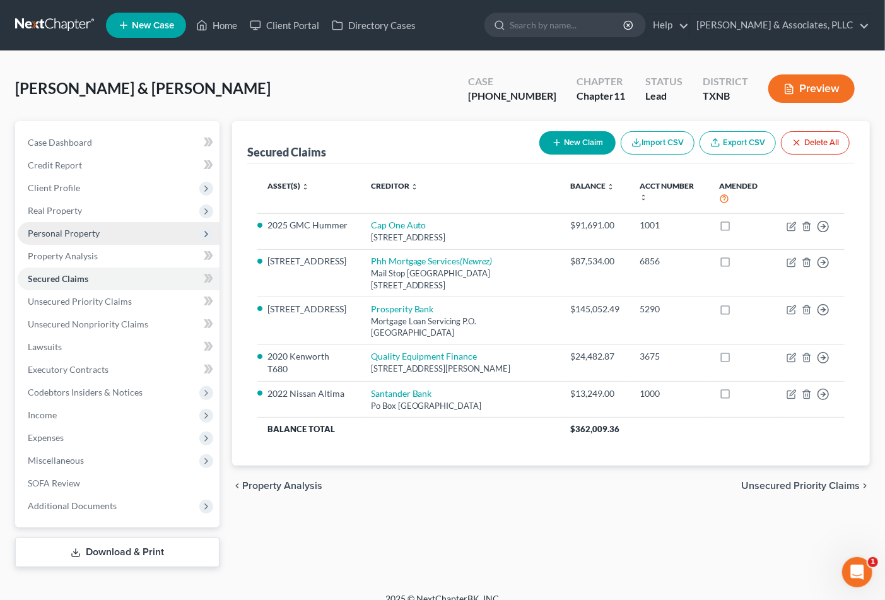
click at [68, 230] on span "Personal Property" at bounding box center [64, 233] width 72 height 11
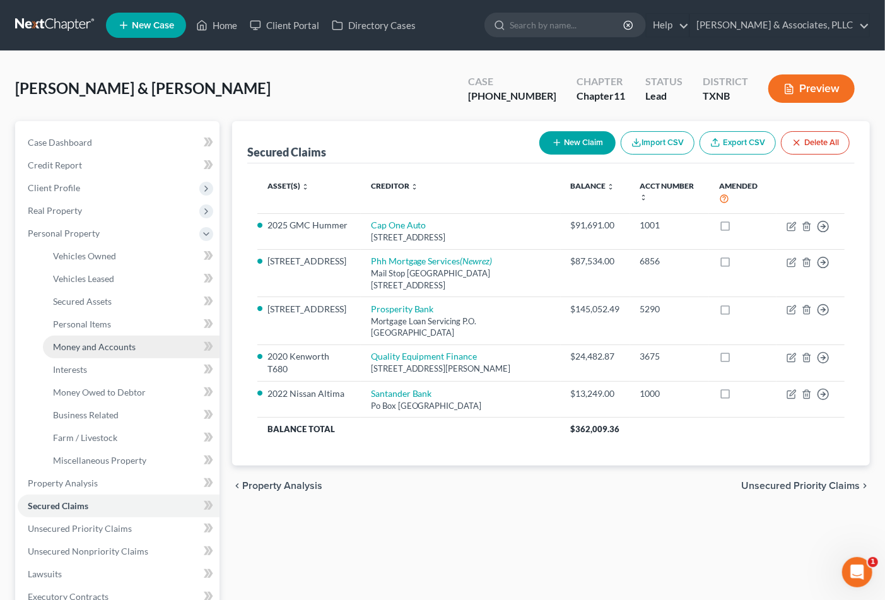
click at [78, 342] on span "Money and Accounts" at bounding box center [94, 346] width 83 height 11
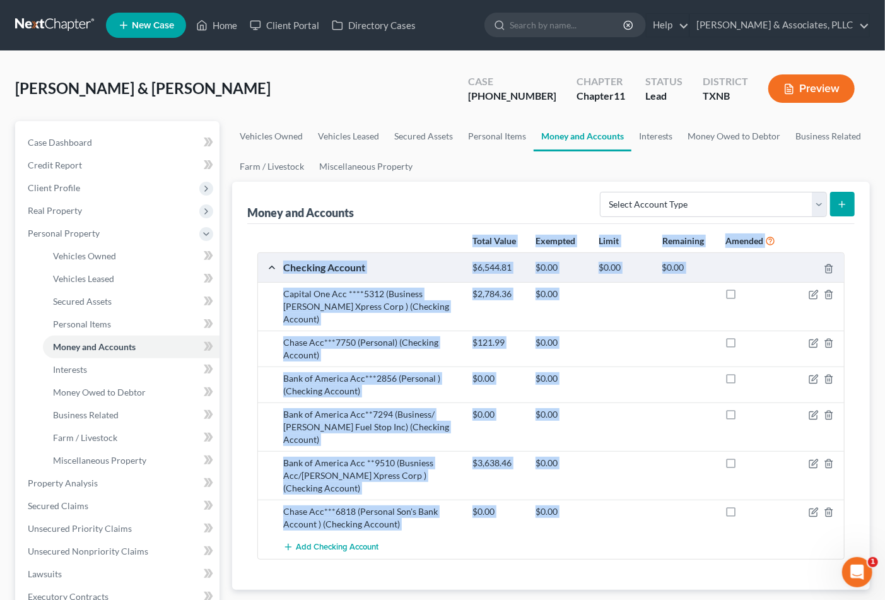
drag, startPoint x: 254, startPoint y: 240, endPoint x: 707, endPoint y: 514, distance: 529.9
click at [752, 509] on div "Total Value Exempted Limit Remaining Amended Checking Account $6,544.81 $0.00 $…" at bounding box center [550, 394] width 587 height 331
click at [594, 562] on div "Total Value Exempted Limit Remaining Amended Checking Account $6,544.81 $0.00 $…" at bounding box center [551, 407] width 608 height 366
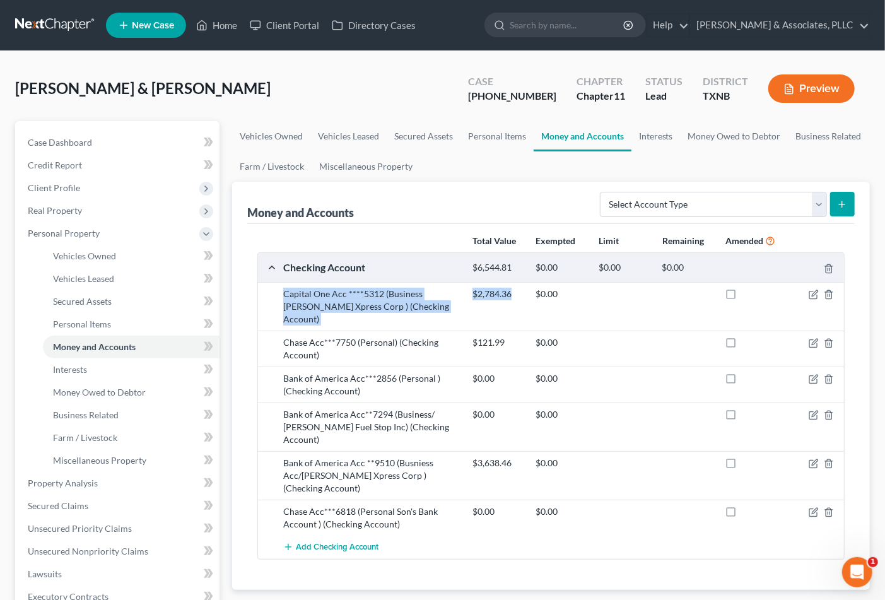
drag, startPoint x: 284, startPoint y: 293, endPoint x: 522, endPoint y: 305, distance: 238.2
click at [522, 305] on div "Capital One Acc ****5312 (Business Castillo Xpress Corp ) (Checking Account) $2…" at bounding box center [561, 307] width 568 height 38
copy div "Capital One Acc ****5312 (Business Castillo Xpress Corp ) (Checking Account) $2…"
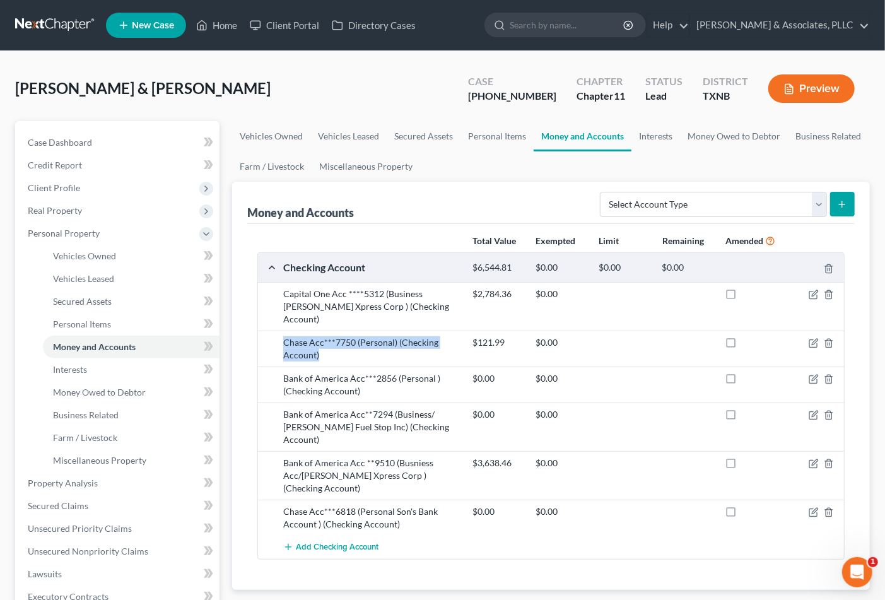
drag, startPoint x: 283, startPoint y: 328, endPoint x: 327, endPoint y: 342, distance: 46.3
click at [327, 342] on div "Chase Acc***7750 (Personal) (Checking Account)" at bounding box center [371, 348] width 189 height 25
copy div "Chase Acc***7750 (Personal) (Checking Account)"
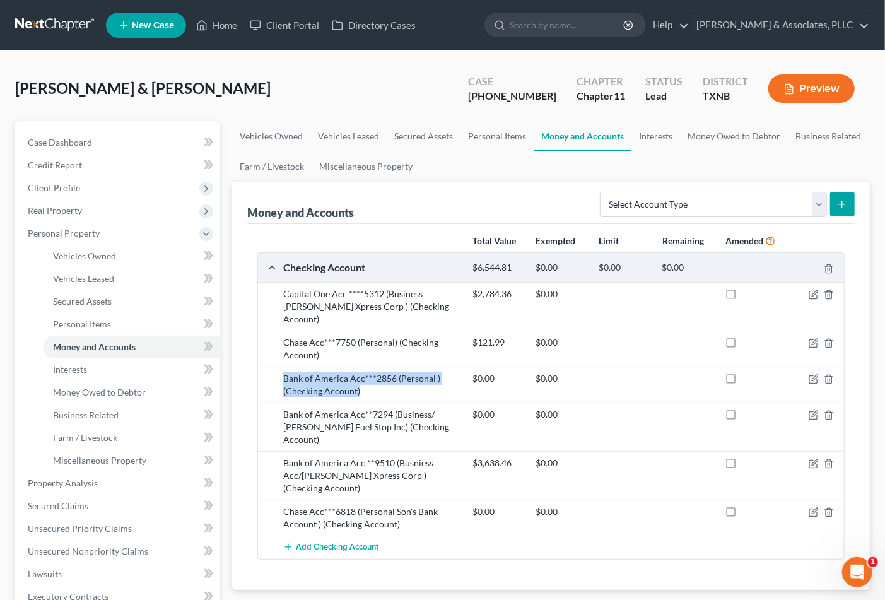
drag, startPoint x: 284, startPoint y: 365, endPoint x: 367, endPoint y: 377, distance: 84.2
click at [367, 377] on div "Bank of America Acc***2856 (Personal ) (Checking Account)" at bounding box center [371, 384] width 189 height 25
copy div "Bank of America Acc***2856 (Personal ) (Checking Account)"
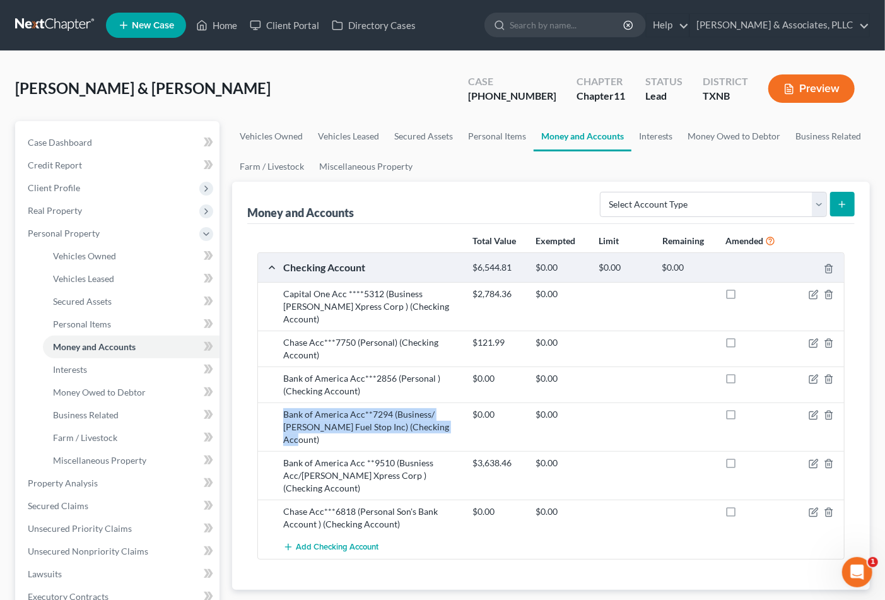
drag, startPoint x: 286, startPoint y: 402, endPoint x: 448, endPoint y: 414, distance: 162.6
click at [448, 414] on div "Bank of America Acc**7294 (Business/ Castillo Fuel Stop Inc) (Checking Account)" at bounding box center [371, 427] width 189 height 38
copy div "Bank of America Acc**7294 (Business/ Castillo Fuel Stop Inc) (Checking Account)"
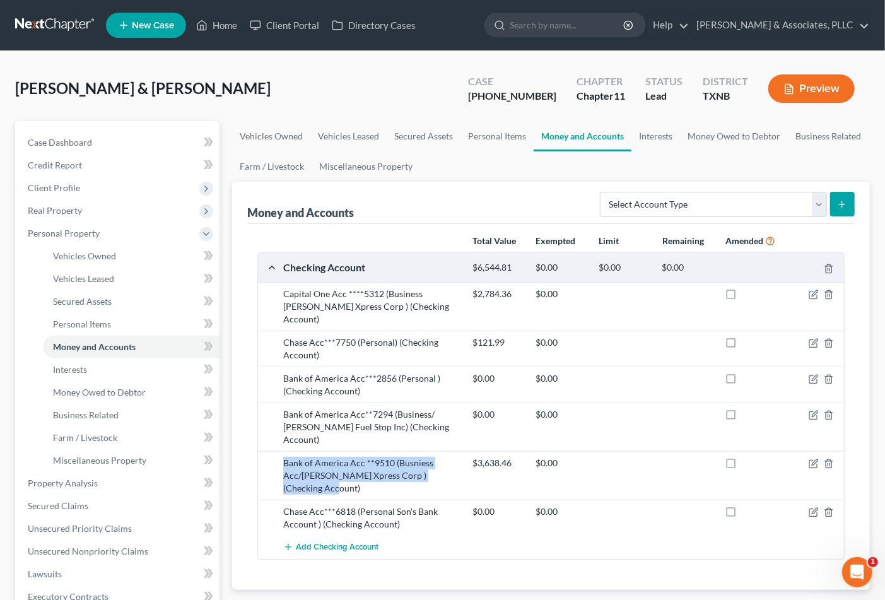
drag, startPoint x: 281, startPoint y: 434, endPoint x: 317, endPoint y: 459, distance: 43.9
click at [317, 459] on div "Bank of America Acc **9510 (Busniess Acc/Castillo Xpress Corp ) (Checking Accou…" at bounding box center [371, 476] width 189 height 38
copy div "Bank of America Acc **9510 (Busniess Acc/Castillo Xpress Corp ) (Checking Accou…"
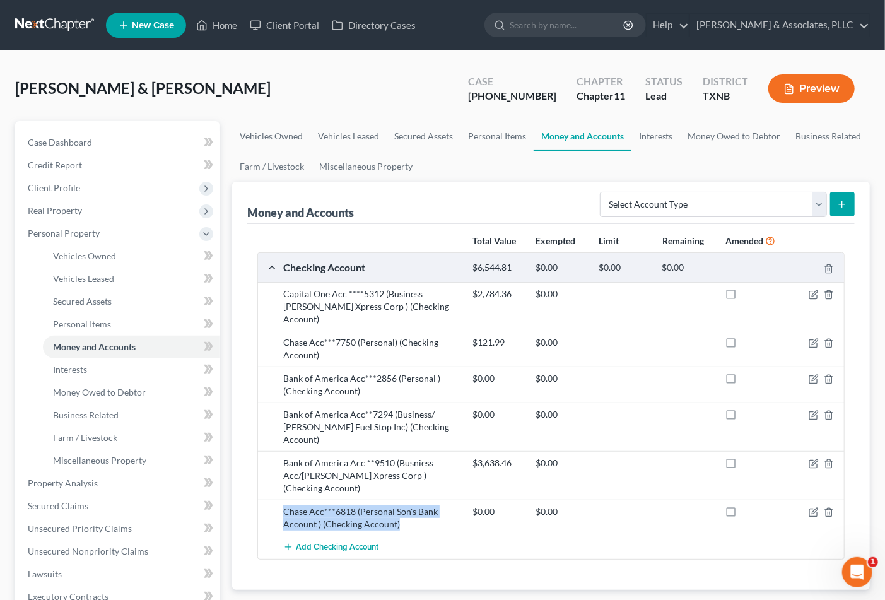
drag, startPoint x: 285, startPoint y: 486, endPoint x: 417, endPoint y: 500, distance: 133.3
click at [417, 505] on div "Chase Acc***6818 (Personal Son's Bank Account ) (Checking Account)" at bounding box center [371, 517] width 189 height 25
copy div "Chase Acc***6818 (Personal Son's Bank Account ) (Checking Account)"
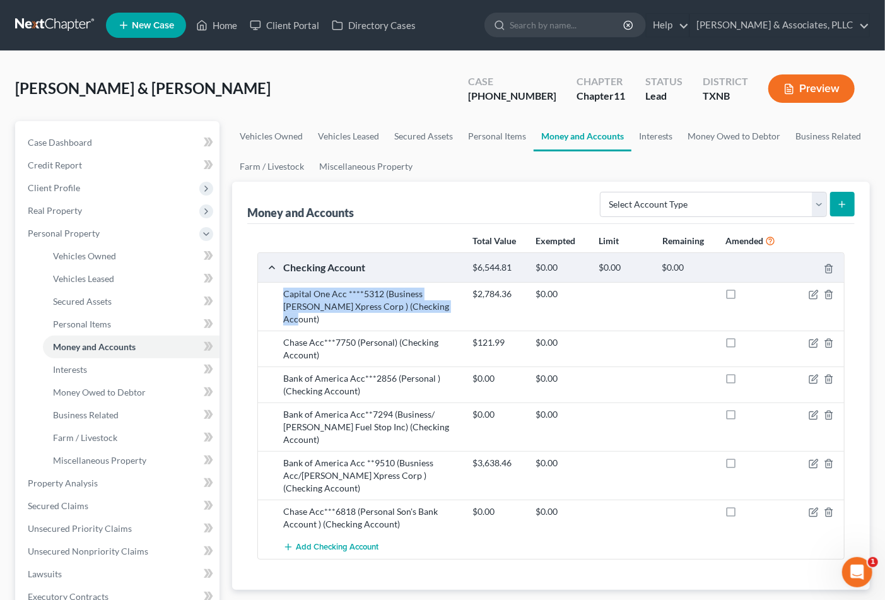
drag, startPoint x: 284, startPoint y: 290, endPoint x: 411, endPoint y: 305, distance: 128.3
click at [411, 305] on div "Capital One Acc ****5312 (Business Castillo Xpress Corp ) (Checking Account)" at bounding box center [371, 307] width 189 height 38
copy div "Capital One Acc ****5312 (Business Castillo Xpress Corp ) (Checking Account)"
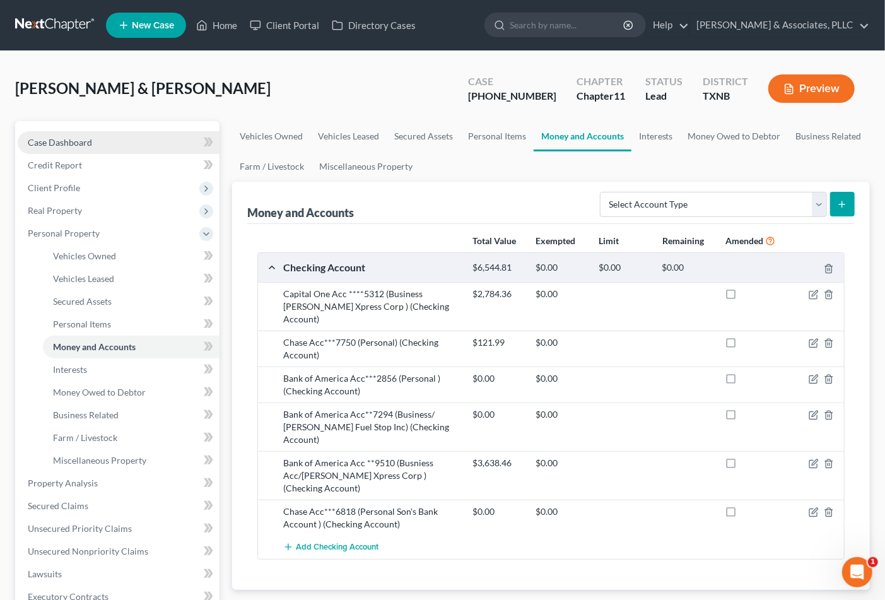
click at [58, 134] on div "Case Dashboard Payments Invoices Payments Payments Credit Report Client Profile…" at bounding box center [117, 437] width 204 height 633
drag, startPoint x: 494, startPoint y: 95, endPoint x: 539, endPoint y: 92, distance: 45.5
click at [539, 92] on div "Case 25-42207-11" at bounding box center [512, 89] width 109 height 37
copy div "25-42207"
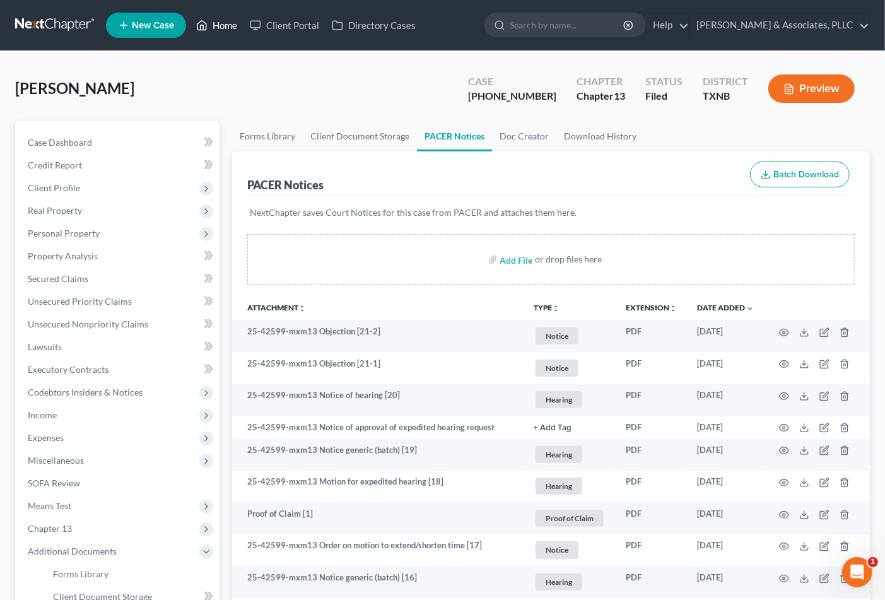
click at [196, 20] on link "Home" at bounding box center [217, 25] width 54 height 23
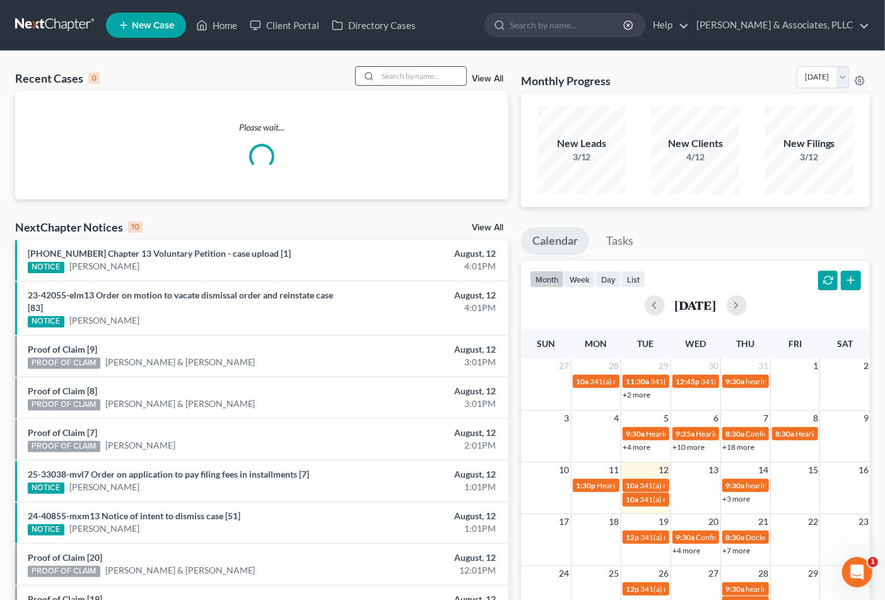
drag, startPoint x: 397, startPoint y: 86, endPoint x: 403, endPoint y: 71, distance: 16.0
click at [401, 78] on div "Recent Cases 0 View All" at bounding box center [261, 78] width 493 height 25
click at [403, 71] on input "search" at bounding box center [422, 76] width 88 height 18
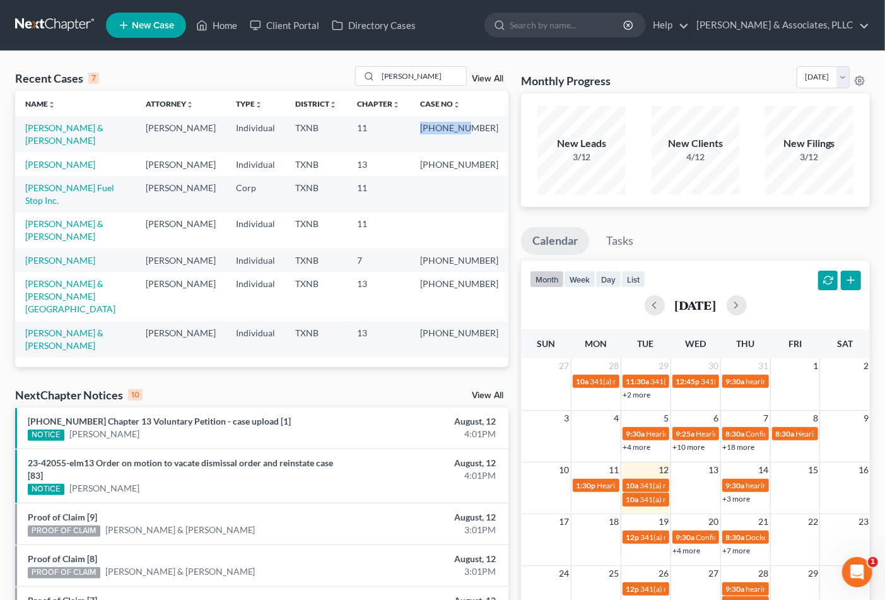
drag, startPoint x: 450, startPoint y: 126, endPoint x: 487, endPoint y: 125, distance: 36.6
click at [493, 125] on td "[PHONE_NUMBER]" at bounding box center [459, 134] width 98 height 36
copy td "25-42207-"
drag, startPoint x: 411, startPoint y: 78, endPoint x: 331, endPoint y: 79, distance: 80.1
click at [326, 80] on div "Recent Cases 7 castillo View All" at bounding box center [261, 78] width 493 height 25
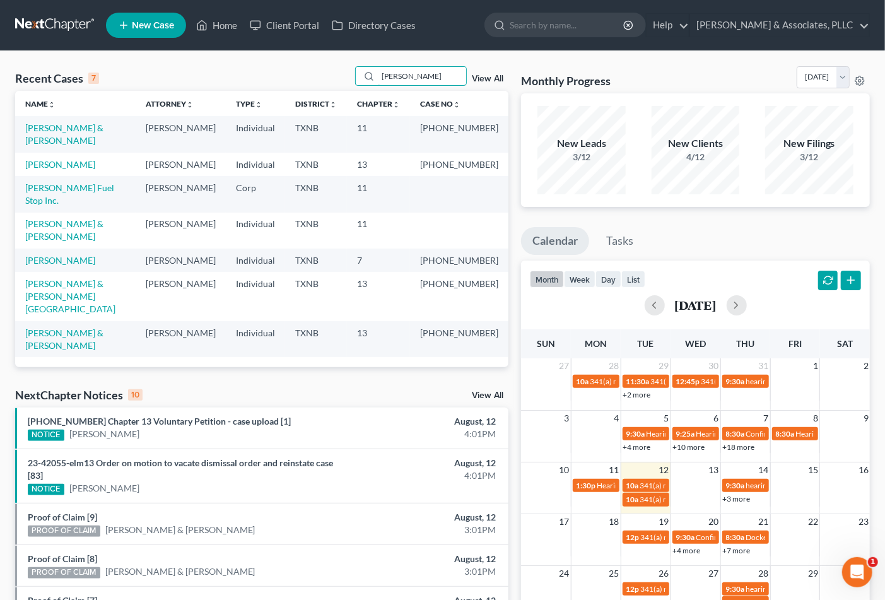
type input "Douglas"
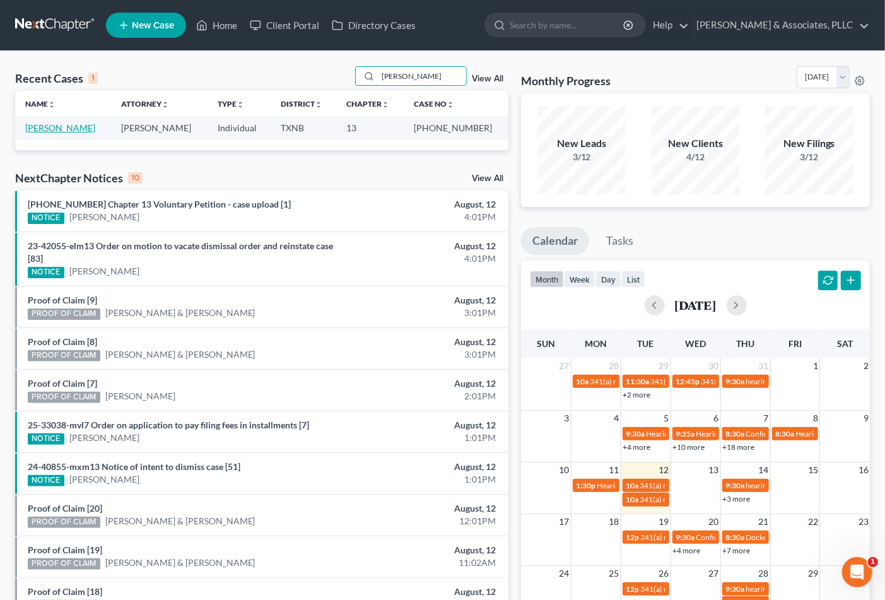
click at [70, 126] on link "[PERSON_NAME]" at bounding box center [60, 127] width 70 height 11
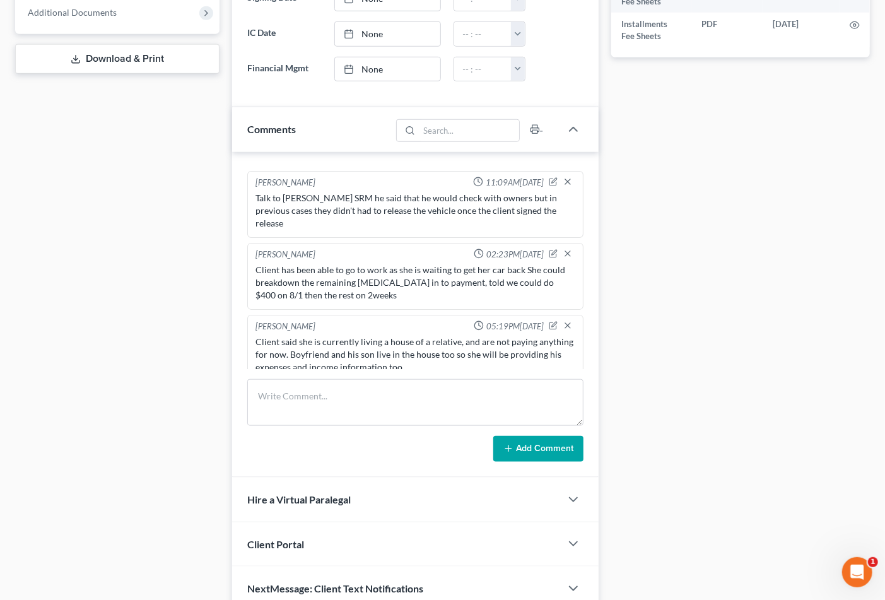
scroll to position [560, 0]
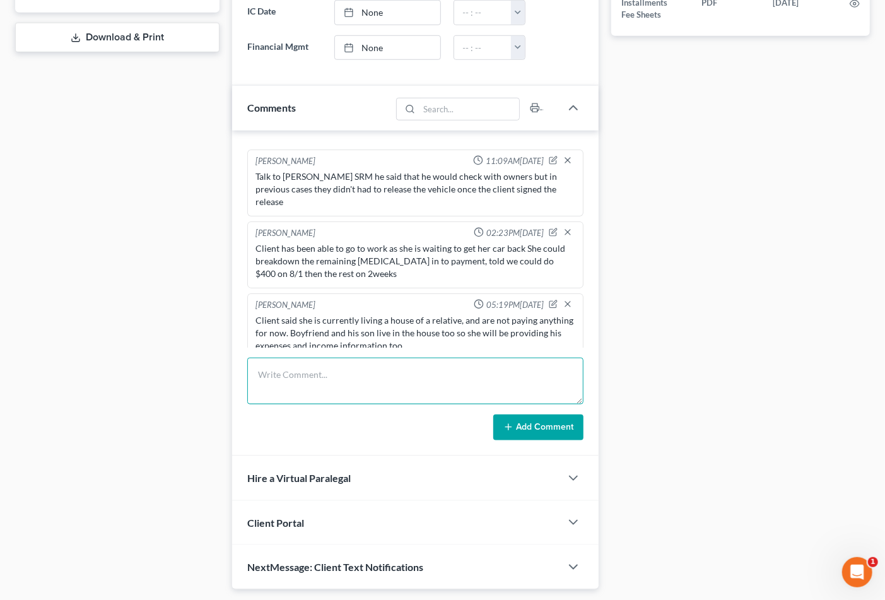
click at [323, 380] on textarea at bounding box center [415, 381] width 337 height 47
drag, startPoint x: 514, startPoint y: 374, endPoint x: 524, endPoint y: 377, distance: 10.6
click at [524, 377] on textarea "Boyfriend no longer receiving unemployment, he started working 3-4 weeks ago." at bounding box center [415, 381] width 337 height 47
type textarea "Boyfriend no longer receiving unemployment, he started working [DATE]."
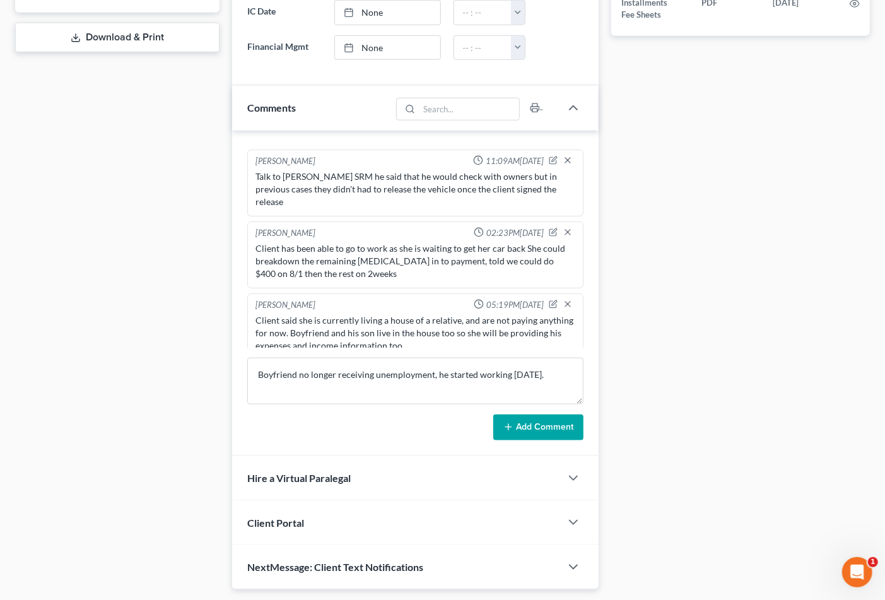
click at [550, 427] on button "Add Comment" at bounding box center [538, 428] width 90 height 26
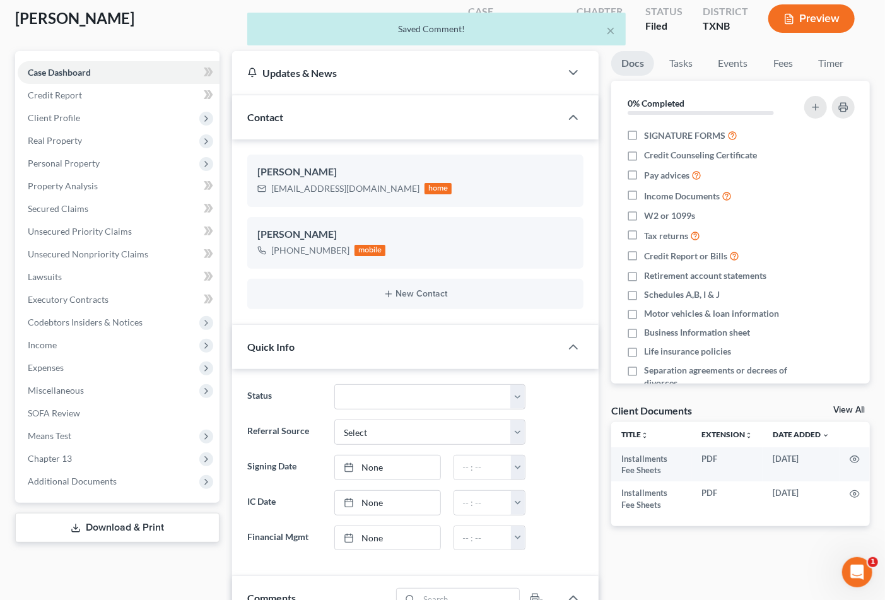
scroll to position [220, 0]
click at [55, 337] on span "Income" at bounding box center [119, 345] width 202 height 23
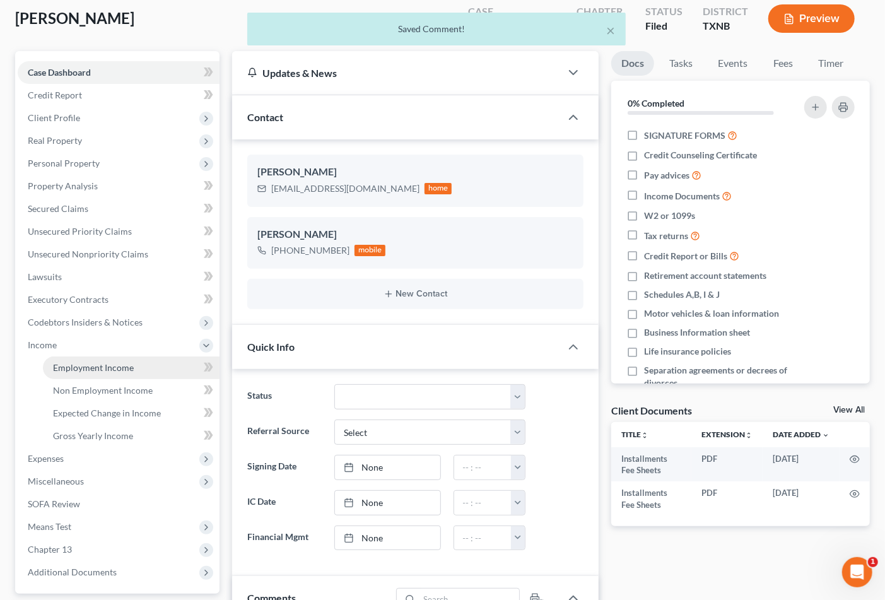
click at [103, 365] on span "Employment Income" at bounding box center [93, 367] width 81 height 11
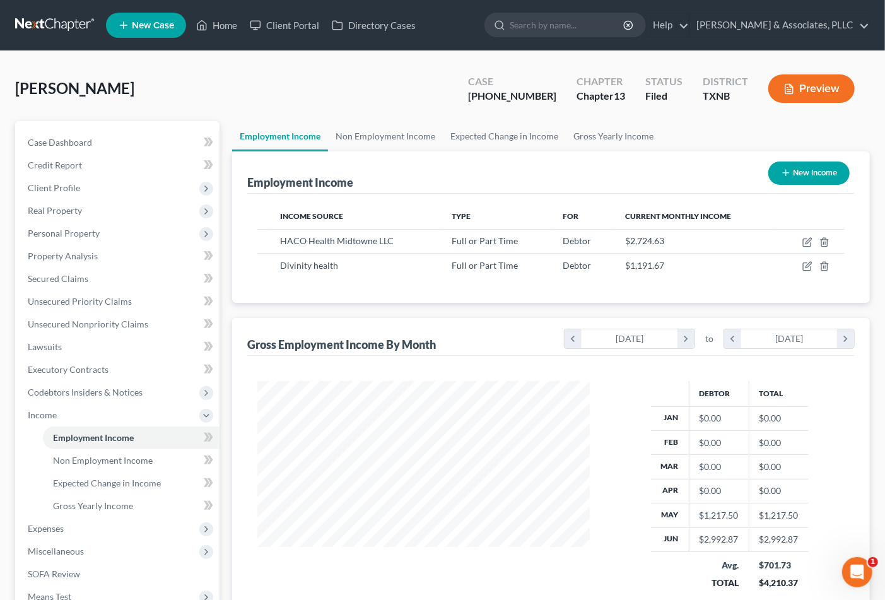
scroll to position [226, 357]
click at [384, 131] on link "Non Employment Income" at bounding box center [385, 136] width 115 height 30
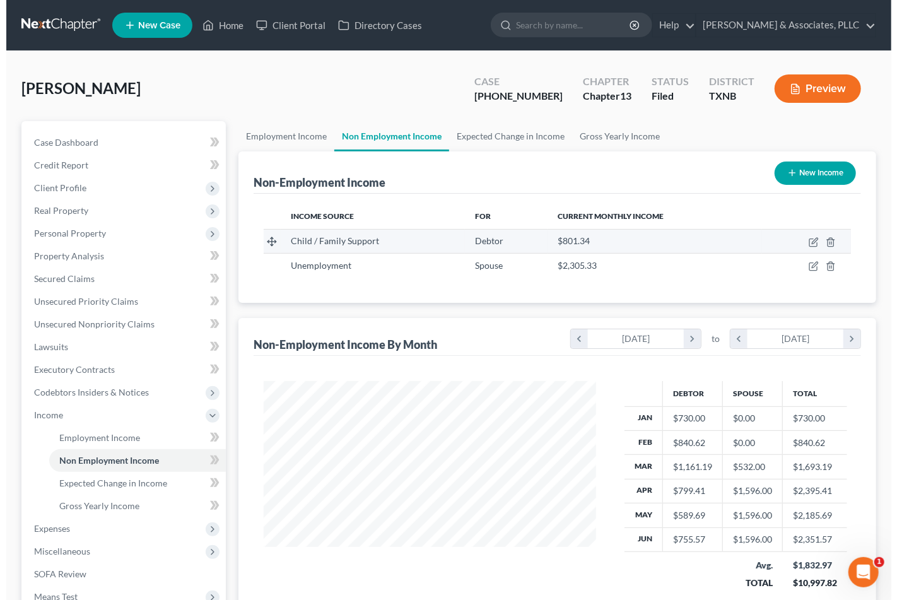
scroll to position [226, 357]
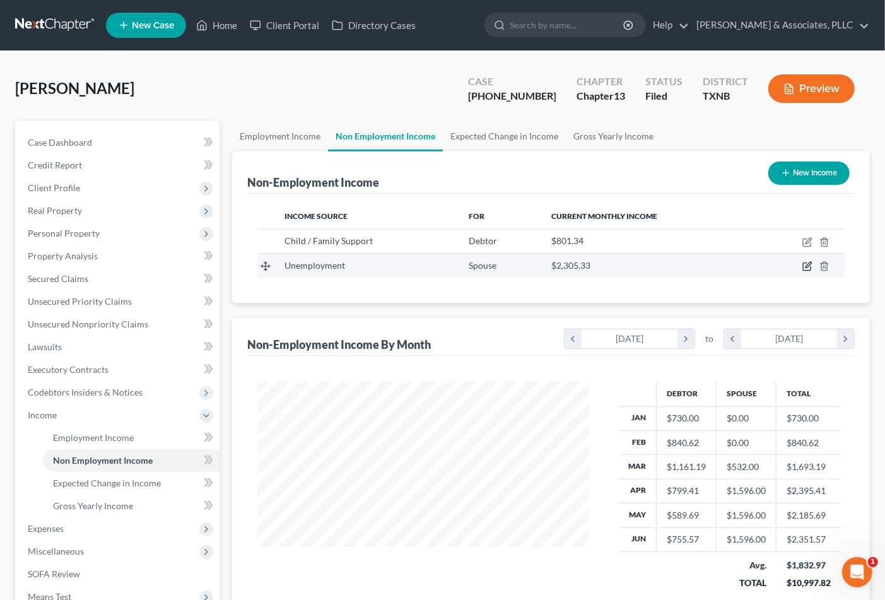
click at [806, 268] on icon "button" at bounding box center [809, 265] width 6 height 6
select select "0"
select select "3"
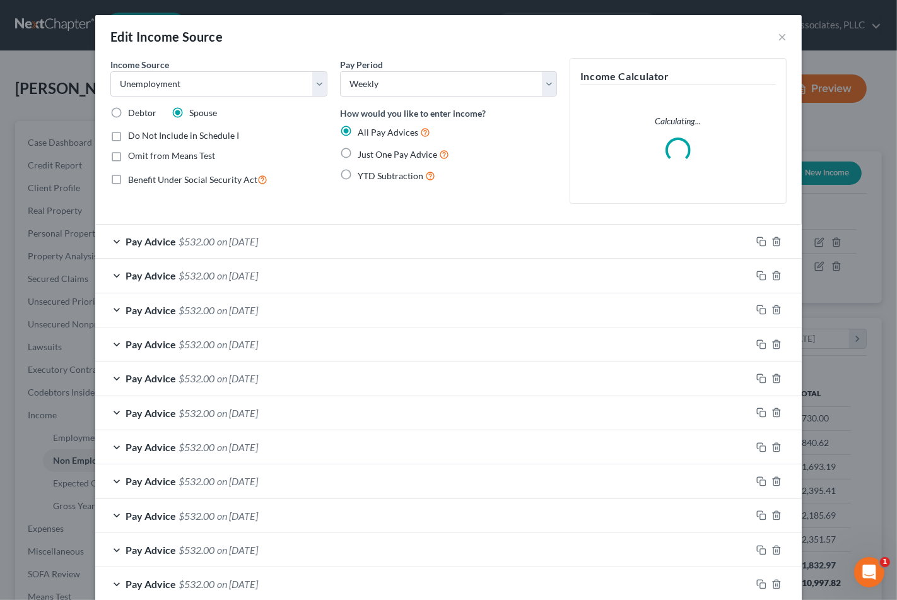
scroll to position [226, 363]
click at [155, 135] on span "Do Not Include in Schedule I" at bounding box center [183, 135] width 111 height 11
click at [141, 135] on input "Do Not Include in Schedule I" at bounding box center [137, 133] width 8 height 8
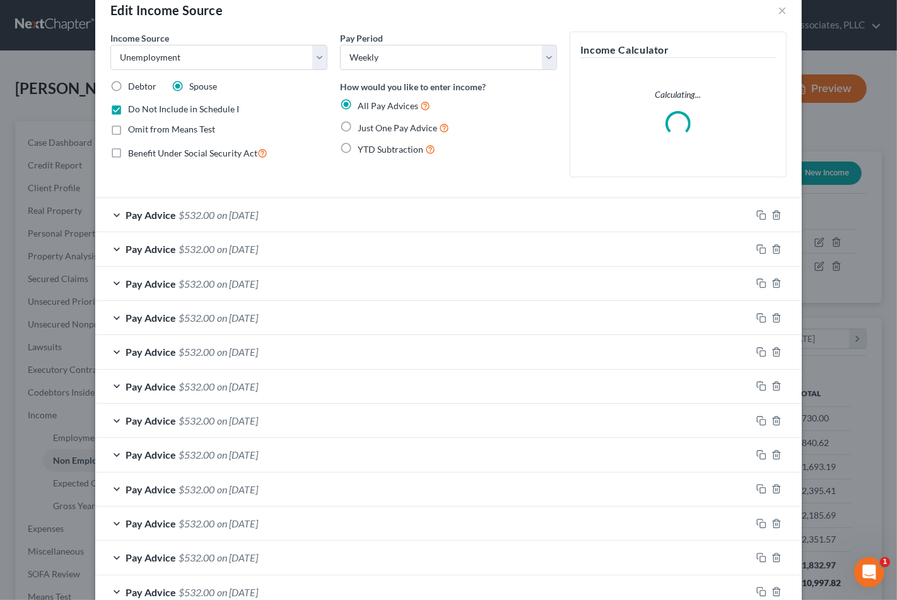
scroll to position [0, 0]
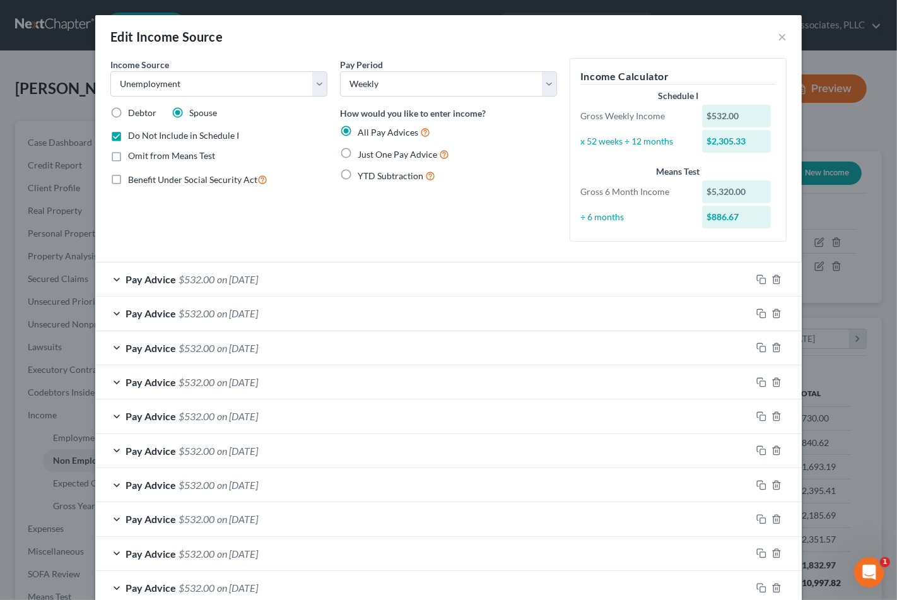
click at [150, 137] on span "Do Not Include in Schedule I" at bounding box center [183, 135] width 111 height 11
click at [141, 137] on input "Do Not Include in Schedule I" at bounding box center [137, 133] width 8 height 8
checkbox input "false"
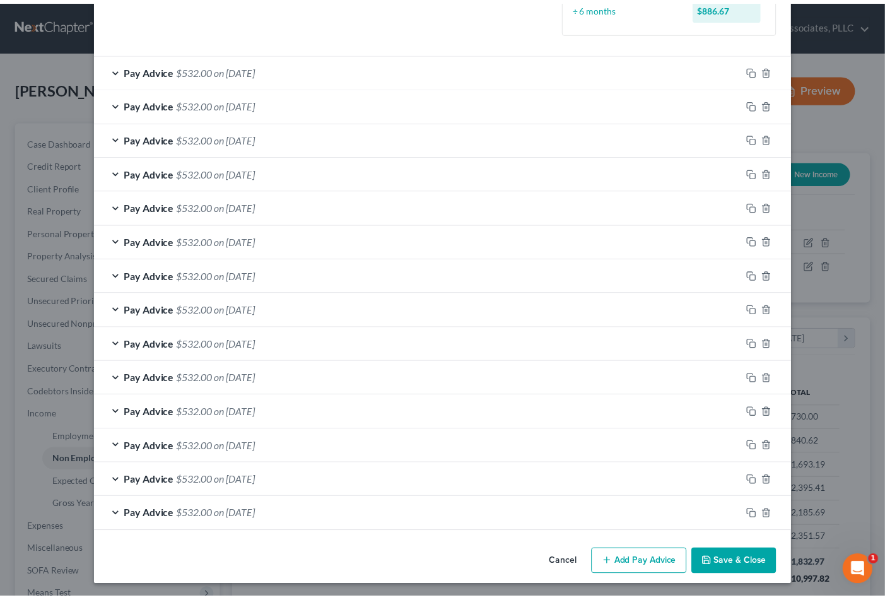
scroll to position [210, 0]
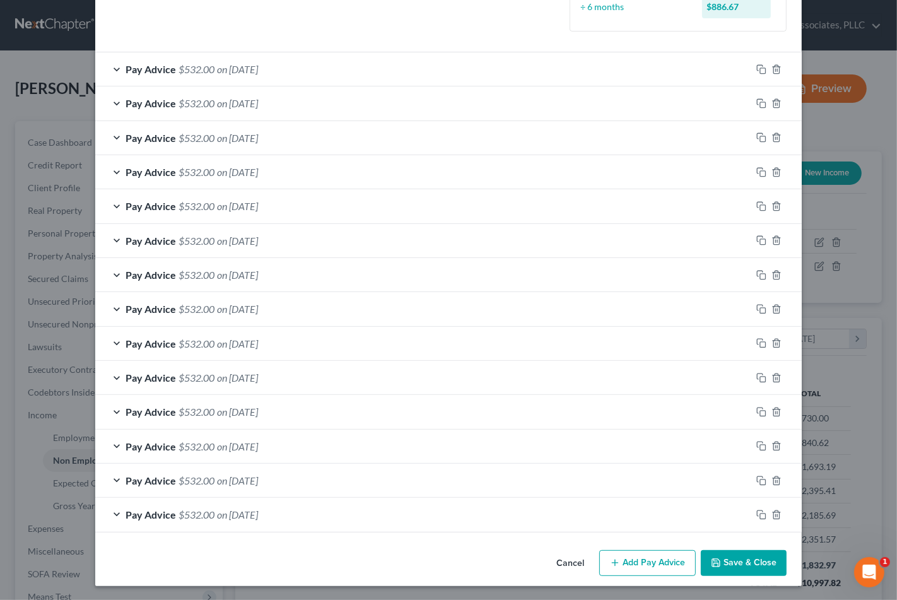
click at [746, 569] on button "Save & Close" at bounding box center [744, 563] width 86 height 26
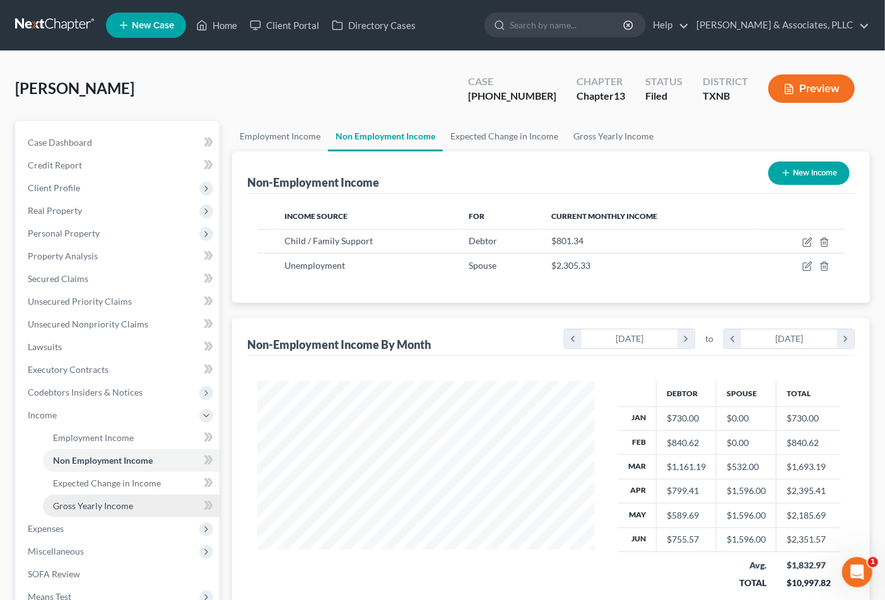
scroll to position [630694, 630563]
click at [53, 525] on span "Expenses" at bounding box center [46, 528] width 36 height 11
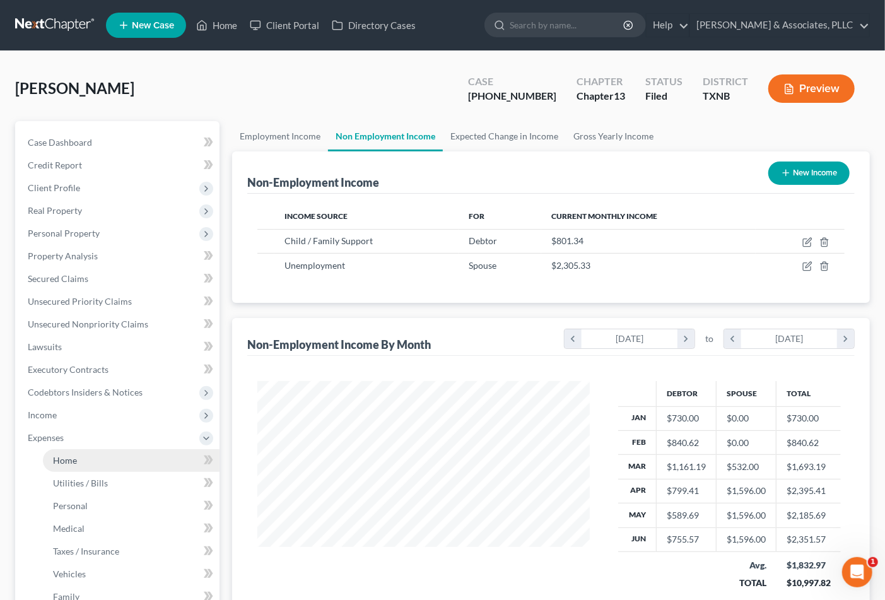
click at [79, 456] on link "Home" at bounding box center [131, 460] width 177 height 23
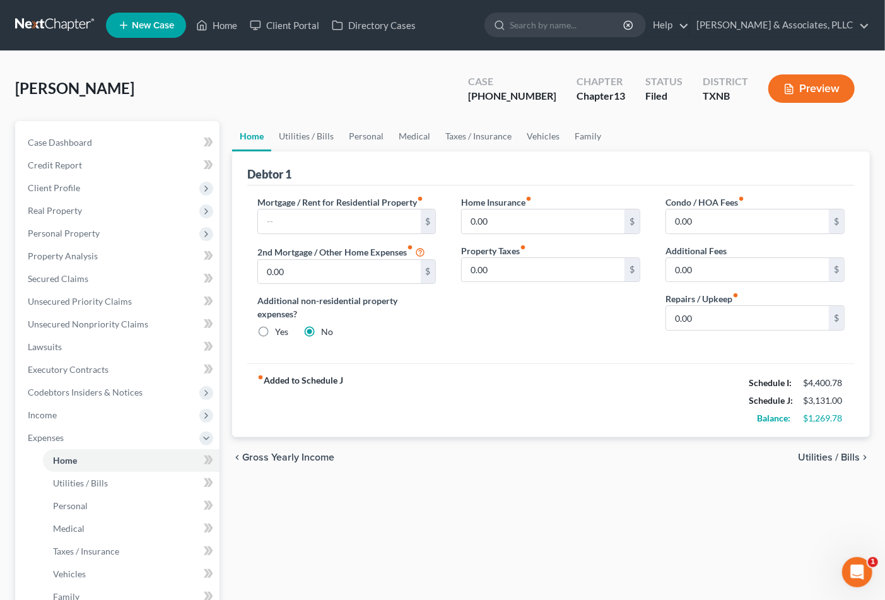
click at [659, 420] on div "fiber_manual_record Added to Schedule J Schedule I: $4,400.78 Schedule J: $3,13…" at bounding box center [551, 400] width 608 height 74
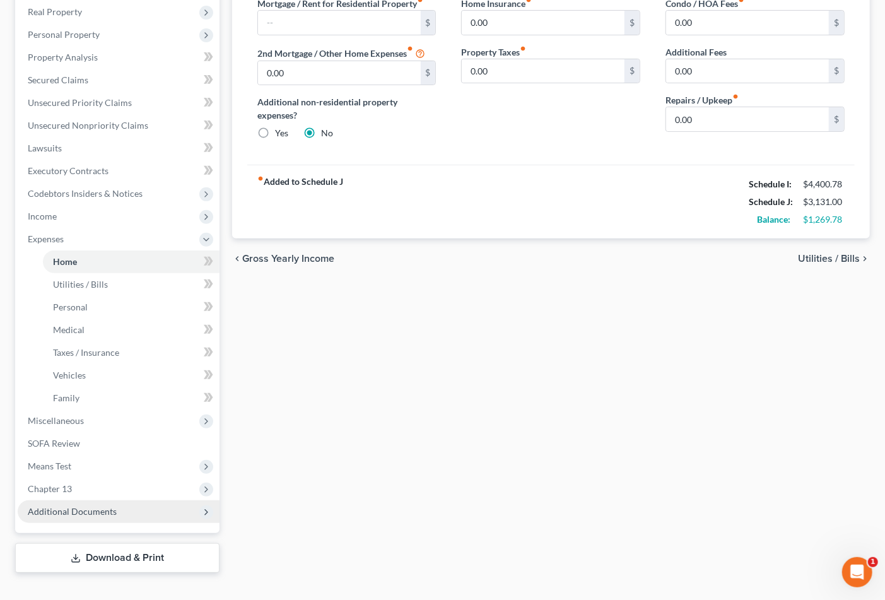
scroll to position [210, 0]
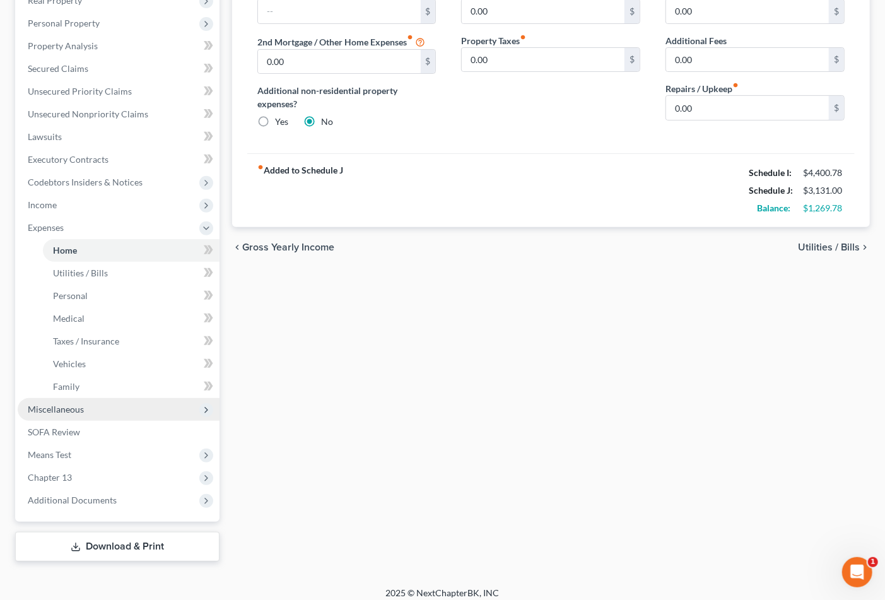
click at [77, 415] on span "Miscellaneous" at bounding box center [119, 409] width 202 height 23
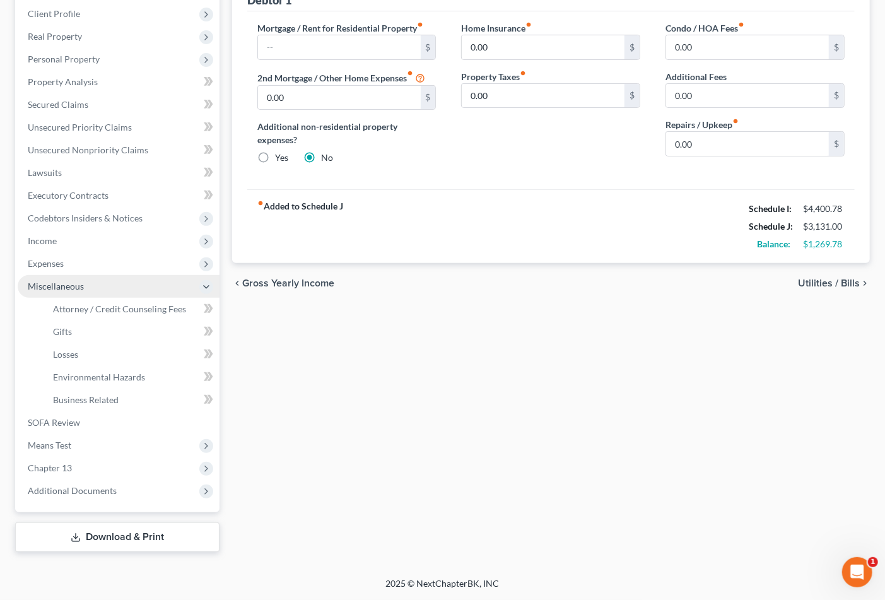
scroll to position [172, 0]
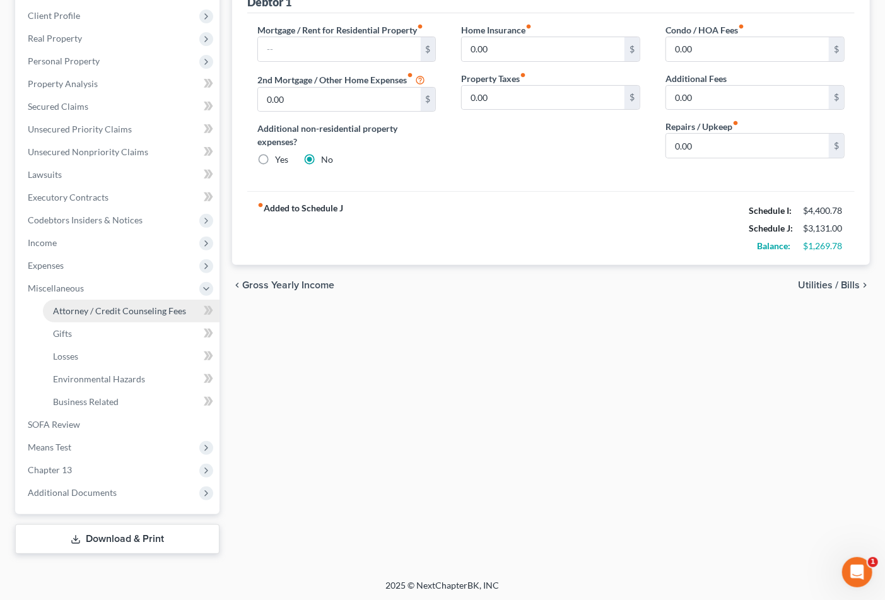
click at [80, 307] on span "Attorney / Credit Counseling Fees" at bounding box center [119, 310] width 133 height 11
select select "0"
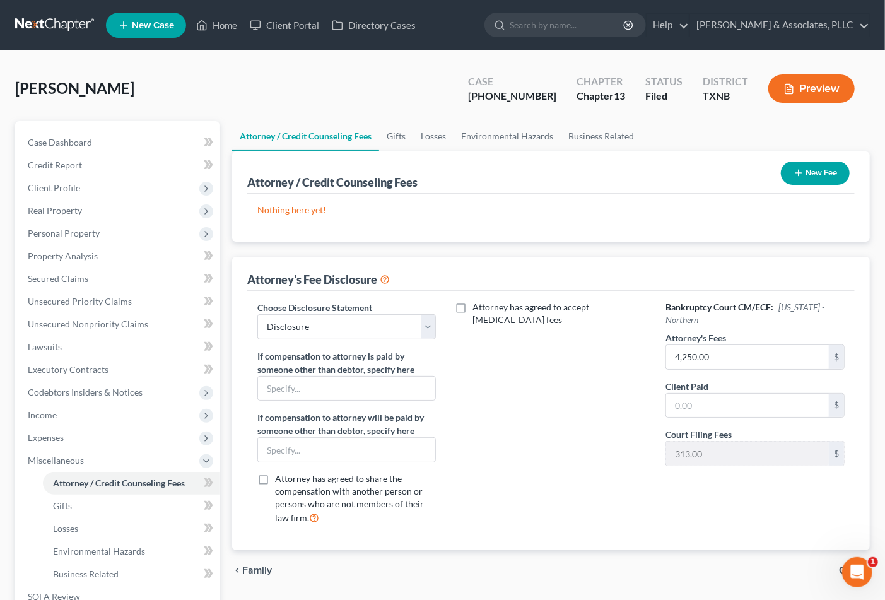
click at [802, 167] on button "New Fee" at bounding box center [815, 173] width 69 height 23
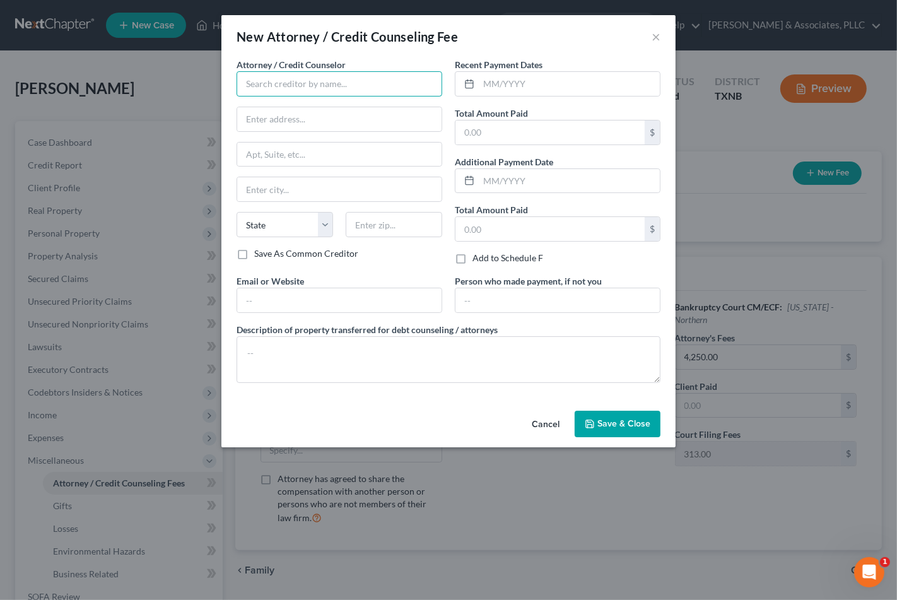
click at [385, 89] on input "text" at bounding box center [340, 83] width 206 height 25
type input "g"
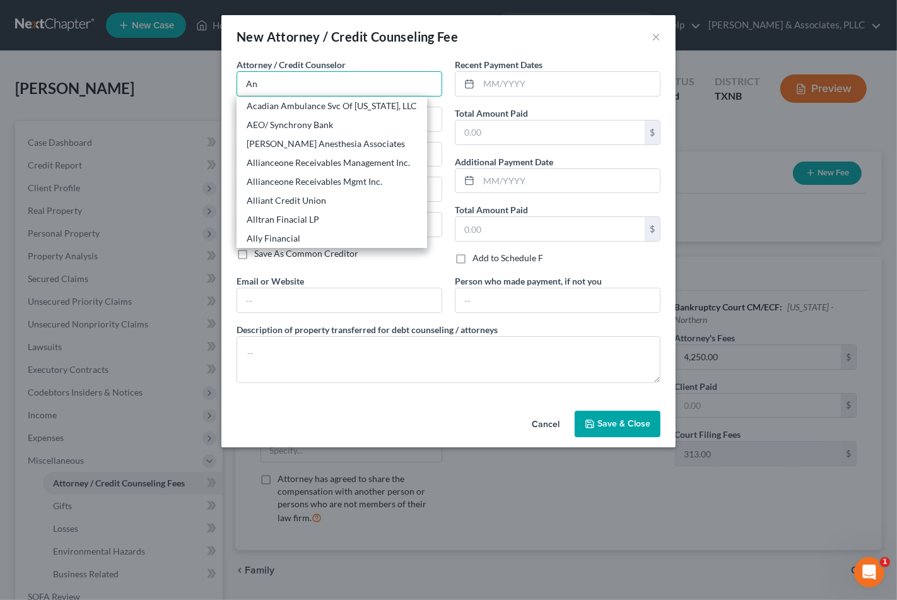
type input "Acadian Ambulance Svc Of Texas, LLC"
type input "PO Box 92970"
type input "Lafayette"
select select "19"
type input "70509"
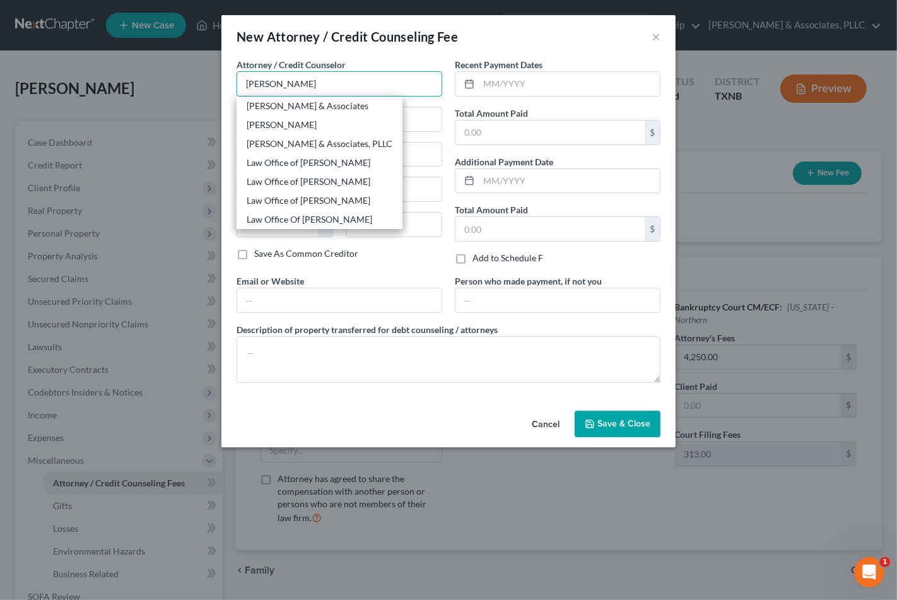
type input "Andrew B. Nichols & Associates"
type input "7920 Belt Line Road"
type input "Suite 650"
type input "Dallas"
select select "45"
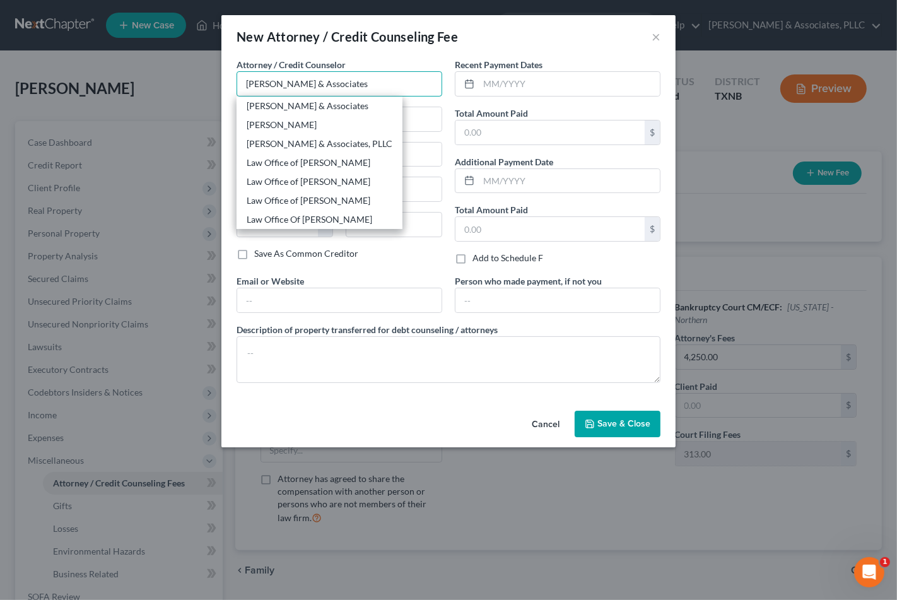
type input "75254"
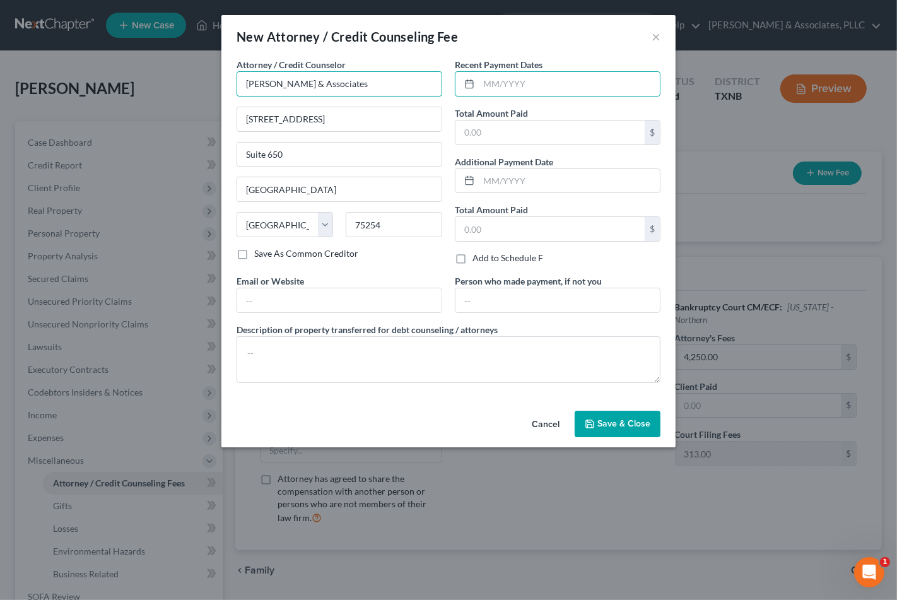
click at [385, 90] on input "Andrew B. Nichols & Associates" at bounding box center [340, 83] width 206 height 25
type input "Andrew B. Nichols & Associates PLLC"
click at [535, 68] on label "Recent Payment Dates" at bounding box center [499, 64] width 88 height 13
click at [534, 79] on input "text" at bounding box center [569, 84] width 181 height 24
type input "0"
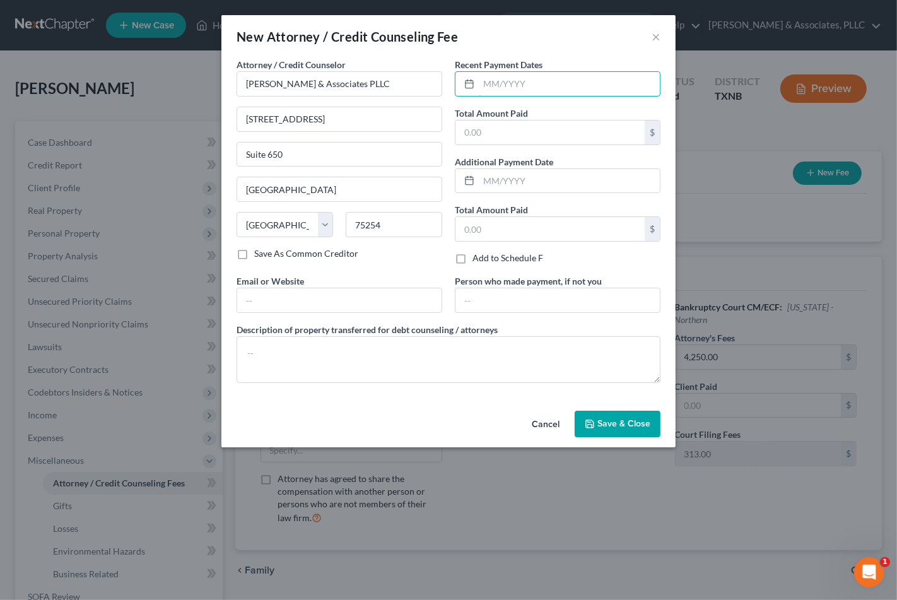
type input "/"
type input "07/2025"
click at [564, 121] on input "text" at bounding box center [550, 133] width 189 height 24
type input "0"
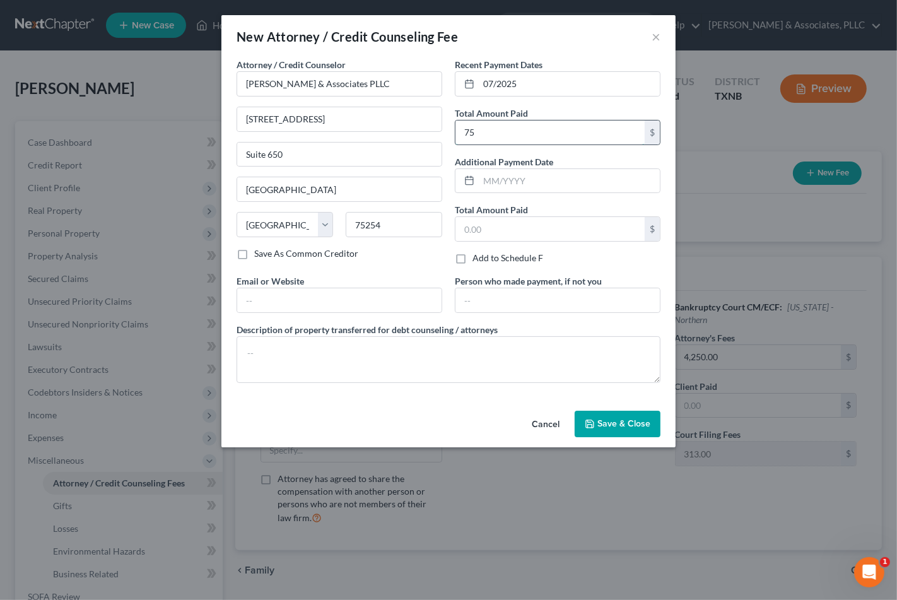
type input "7"
type input "437.00"
click at [594, 424] on icon "button" at bounding box center [590, 424] width 10 height 10
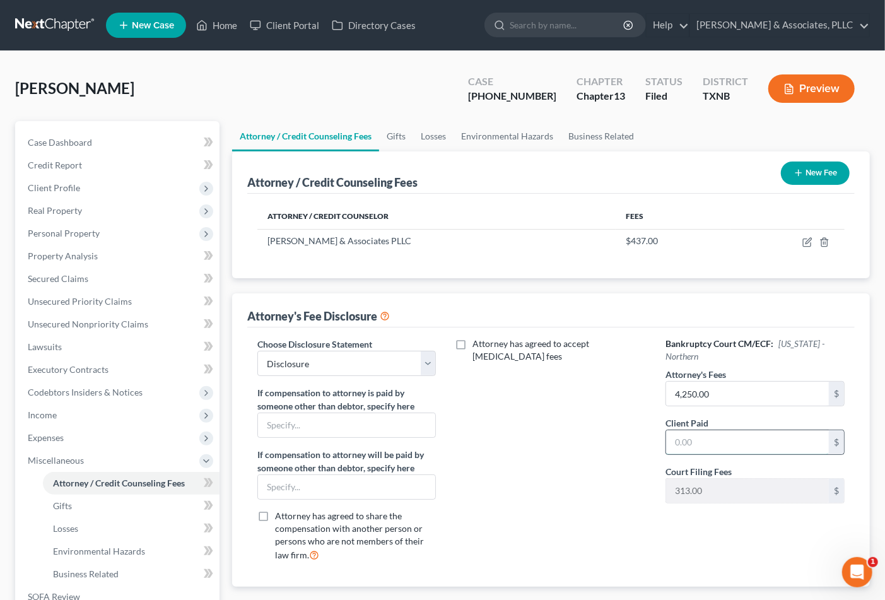
click at [710, 437] on input "text" at bounding box center [747, 442] width 163 height 24
type input "437.00"
click at [596, 430] on div "Attorney has agreed to accept retainer fees" at bounding box center [551, 455] width 204 height 234
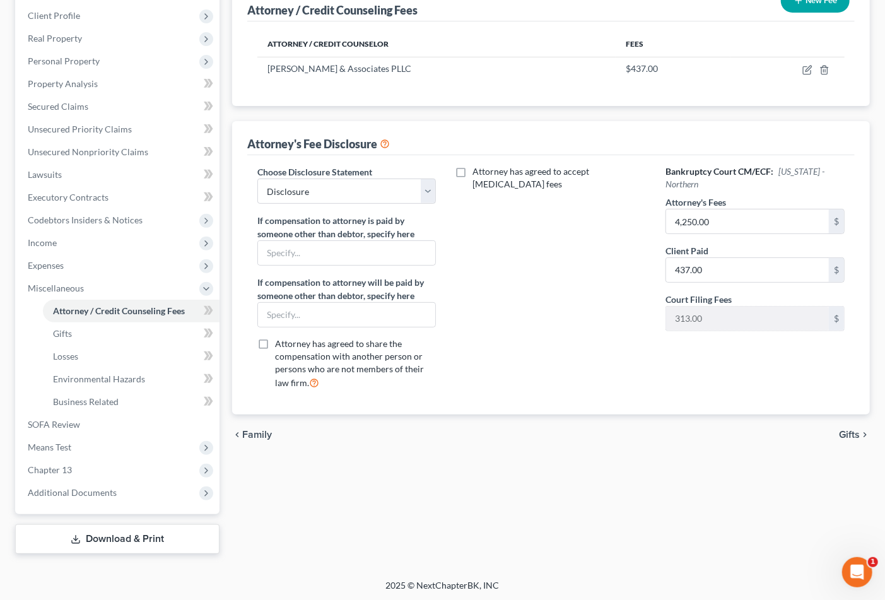
click at [849, 438] on span "Gifts" at bounding box center [849, 435] width 21 height 10
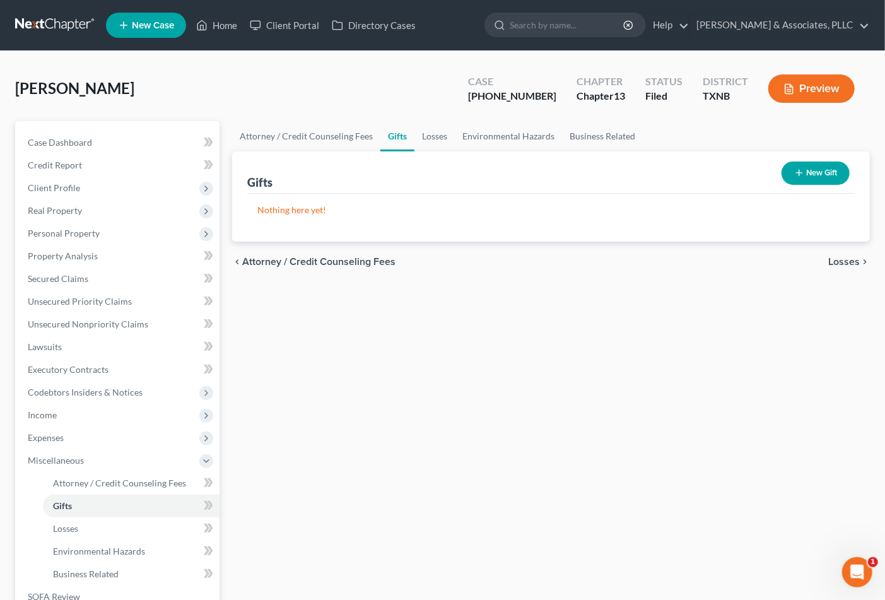
click at [768, 432] on div "Attorney / Credit Counseling Fees Gifts Losses Environmental Hazards Business R…" at bounding box center [551, 423] width 650 height 605
click at [843, 257] on span "Losses" at bounding box center [844, 262] width 32 height 10
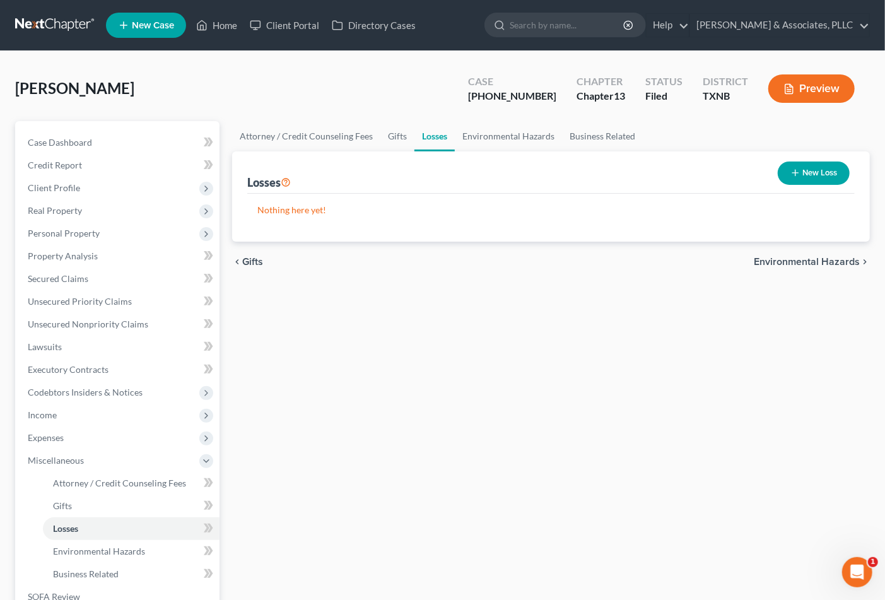
click at [237, 254] on div "chevron_left Gifts Environmental Hazards chevron_right" at bounding box center [551, 262] width 638 height 40
click at [243, 259] on span "Gifts" at bounding box center [252, 262] width 21 height 10
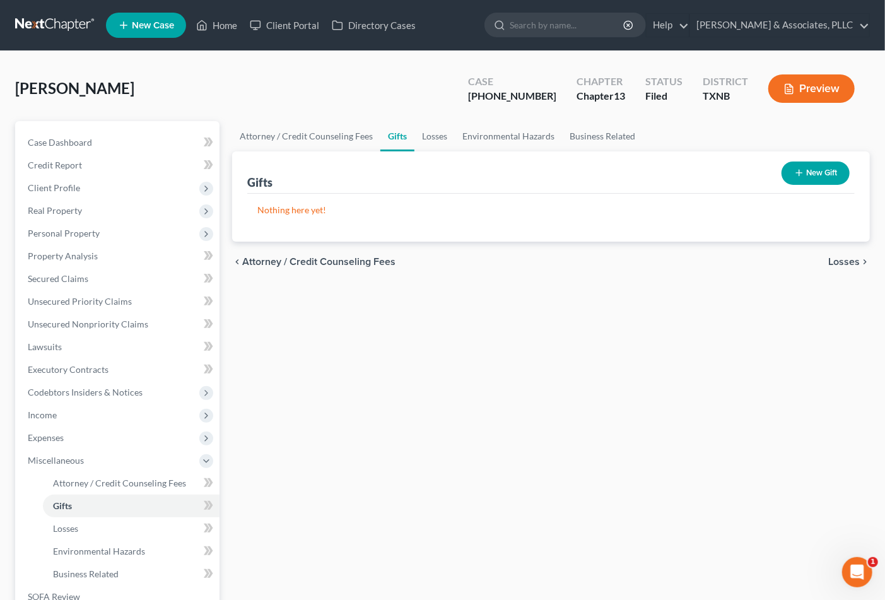
click at [243, 259] on span "Attorney / Credit Counseling Fees" at bounding box center [318, 262] width 153 height 10
select select "0"
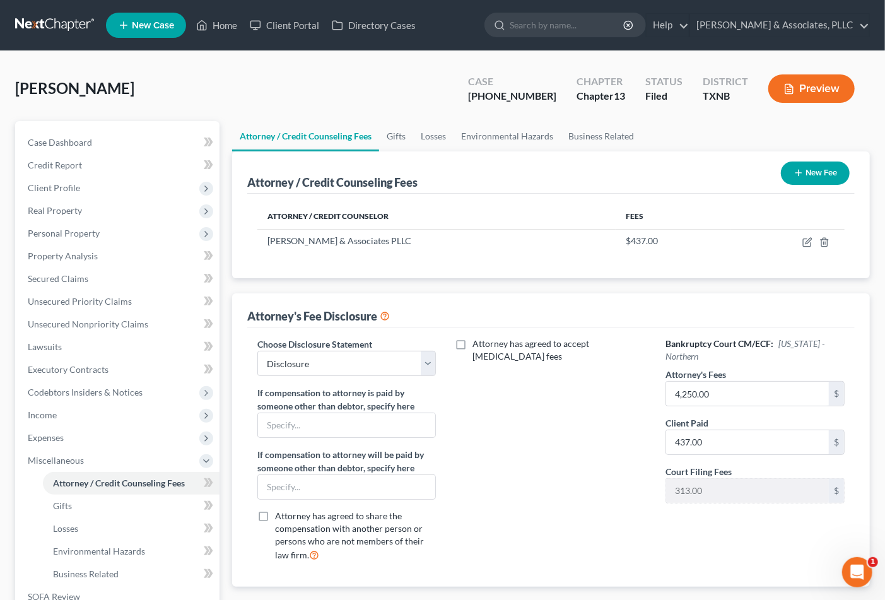
click at [808, 170] on button "New Fee" at bounding box center [815, 173] width 69 height 23
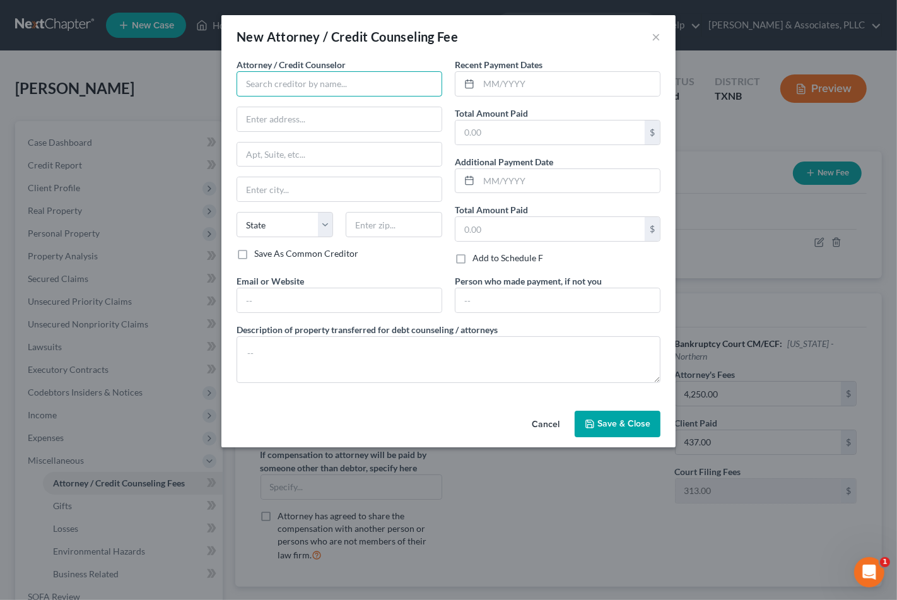
click at [326, 76] on input "text" at bounding box center [340, 83] width 206 height 25
click at [382, 90] on input "text" at bounding box center [340, 83] width 206 height 25
type input "D"
type input "001 Debtorcc, Inc"
click at [287, 122] on input "text" at bounding box center [339, 119] width 204 height 24
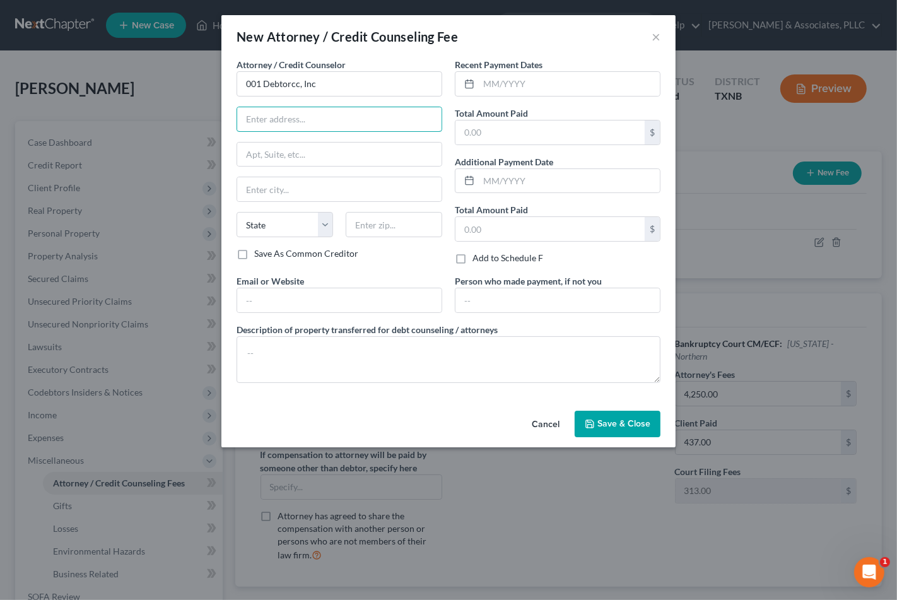
paste input "378 Summit Avenue Jersey City, NJ 07306"
drag, startPoint x: 384, startPoint y: 120, endPoint x: 415, endPoint y: 120, distance: 30.9
click at [415, 120] on input "378 Summit Avenue Jersey City, NJ 07306" at bounding box center [339, 119] width 204 height 24
type input "378 Summit Avenue Jersey City, NJ"
type input "07306"
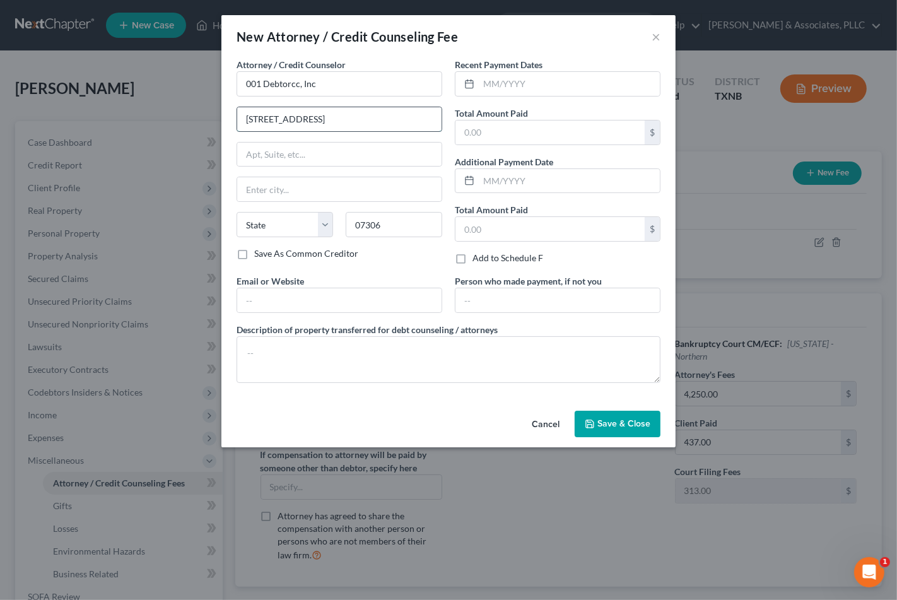
type input "Jersey City"
select select "33"
drag, startPoint x: 324, startPoint y: 118, endPoint x: 425, endPoint y: 115, distance: 101.6
click at [424, 117] on input "378 Summit Avenue Jersey City, NJ" at bounding box center [339, 119] width 204 height 24
type input "378 Summit Avenue"
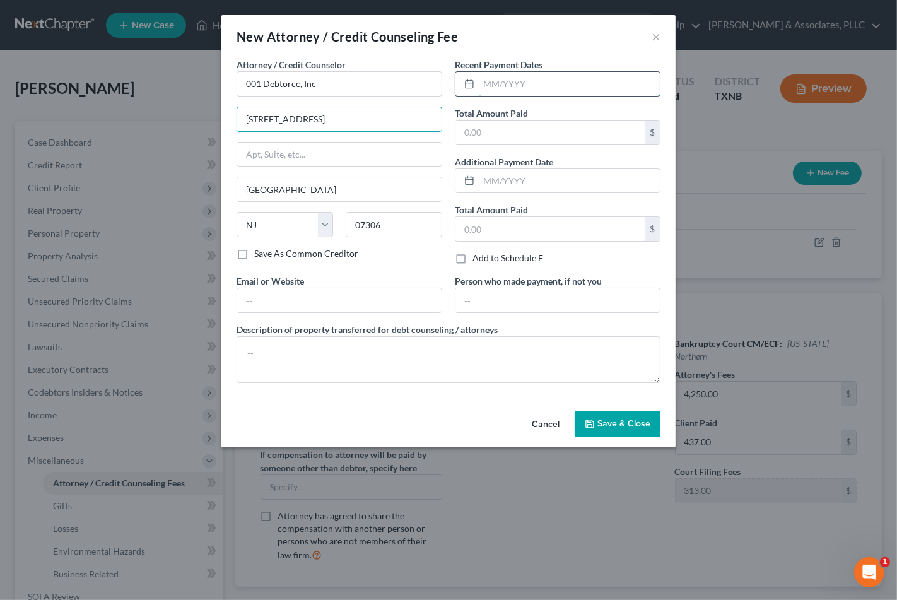
click at [498, 81] on input "text" at bounding box center [569, 84] width 181 height 24
click at [508, 86] on input "text" at bounding box center [569, 84] width 181 height 24
type input "07/2025"
click at [528, 136] on input "text" at bounding box center [550, 133] width 189 height 24
type input "19.95"
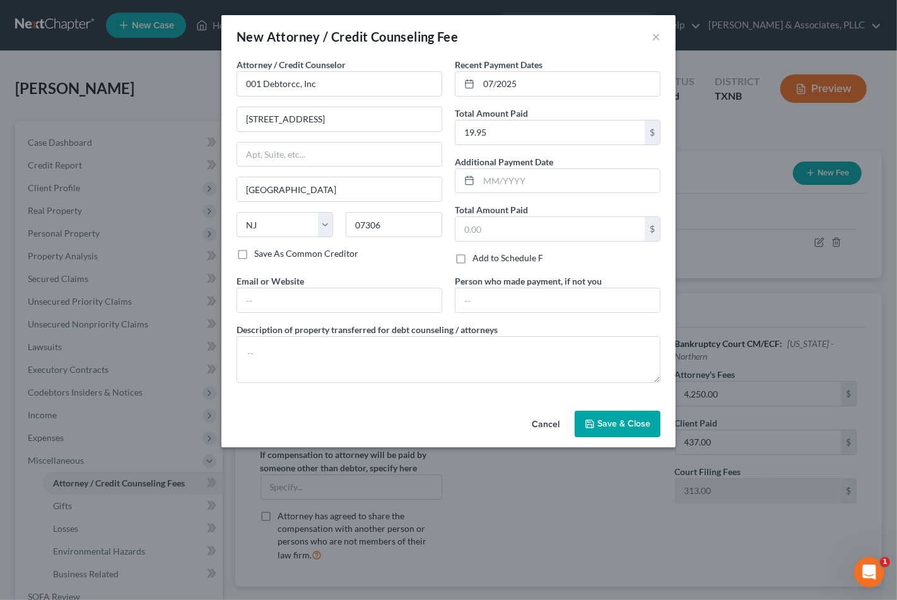
drag, startPoint x: 601, startPoint y: 412, endPoint x: 603, endPoint y: 431, distance: 19.0
click at [603, 431] on button "Save & Close" at bounding box center [618, 424] width 86 height 26
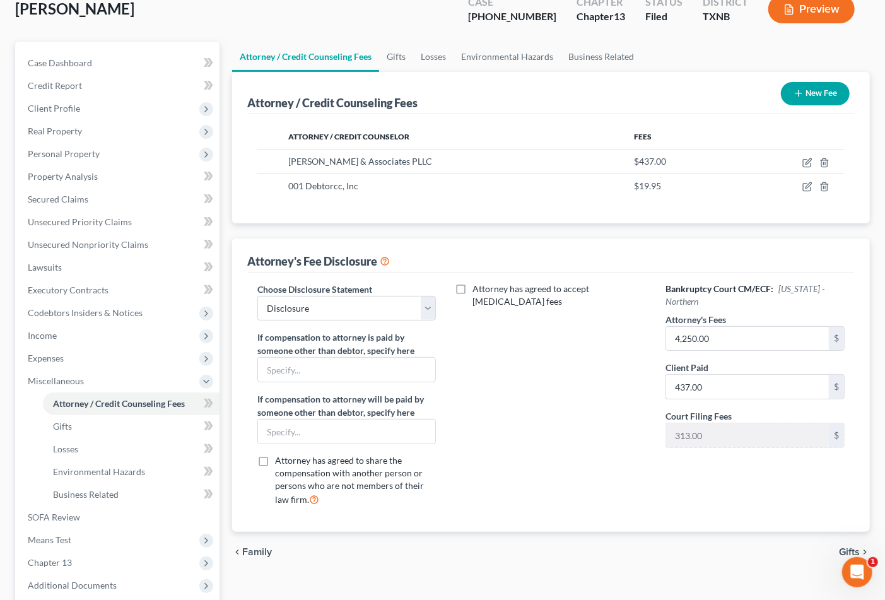
scroll to position [172, 0]
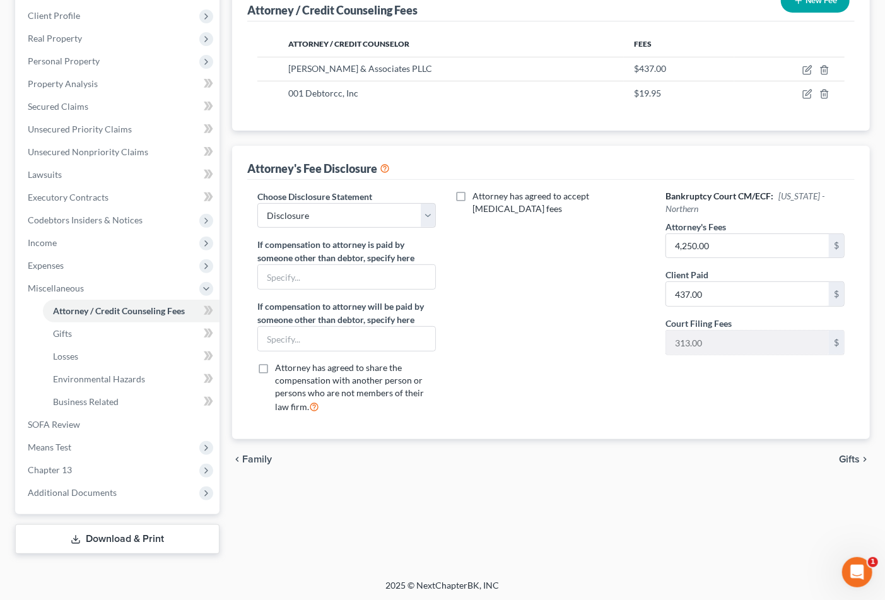
click at [846, 459] on span "Gifts" at bounding box center [849, 459] width 21 height 10
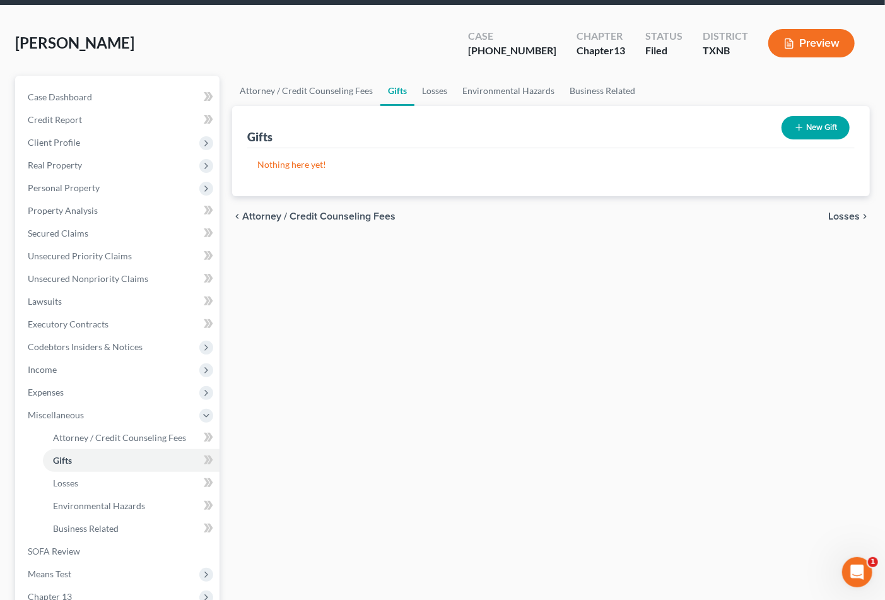
scroll to position [70, 0]
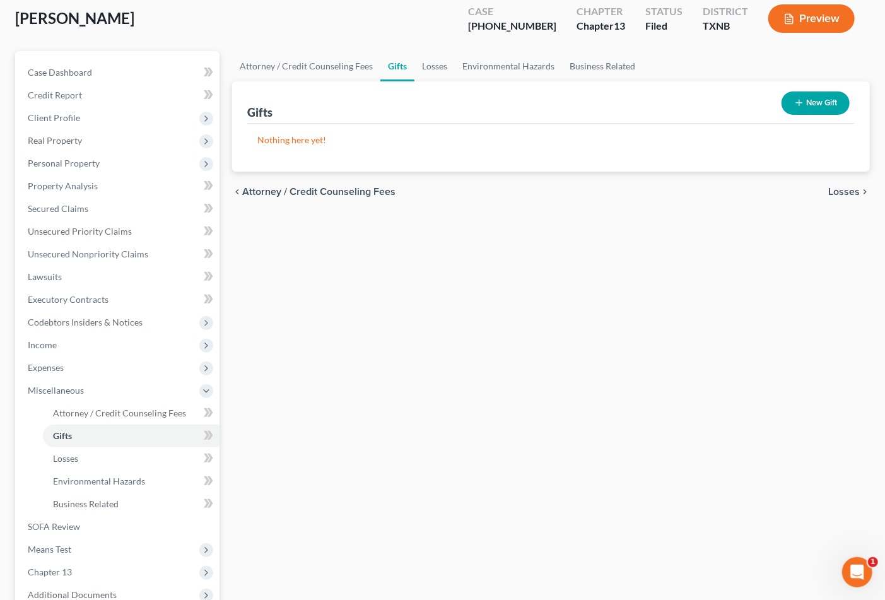
click at [844, 194] on span "Losses" at bounding box center [844, 192] width 32 height 10
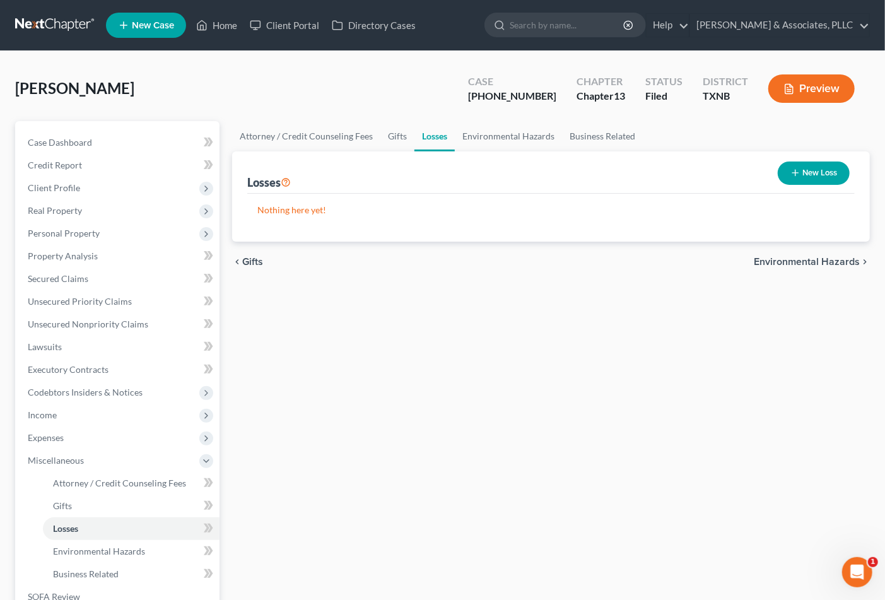
click at [815, 265] on span "Environmental Hazards" at bounding box center [807, 262] width 106 height 10
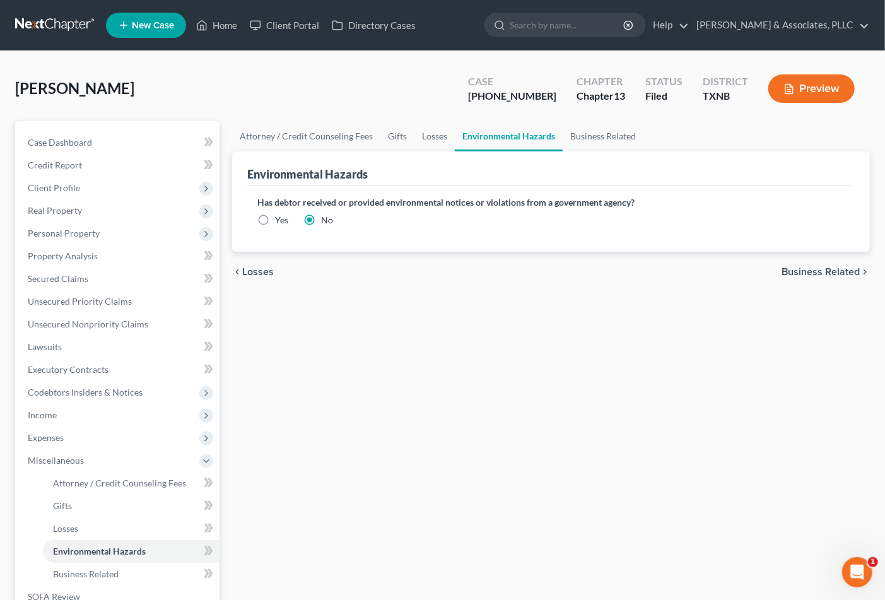
click at [408, 487] on div "Attorney / Credit Counseling Fees Gifts Losses Environmental Hazards Business R…" at bounding box center [551, 423] width 650 height 605
click at [100, 136] on link "Case Dashboard" at bounding box center [119, 142] width 202 height 23
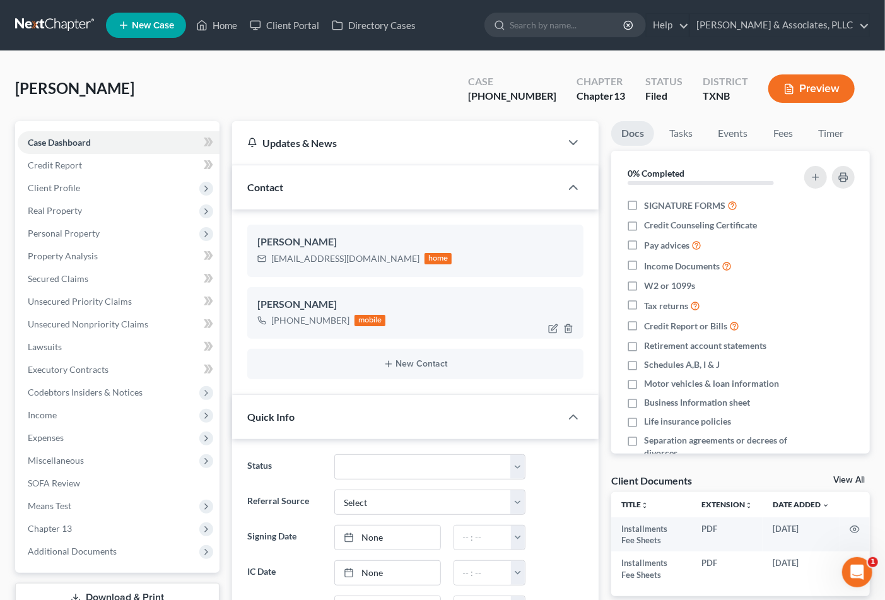
scroll to position [220, 0]
select select "2"
click at [281, 85] on div "[PERSON_NAME] Upgraded Case [PHONE_NUMBER] Chapter Chapter 13 Status [GEOGRAPHI…" at bounding box center [442, 93] width 855 height 55
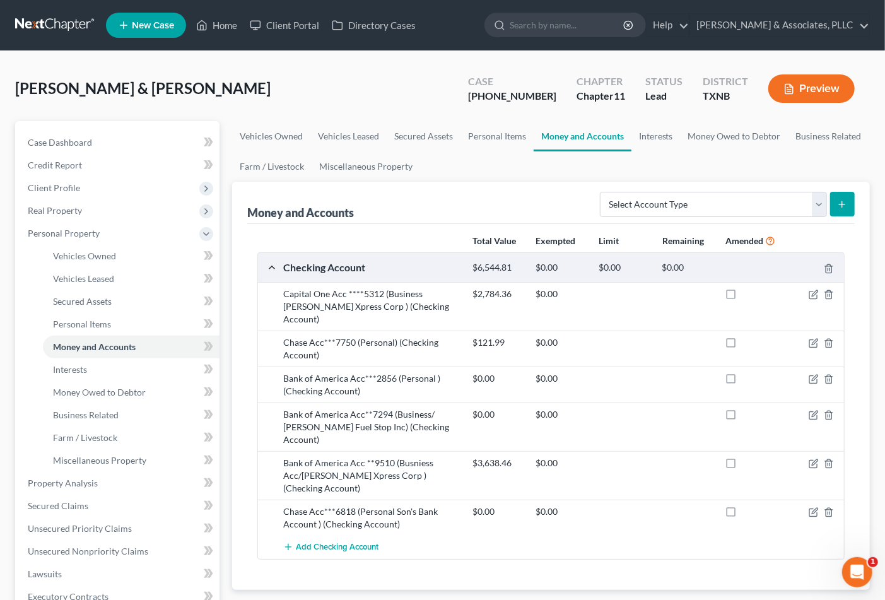
click at [303, 87] on div "[PERSON_NAME] & [PERSON_NAME] Upgraded Case [PHONE_NUMBER] Chapter Chapter 11 S…" at bounding box center [442, 93] width 855 height 55
click at [226, 33] on link "Home" at bounding box center [217, 25] width 54 height 23
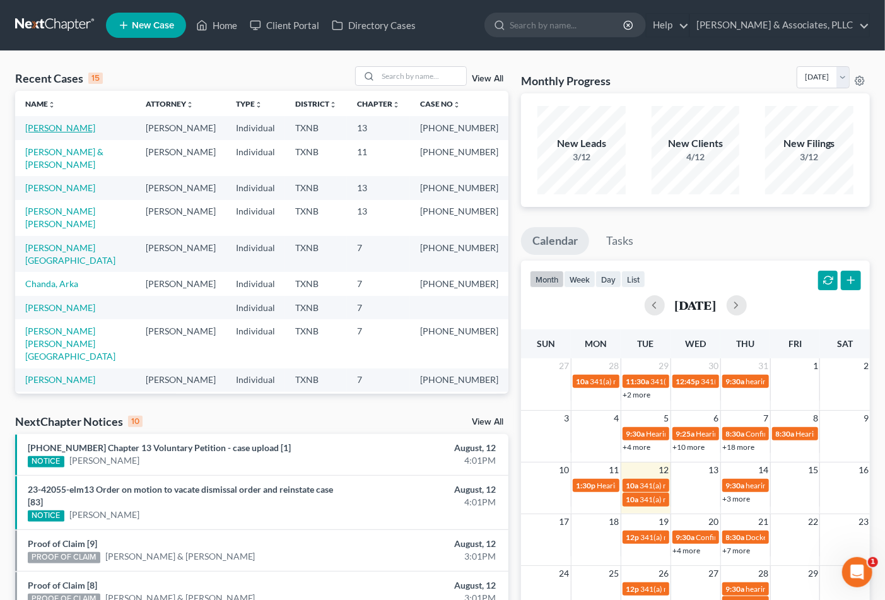
click at [36, 127] on link "[PERSON_NAME]" at bounding box center [60, 127] width 70 height 11
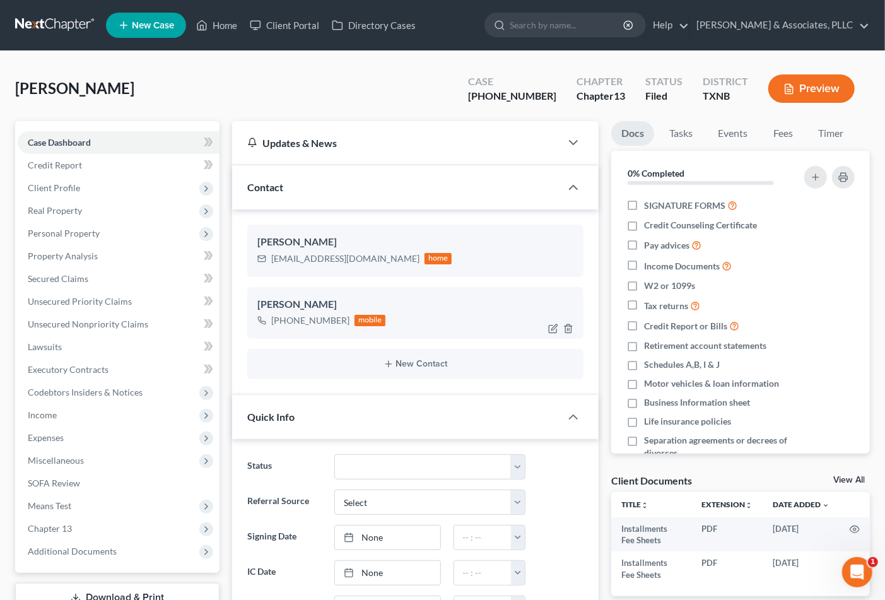
scroll to position [220, 0]
click at [297, 95] on div "[PERSON_NAME] Upgraded Case [PHONE_NUMBER] Chapter Chapter 13 Status [GEOGRAPHI…" at bounding box center [442, 93] width 855 height 55
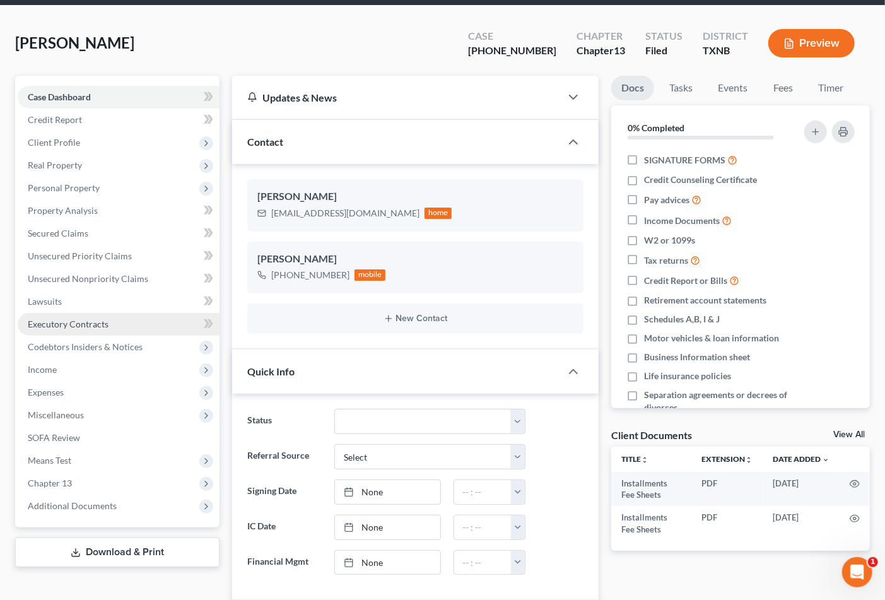
scroll to position [70, 0]
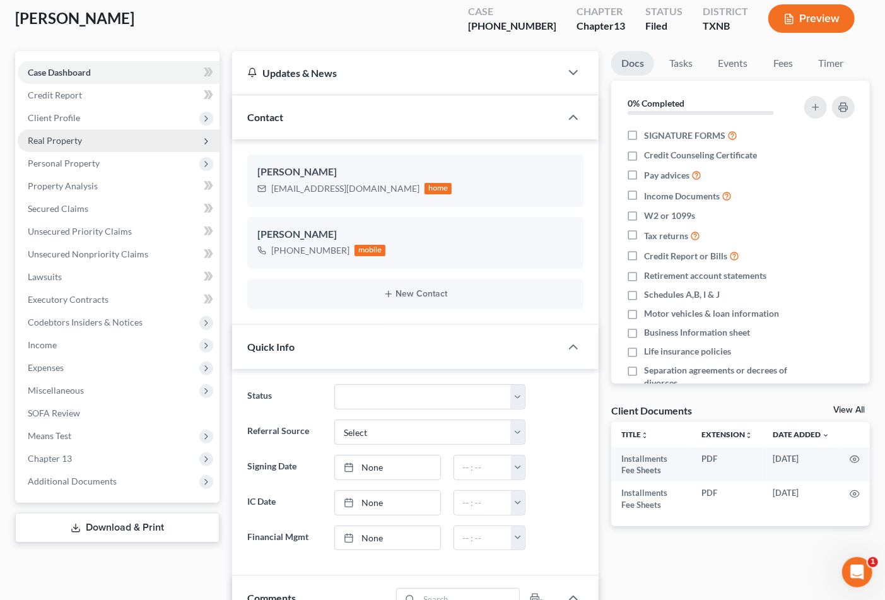
drag, startPoint x: 38, startPoint y: 121, endPoint x: 44, endPoint y: 138, distance: 17.4
click at [38, 121] on span "Client Profile" at bounding box center [54, 117] width 52 height 11
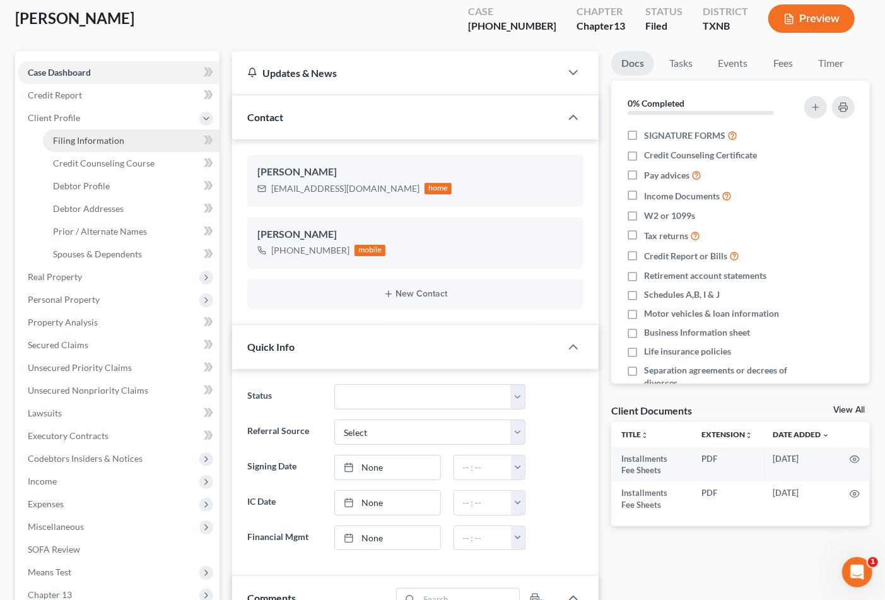
click at [90, 143] on span "Filing Information" at bounding box center [88, 140] width 71 height 11
select select "1"
select select "0"
select select "3"
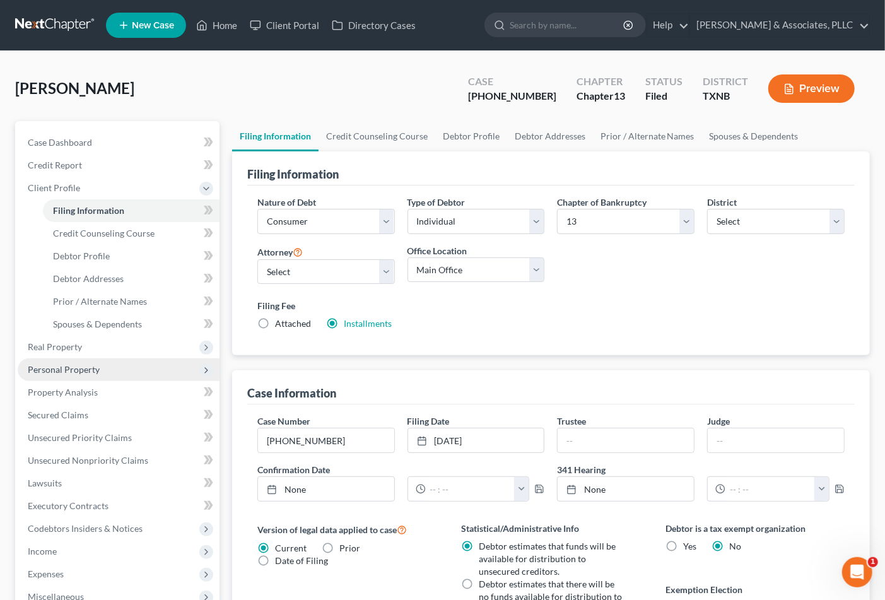
click at [61, 372] on span "Personal Property" at bounding box center [64, 369] width 72 height 11
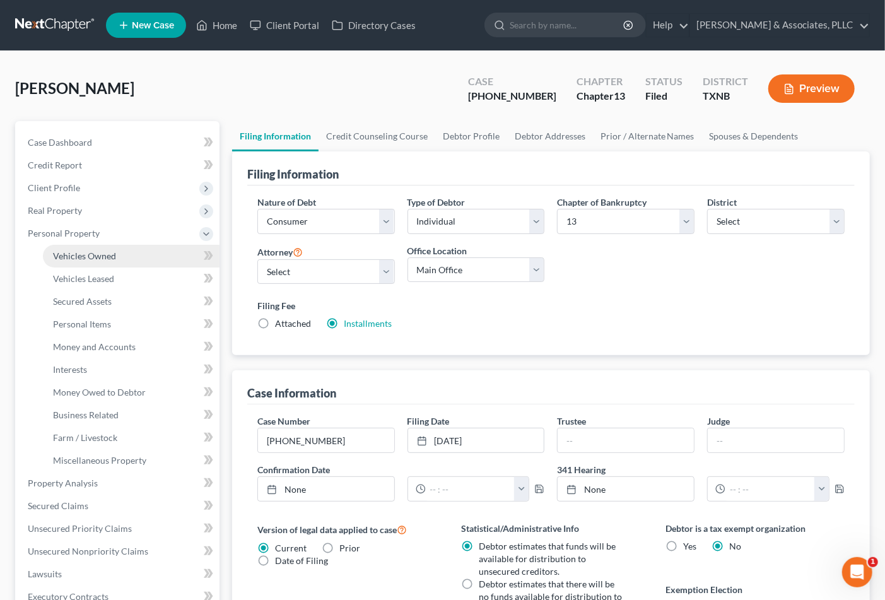
click at [84, 257] on span "Vehicles Owned" at bounding box center [84, 255] width 63 height 11
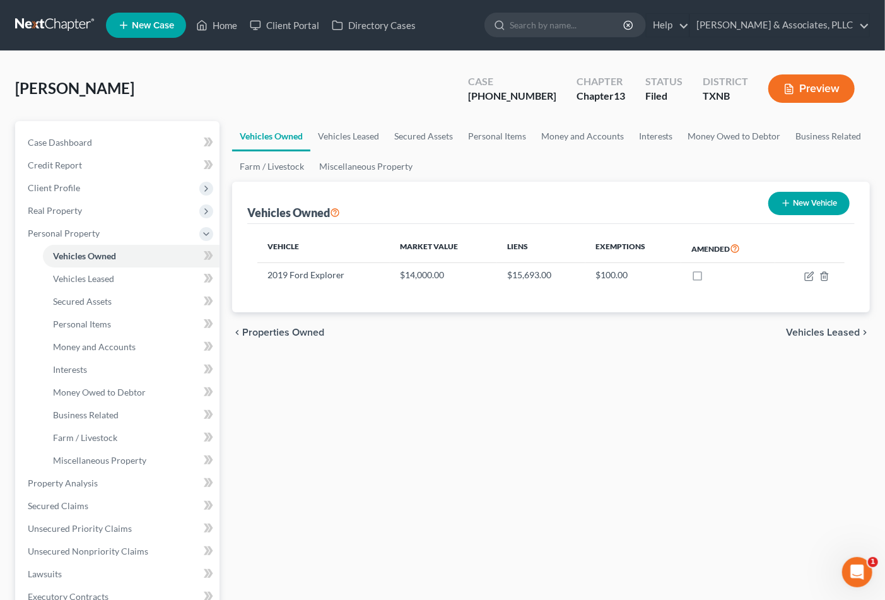
click at [810, 335] on span "Vehicles Leased" at bounding box center [823, 332] width 74 height 10
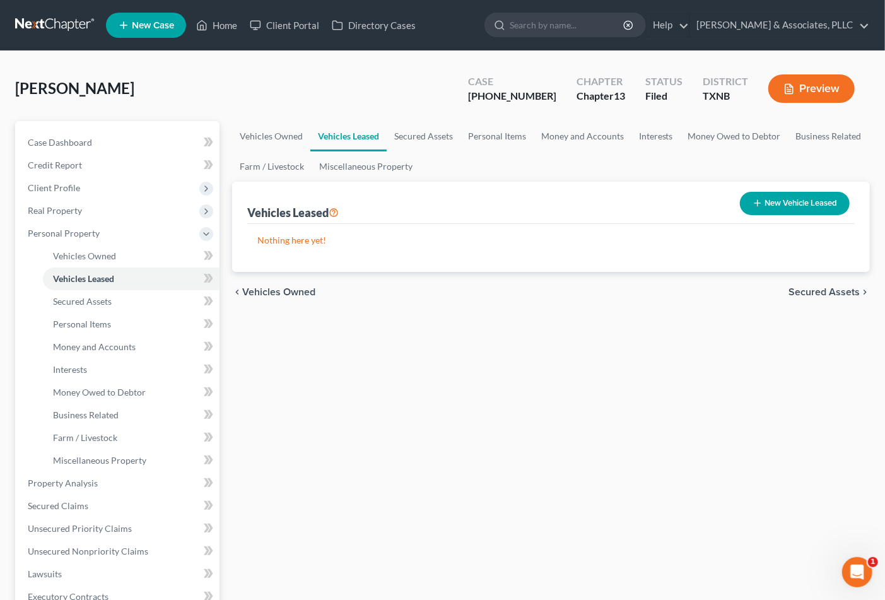
click at [792, 291] on span "Secured Assets" at bounding box center [824, 292] width 71 height 10
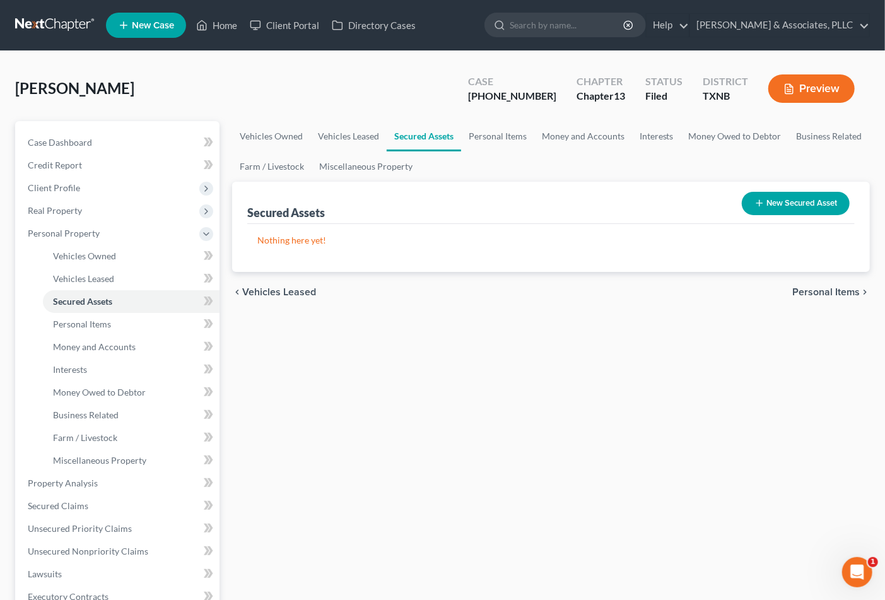
click at [815, 289] on span "Personal Items" at bounding box center [826, 292] width 68 height 10
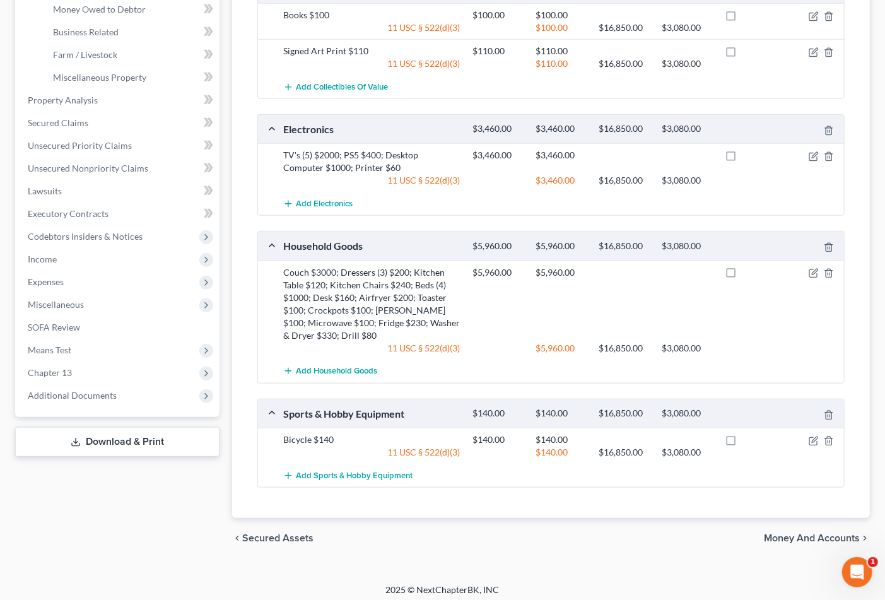
scroll to position [389, 0]
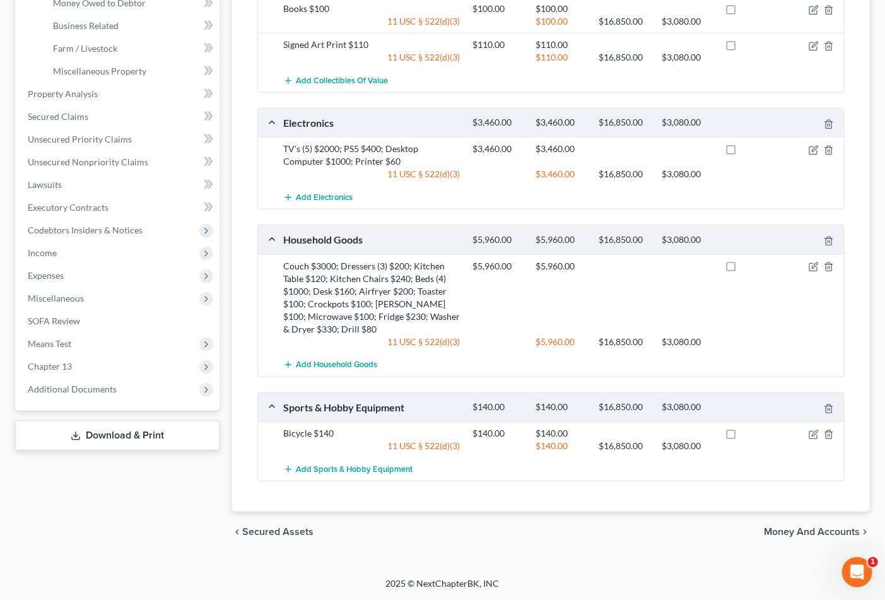
click at [795, 533] on span "Money and Accounts" at bounding box center [812, 532] width 96 height 10
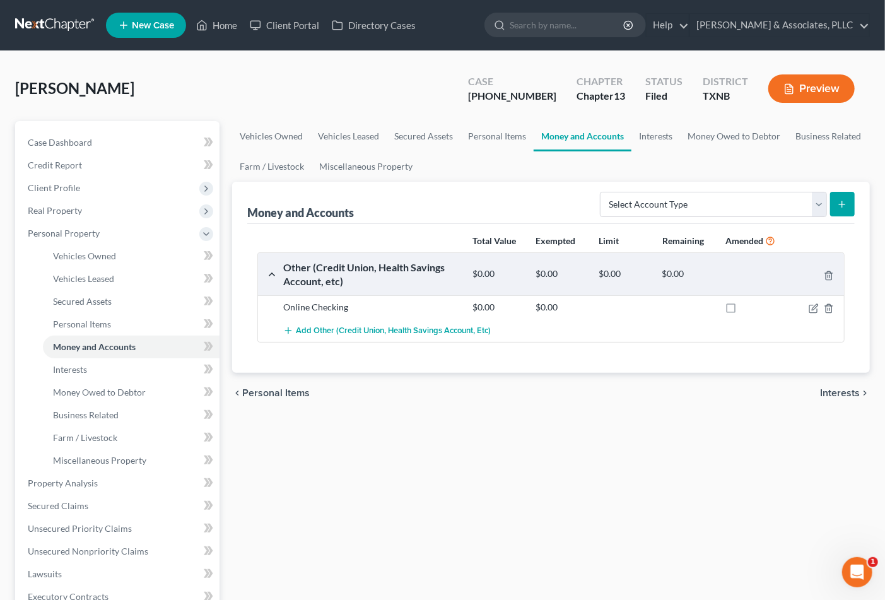
click at [824, 392] on span "Interests" at bounding box center [840, 393] width 40 height 10
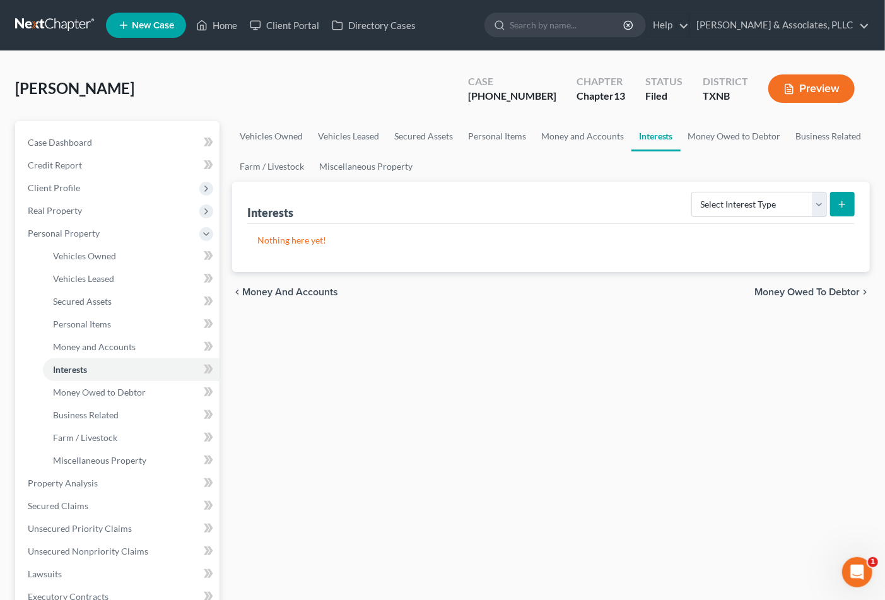
click at [828, 292] on span "Money Owed to Debtor" at bounding box center [807, 292] width 105 height 10
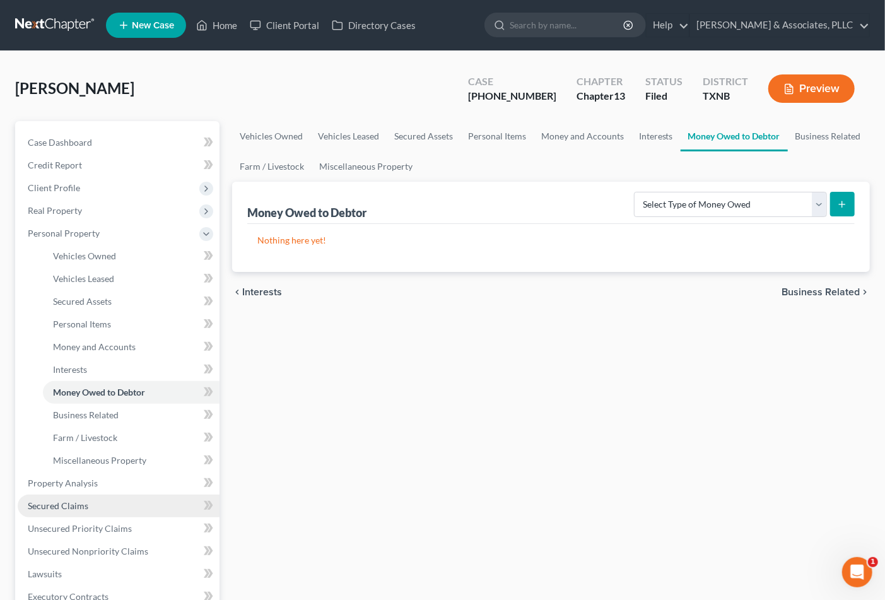
click at [74, 508] on span "Secured Claims" at bounding box center [58, 505] width 61 height 11
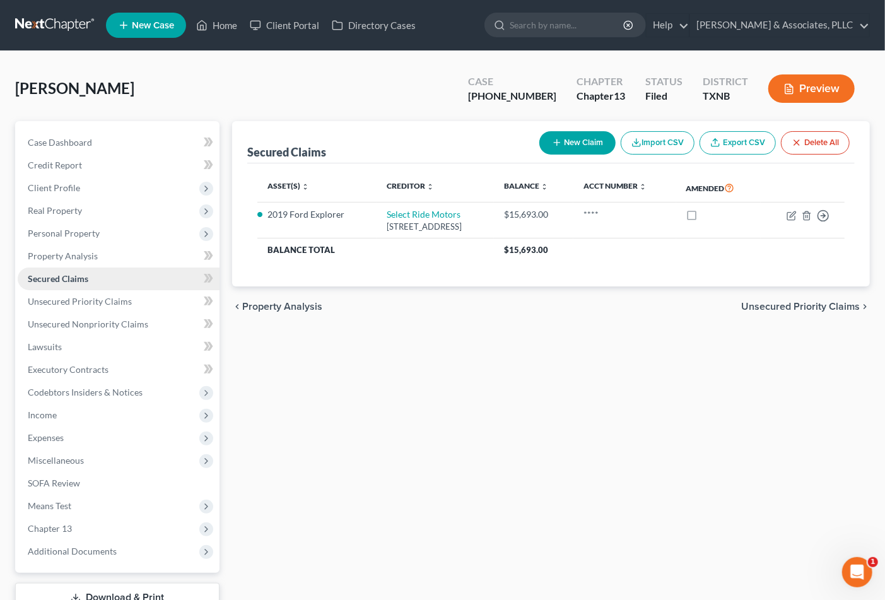
click at [59, 279] on span "Secured Claims" at bounding box center [58, 278] width 61 height 11
click at [57, 299] on span "Unsecured Priority Claims" at bounding box center [80, 301] width 104 height 11
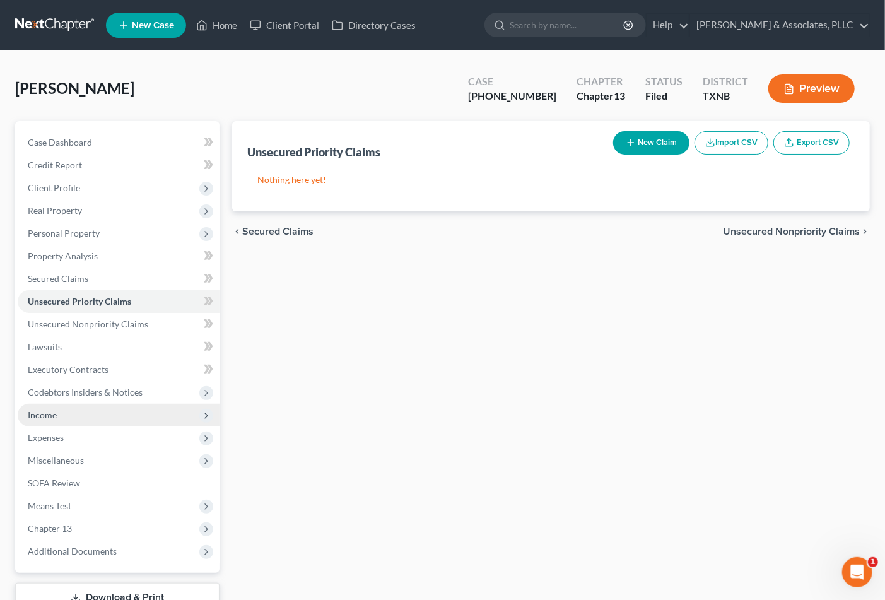
click at [43, 420] on span "Income" at bounding box center [119, 415] width 202 height 23
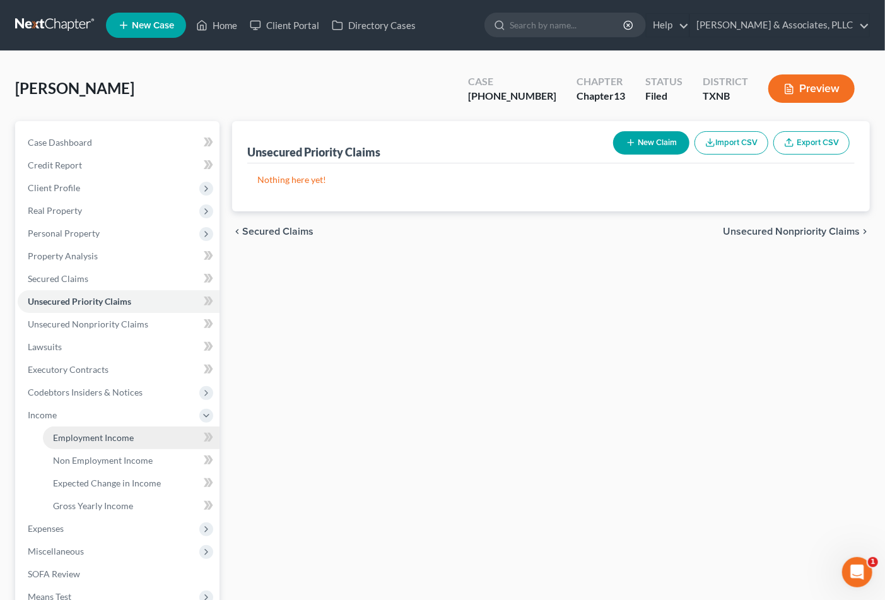
click at [90, 432] on span "Employment Income" at bounding box center [93, 437] width 81 height 11
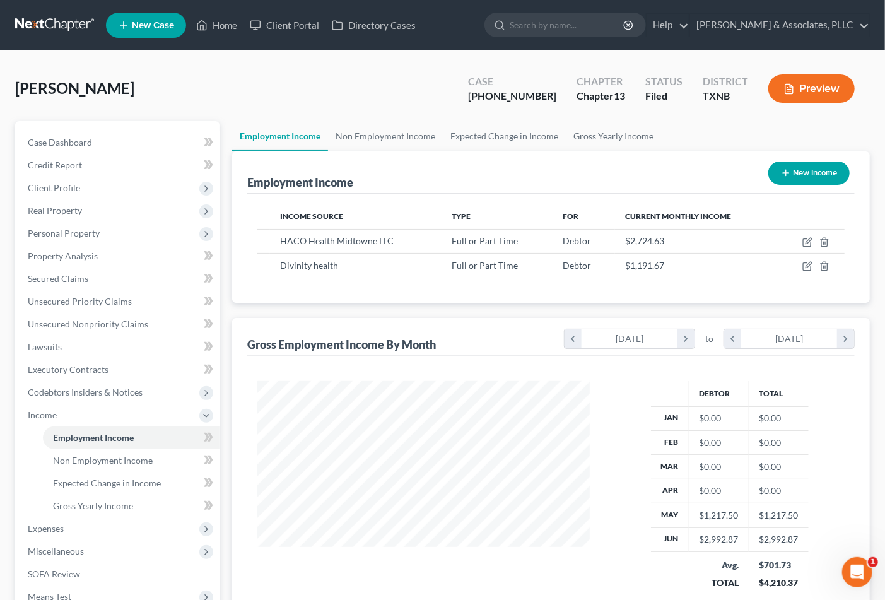
scroll to position [226, 357]
click at [92, 131] on link "Case Dashboard" at bounding box center [119, 142] width 202 height 23
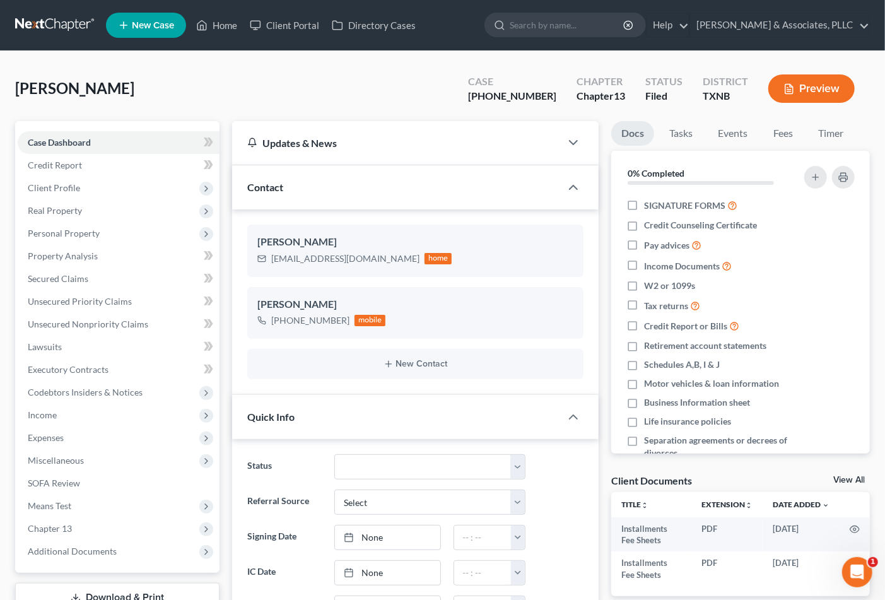
scroll to position [220, 0]
